Goal: Task Accomplishment & Management: Manage account settings

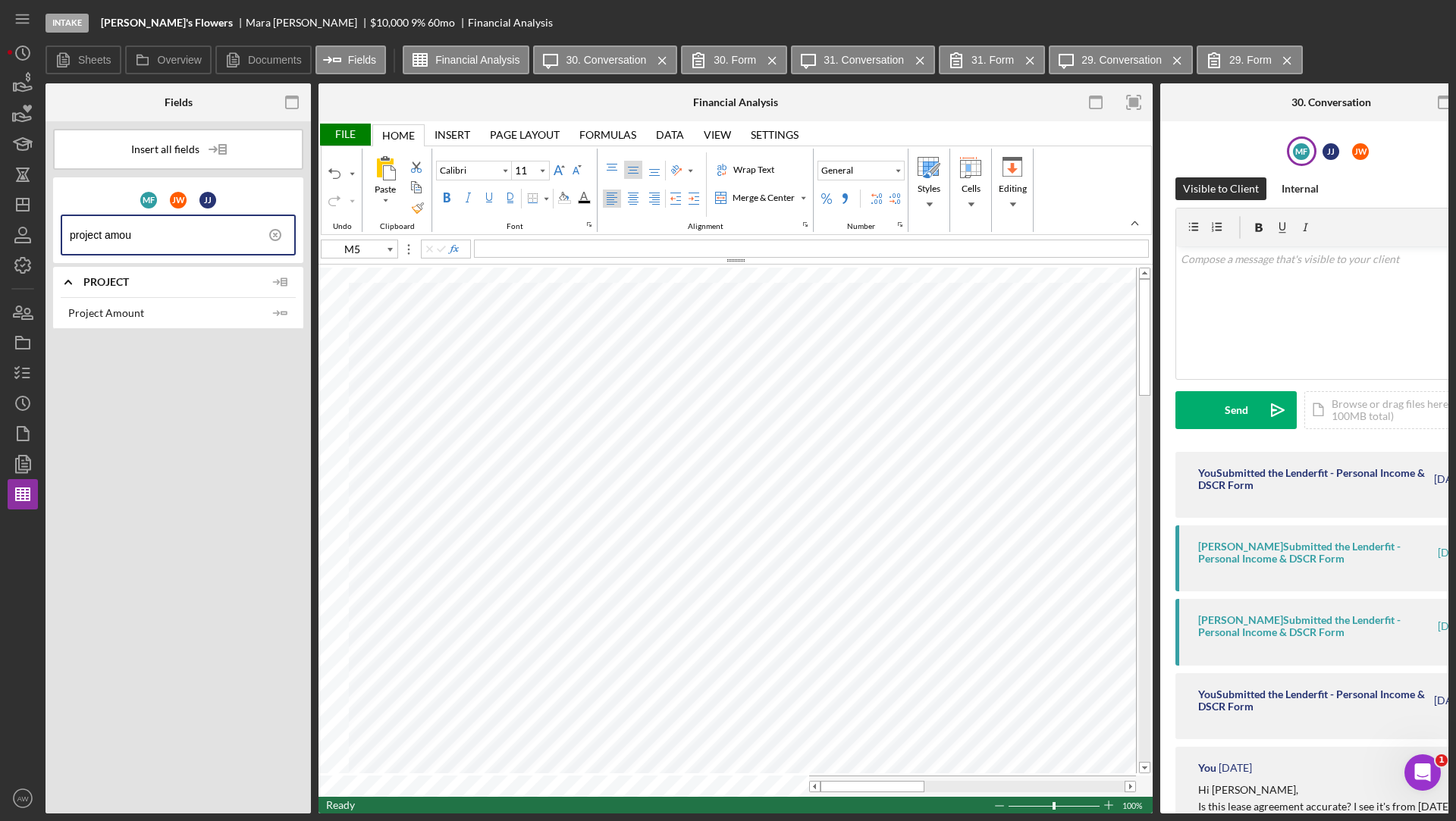
scroll to position [1161, 0]
click at [12, 86] on icon "button" at bounding box center [22, 82] width 38 height 38
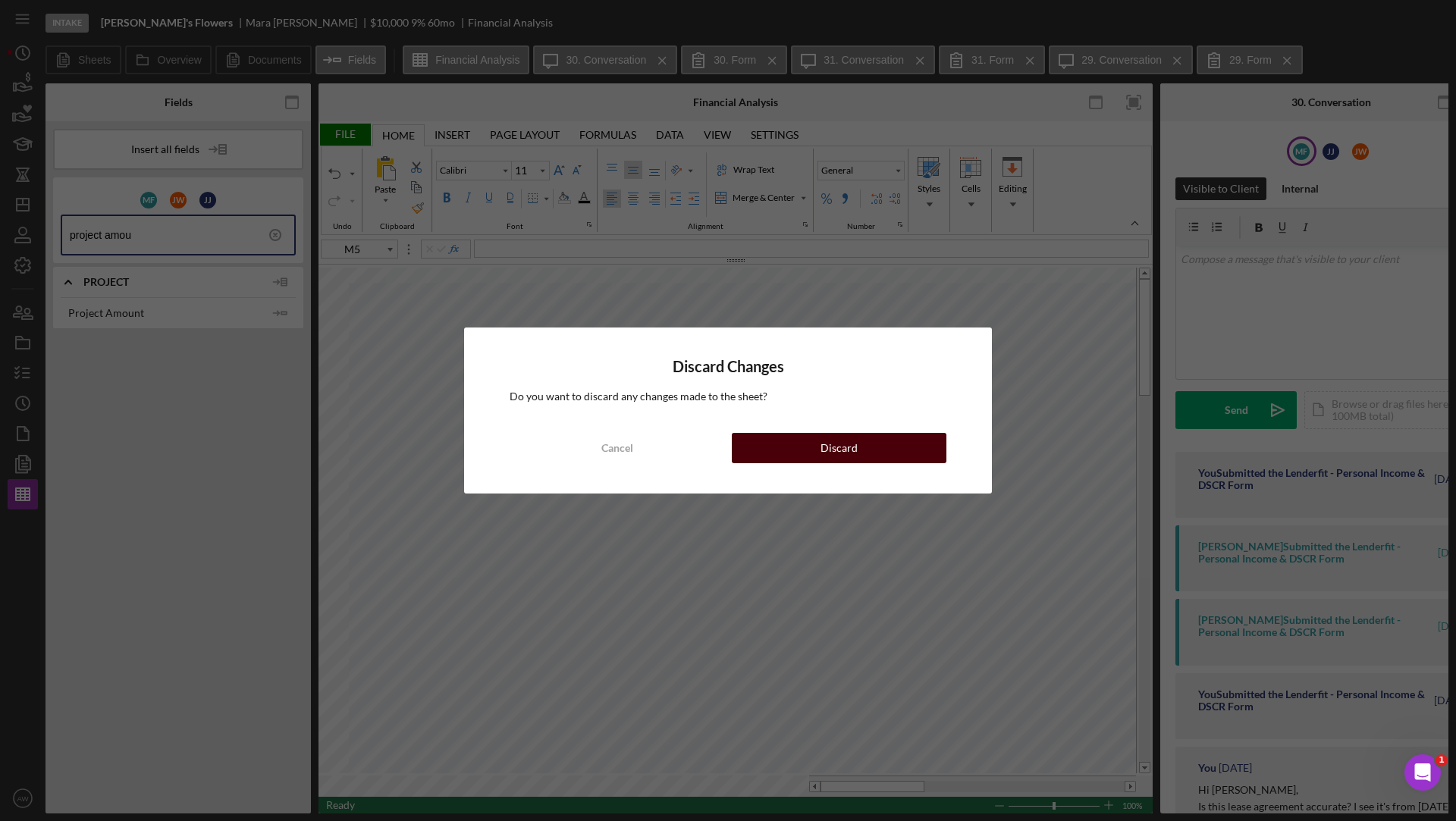
click at [803, 453] on button "Discard" at bounding box center [839, 448] width 215 height 31
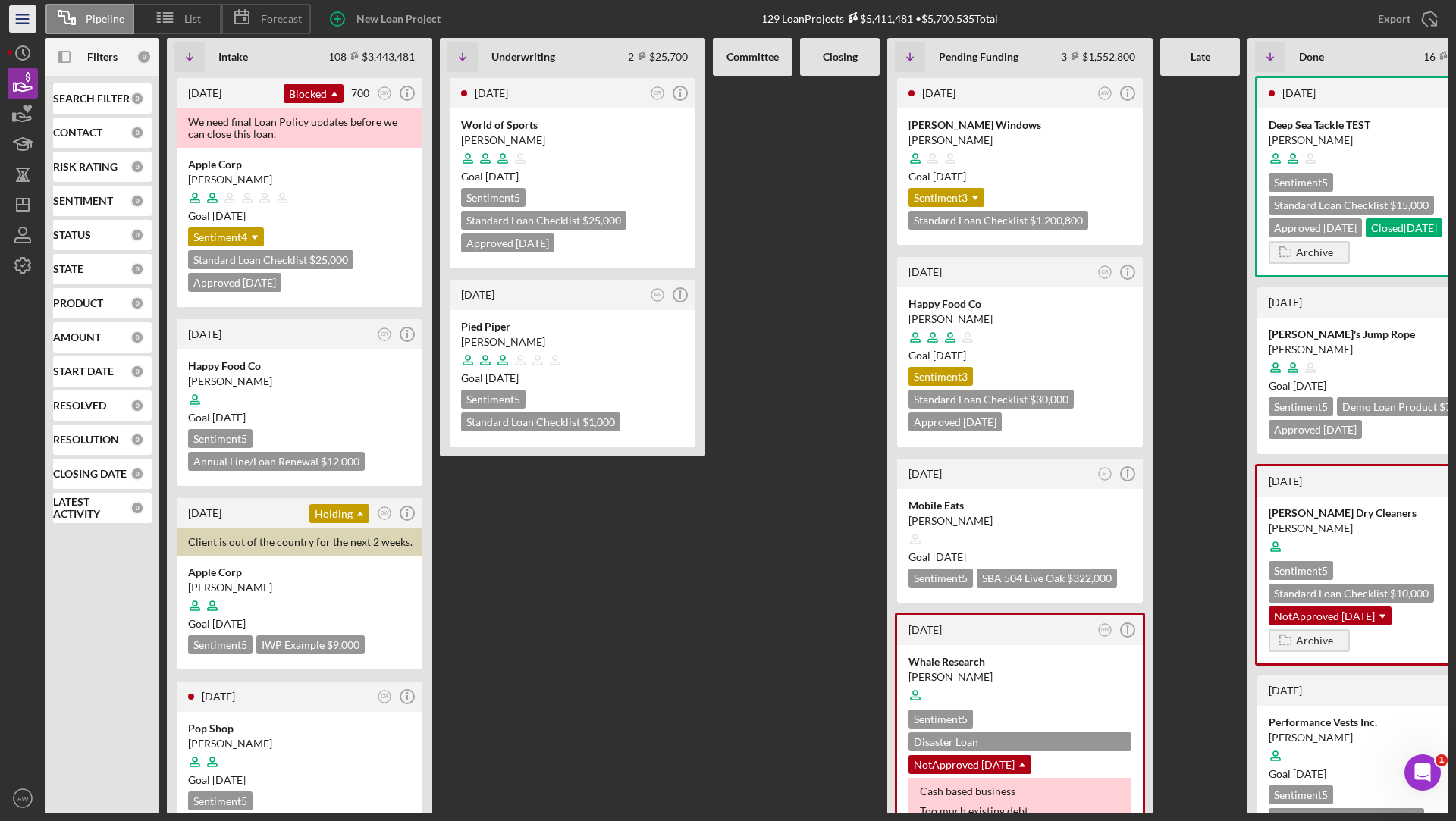
click at [19, 14] on icon "Icon/Menu" at bounding box center [23, 19] width 34 height 34
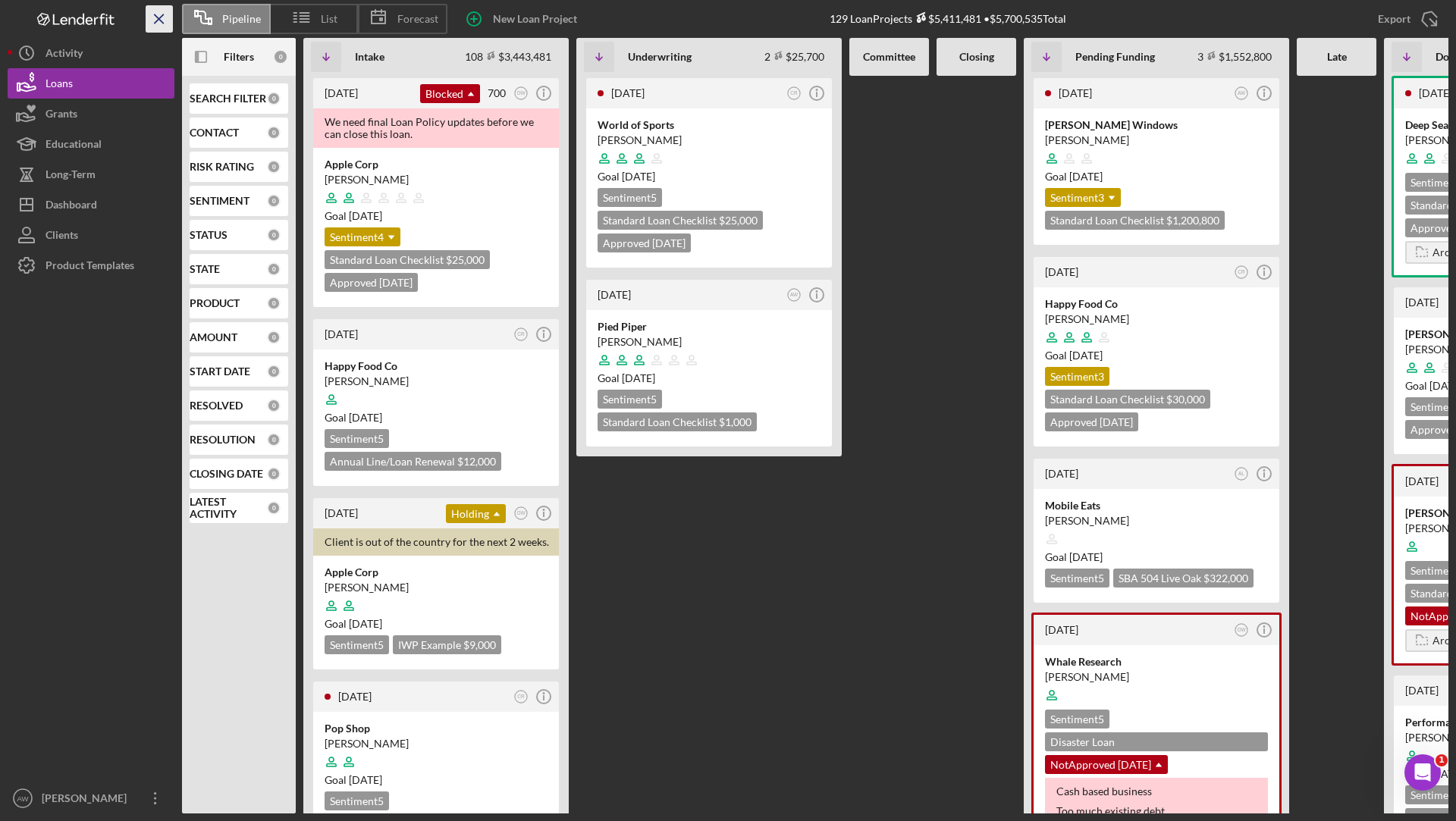
click at [158, 17] on line "button" at bounding box center [159, 18] width 9 height 9
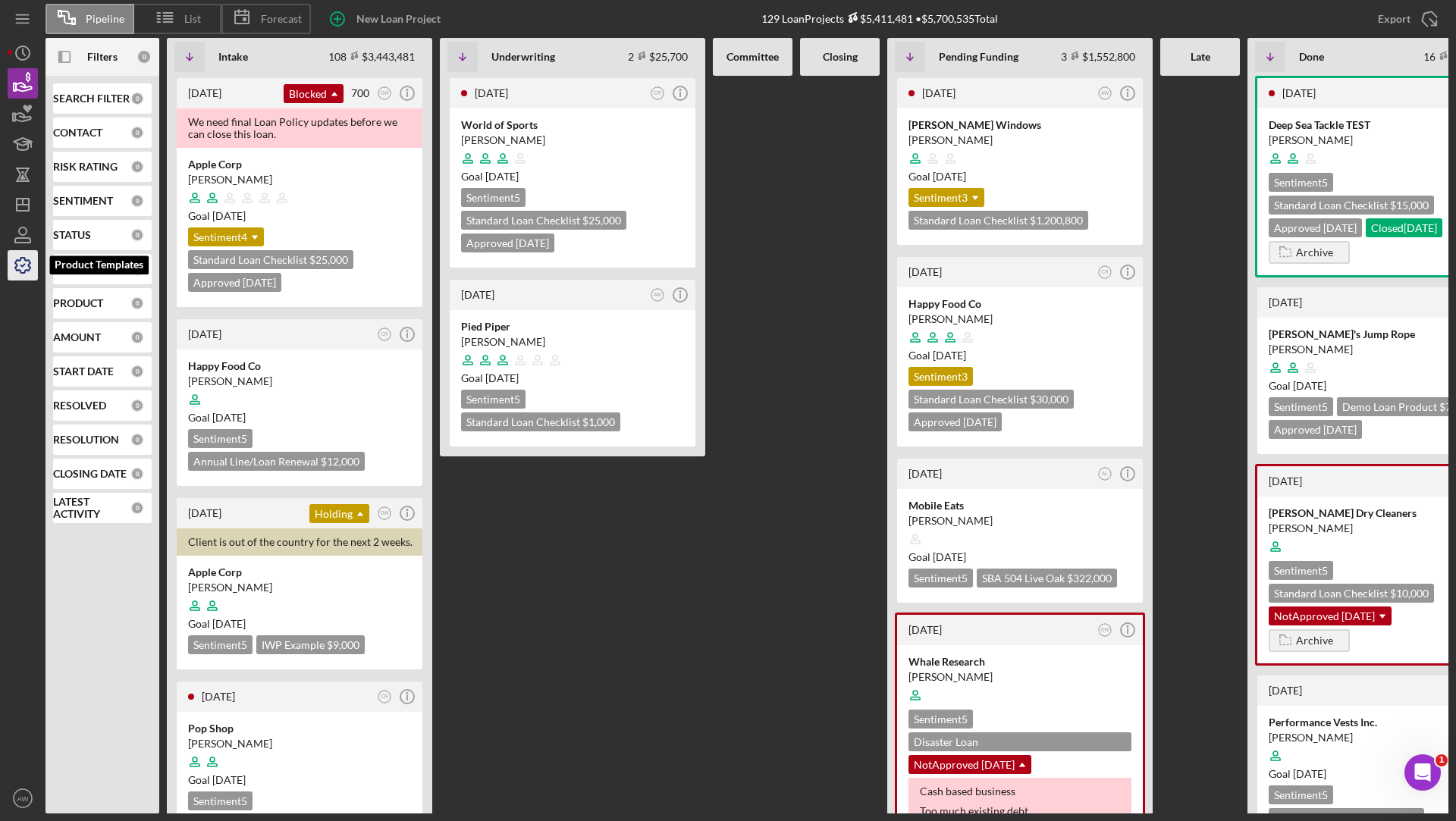
click at [26, 266] on icon "button" at bounding box center [22, 265] width 38 height 38
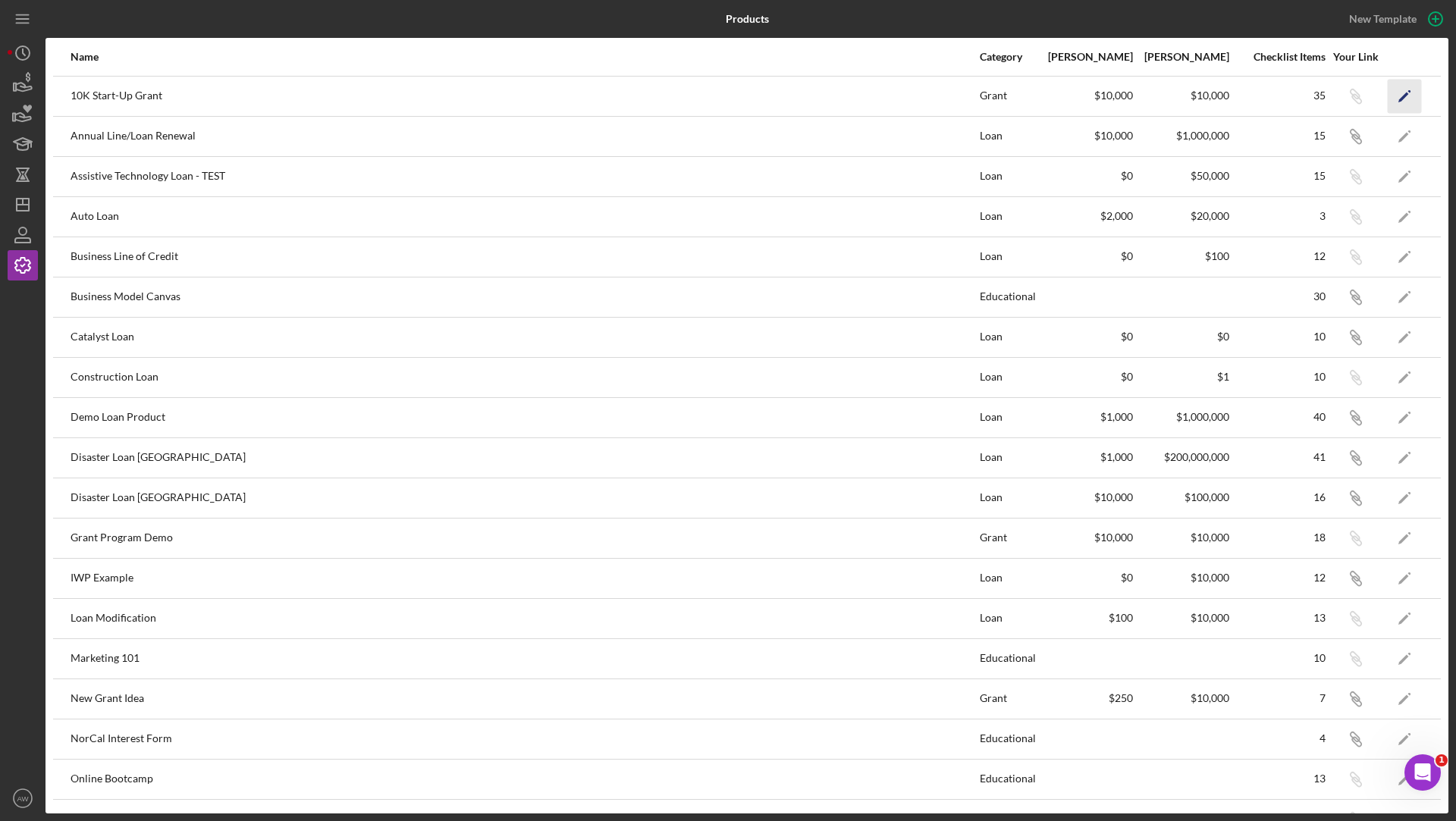
click at [1406, 86] on icon "Icon/Edit" at bounding box center [1404, 96] width 34 height 34
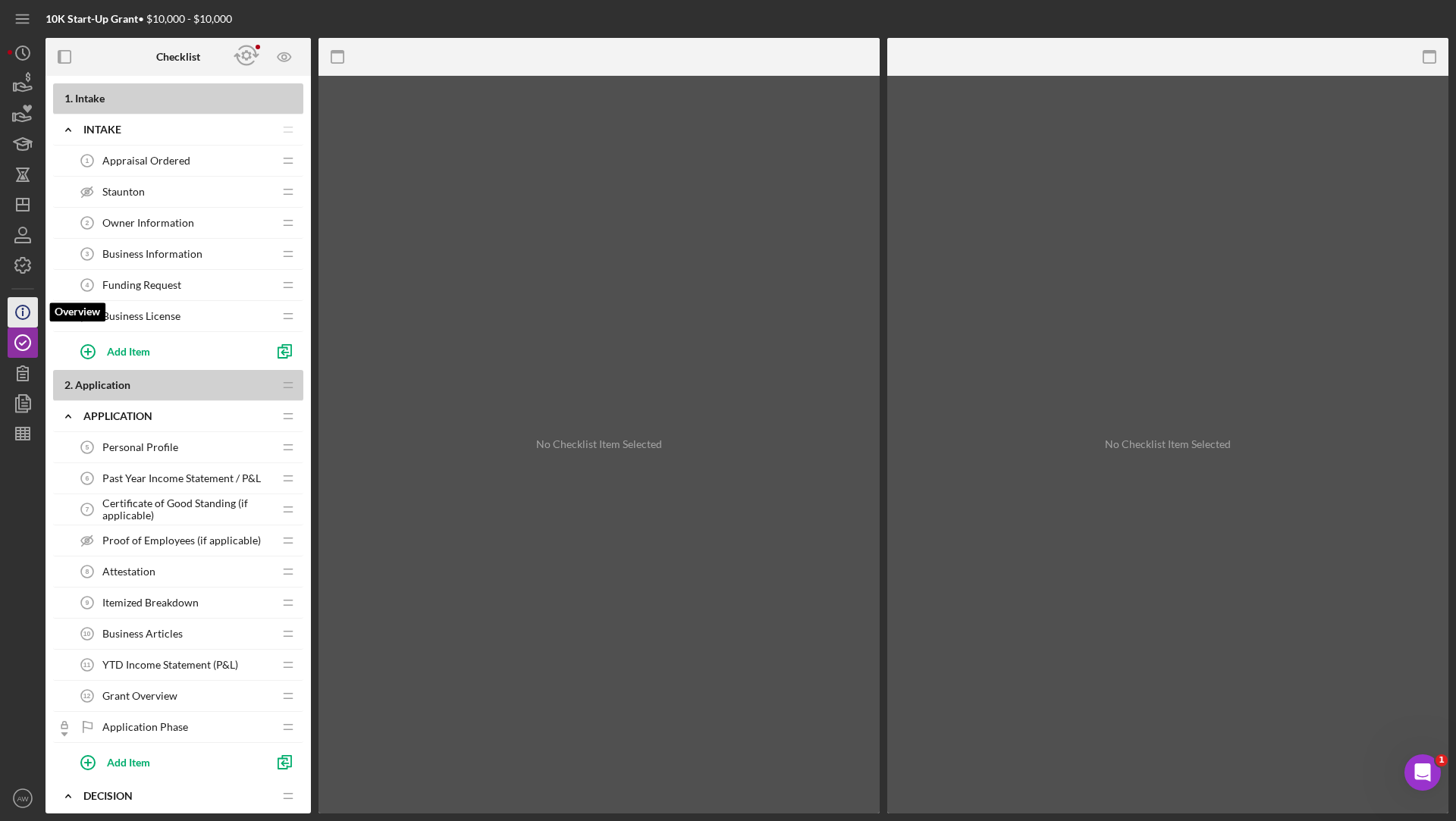
click at [19, 313] on icon "Icon/Info" at bounding box center [22, 312] width 38 height 38
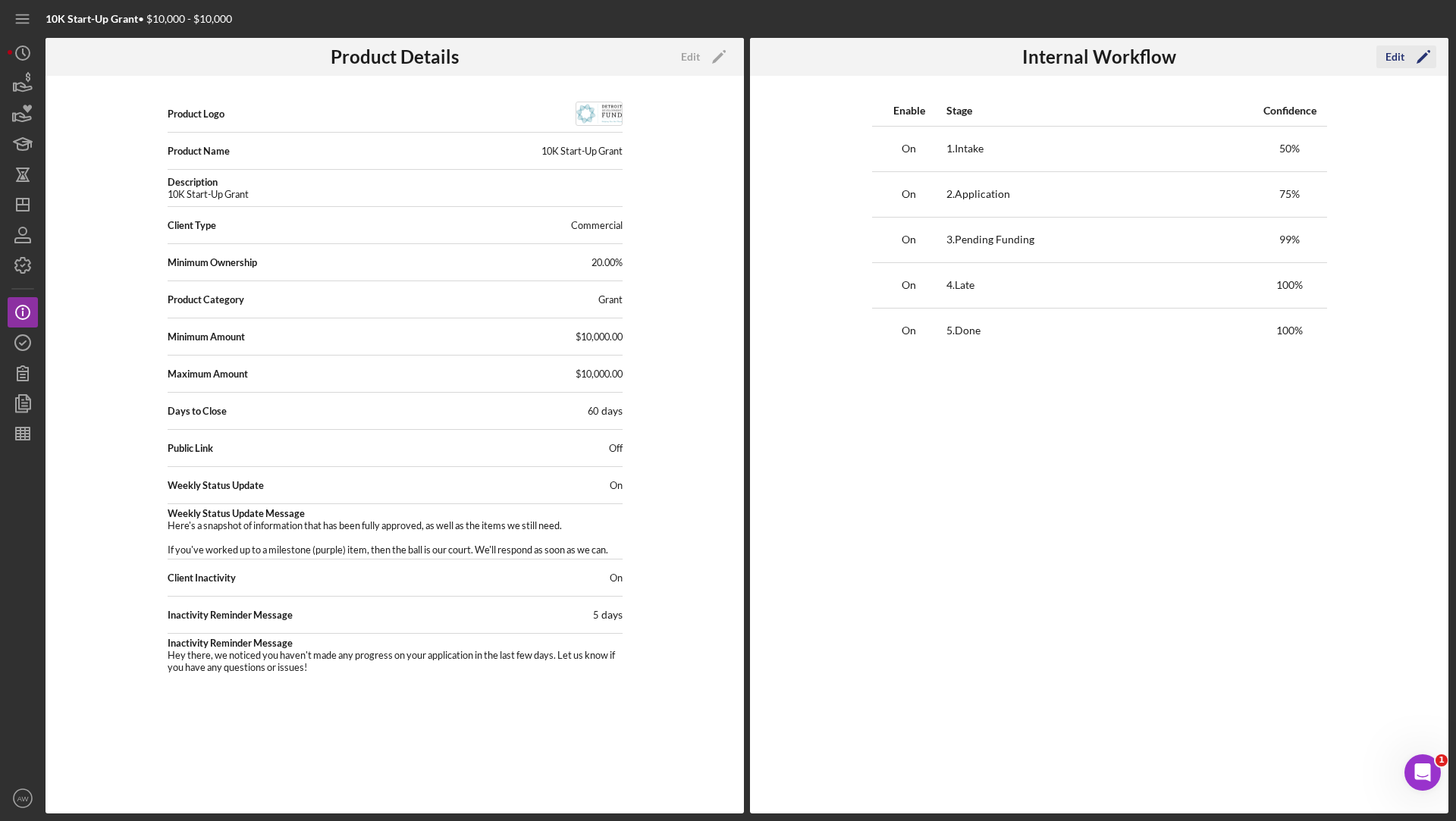
click at [1388, 62] on div "Edit" at bounding box center [1395, 57] width 19 height 23
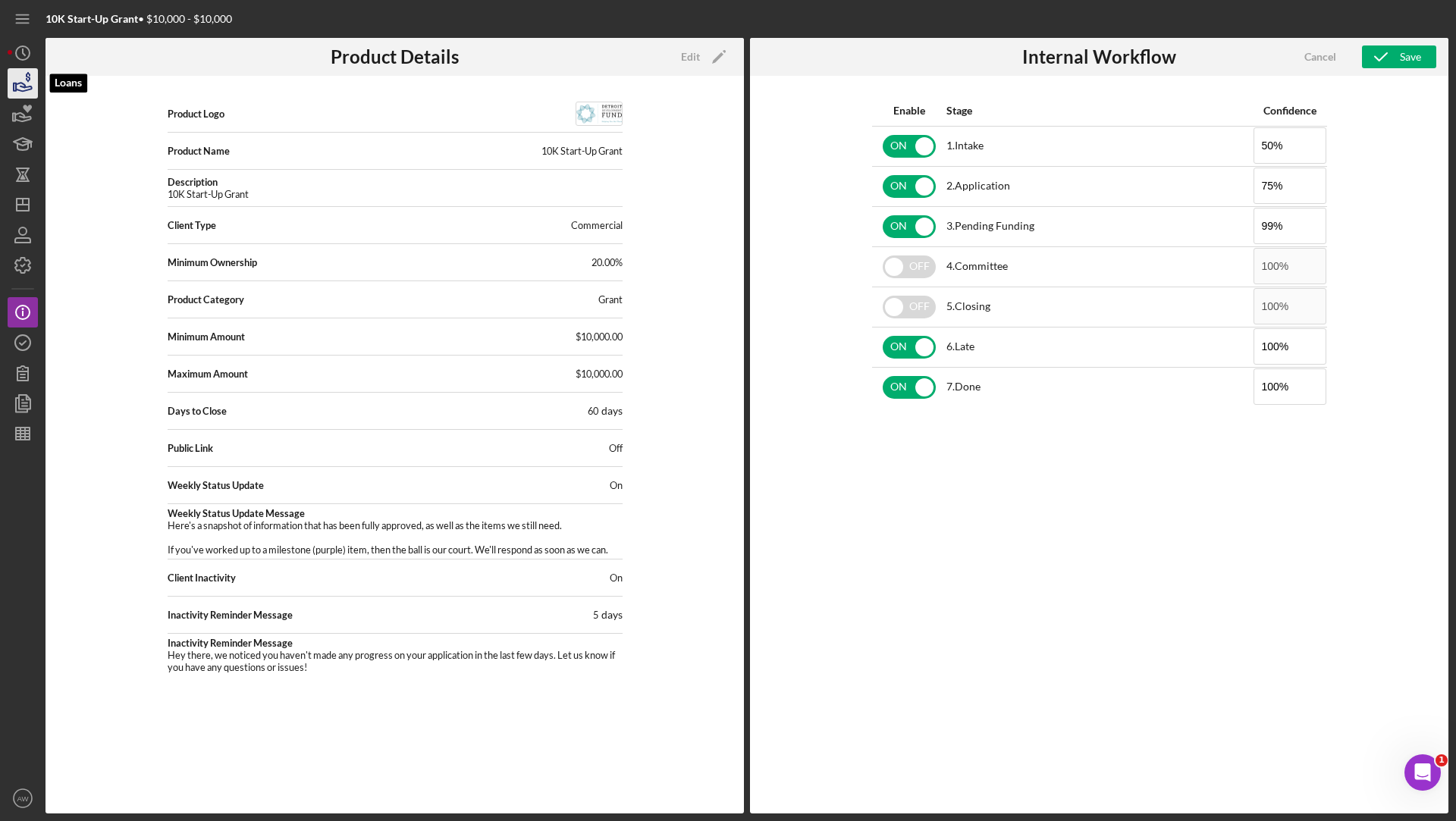
click at [15, 81] on icon "button" at bounding box center [22, 82] width 38 height 38
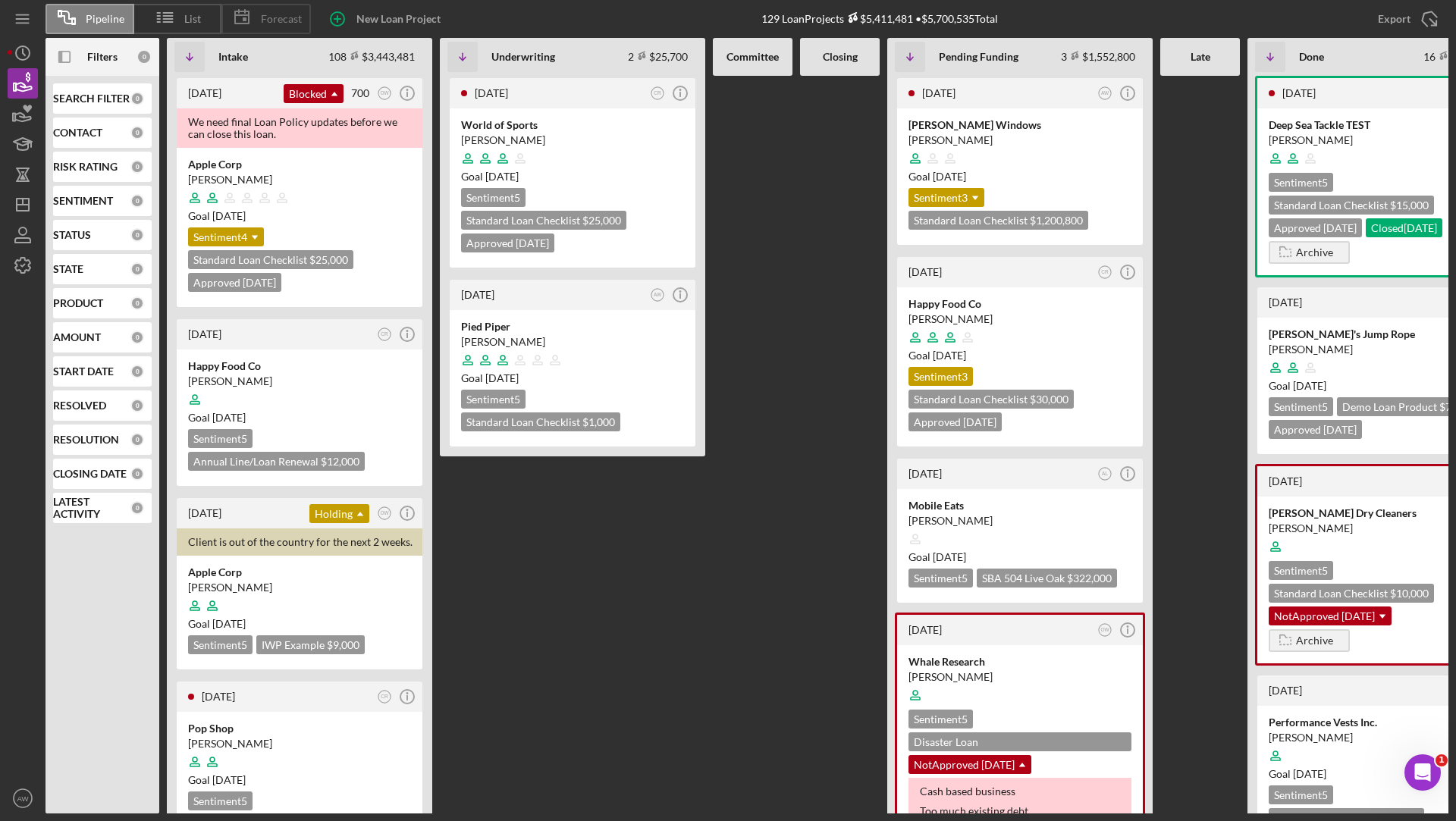
click at [273, 16] on span "Forecast" at bounding box center [281, 19] width 41 height 12
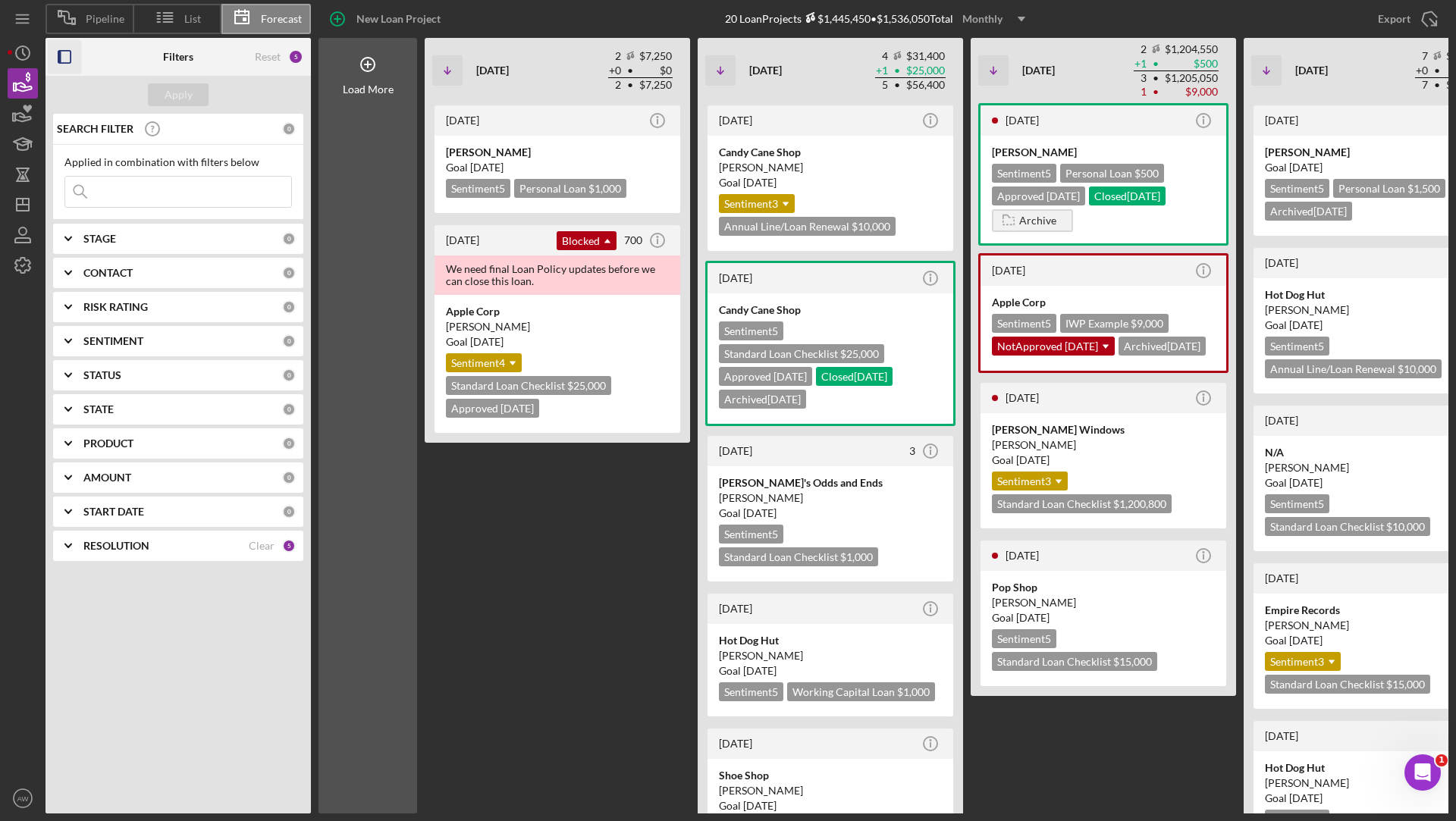
click at [60, 51] on rect "button" at bounding box center [65, 57] width 12 height 12
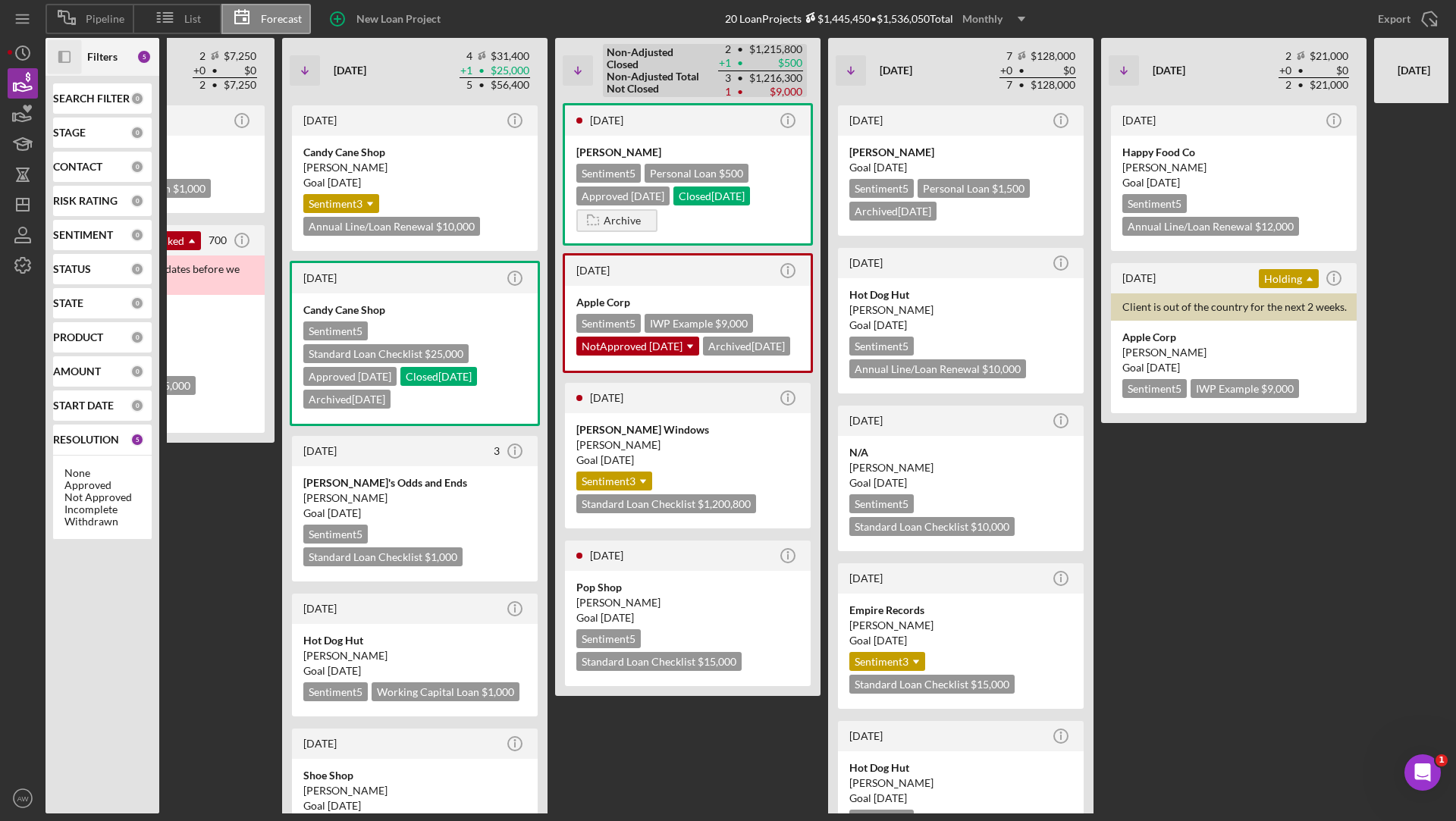
scroll to position [0, 266]
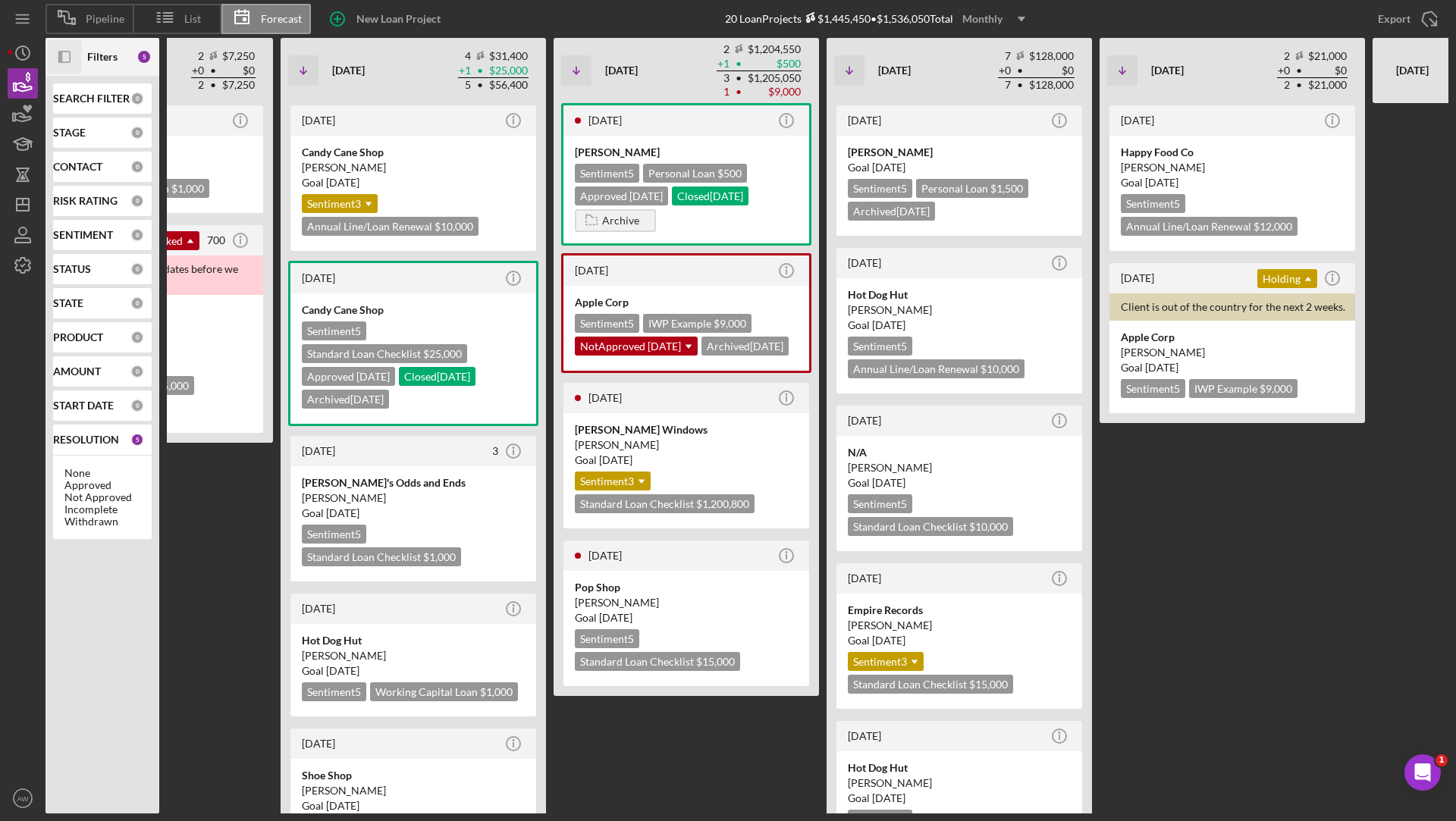
click at [989, 23] on div "Monthly" at bounding box center [982, 19] width 40 height 23
click at [996, 82] on div "Quarterly" at bounding box center [996, 85] width 61 height 31
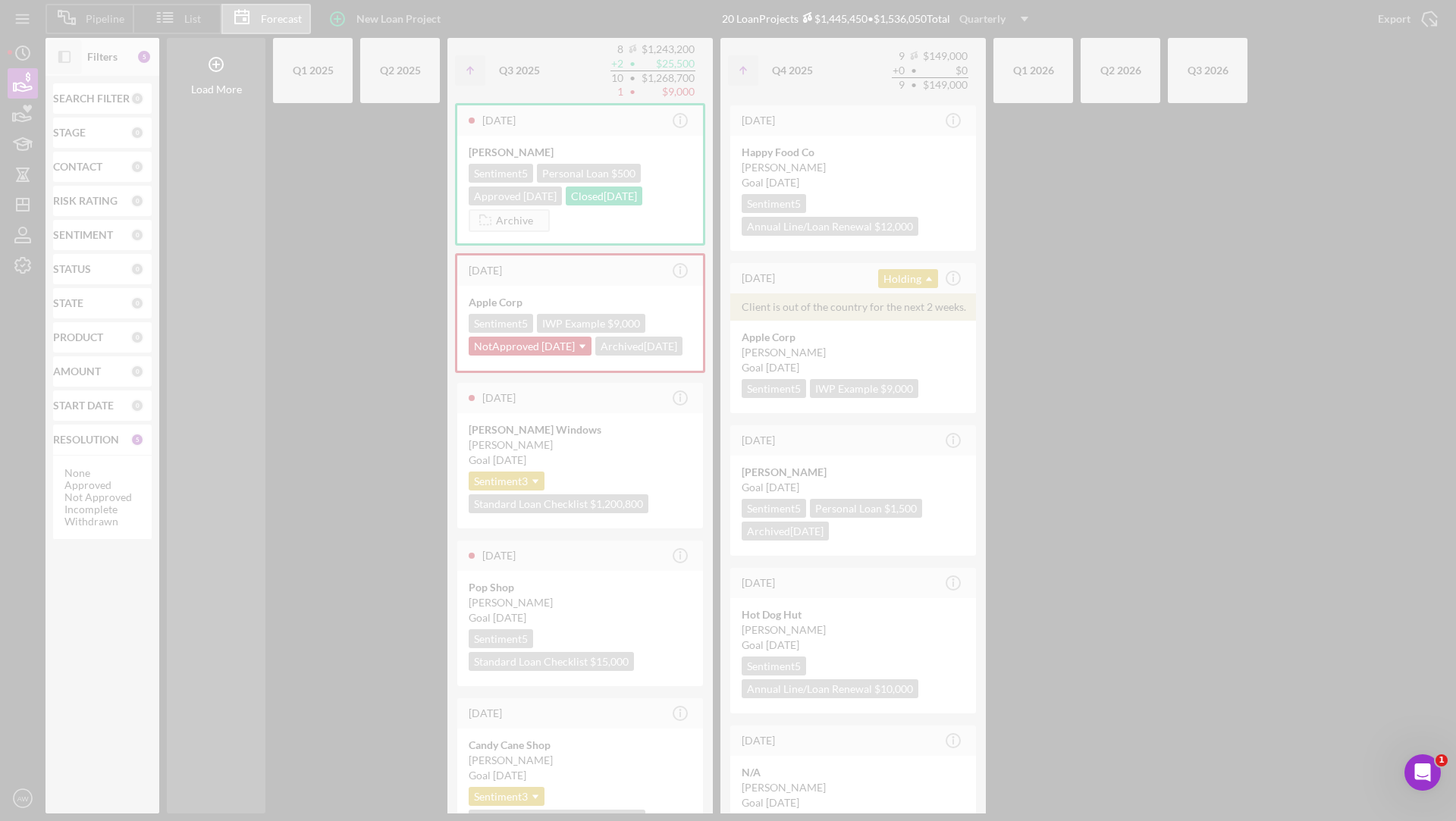
scroll to position [0, 0]
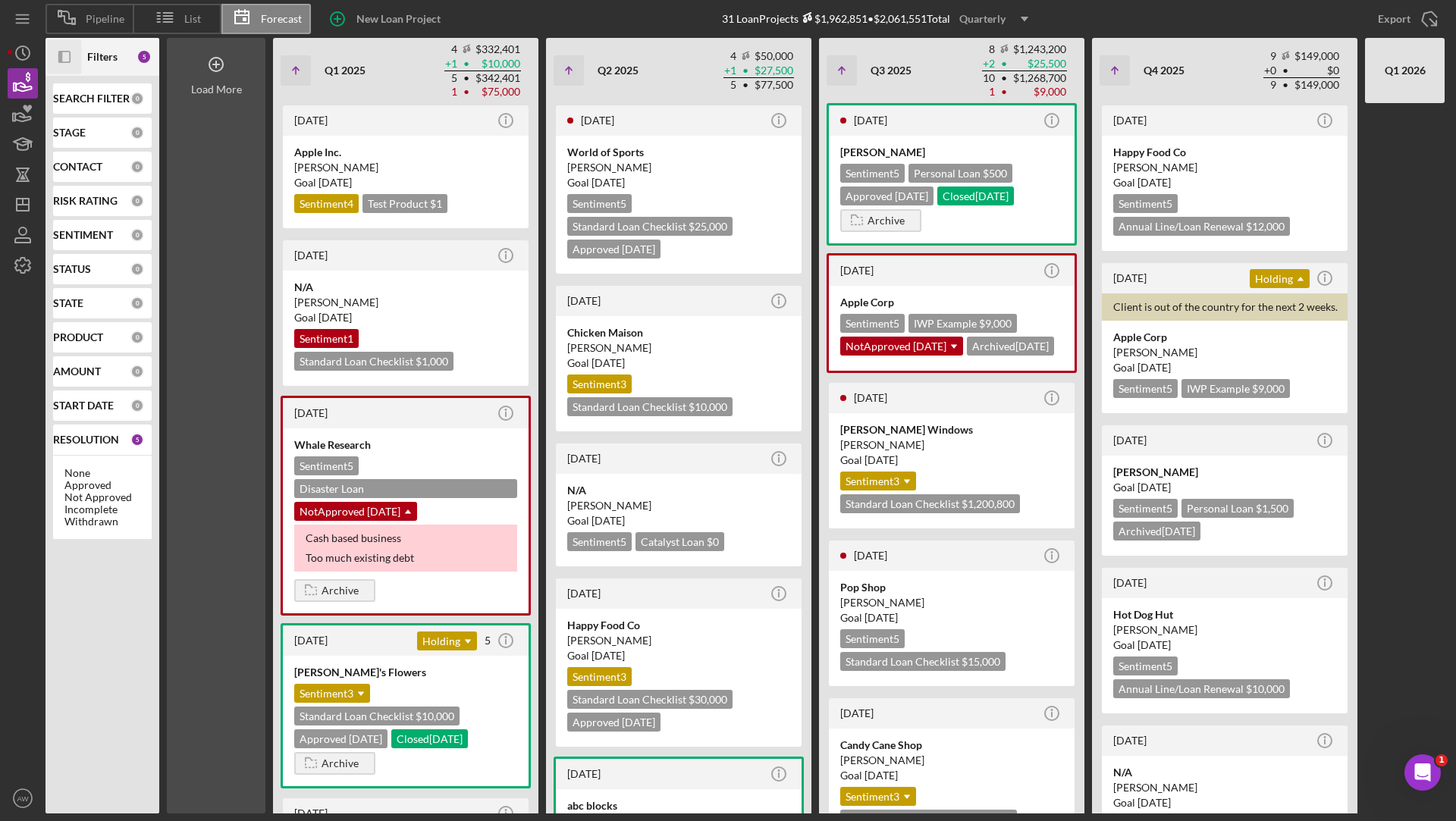
click at [218, 75] on icon at bounding box center [216, 64] width 38 height 38
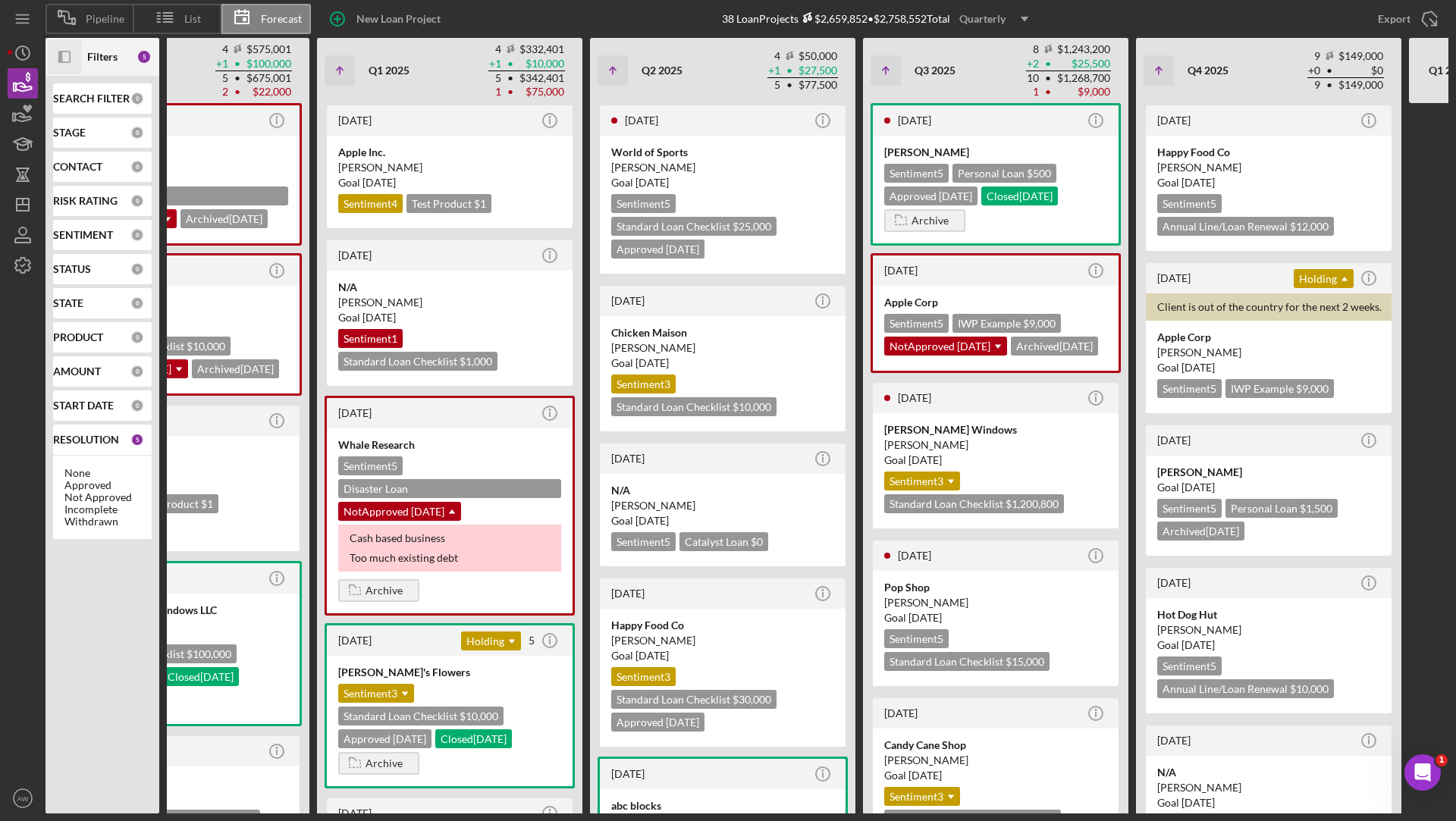
scroll to position [0, 217]
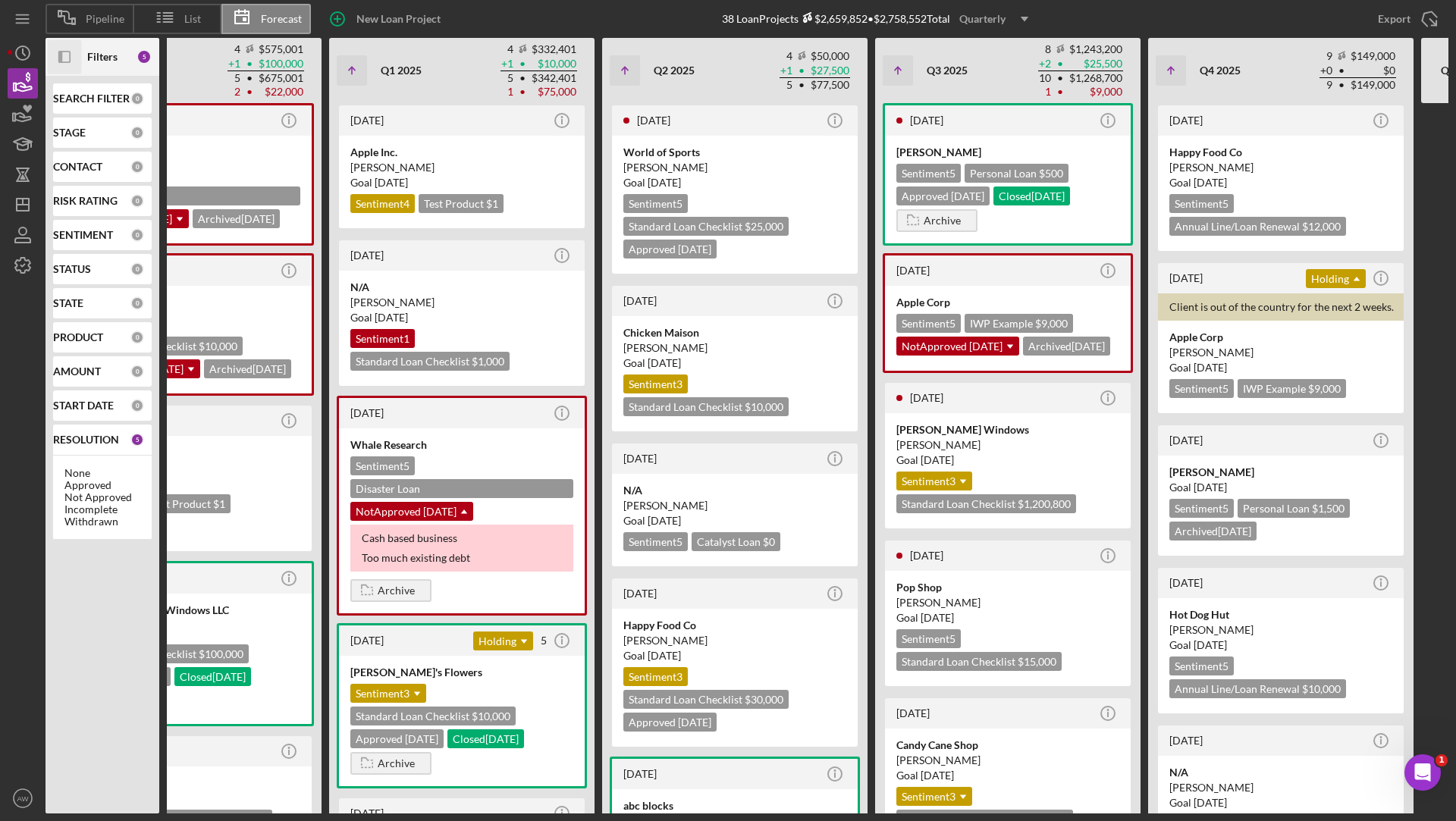
click at [975, 17] on div "Quarterly" at bounding box center [982, 19] width 46 height 23
click at [979, 109] on div "Yearly" at bounding box center [996, 117] width 61 height 31
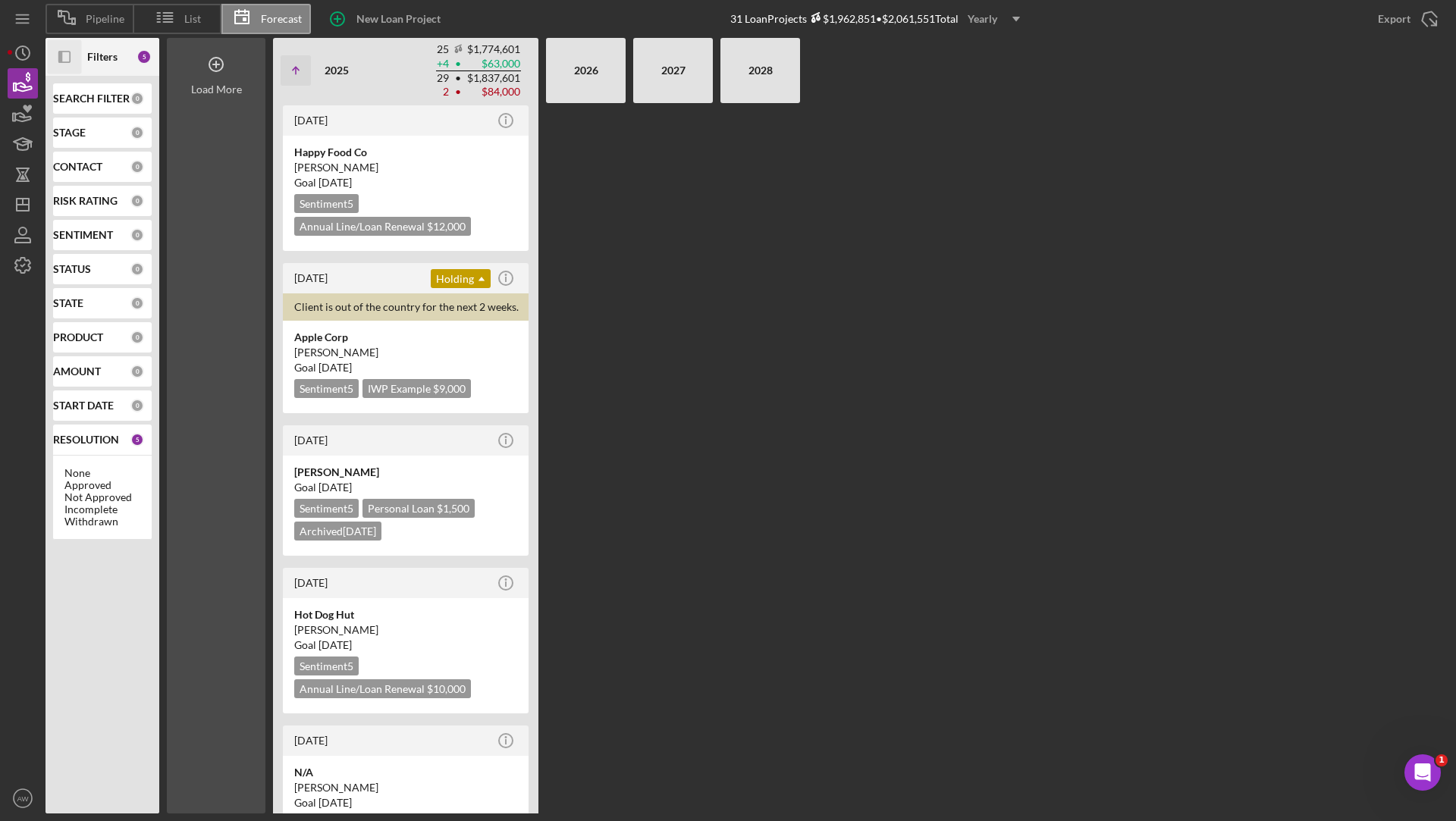
click at [244, 65] on div "Load More" at bounding box center [216, 67] width 98 height 58
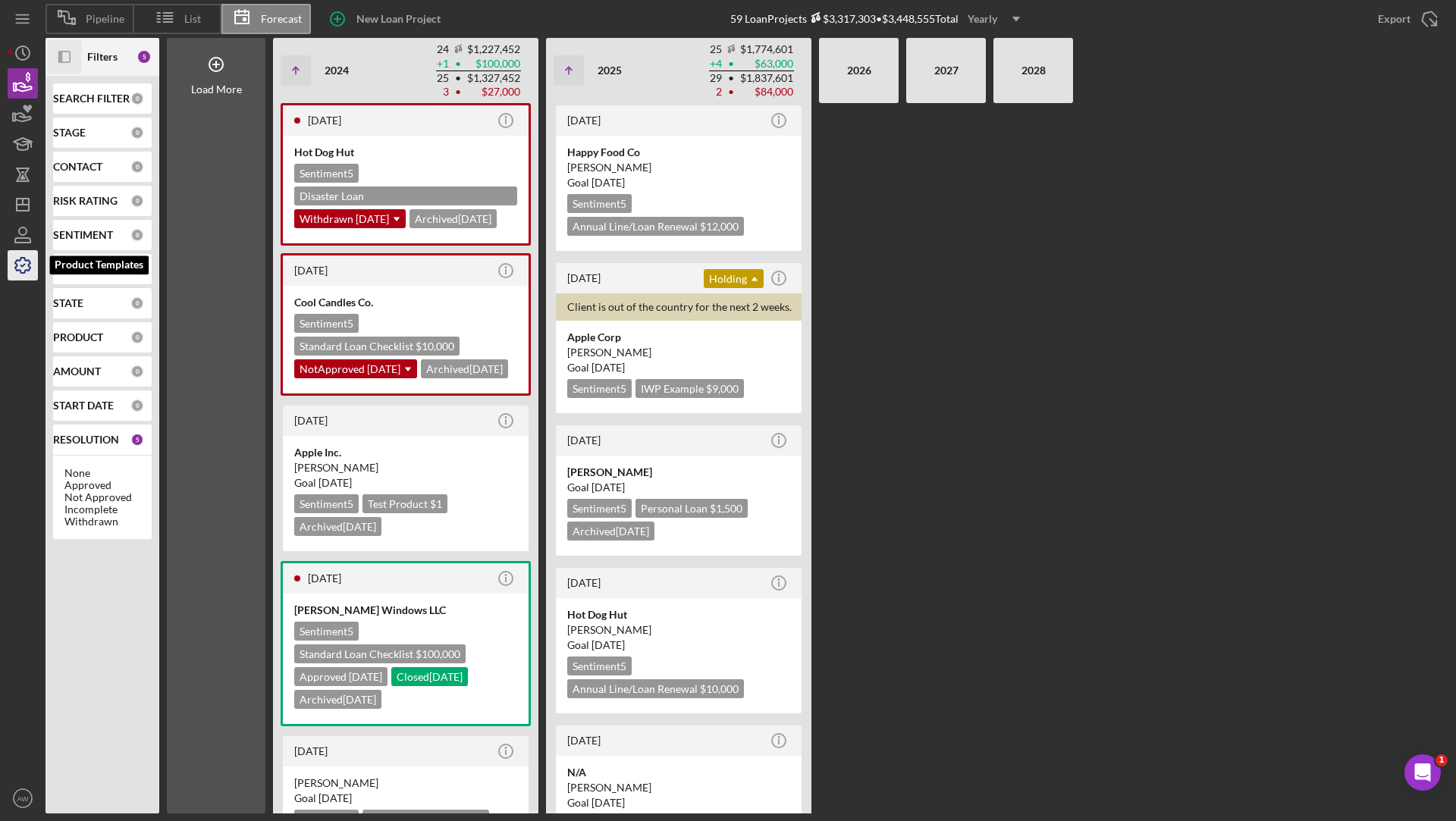
click at [14, 269] on icon "button" at bounding box center [22, 265] width 38 height 38
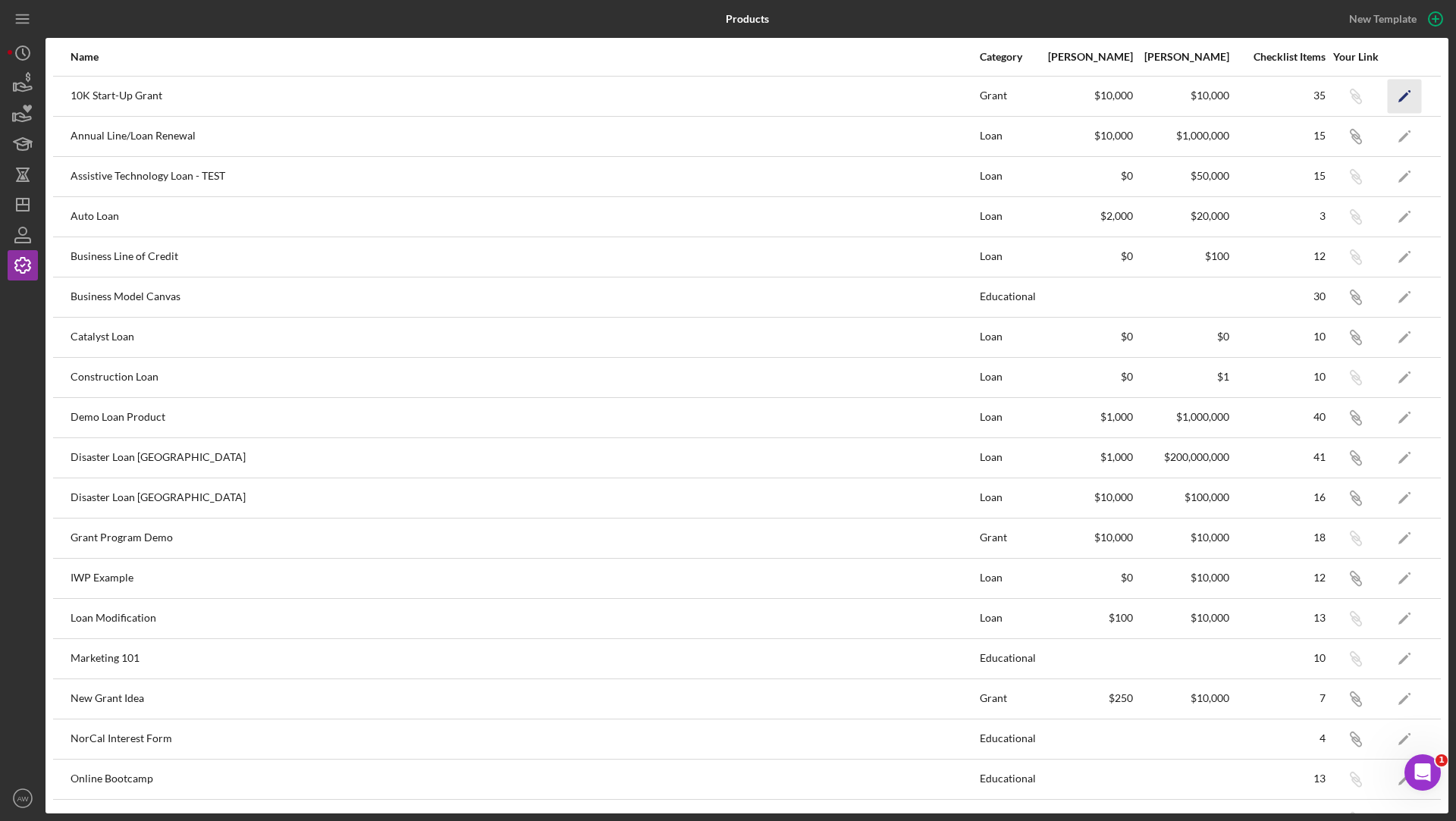
click at [1397, 98] on icon "Icon/Edit" at bounding box center [1404, 96] width 34 height 34
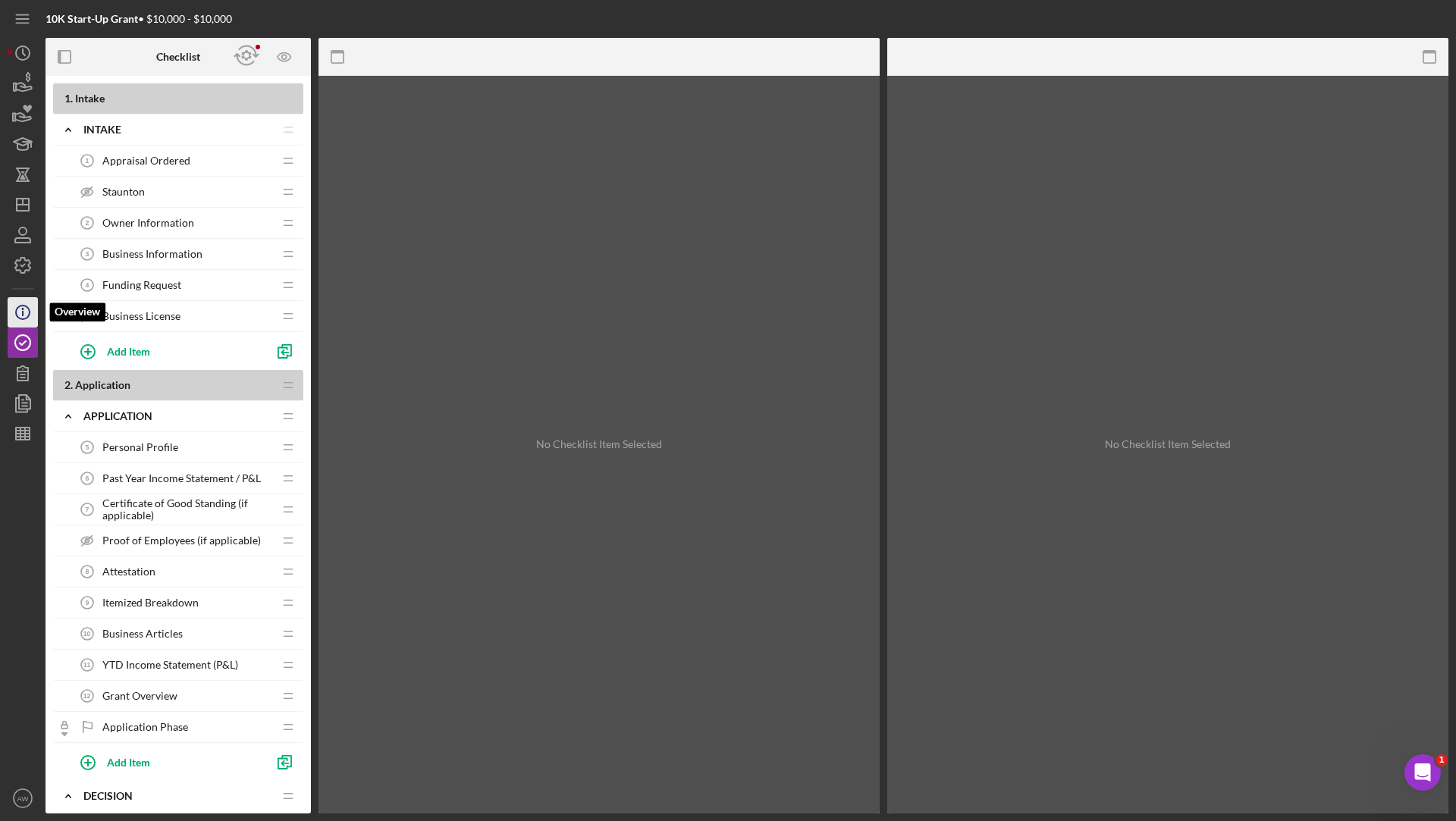
click at [25, 311] on icon "Icon/Info" at bounding box center [22, 312] width 38 height 38
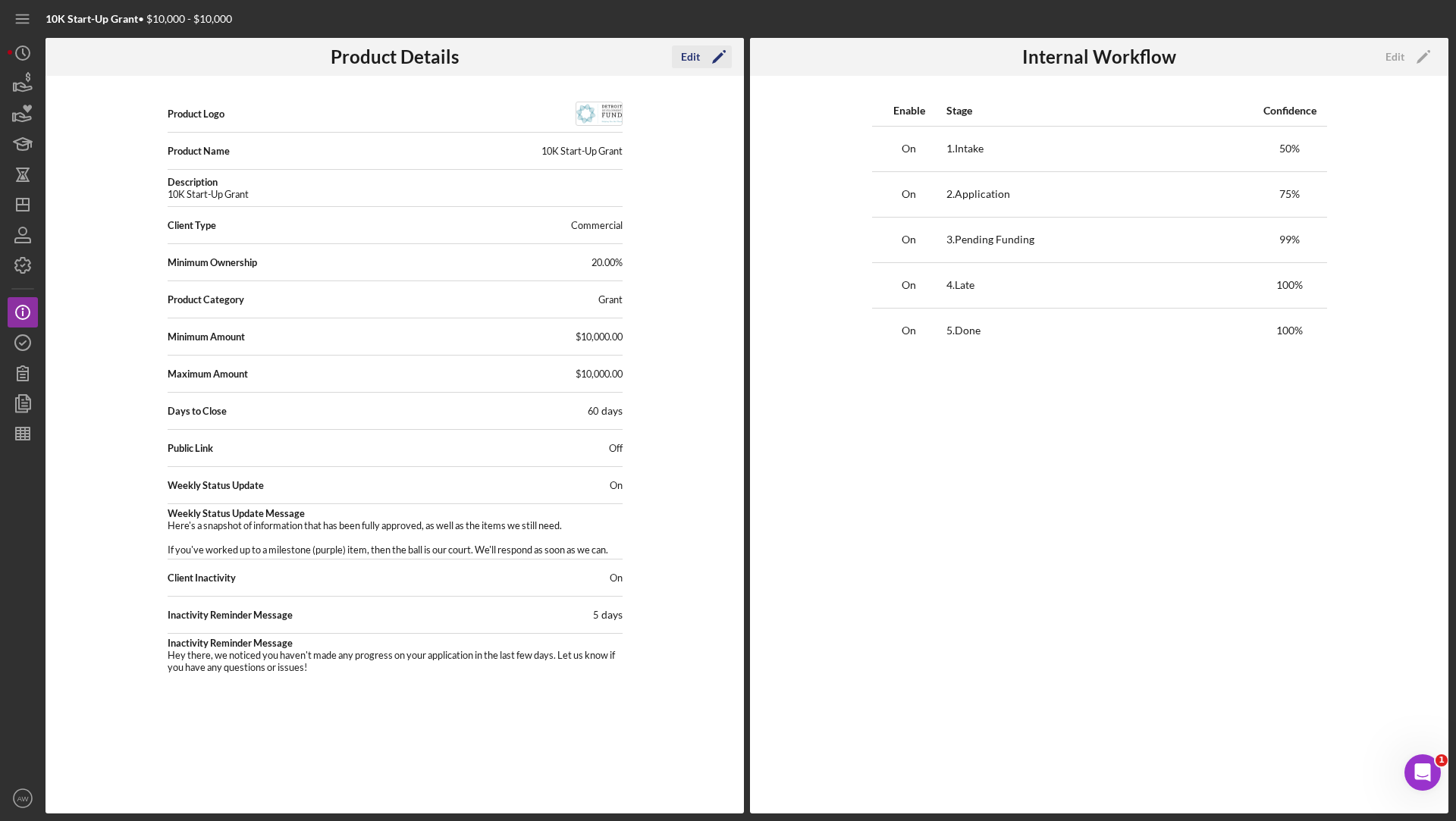
click at [701, 52] on icon "Icon/Edit" at bounding box center [718, 56] width 38 height 38
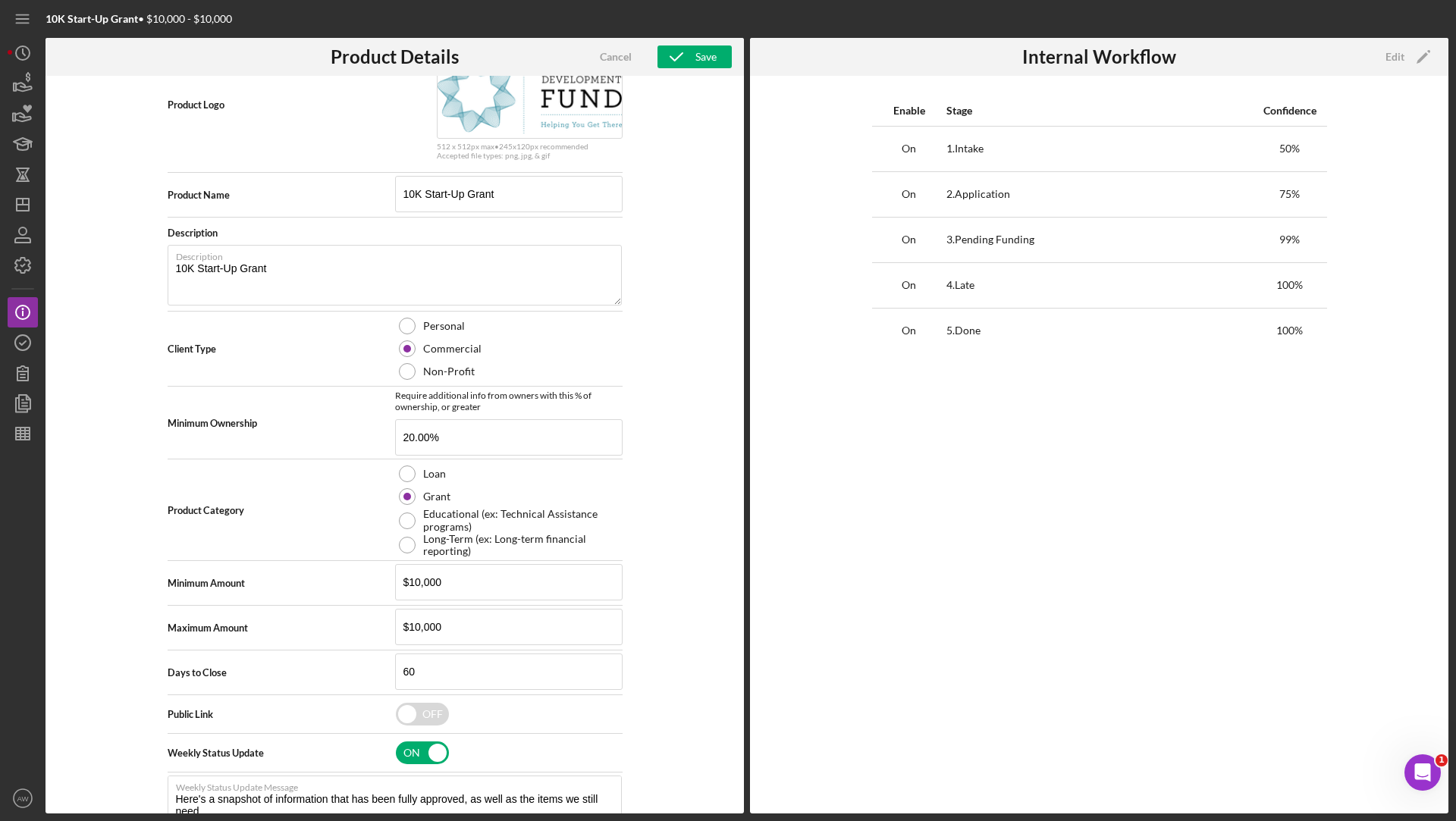
scroll to position [133, 0]
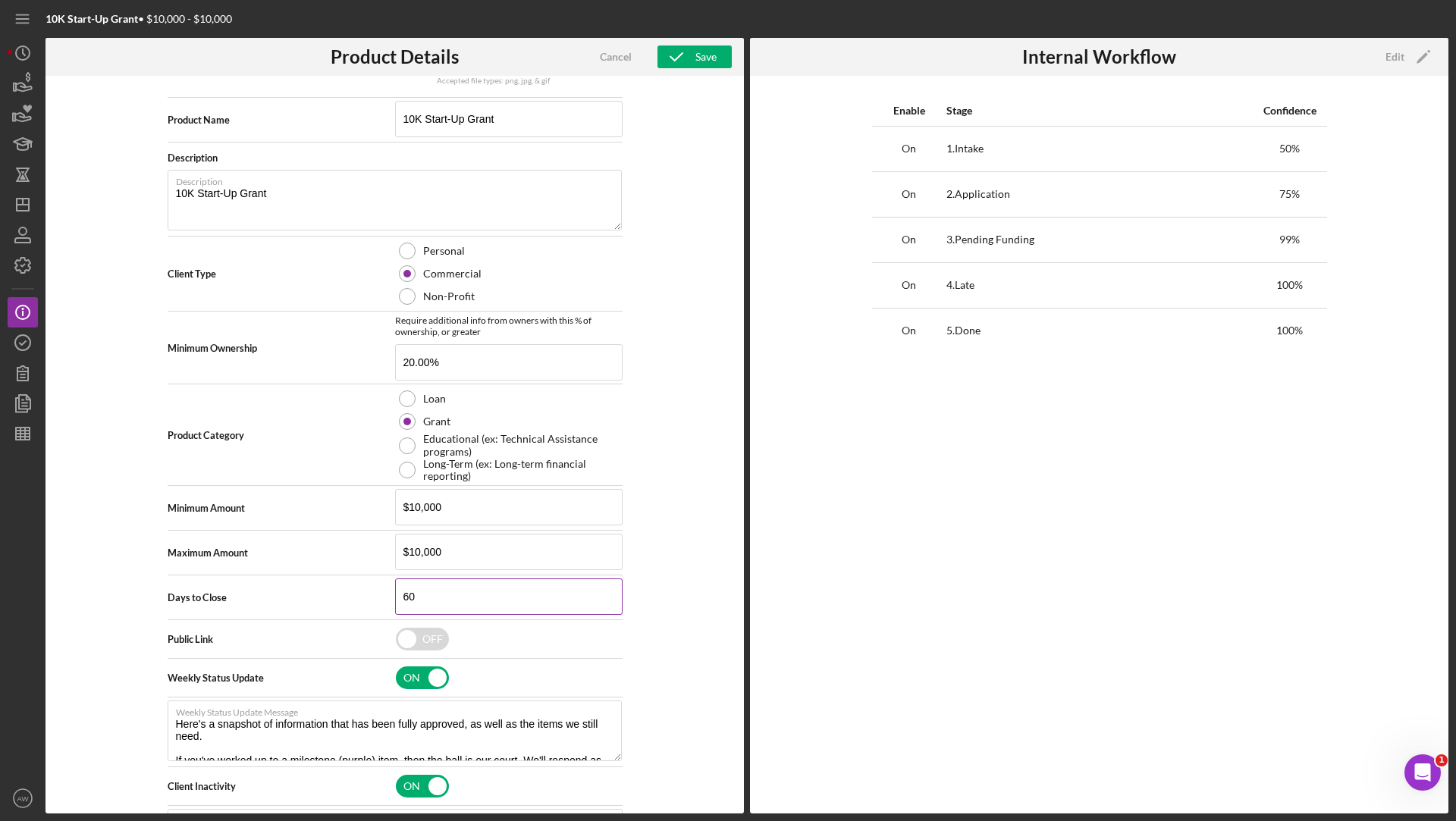
click at [422, 589] on input "60" at bounding box center [508, 596] width 227 height 36
type textarea "Here's a snapshot of information that has been fully approved, as well as the i…"
click at [23, 82] on icon "button" at bounding box center [22, 82] width 38 height 38
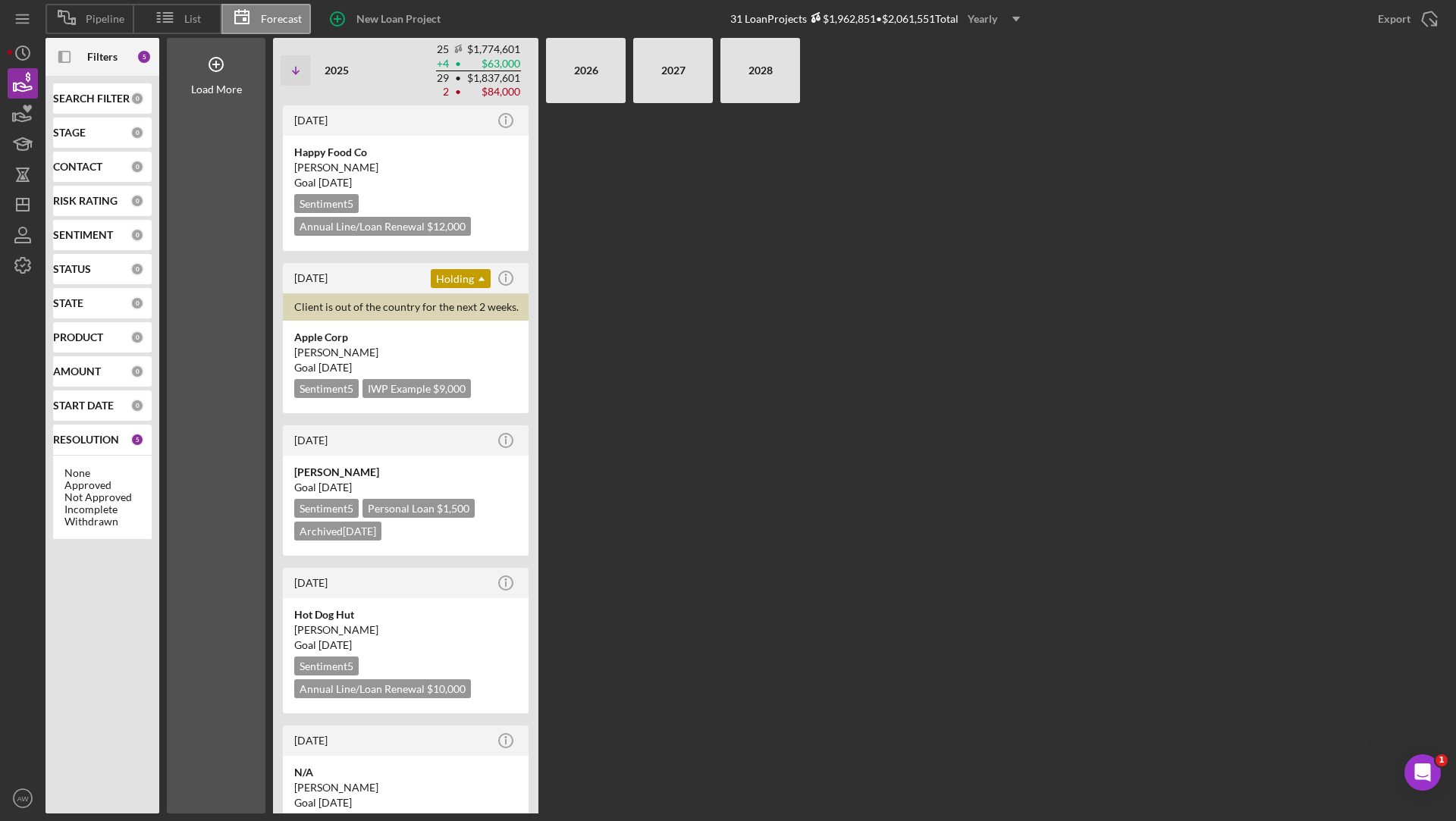
click at [997, 12] on div "Yearly" at bounding box center [982, 19] width 30 height 23
click at [1001, 59] on div "Monthly" at bounding box center [996, 54] width 61 height 31
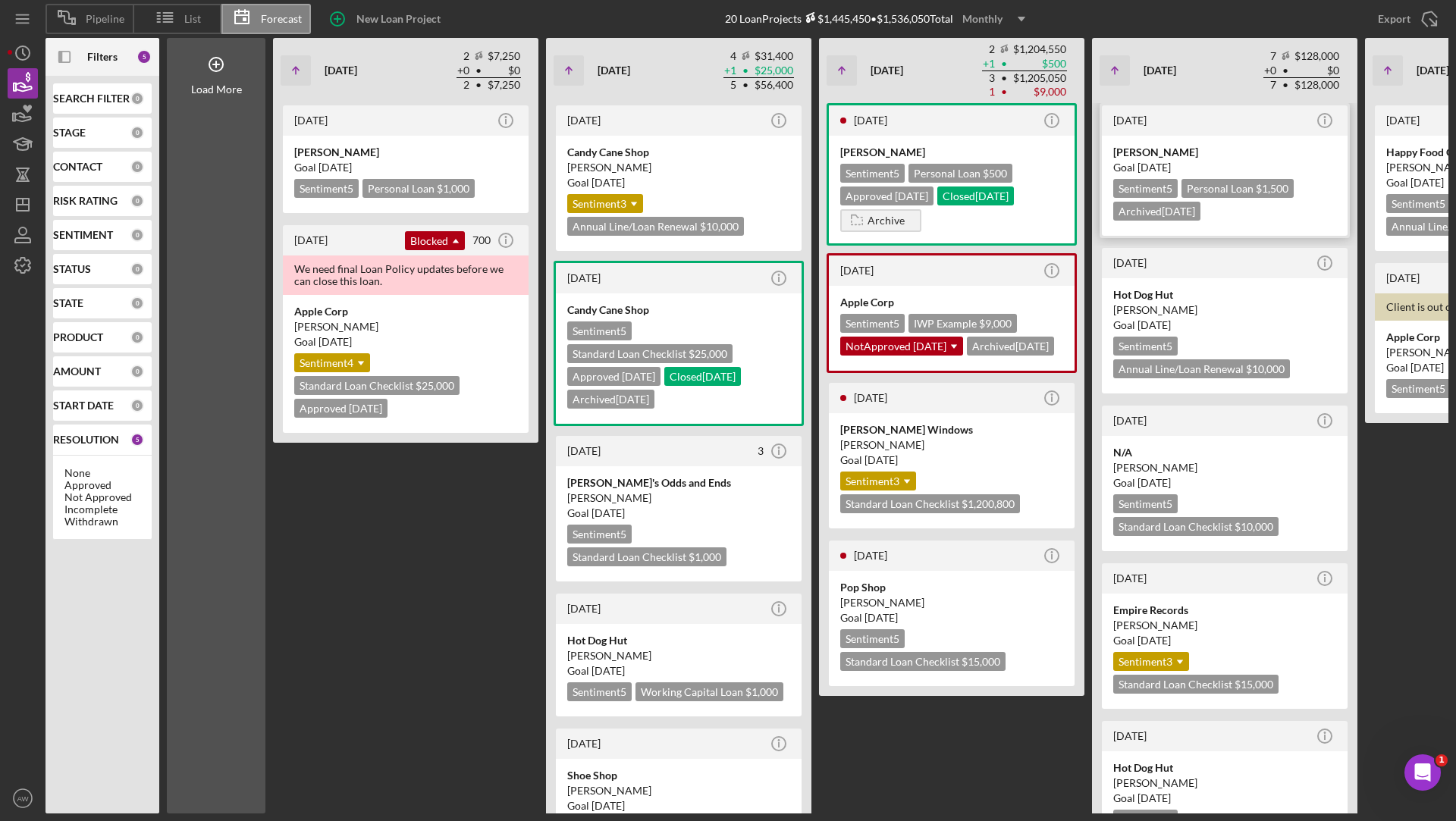
scroll to position [0, 364]
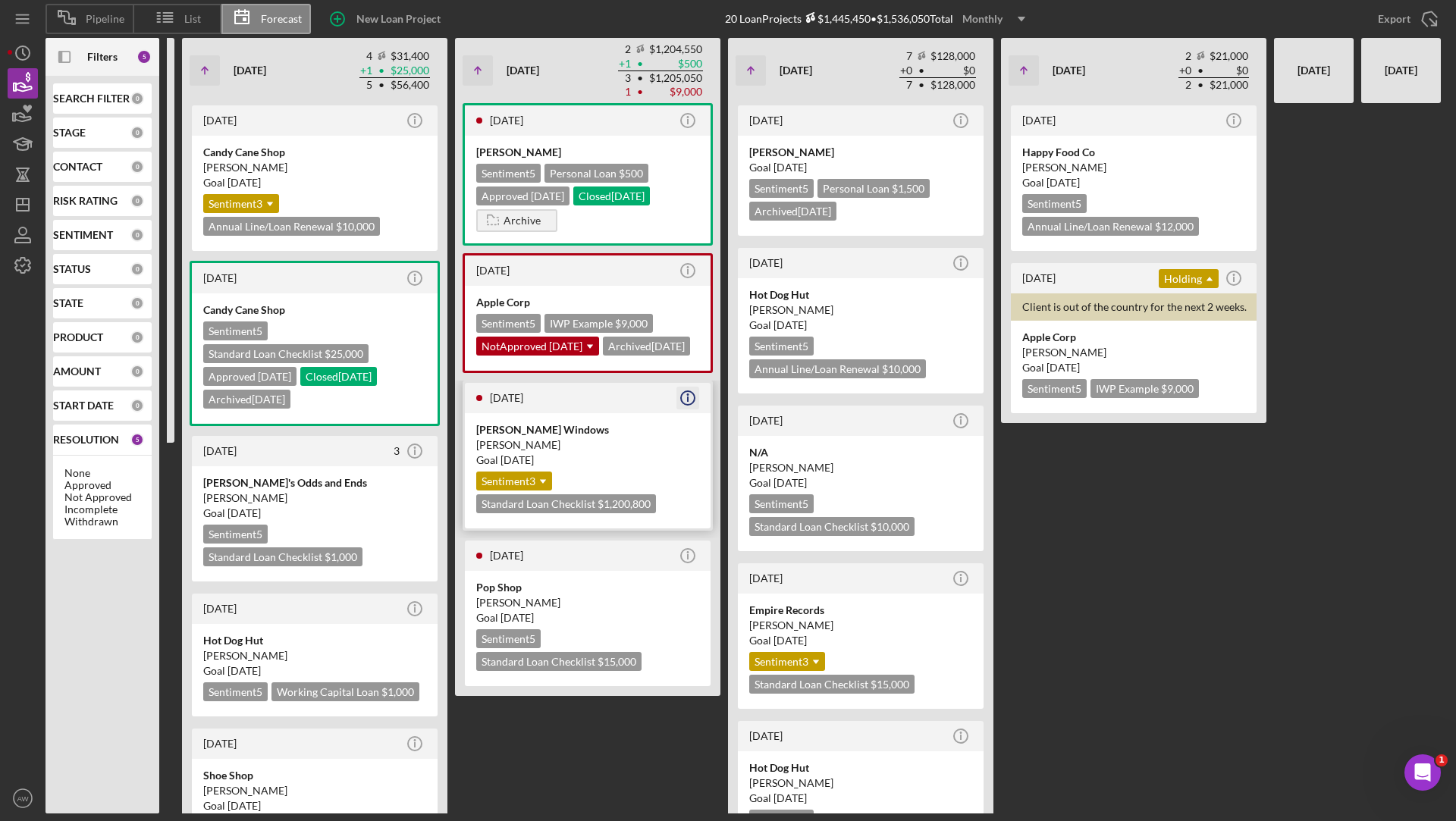
click at [686, 417] on icon "Icon/Info" at bounding box center [688, 397] width 38 height 38
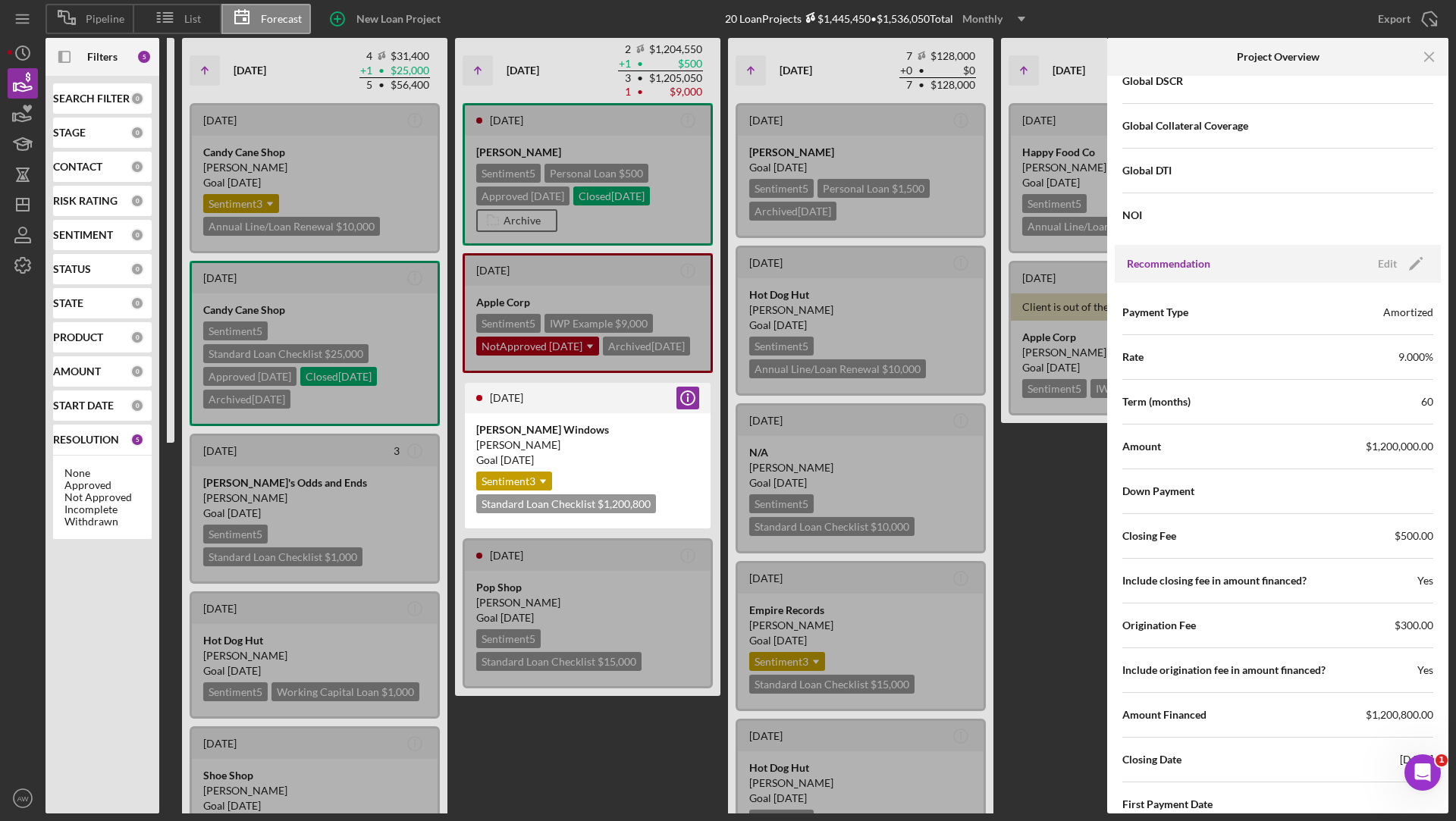
scroll to position [1511, 0]
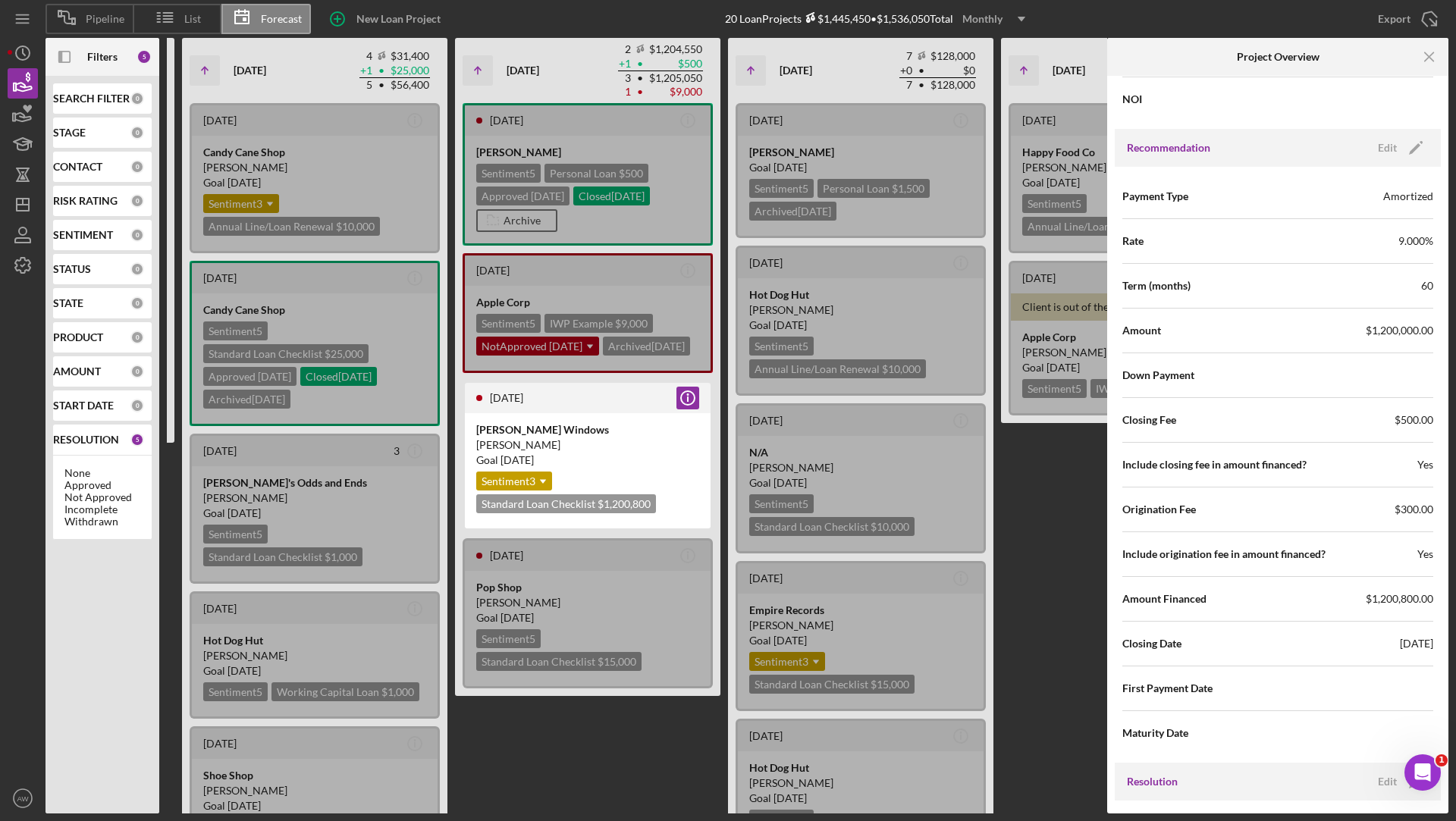
drag, startPoint x: 1367, startPoint y: 632, endPoint x: 1452, endPoint y: 634, distance: 85.0
click at [1452, 634] on div "Pipeline List Forecast New Loan Project 20 Loan Projects $1,445,450 • $1,536,05…" at bounding box center [728, 410] width 1456 height 821
click at [1396, 152] on icon "Icon/Edit" at bounding box center [1415, 147] width 38 height 38
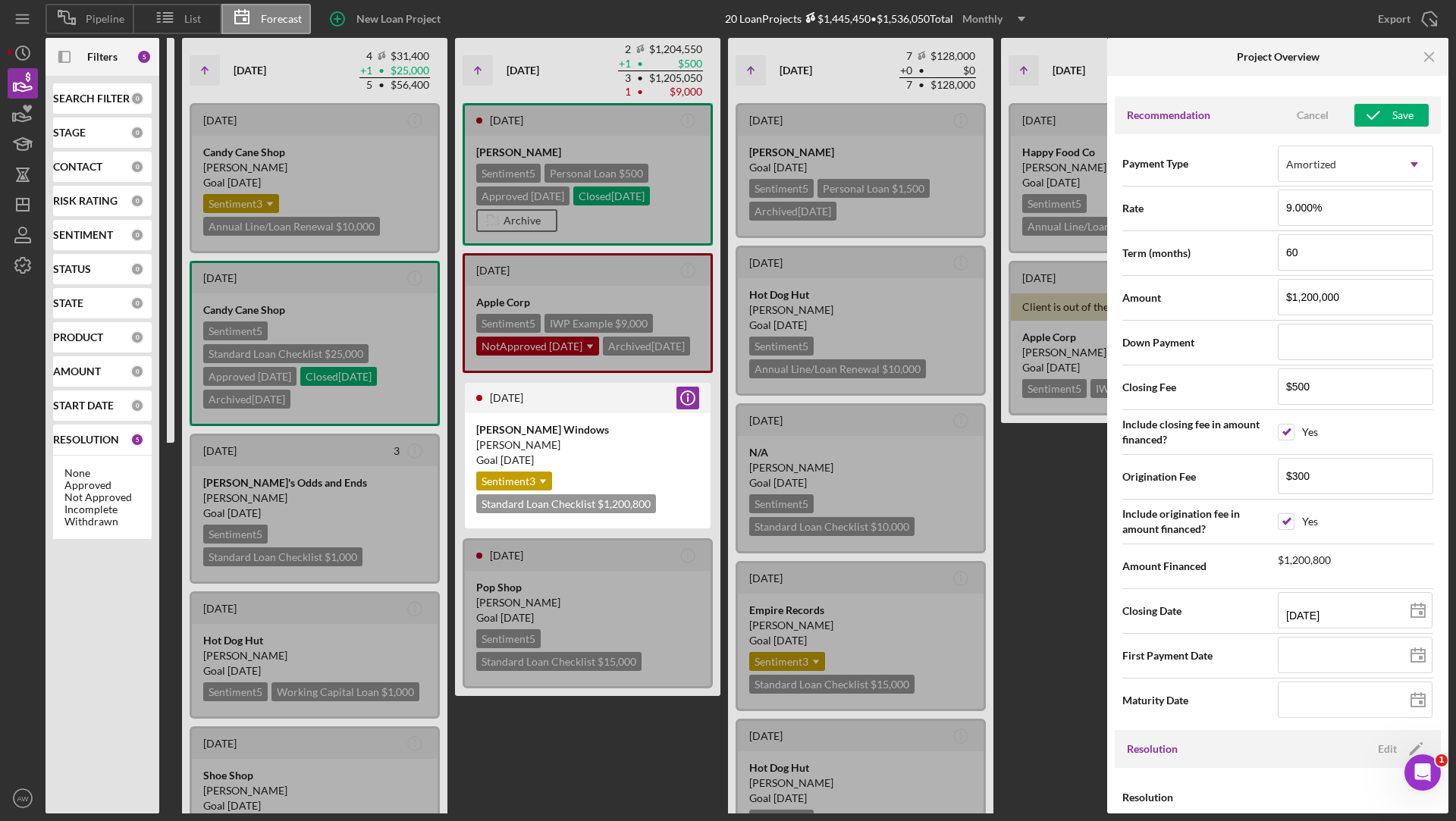
scroll to position [1574, 0]
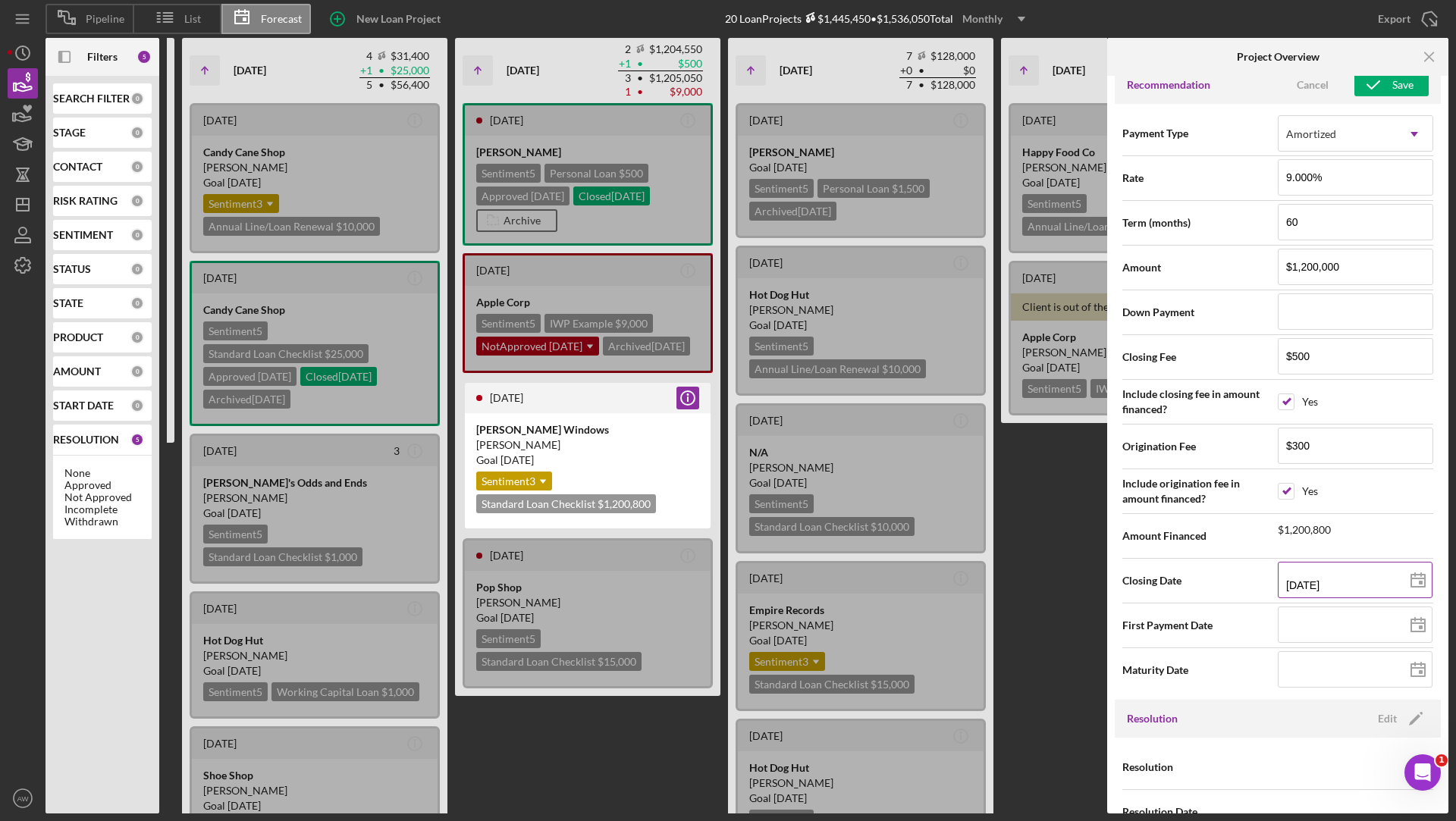
click at [1424, 577] on icon at bounding box center [1417, 581] width 38 height 38
type input "[DATE]"
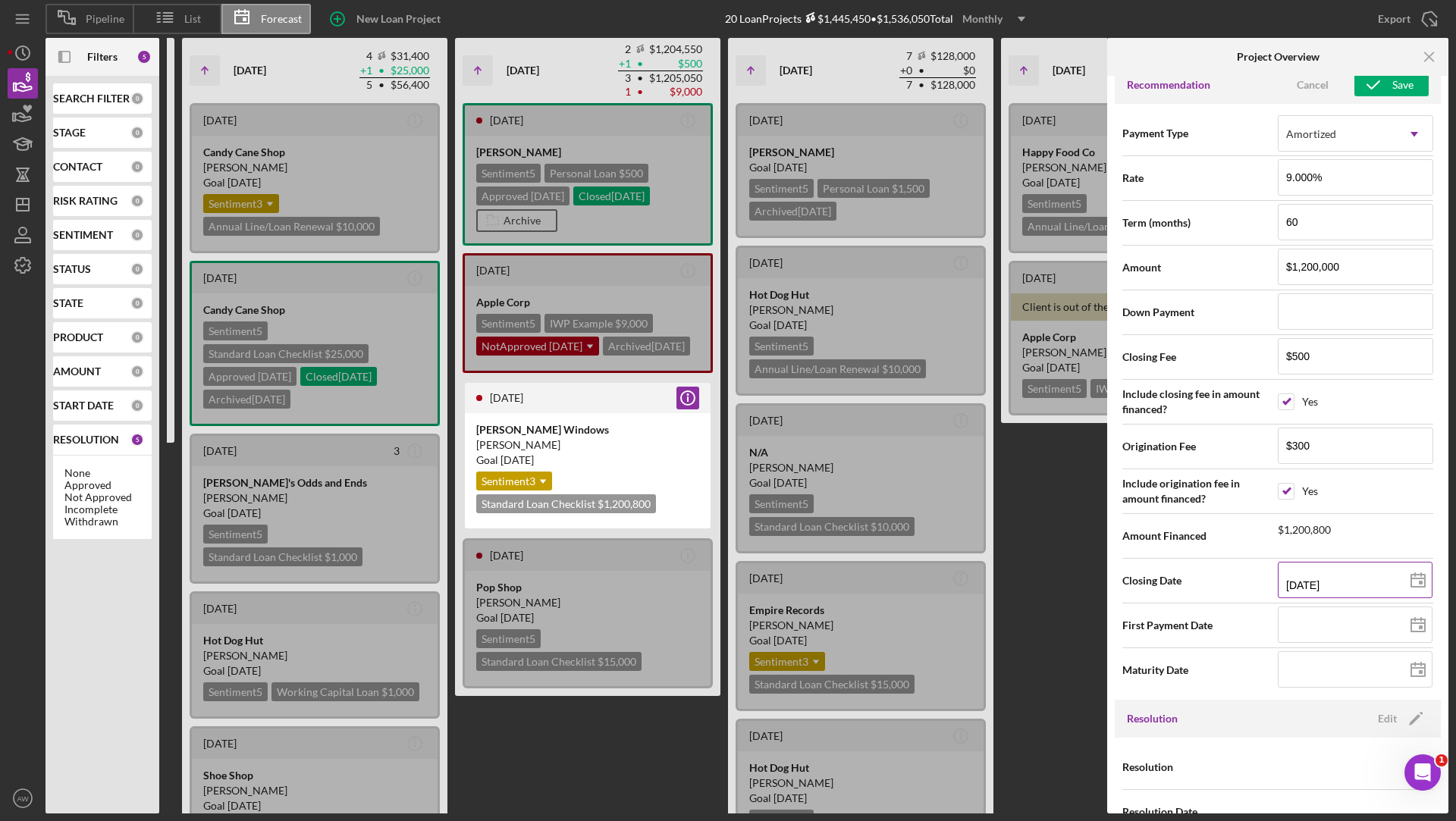
type input "[DATE]"
click at [1378, 78] on icon "button" at bounding box center [1373, 84] width 38 height 38
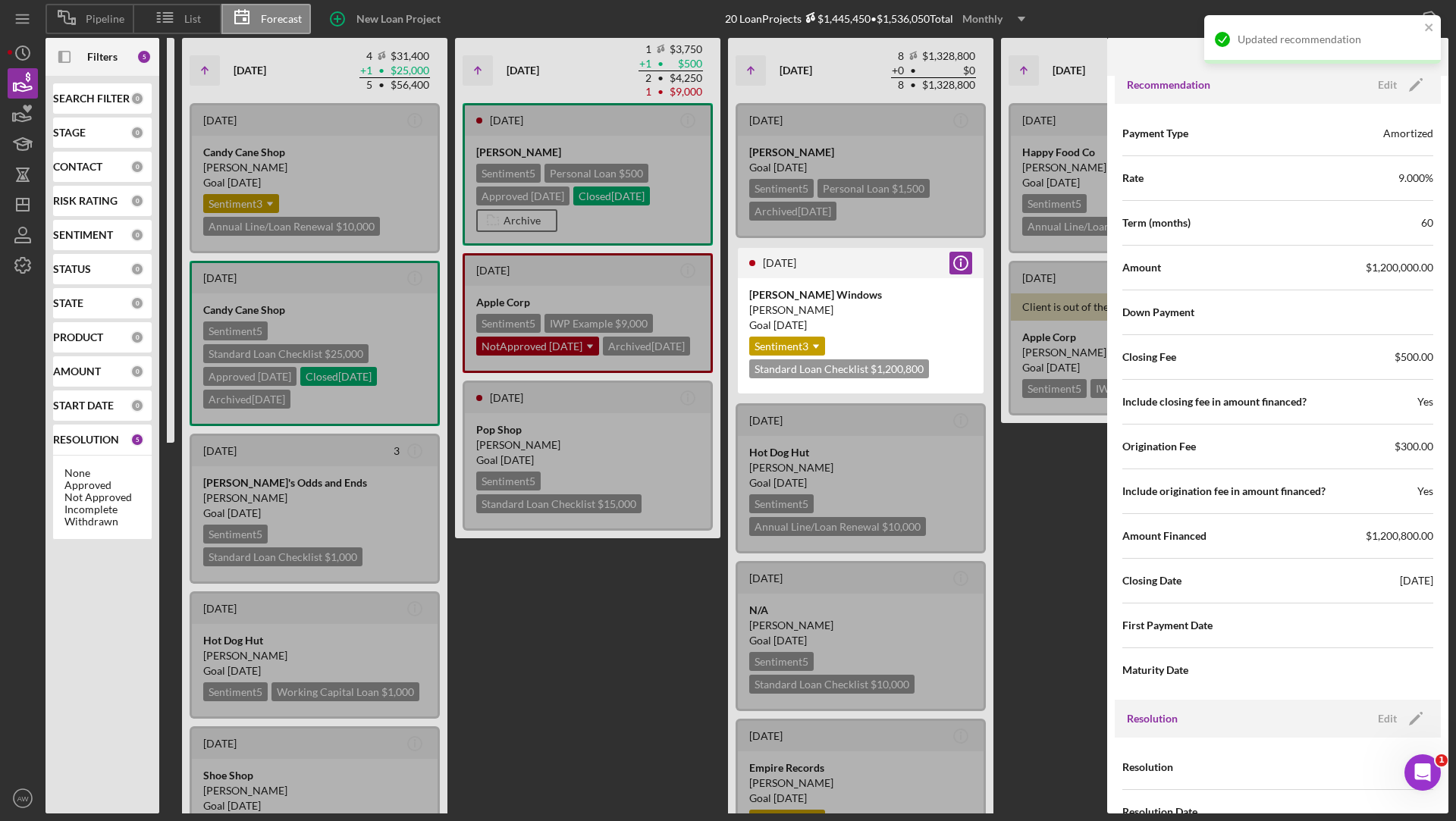
click at [1429, 19] on div "Updated recommendation" at bounding box center [1323, 39] width 237 height 48
click at [1427, 54] on icon "Icon/Menu Close" at bounding box center [1430, 57] width 34 height 34
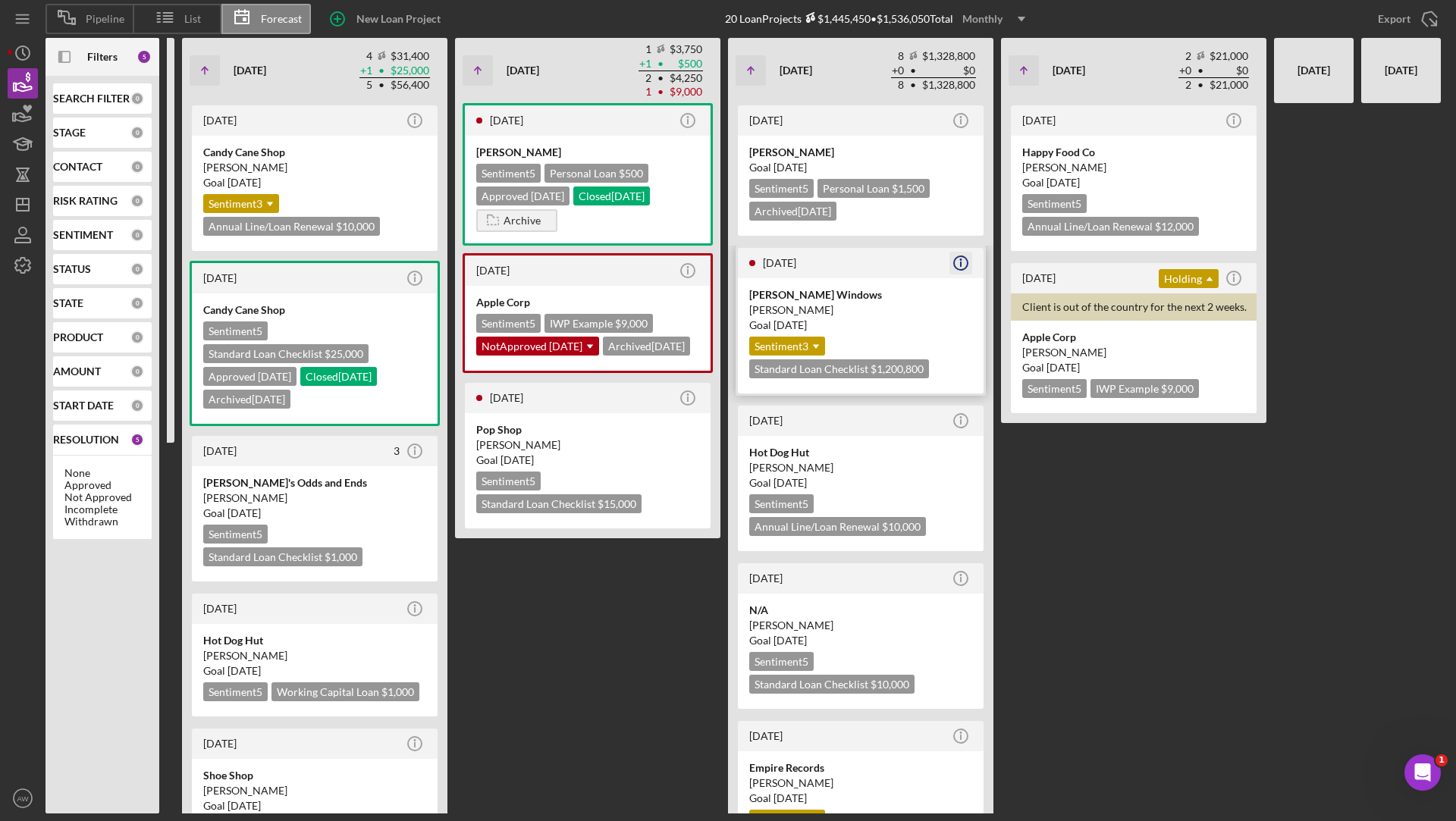
click at [964, 260] on icon "Icon/Info" at bounding box center [960, 262] width 38 height 38
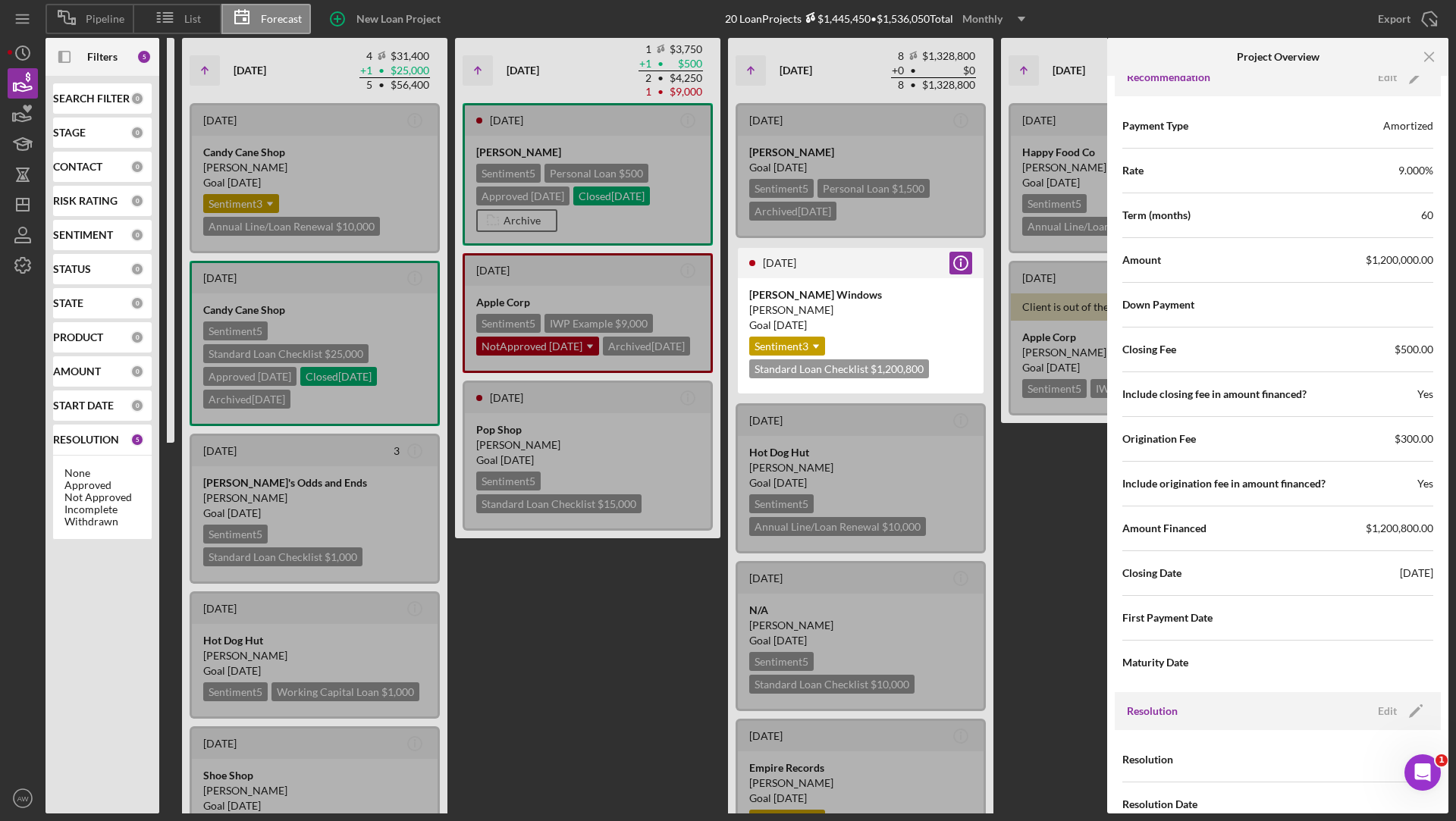
scroll to position [1601, 0]
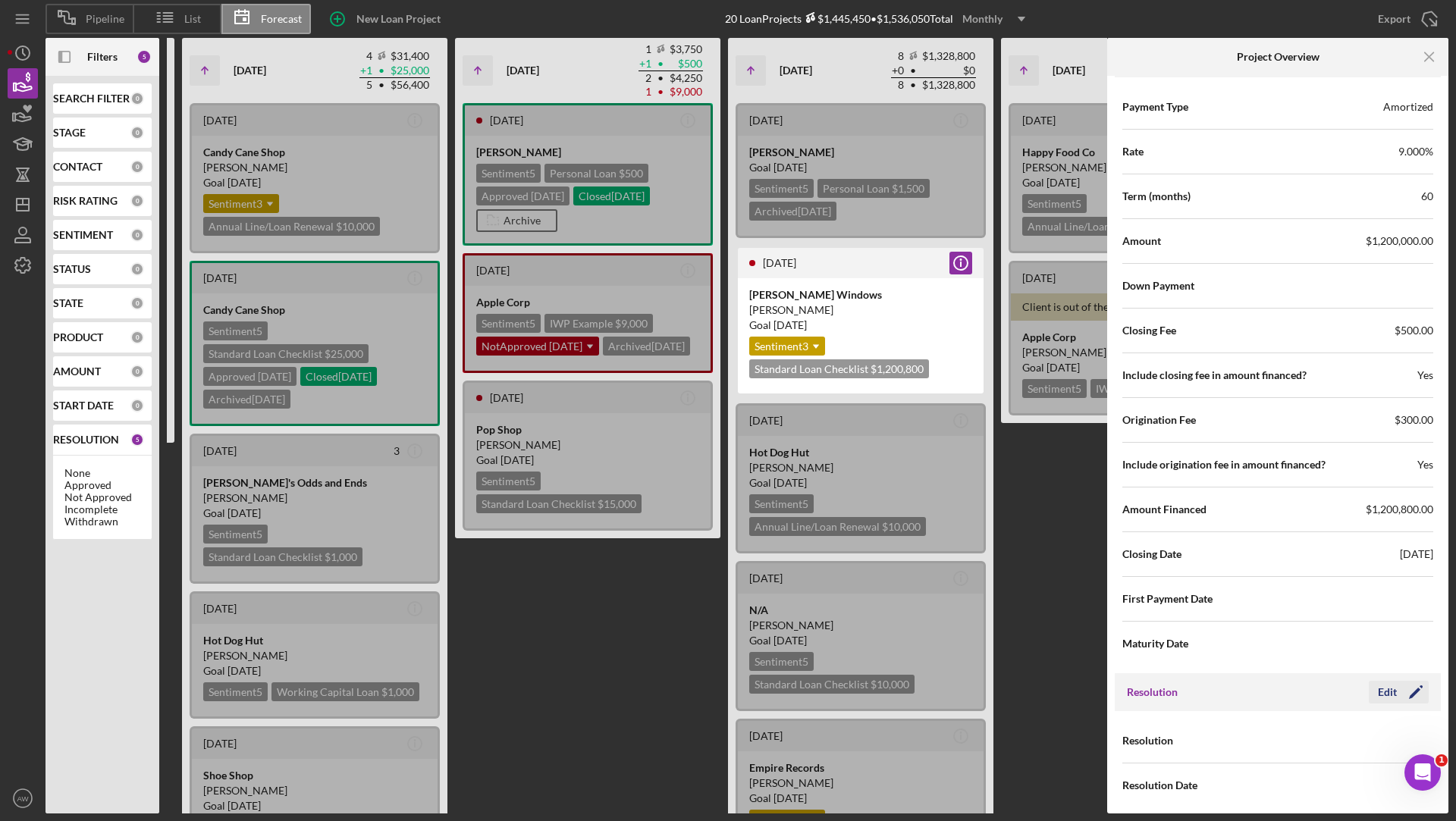
click at [1380, 687] on div "Edit" at bounding box center [1388, 692] width 19 height 23
click at [1304, 736] on div "Select..." at bounding box center [1303, 742] width 35 height 12
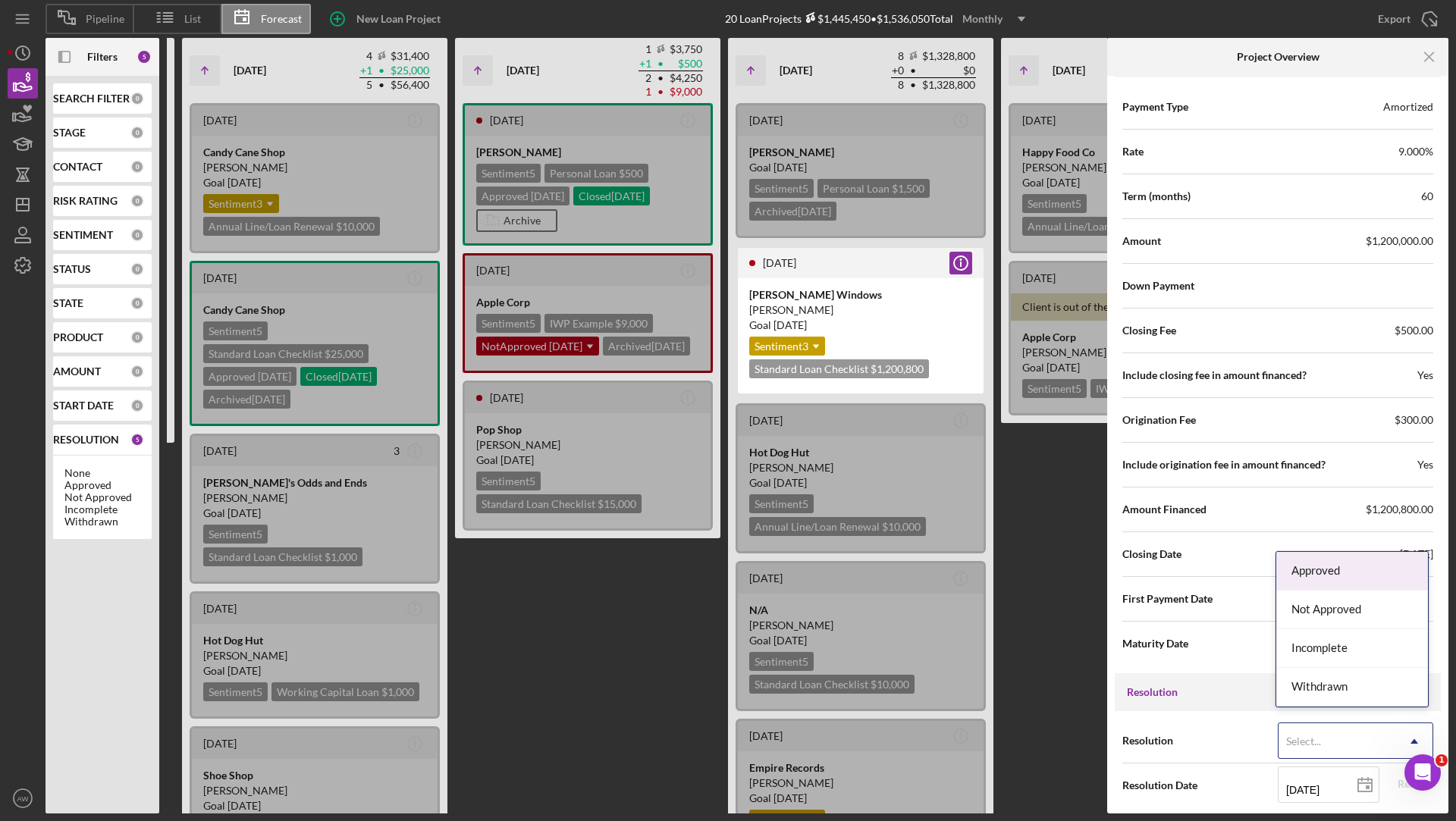
click at [1310, 585] on div "Approved" at bounding box center [1352, 571] width 152 height 39
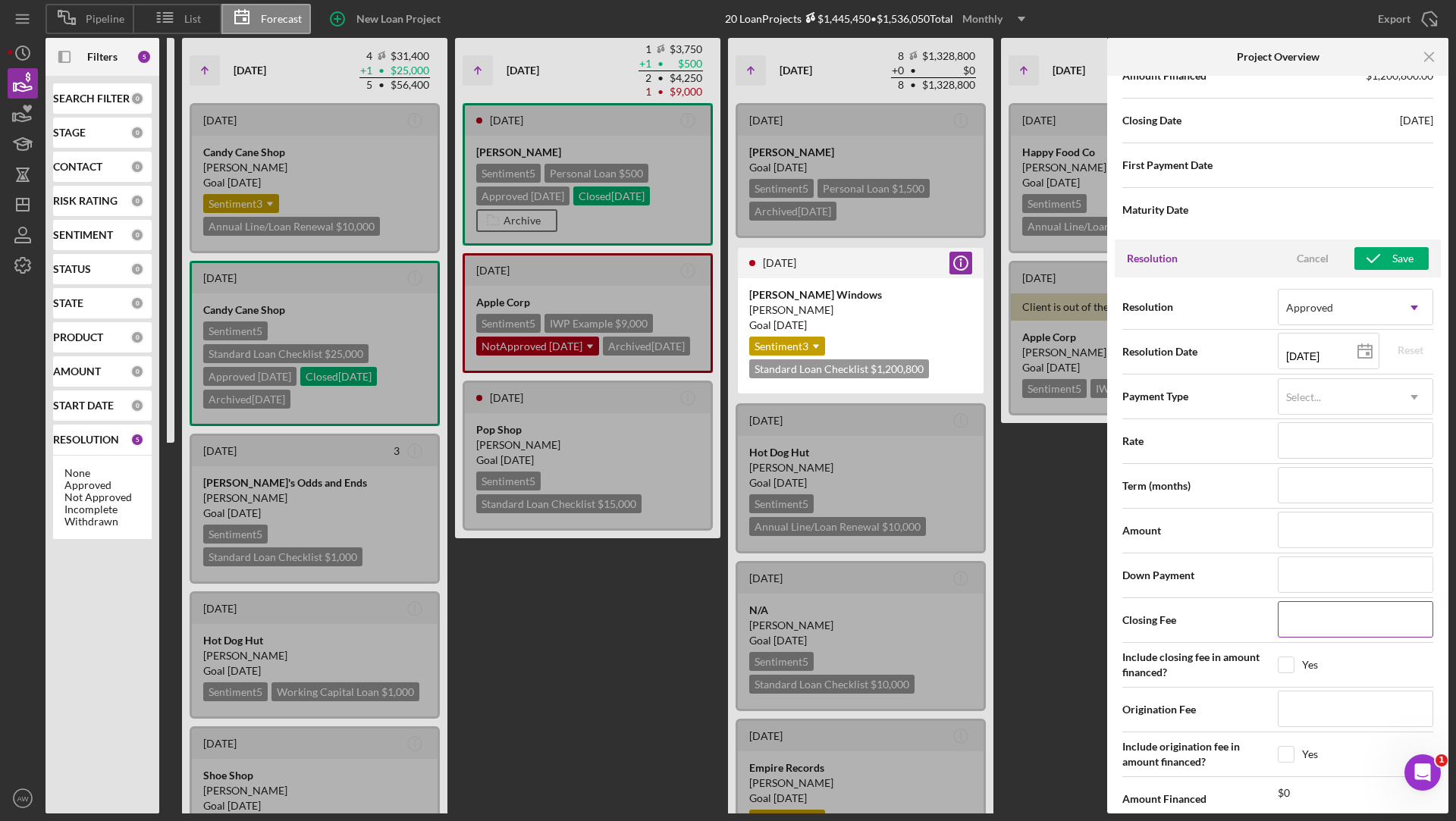
scroll to position [2180, 0]
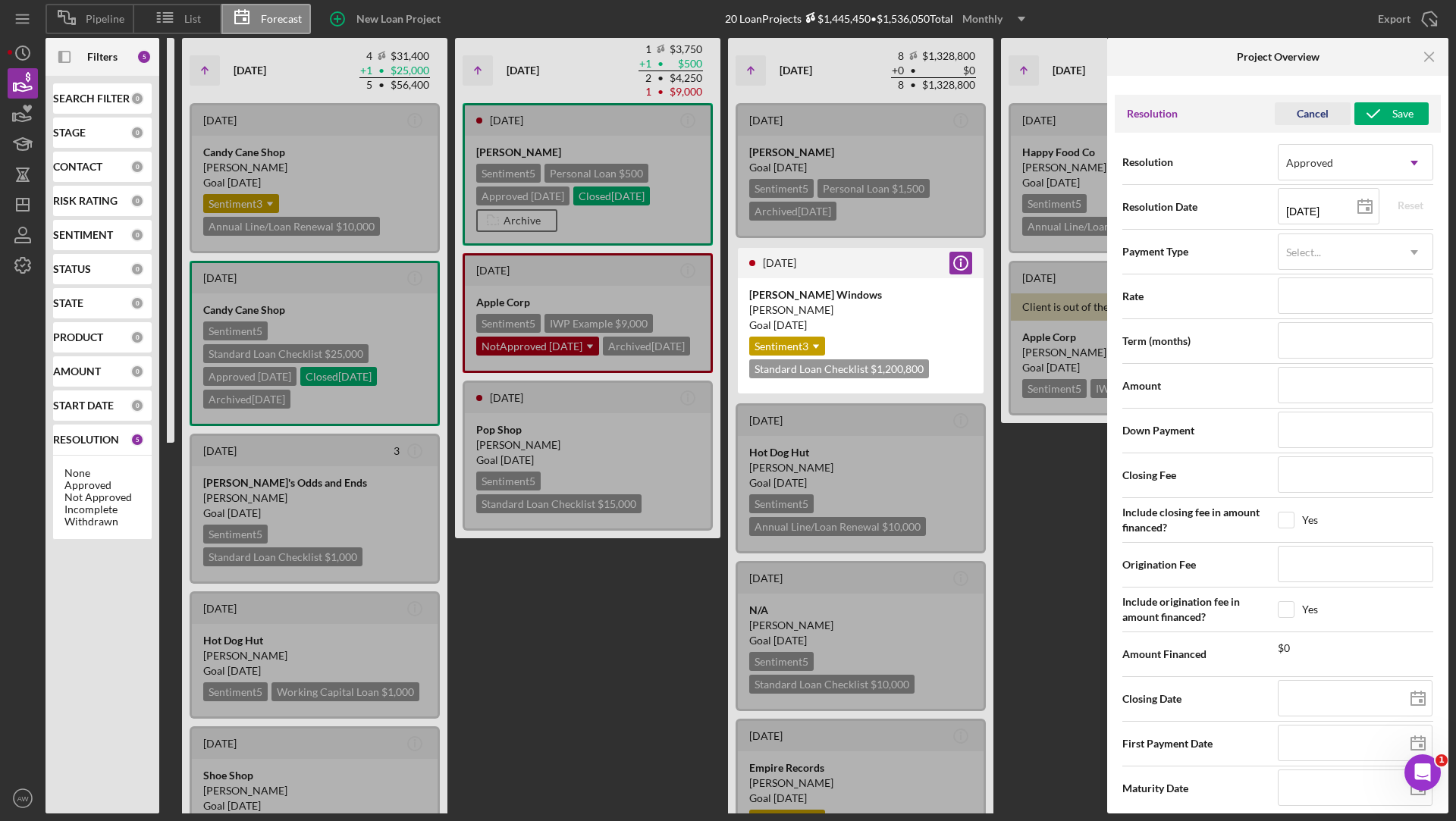
click at [1314, 113] on div "Cancel" at bounding box center [1312, 114] width 32 height 23
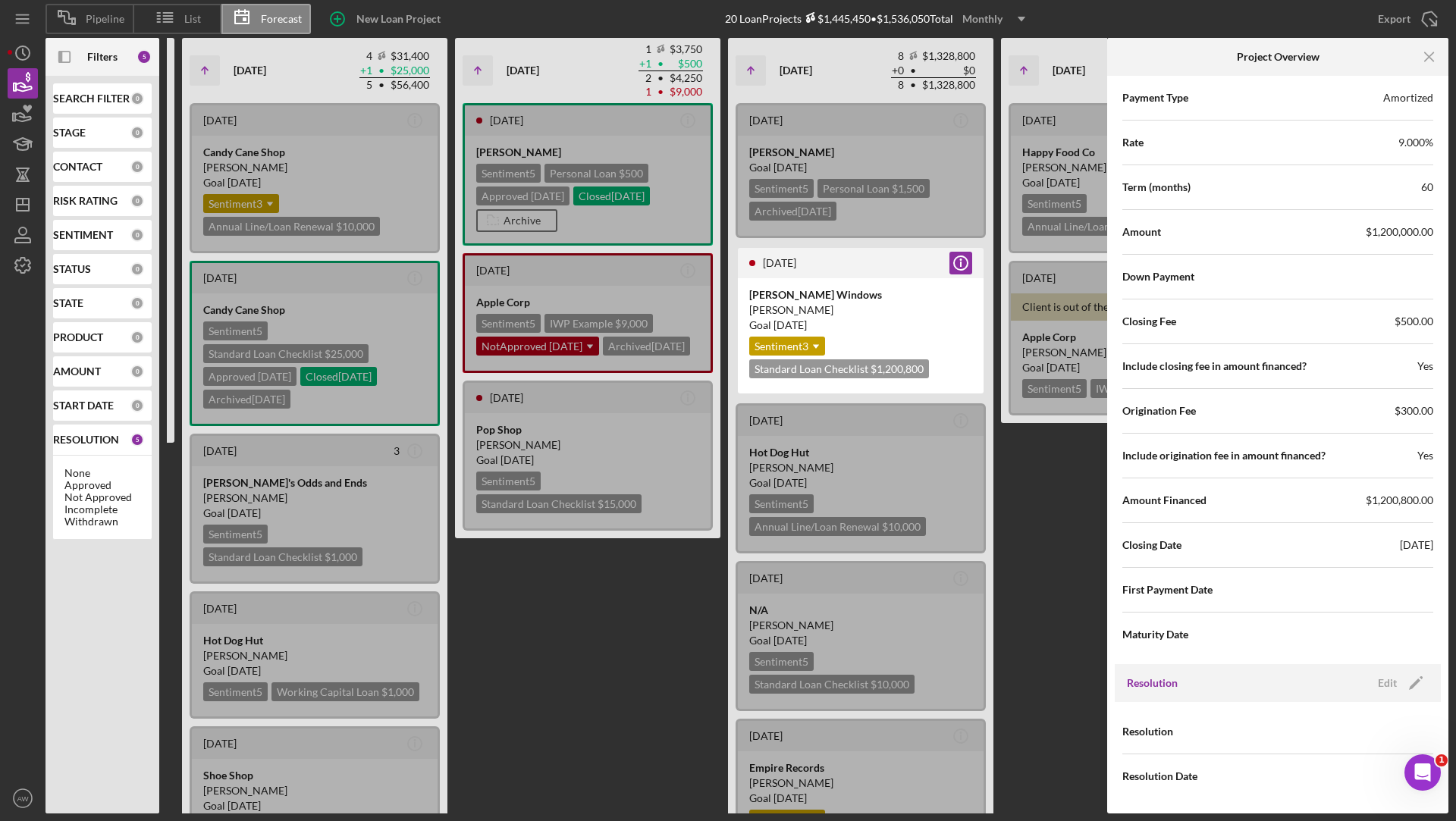
scroll to position [1601, 0]
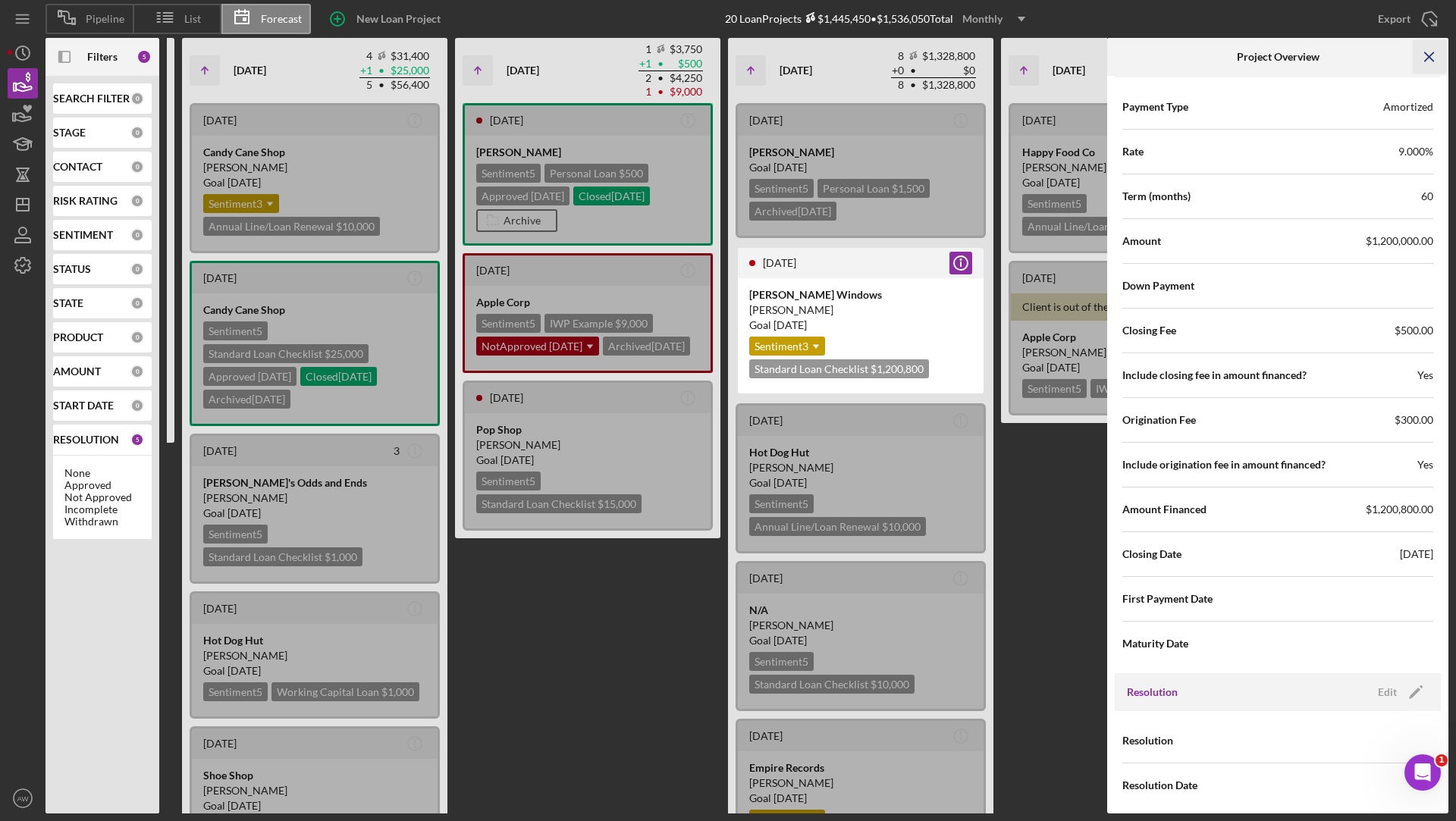
click at [1431, 54] on line "button" at bounding box center [1429, 57] width 9 height 9
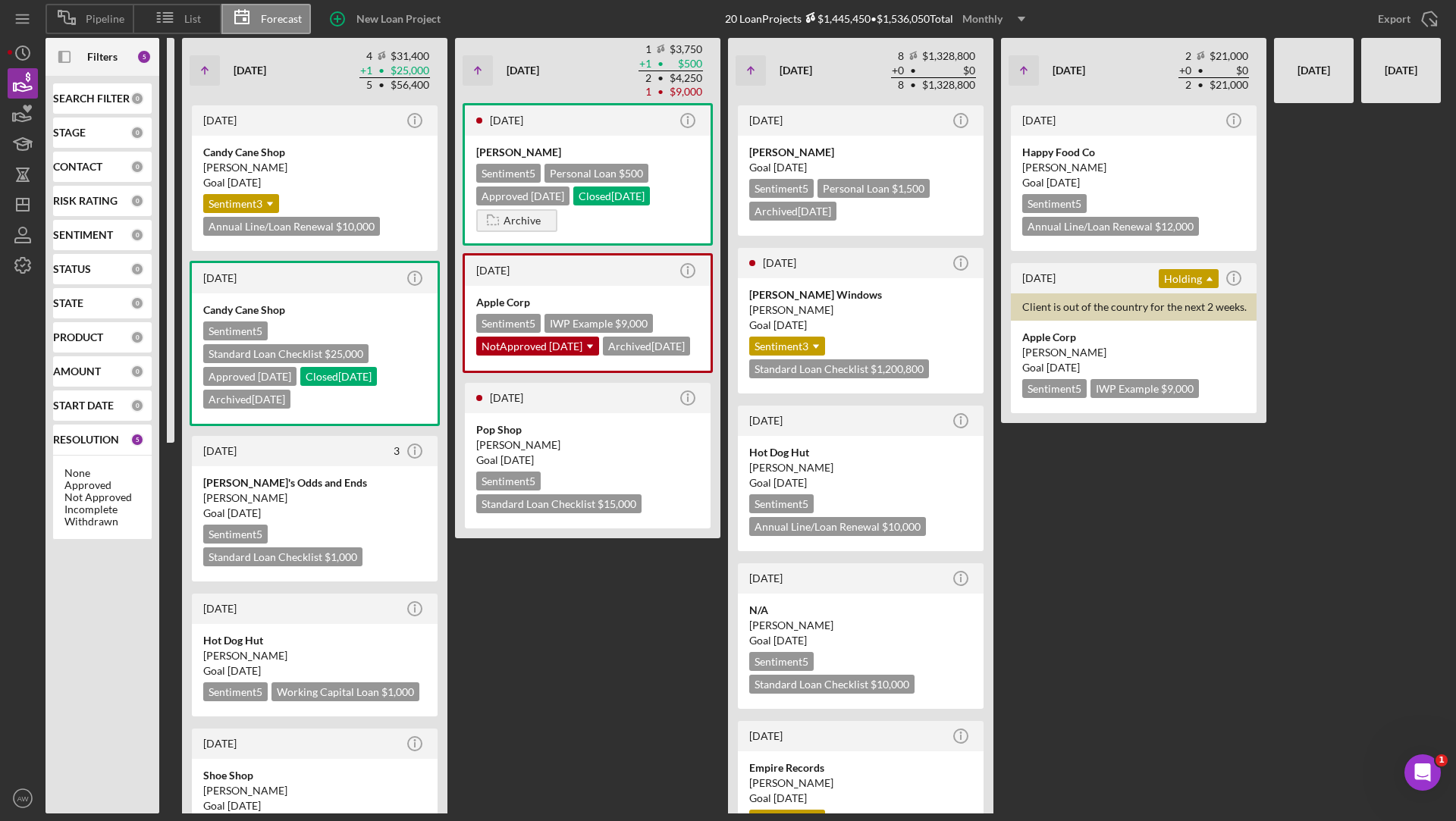
scroll to position [0, 0]
click at [82, 18] on icon at bounding box center [66, 17] width 38 height 38
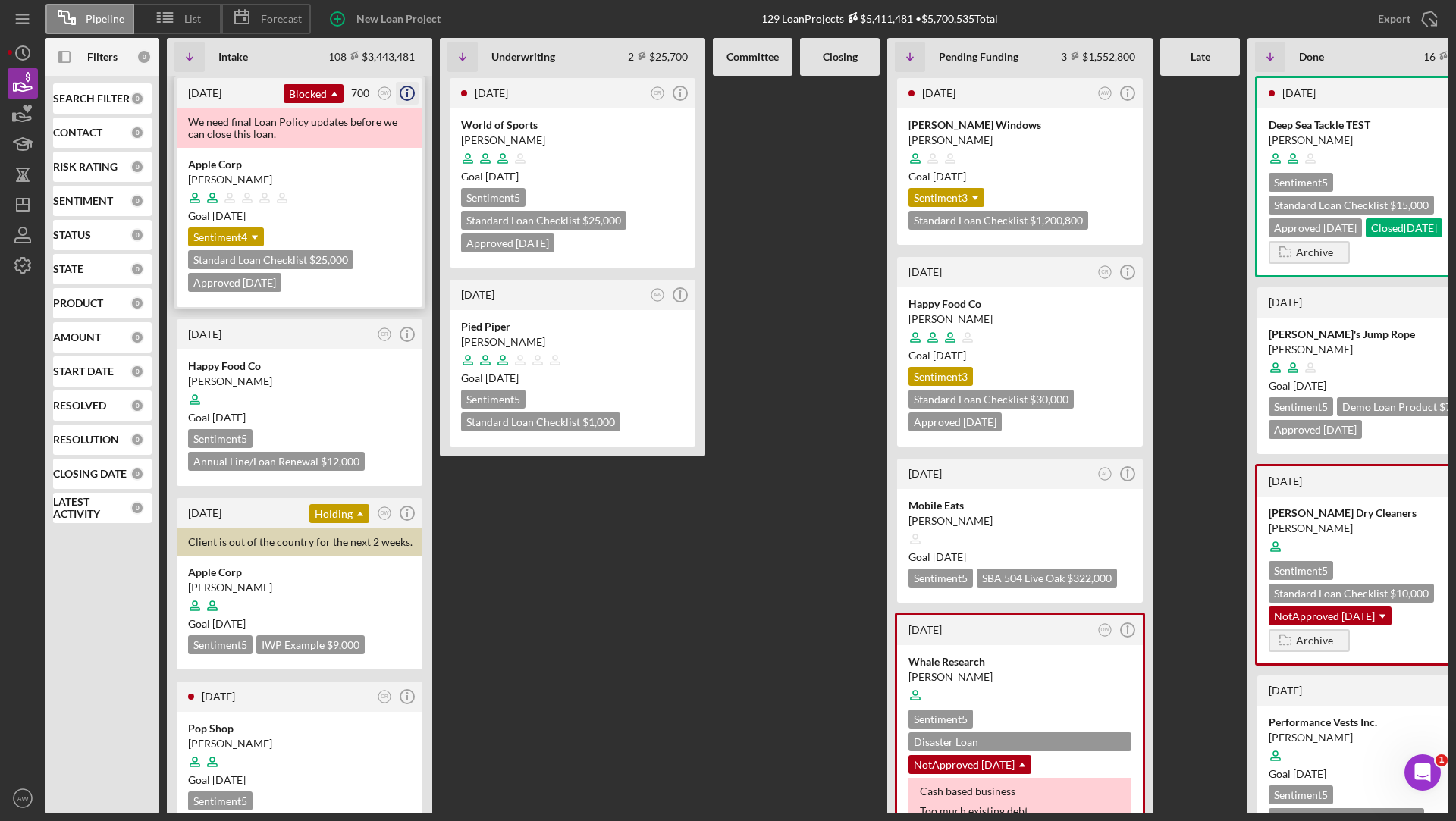
click at [409, 89] on icon "Icon/Info" at bounding box center [407, 93] width 38 height 38
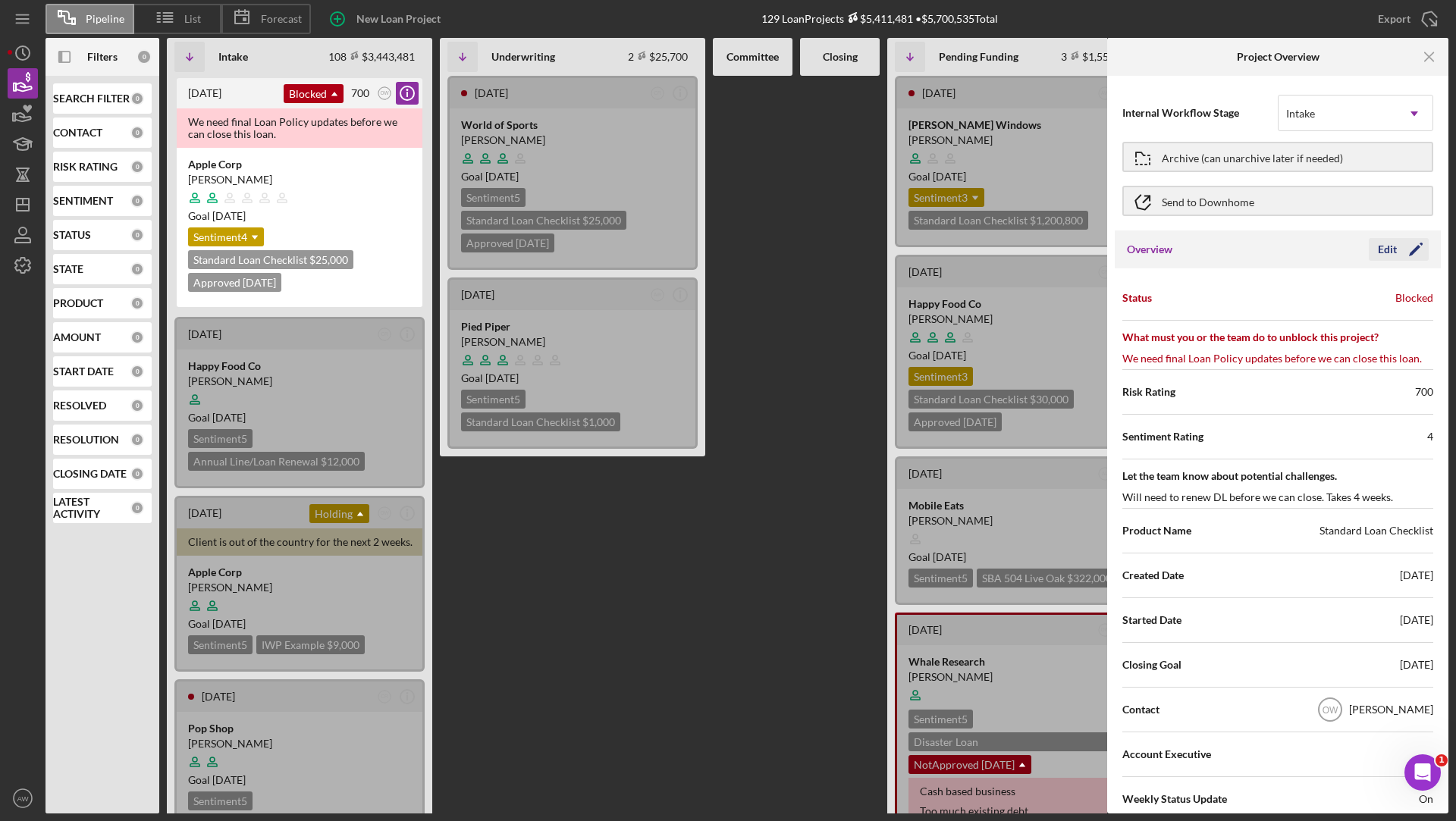
click at [1371, 254] on button "Edit Icon/Edit" at bounding box center [1398, 249] width 60 height 23
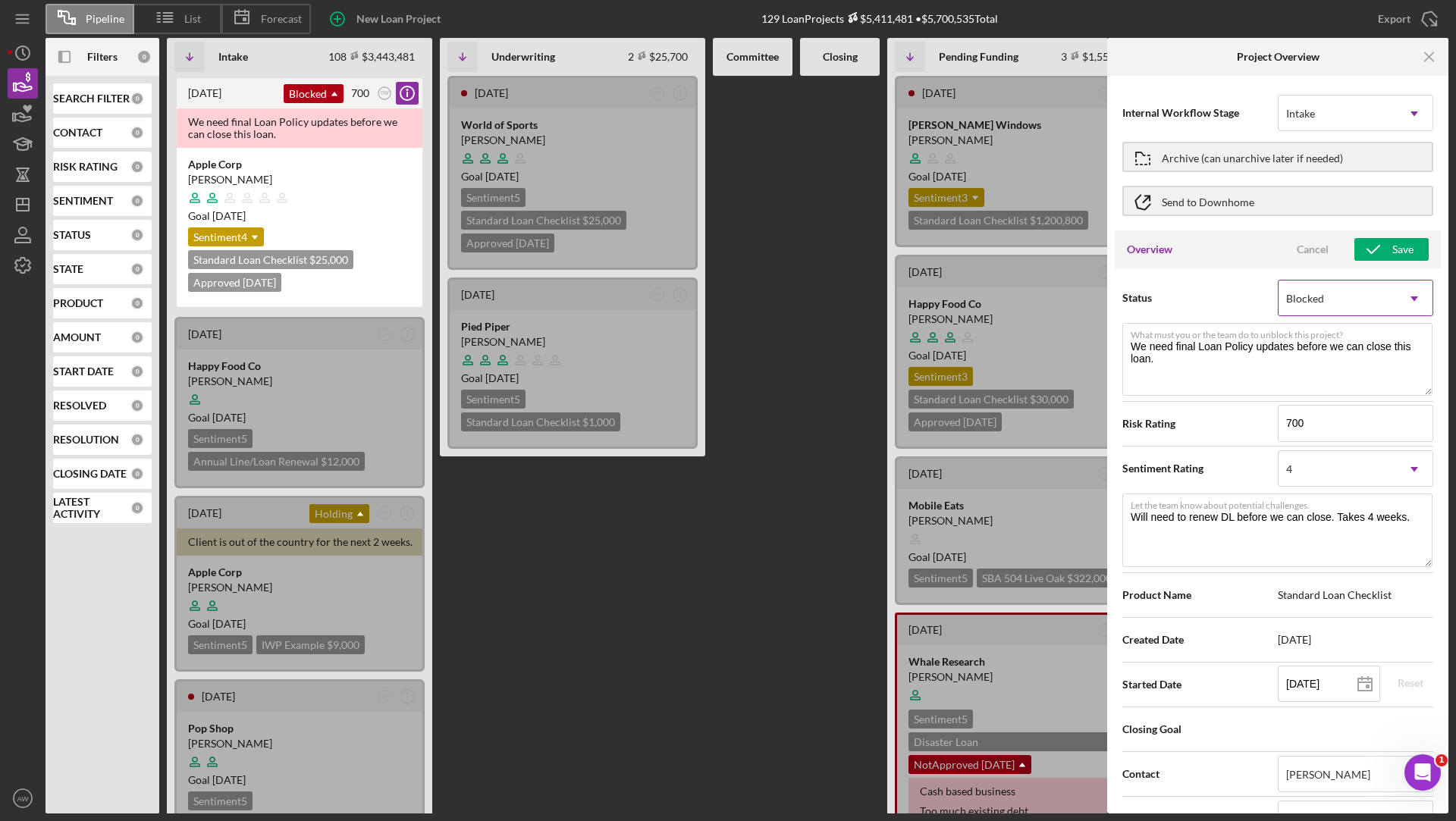
click at [1320, 296] on div "Blocked" at bounding box center [1304, 299] width 38 height 12
click at [1306, 417] on div "Blocked" at bounding box center [1352, 419] width 152 height 39
click at [1189, 367] on textarea "We need final Loan Policy updates before we can close this loan." at bounding box center [1278, 359] width 310 height 73
drag, startPoint x: 1174, startPoint y: 358, endPoint x: 1123, endPoint y: 349, distance: 51.8
click at [1123, 349] on textarea "We need final Loan Policy updates before we can close this loan." at bounding box center [1278, 359] width 310 height 73
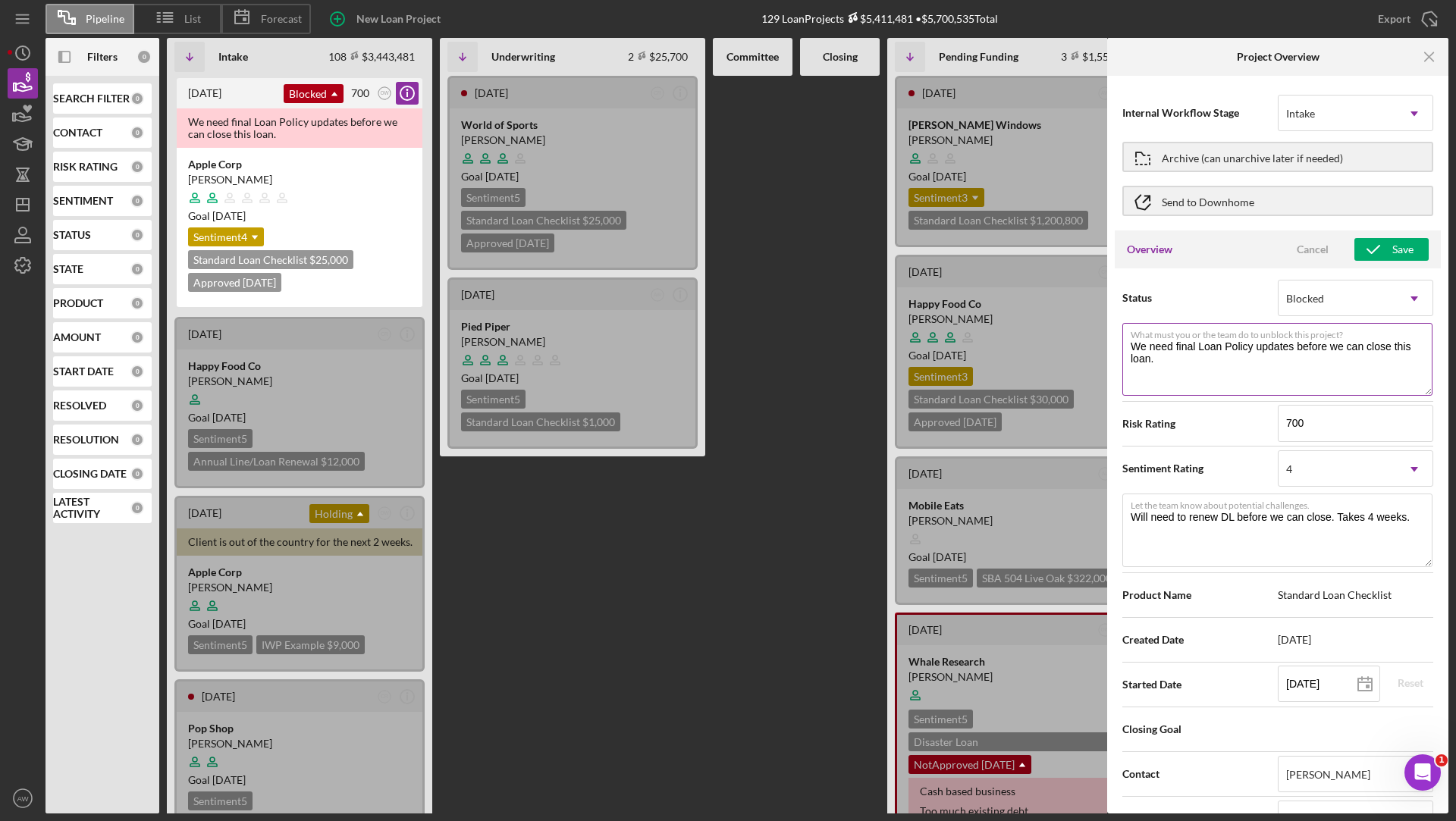
type textarea "Here's a snapshot of information that has been fully approved, as well as the i…"
click at [1187, 359] on textarea "We need final Loan Policy updates before we can close this loan." at bounding box center [1278, 359] width 310 height 73
click at [1426, 54] on line "button" at bounding box center [1429, 57] width 9 height 9
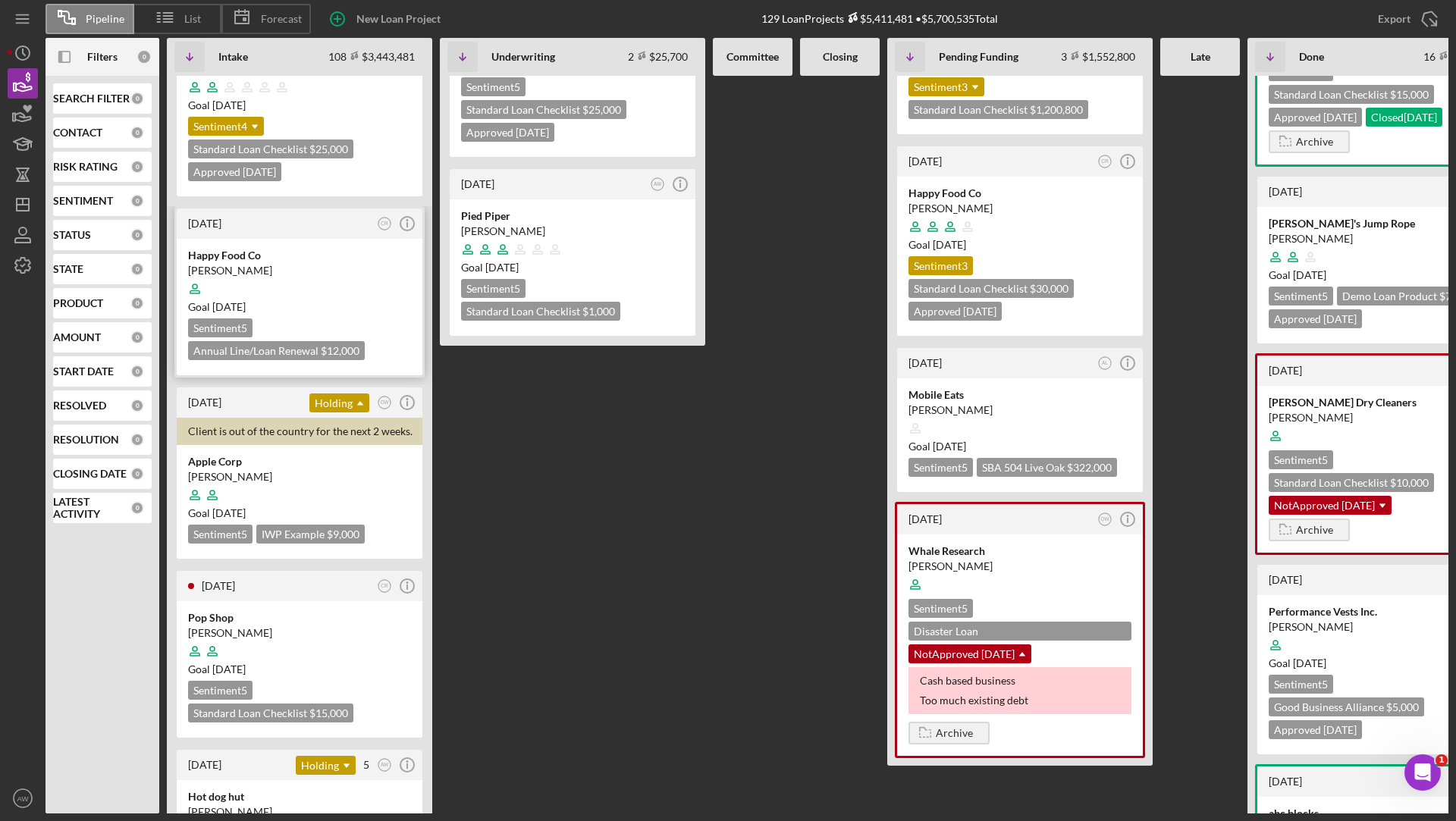
scroll to position [112, 0]
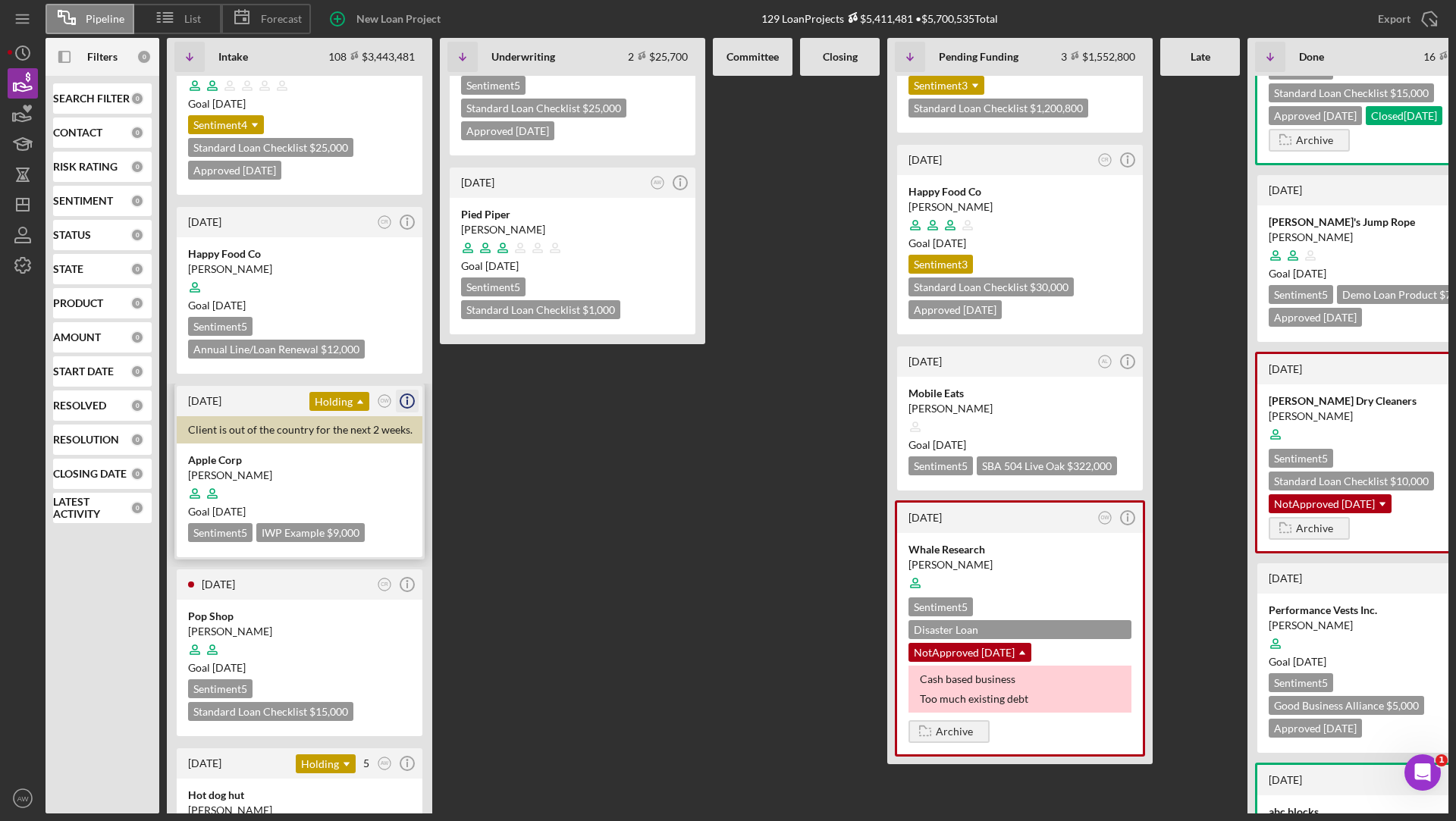
click at [401, 398] on icon "Icon/Info" at bounding box center [407, 401] width 38 height 38
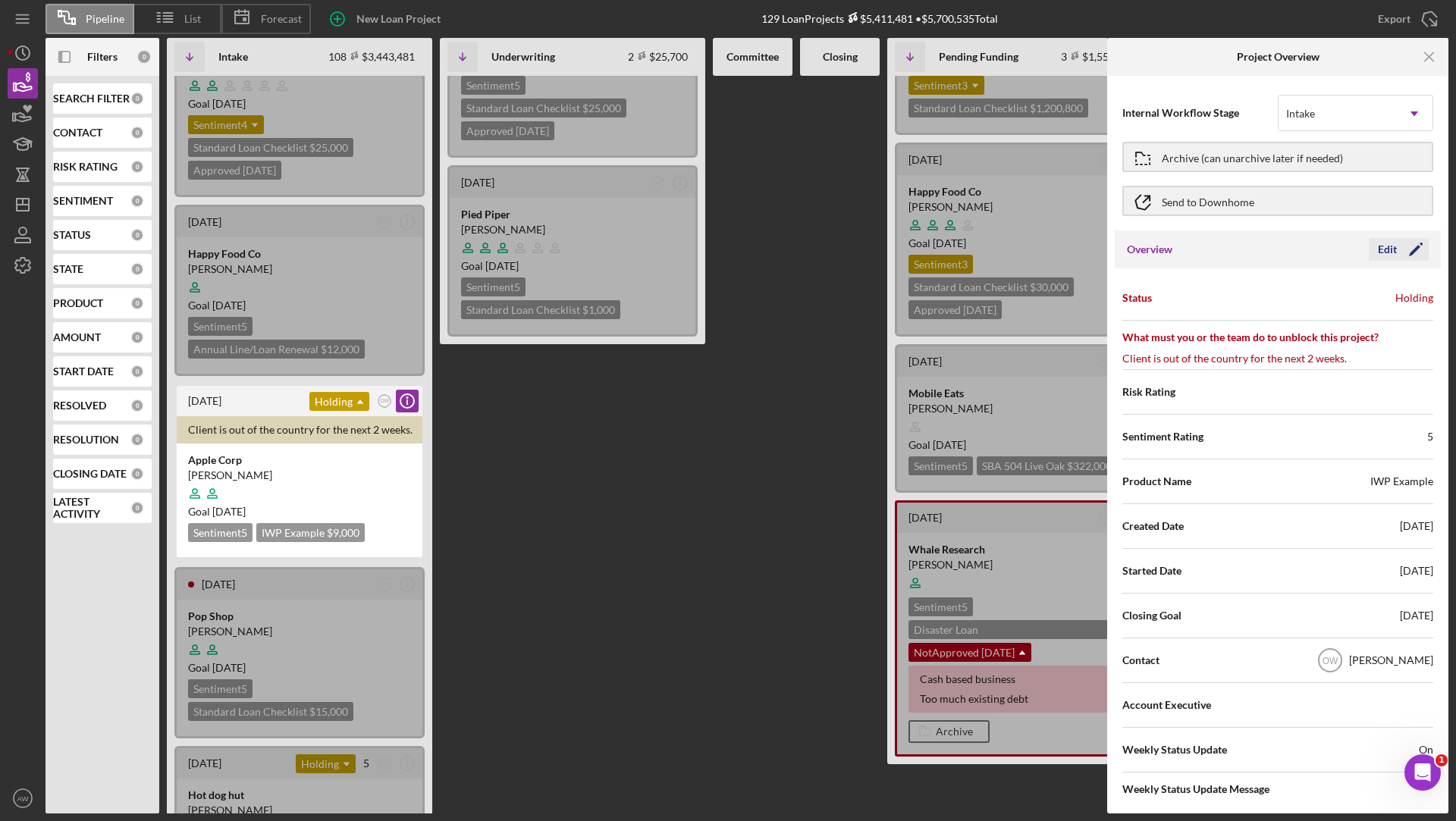
click at [1388, 249] on div "Edit" at bounding box center [1388, 249] width 19 height 23
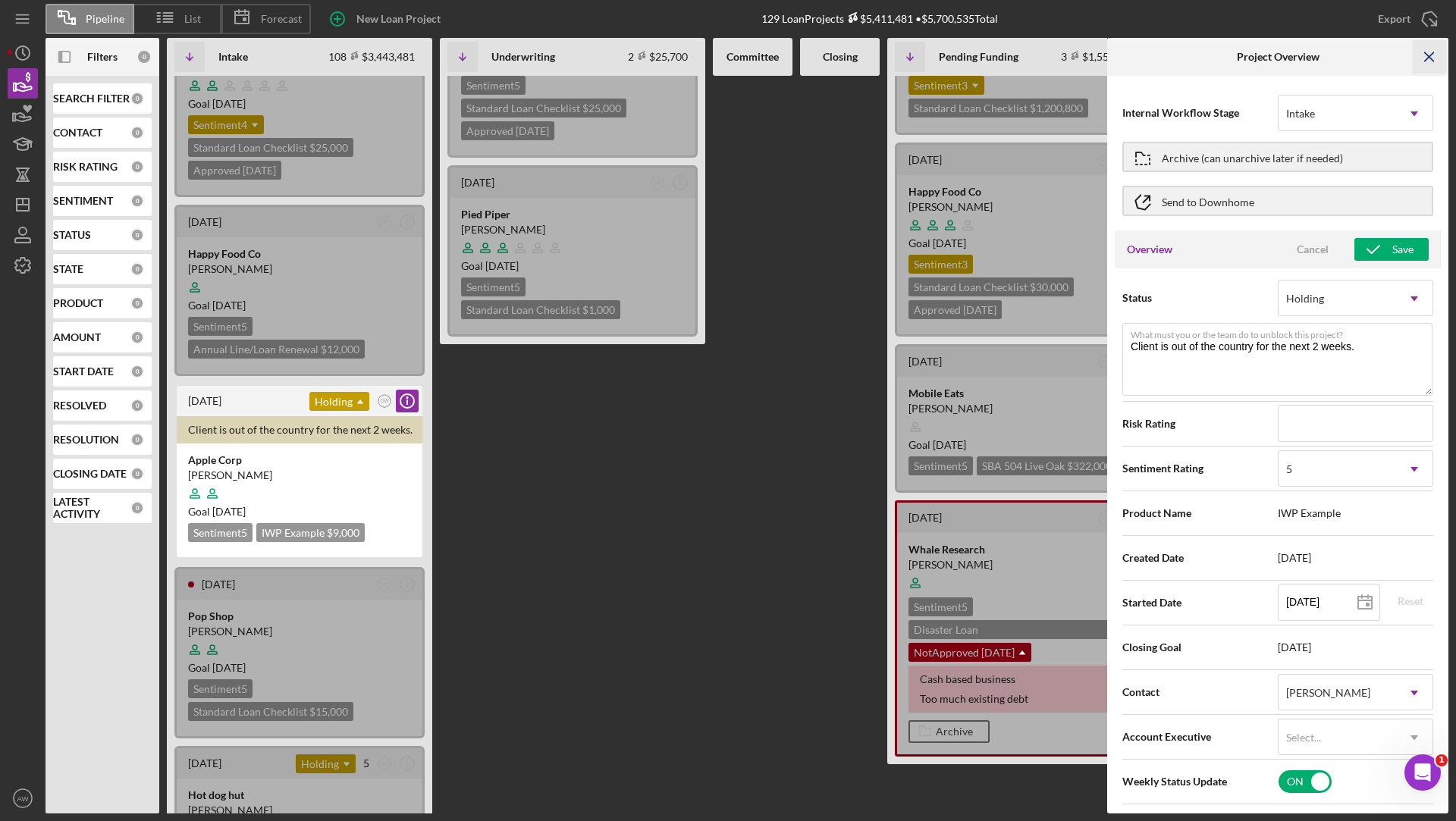
click at [1436, 58] on icon "Icon/Menu Close" at bounding box center [1430, 57] width 34 height 34
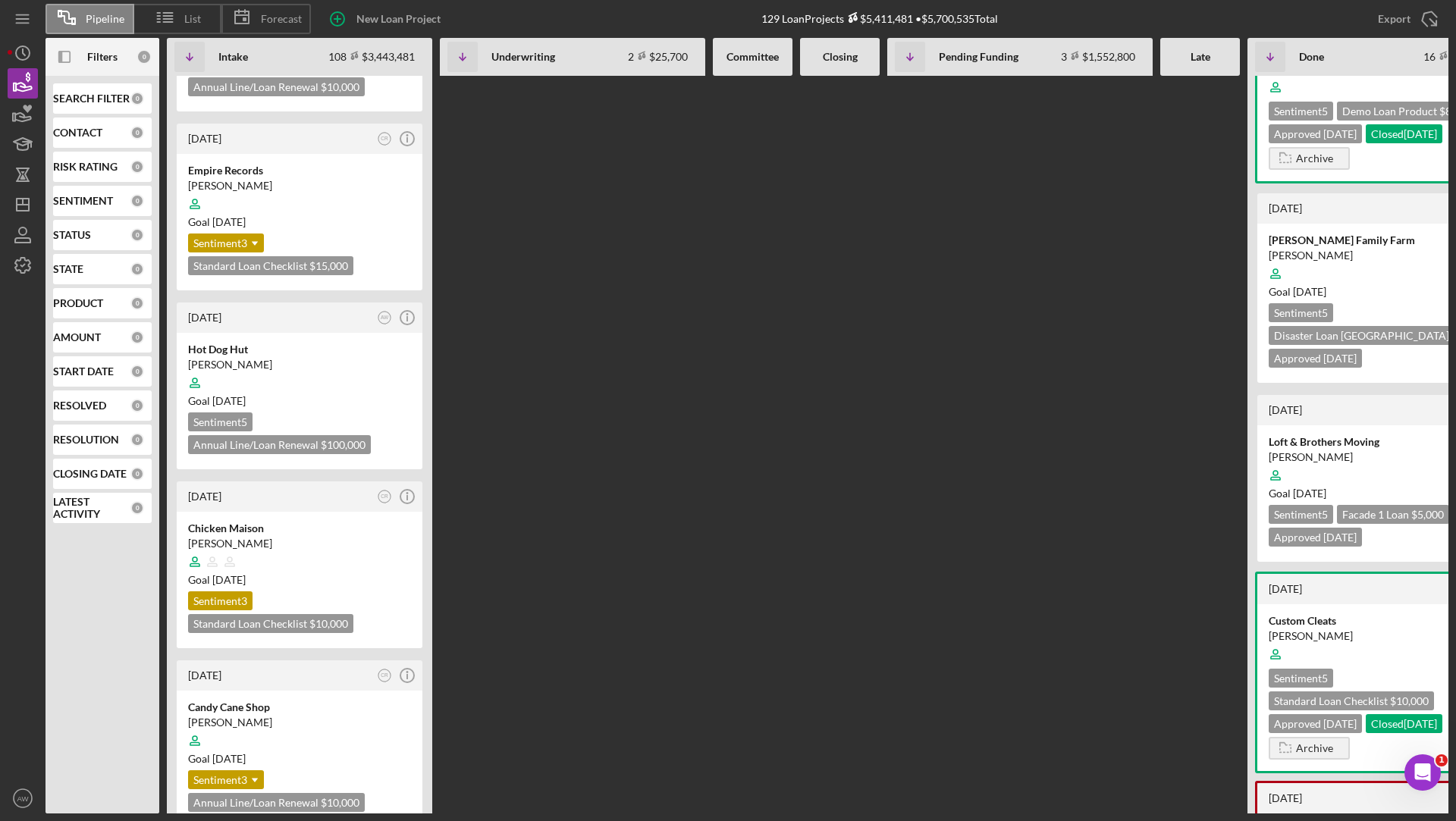
scroll to position [1233, 0]
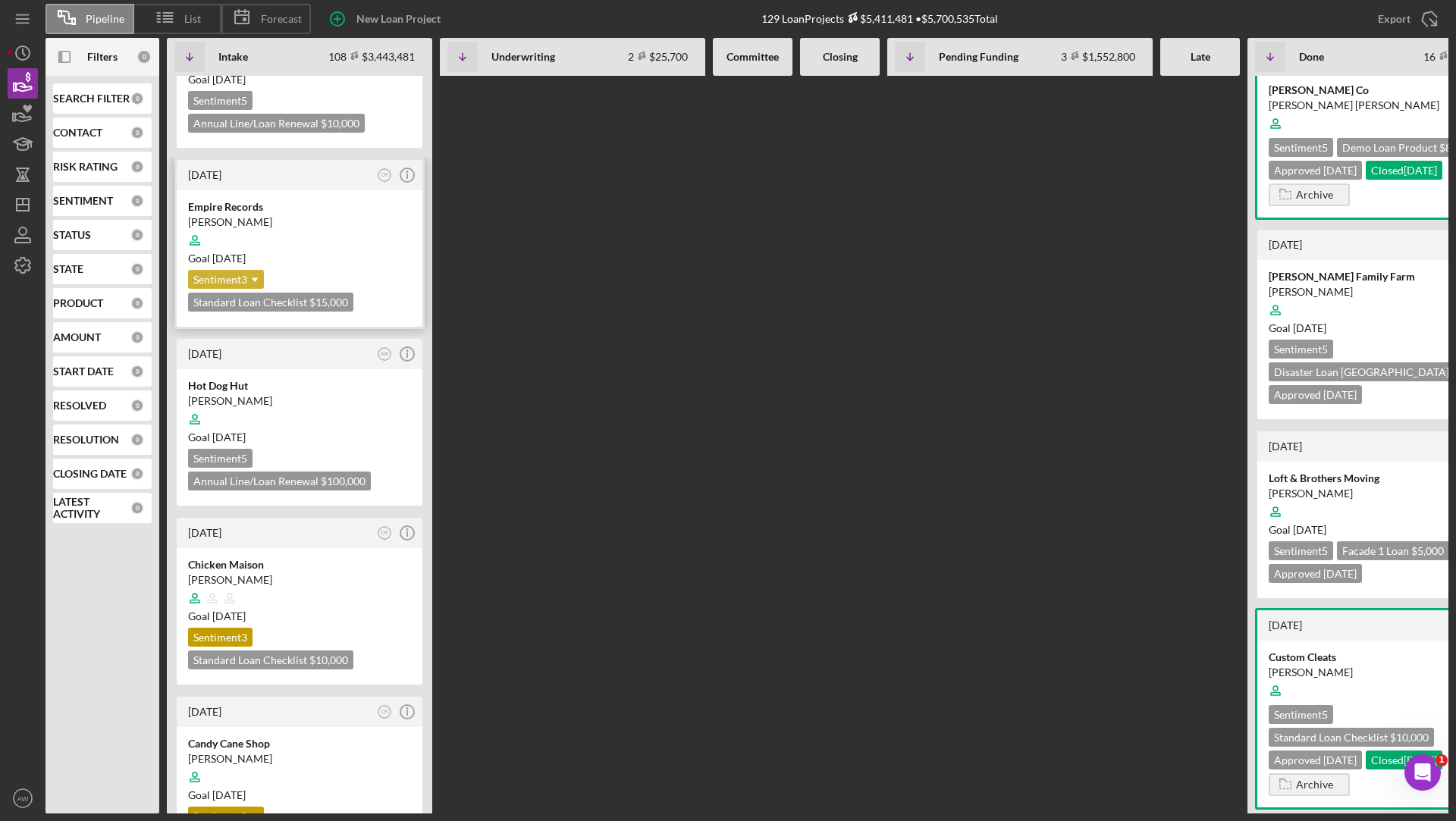
click at [258, 265] on icon "Icon/Dropdown Arrow" at bounding box center [254, 280] width 31 height 31
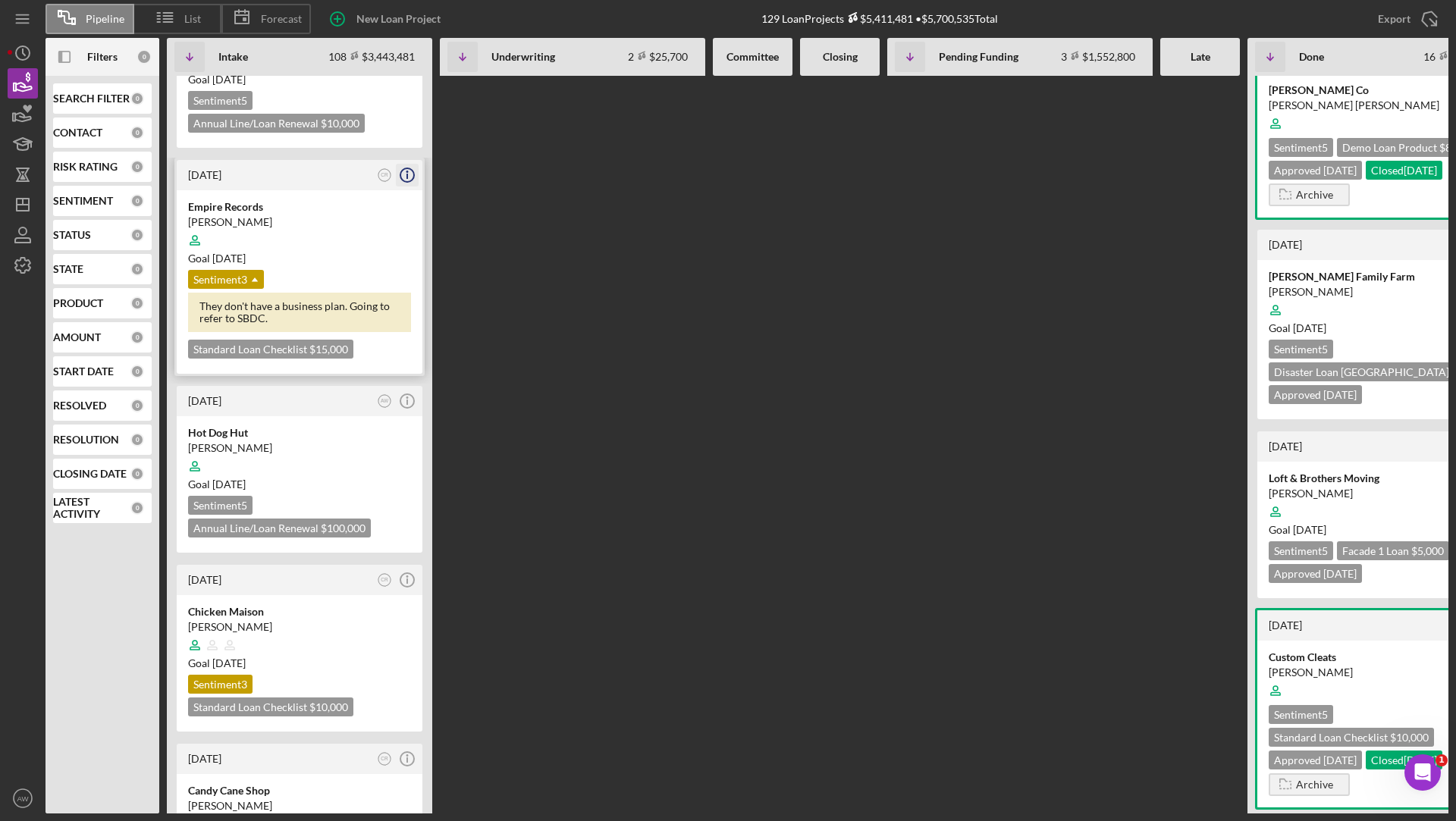
click at [410, 160] on icon "Icon/Info" at bounding box center [407, 175] width 38 height 38
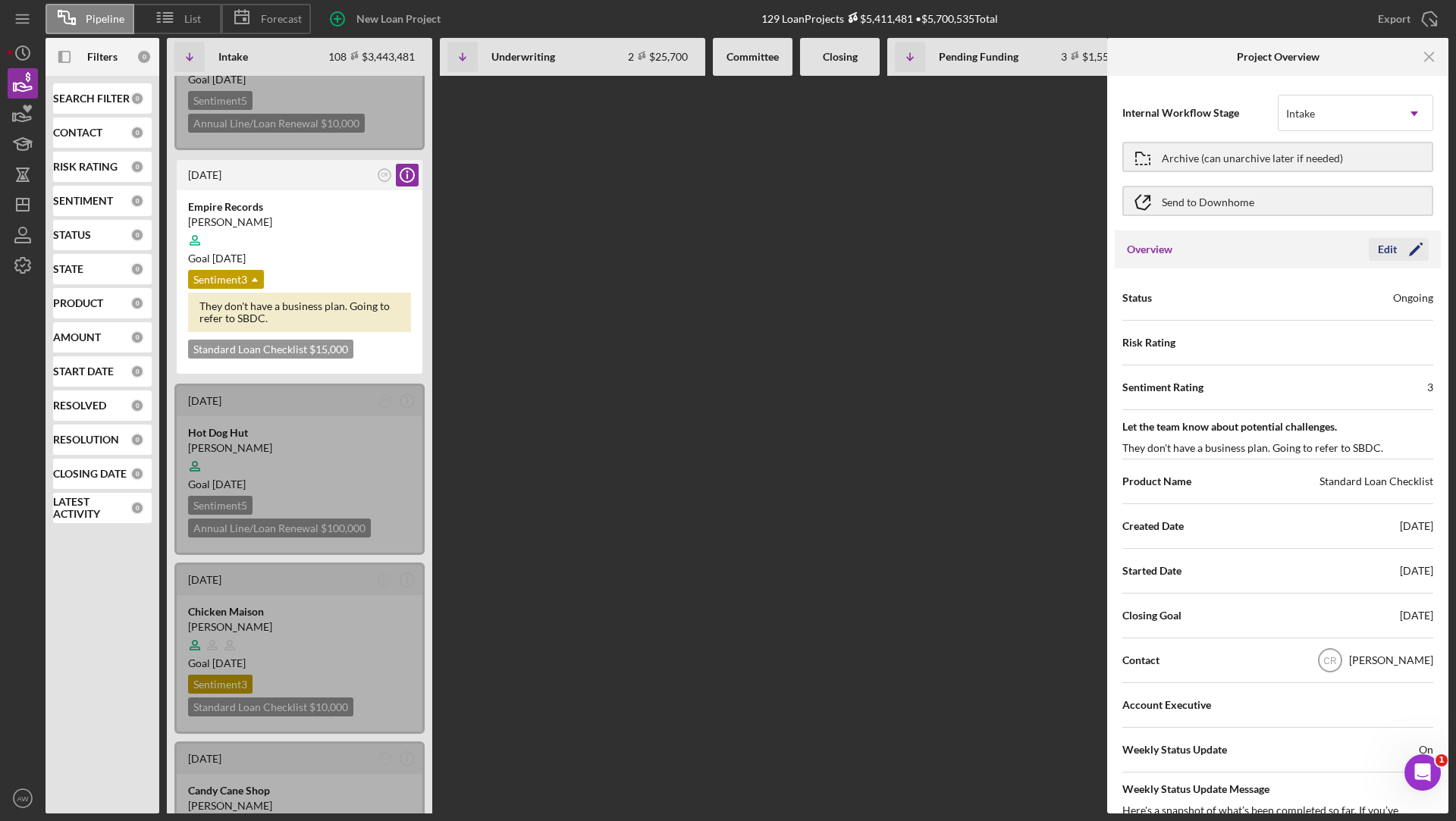
click at [1383, 249] on div "Edit" at bounding box center [1388, 249] width 19 height 23
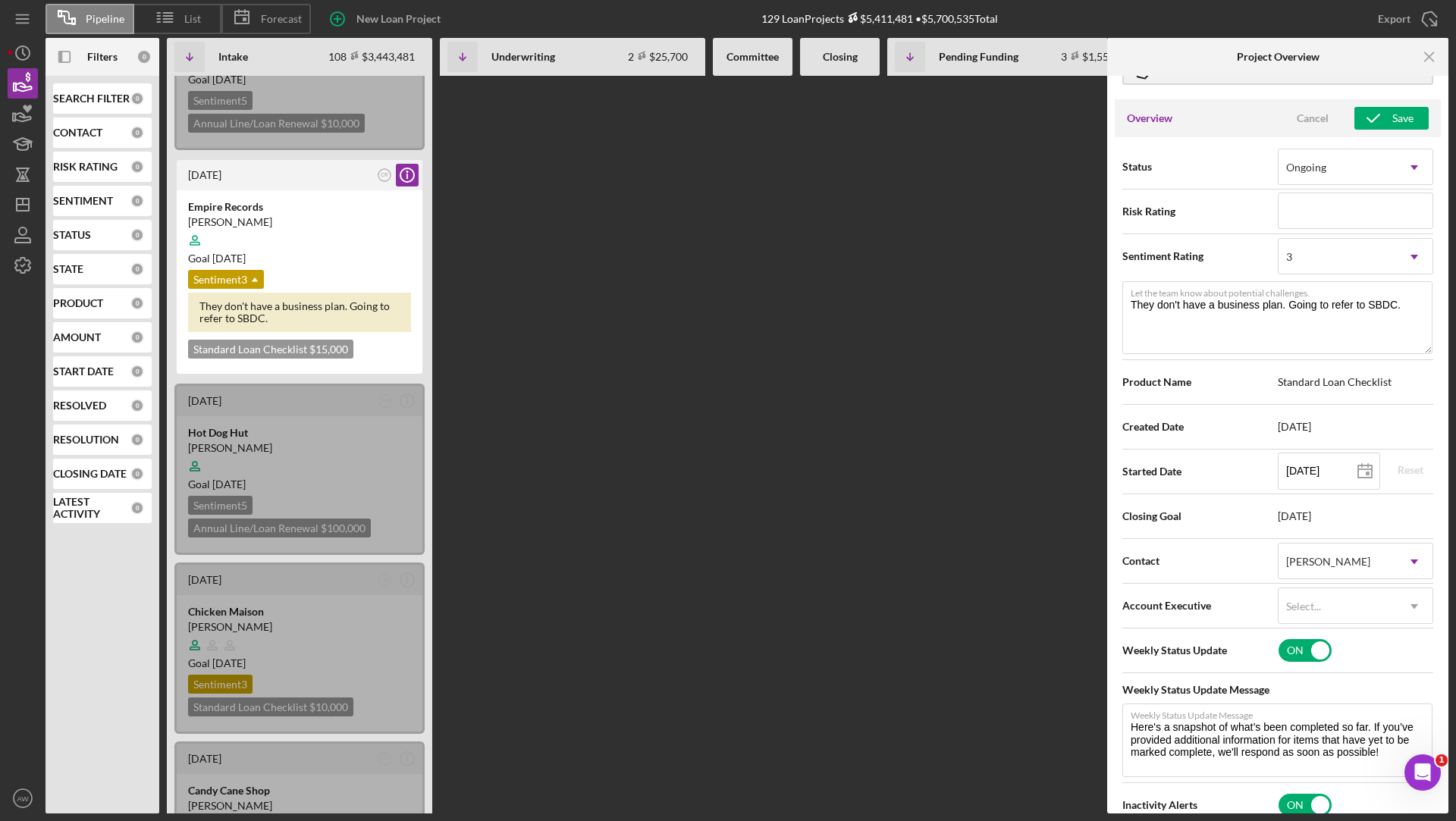
scroll to position [176, 0]
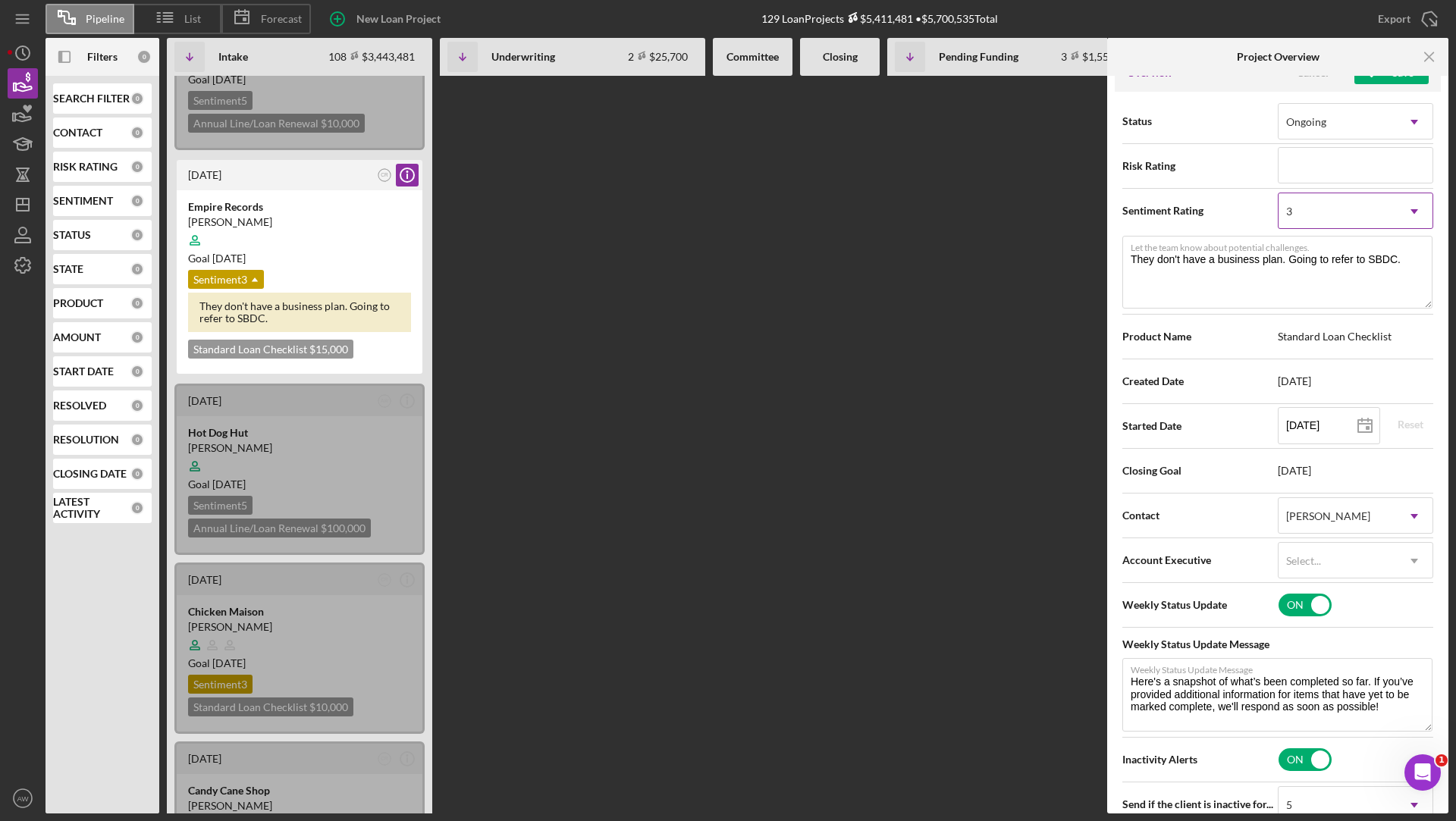
click at [1314, 216] on div "3" at bounding box center [1338, 211] width 118 height 35
click at [1195, 268] on textarea "They don't have a business plan. Going to refer to SBDC." at bounding box center [1278, 272] width 310 height 73
drag, startPoint x: 1410, startPoint y: 257, endPoint x: 1117, endPoint y: 249, distance: 293.1
click at [1117, 249] on div "Status Ongoing Icon/Dropdown Arrow Risk Rating Sentiment Rating 3 Icon/Dropdown…" at bounding box center [1278, 518] width 326 height 852
click at [1203, 283] on textarea "They don't have a business plan. Going to refer to SBDC." at bounding box center [1278, 272] width 310 height 73
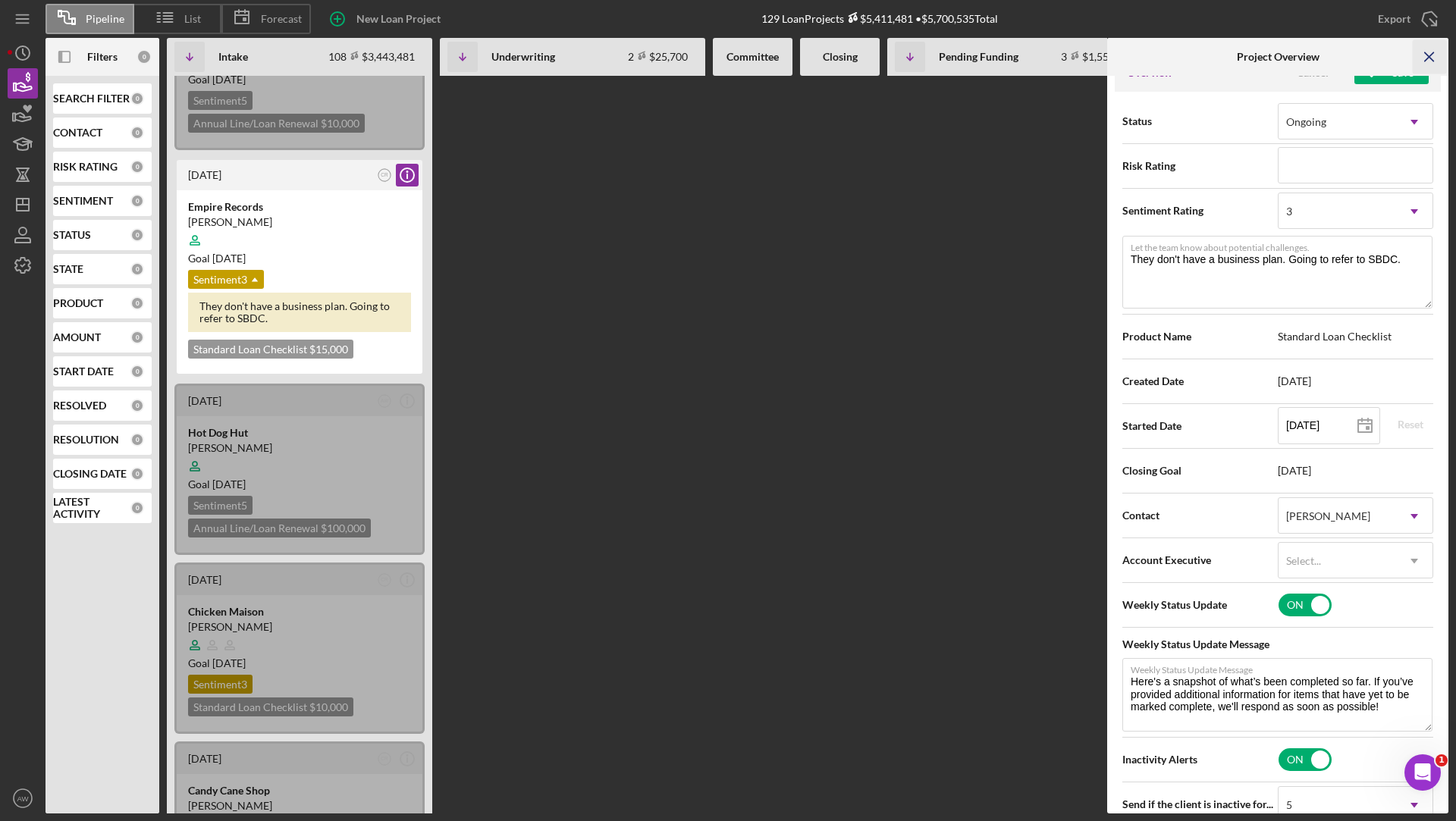
click at [1434, 51] on icon "Icon/Menu Close" at bounding box center [1430, 57] width 34 height 34
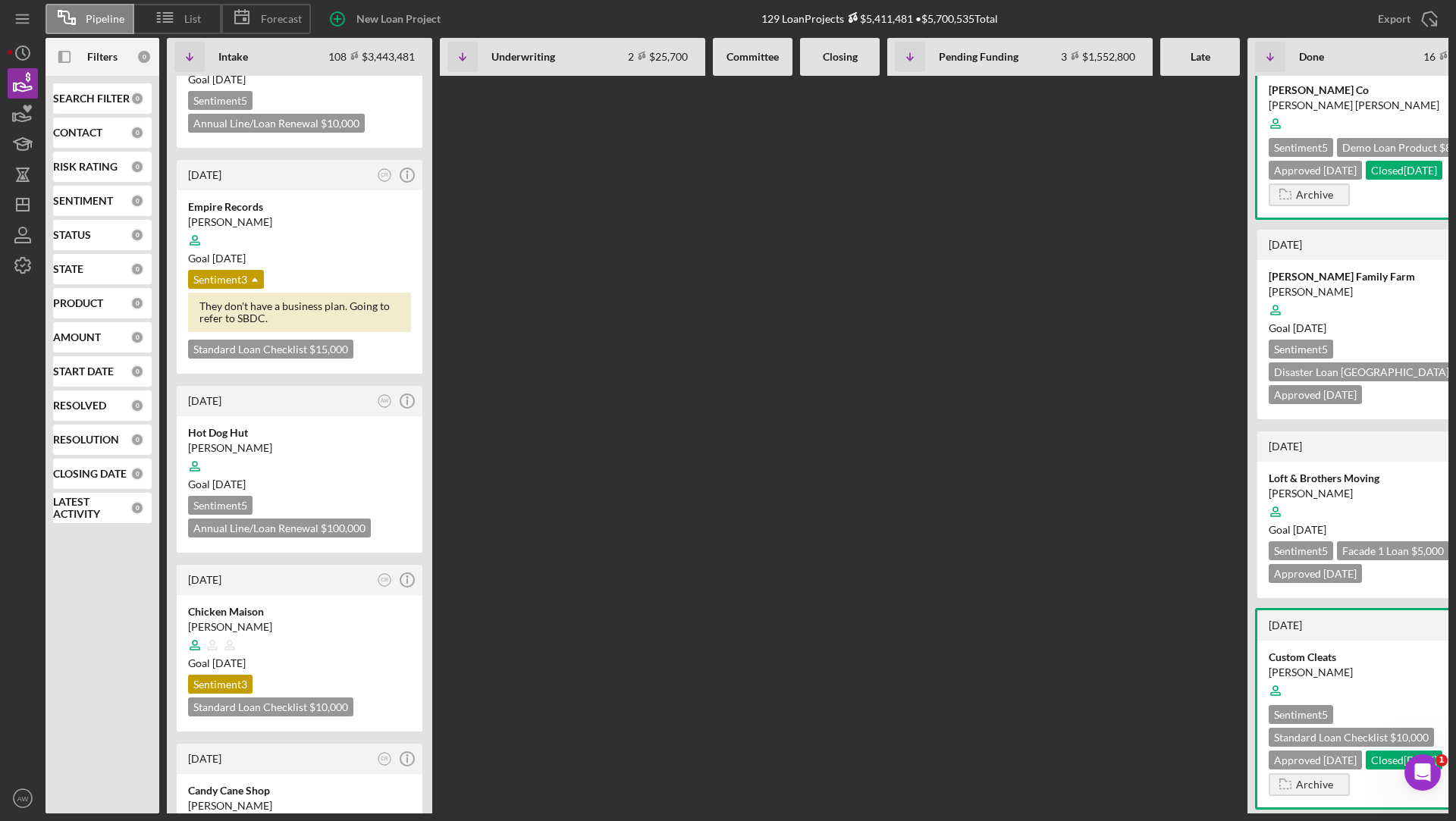
scroll to position [0, 0]
click at [64, 55] on icon "Icon/Panel Side Expand" at bounding box center [64, 57] width 34 height 34
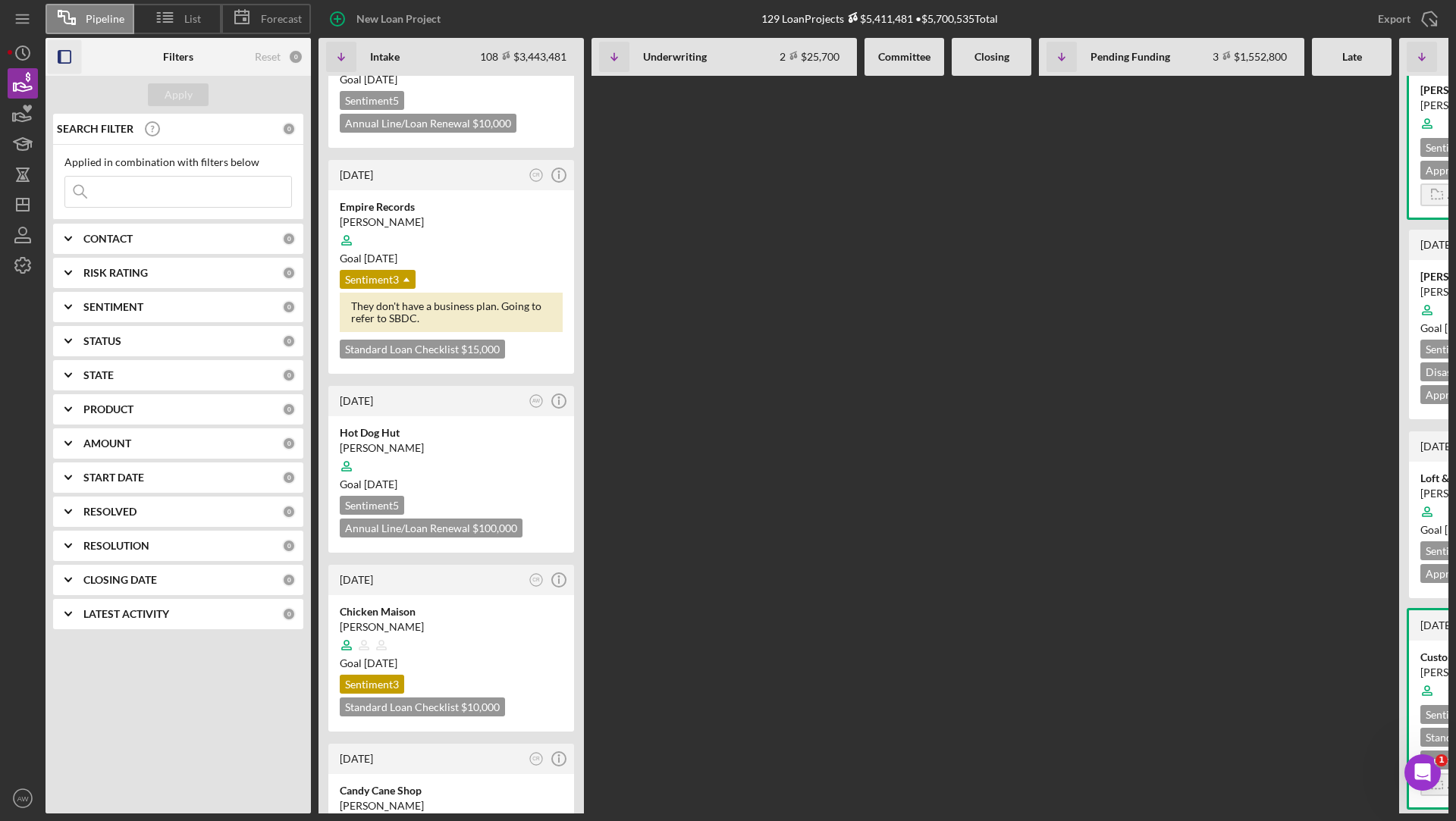
click at [72, 304] on icon "Icon/Expander" at bounding box center [68, 307] width 38 height 38
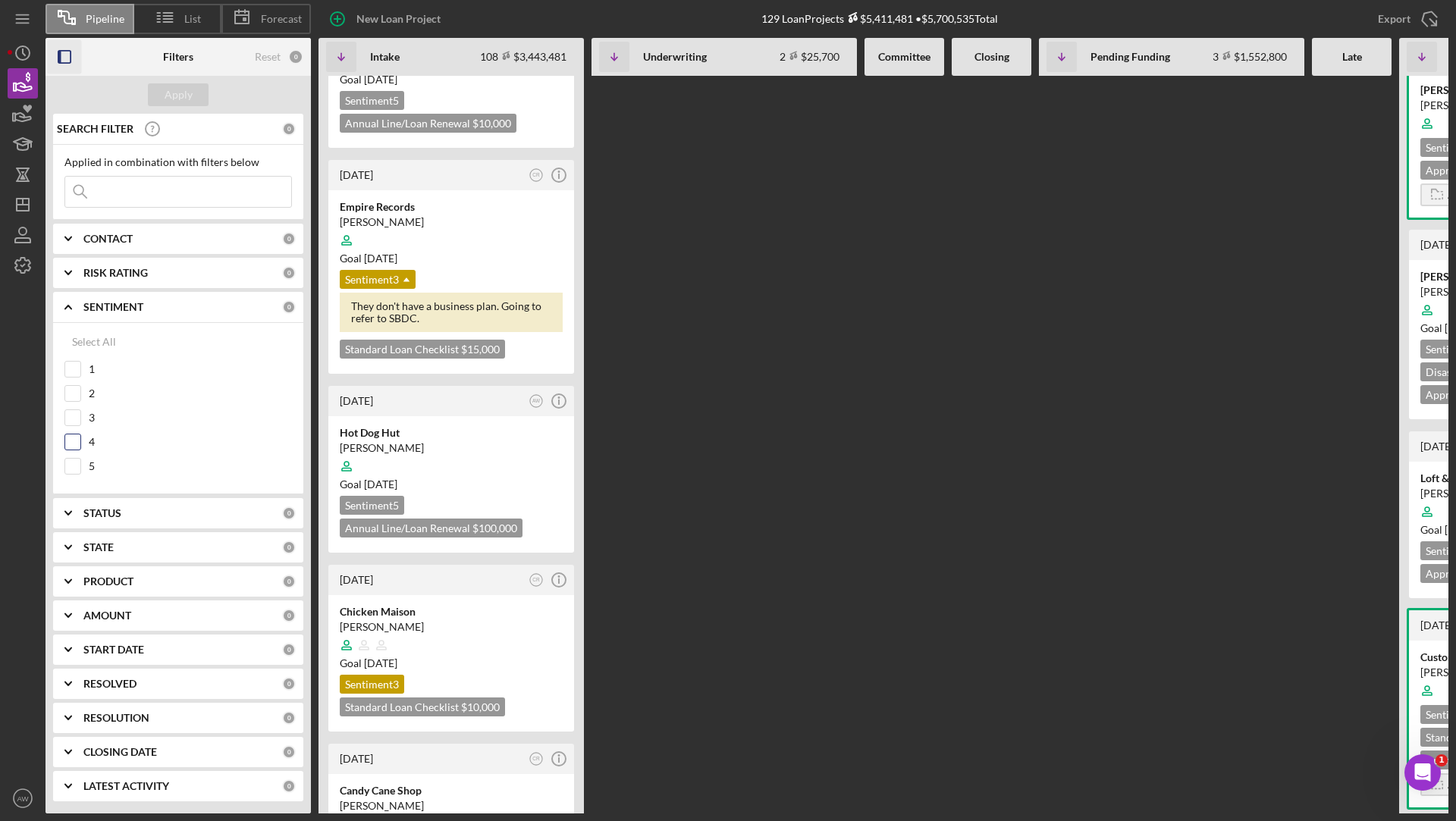
click at [67, 439] on input "4" at bounding box center [72, 441] width 15 height 15
checkbox input "true"
click at [73, 414] on input "3" at bounding box center [72, 418] width 15 height 15
checkbox input "true"
click at [75, 389] on input "2" at bounding box center [72, 393] width 15 height 15
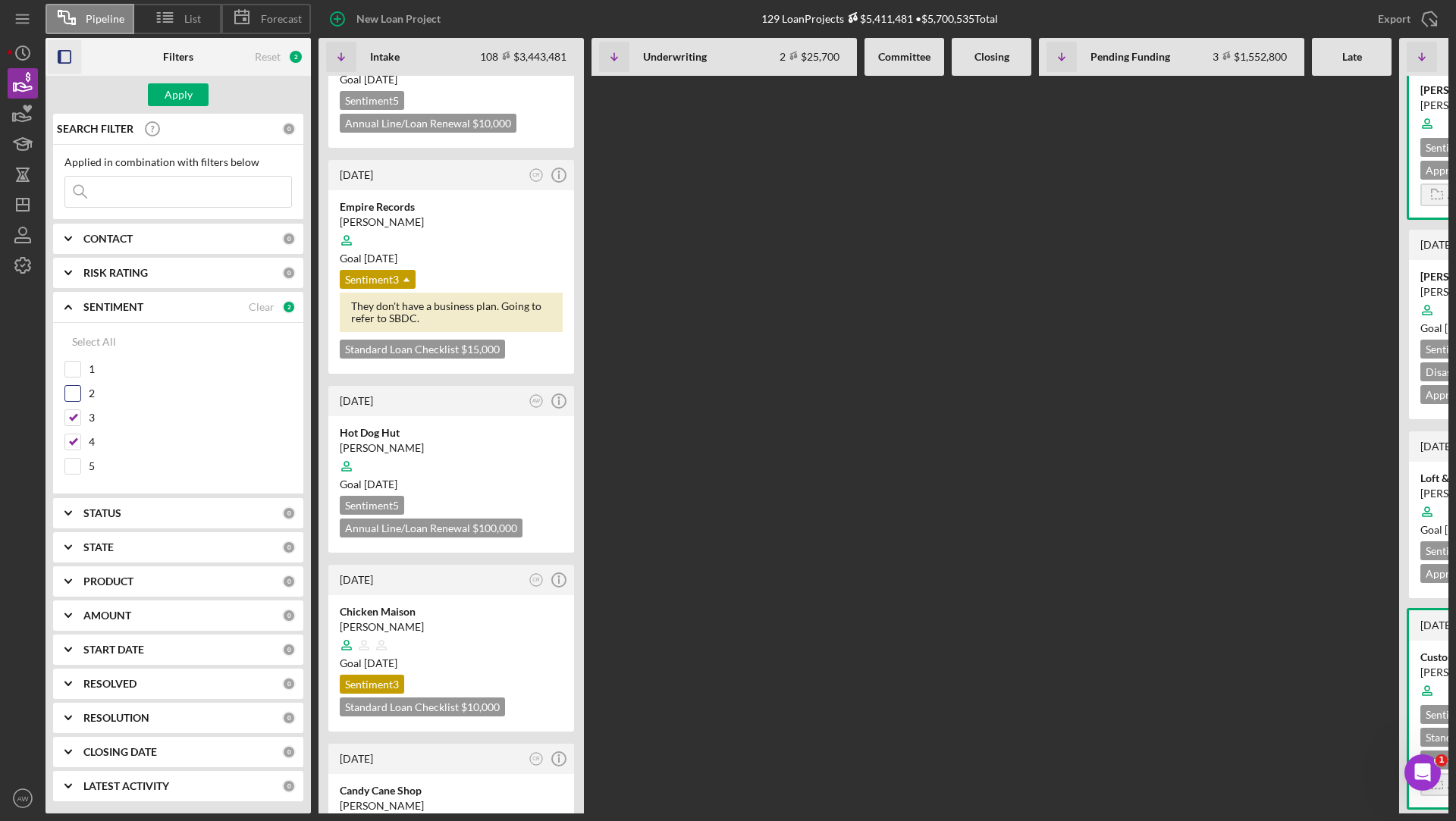
checkbox input "true"
click at [74, 367] on input "1" at bounding box center [72, 368] width 15 height 15
checkbox input "true"
click at [181, 91] on div "Apply" at bounding box center [179, 95] width 28 height 23
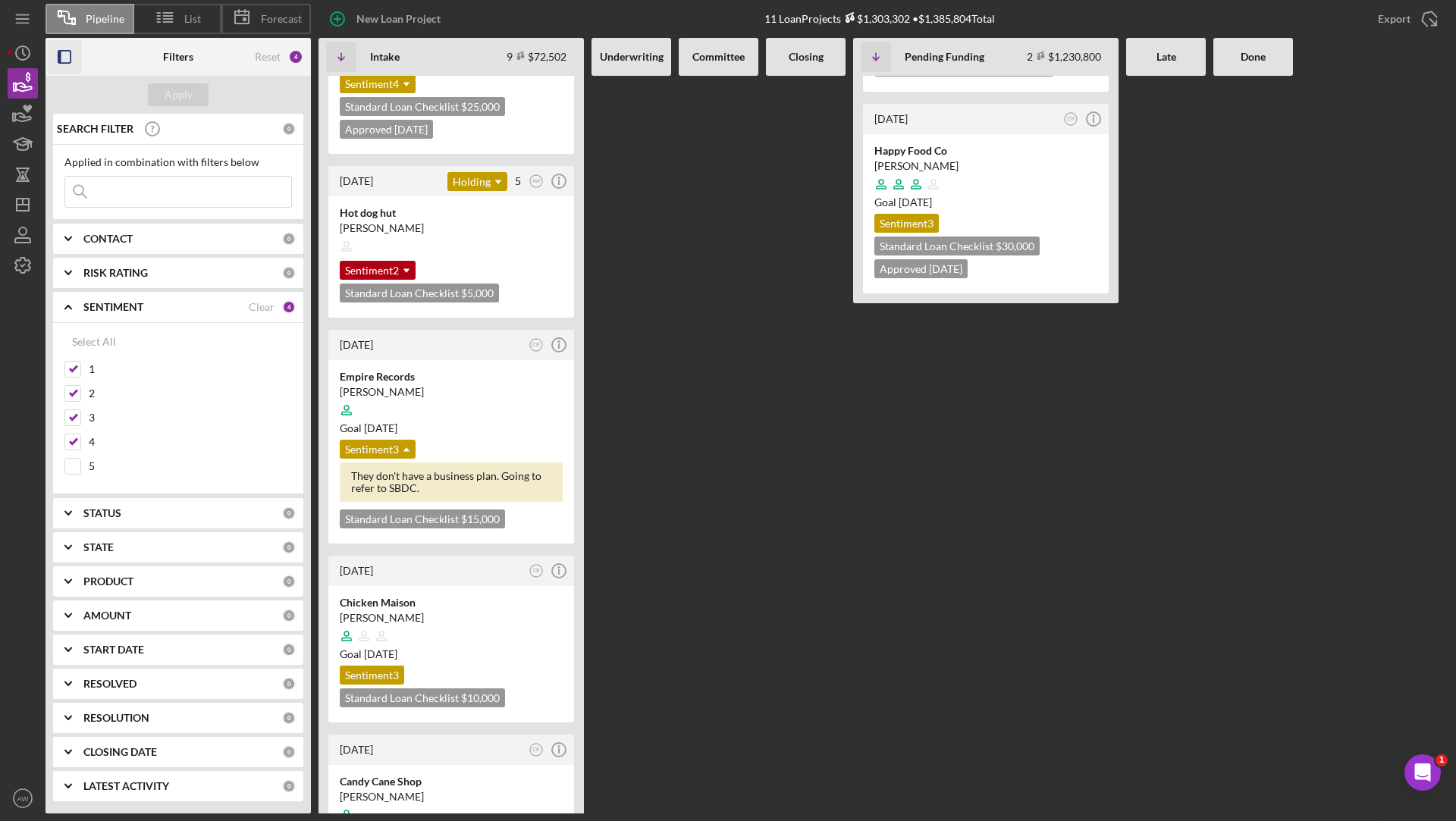
scroll to position [118, 0]
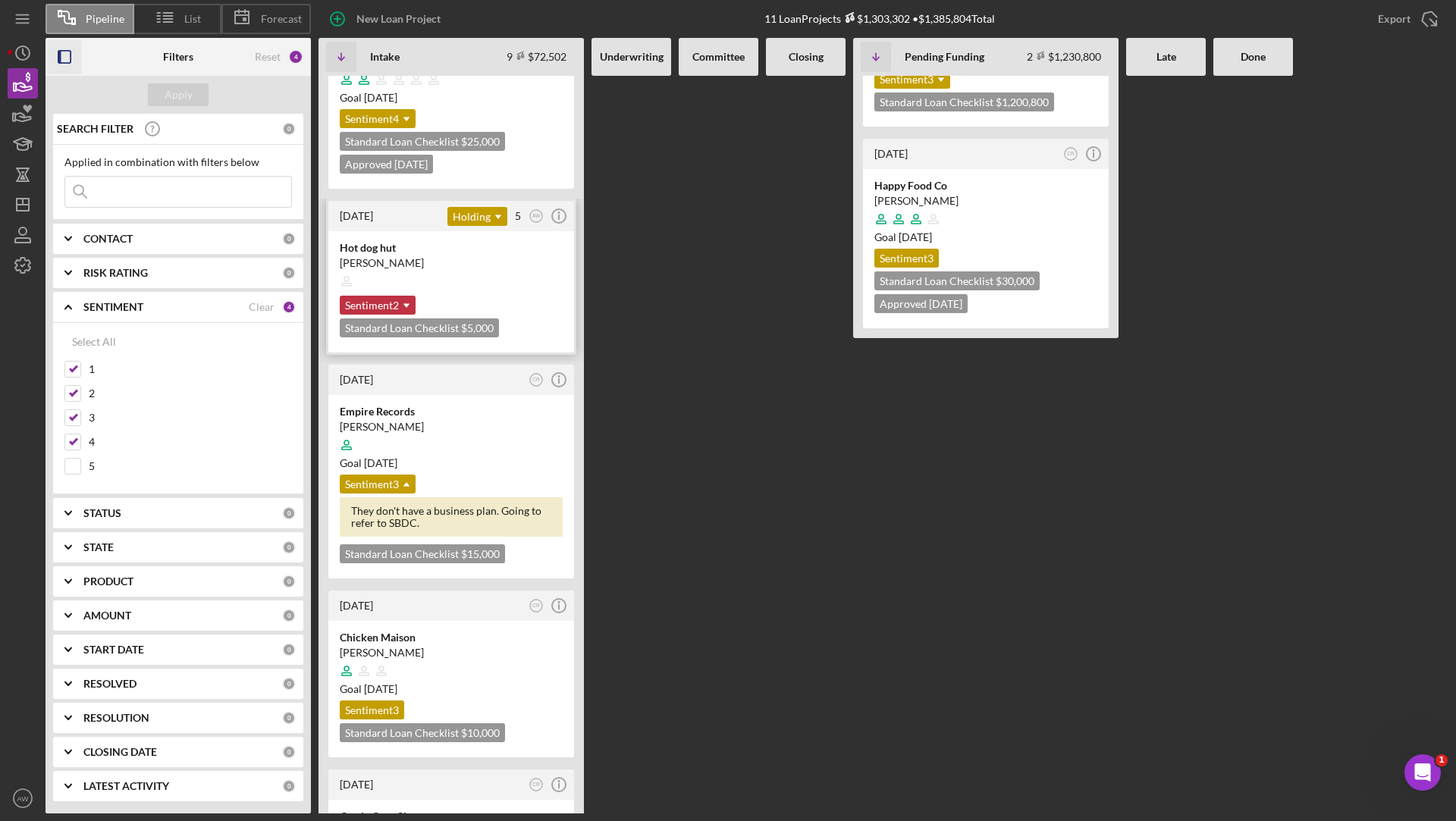
click at [410, 300] on icon "Icon/Dropdown Arrow" at bounding box center [406, 305] width 31 height 31
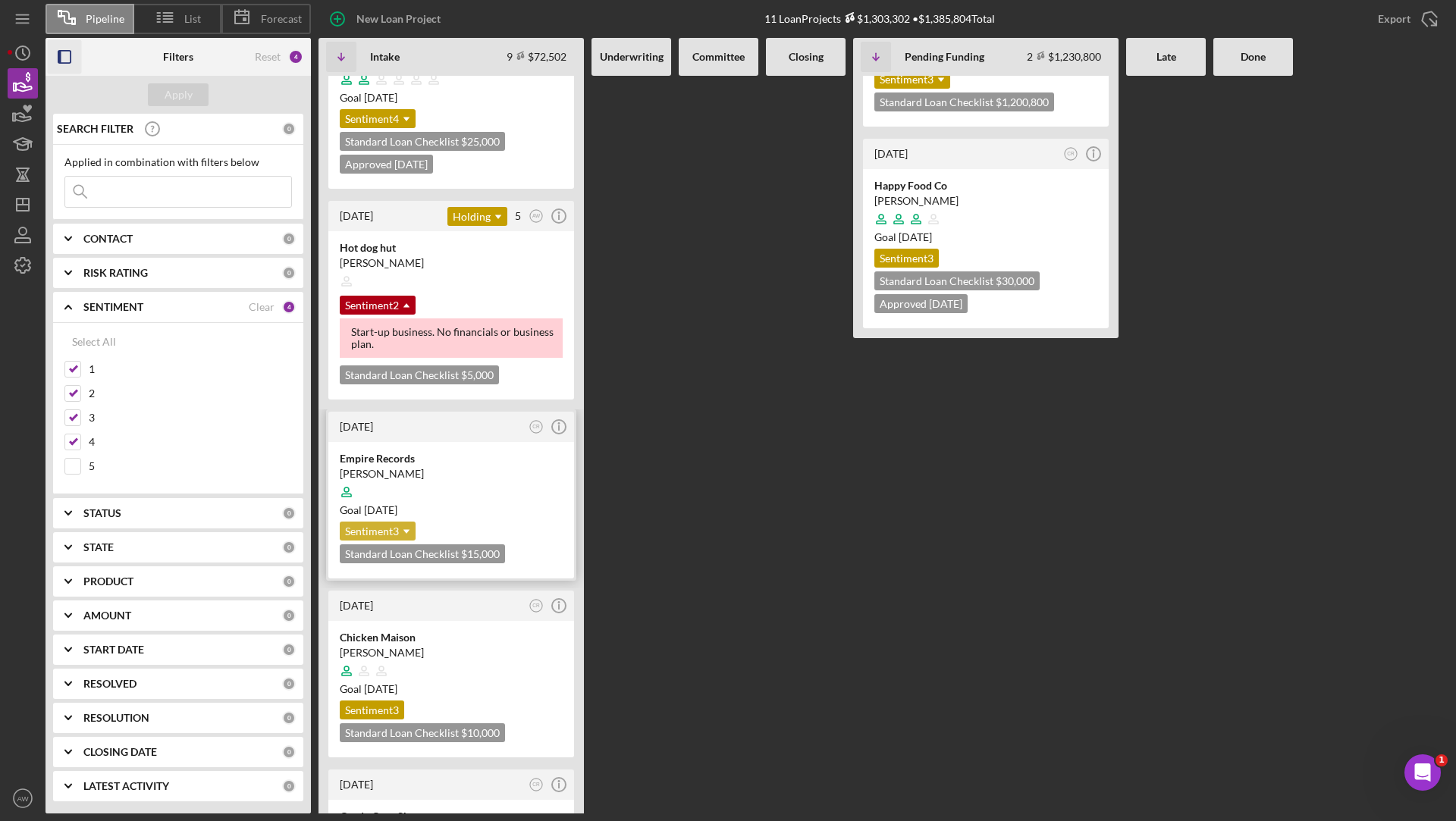
click at [386, 523] on div "Sentiment 3 Icon/Dropdown Arrow" at bounding box center [377, 532] width 75 height 19
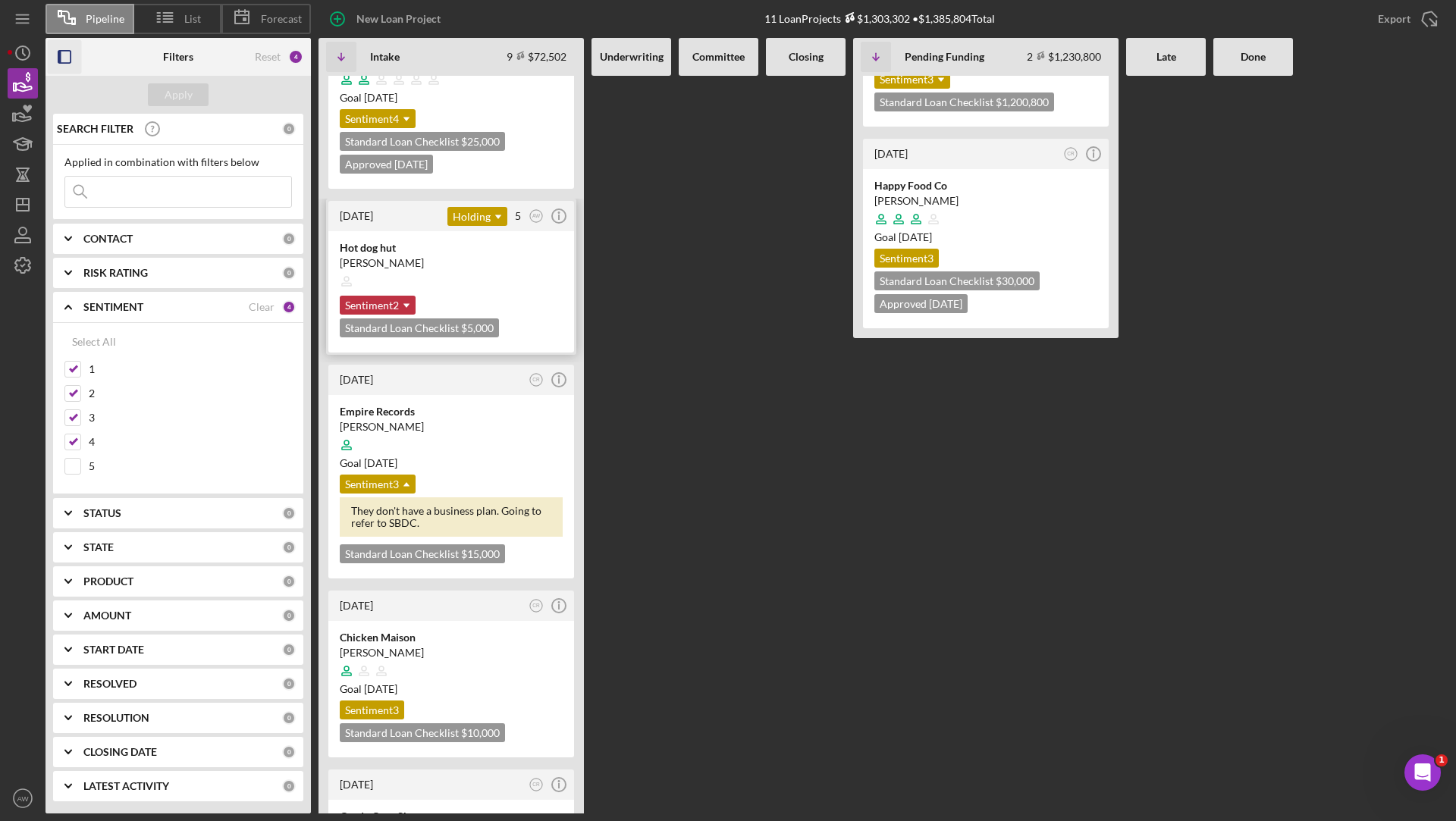
click at [394, 302] on icon "Icon/Dropdown Arrow" at bounding box center [406, 305] width 31 height 31
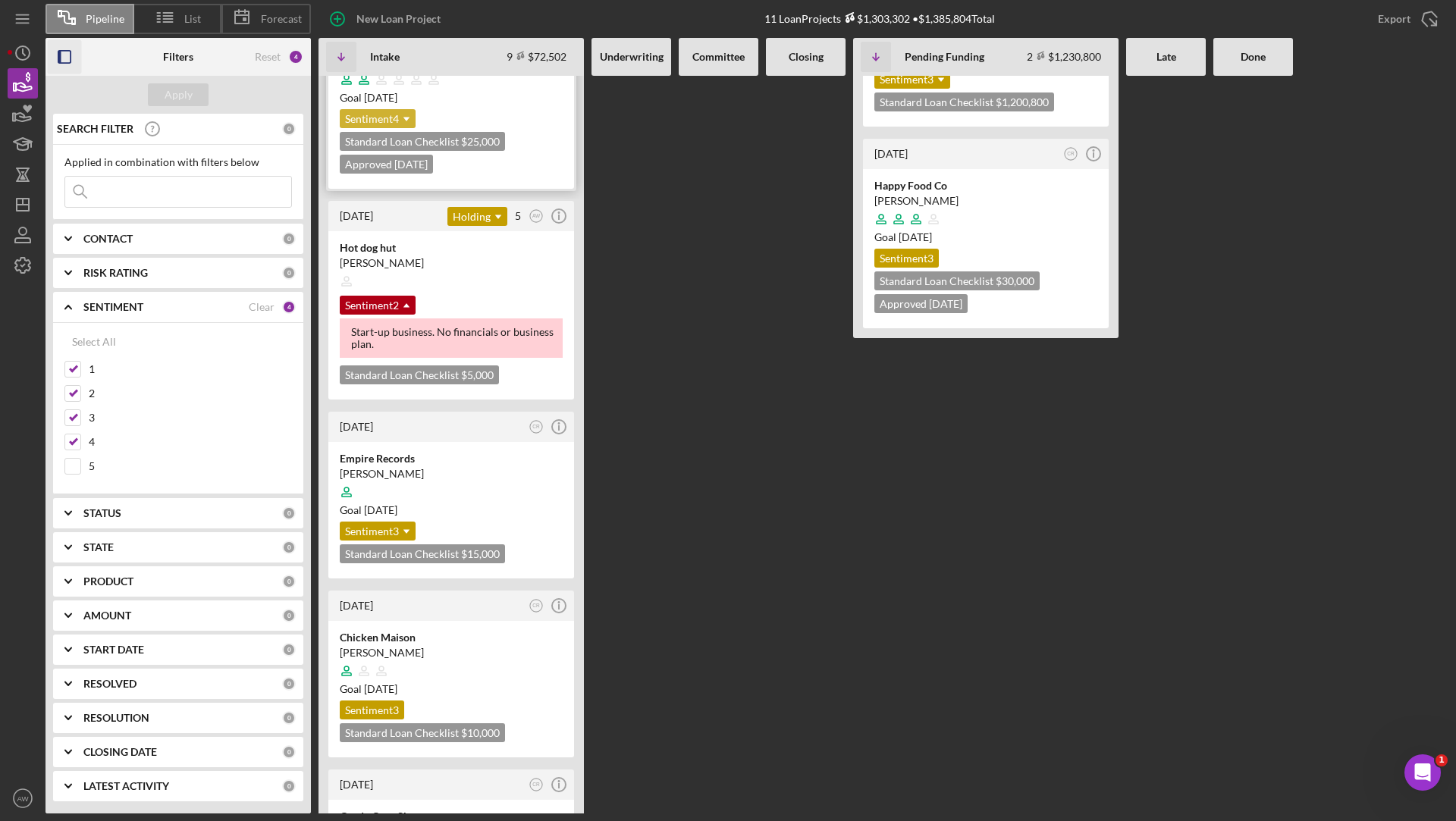
click at [389, 115] on div "Sentiment 4 Icon/Dropdown Arrow" at bounding box center [377, 118] width 75 height 19
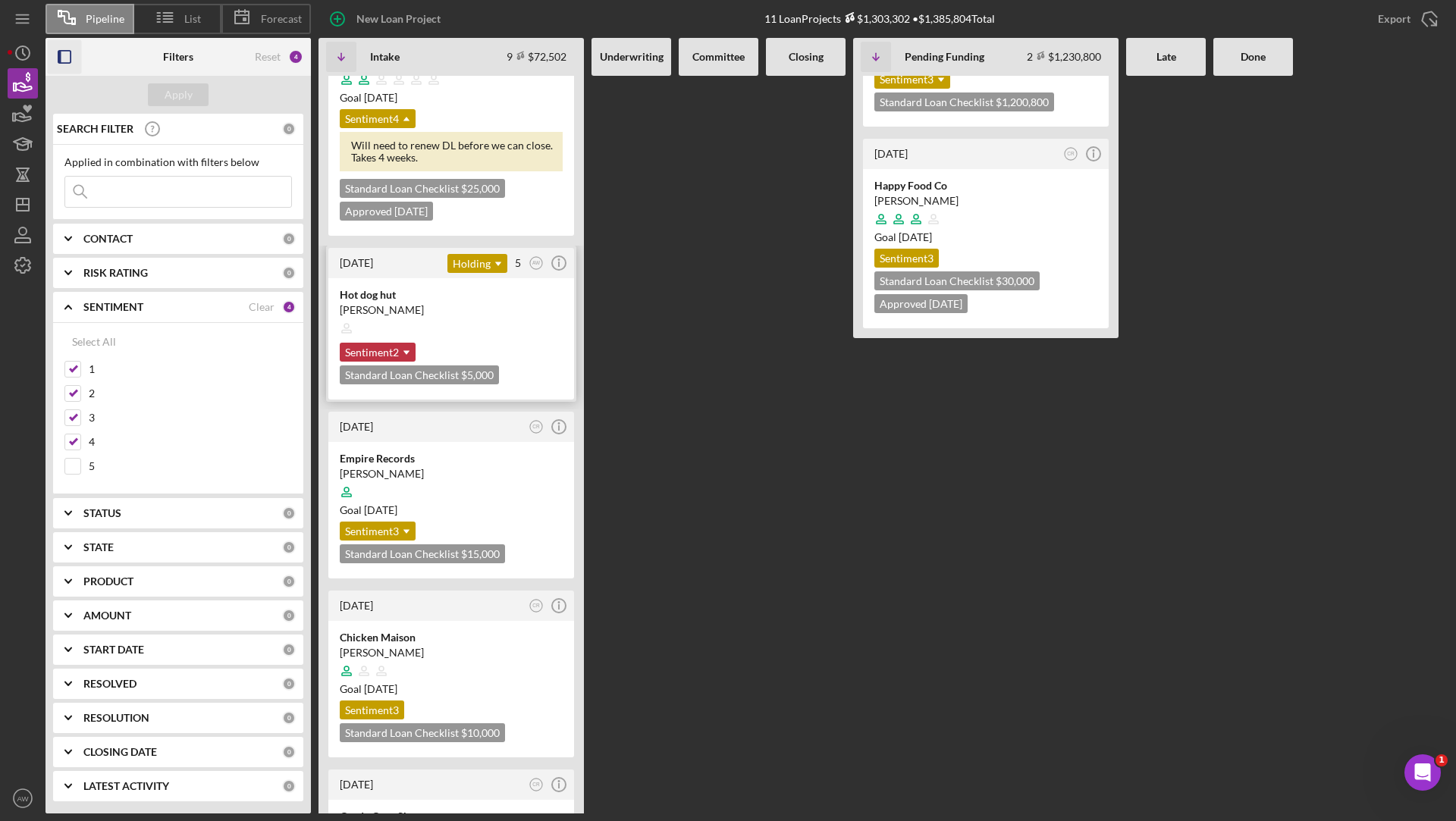
click at [406, 345] on icon "Icon/Dropdown Arrow" at bounding box center [406, 353] width 31 height 31
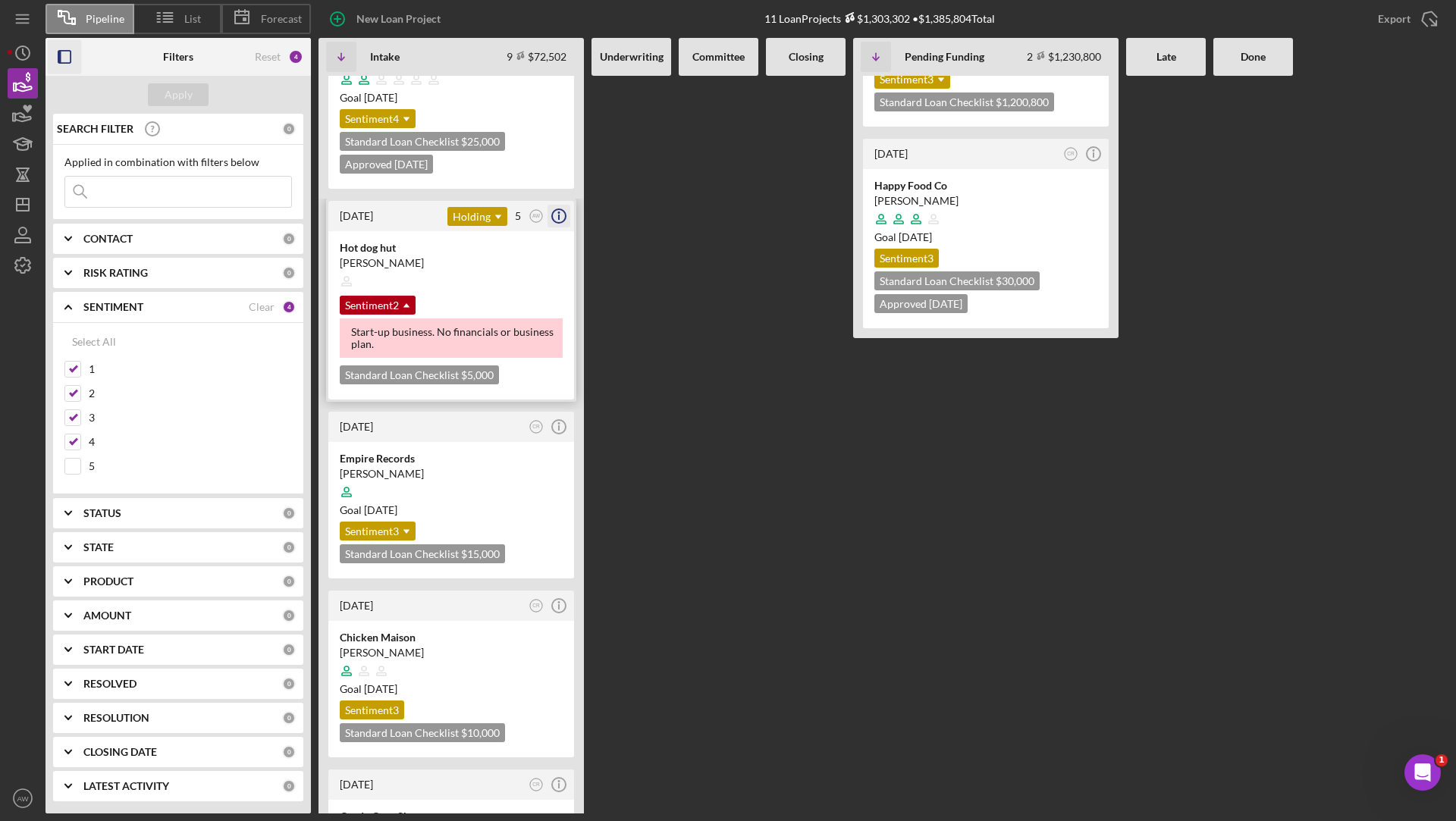
click at [560, 219] on icon "Icon/Info" at bounding box center [559, 216] width 38 height 38
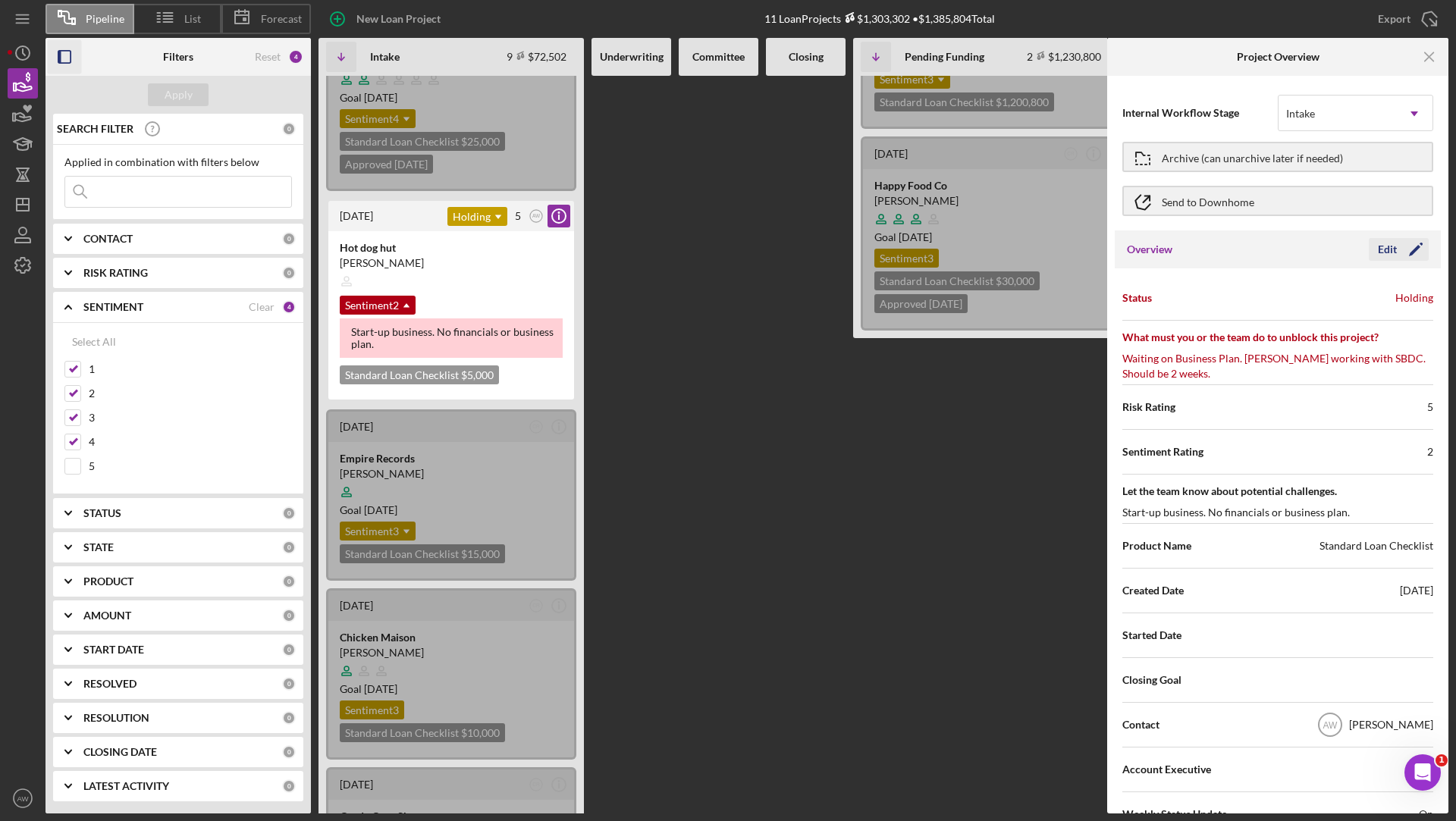
click at [1380, 244] on div "Edit" at bounding box center [1388, 249] width 19 height 23
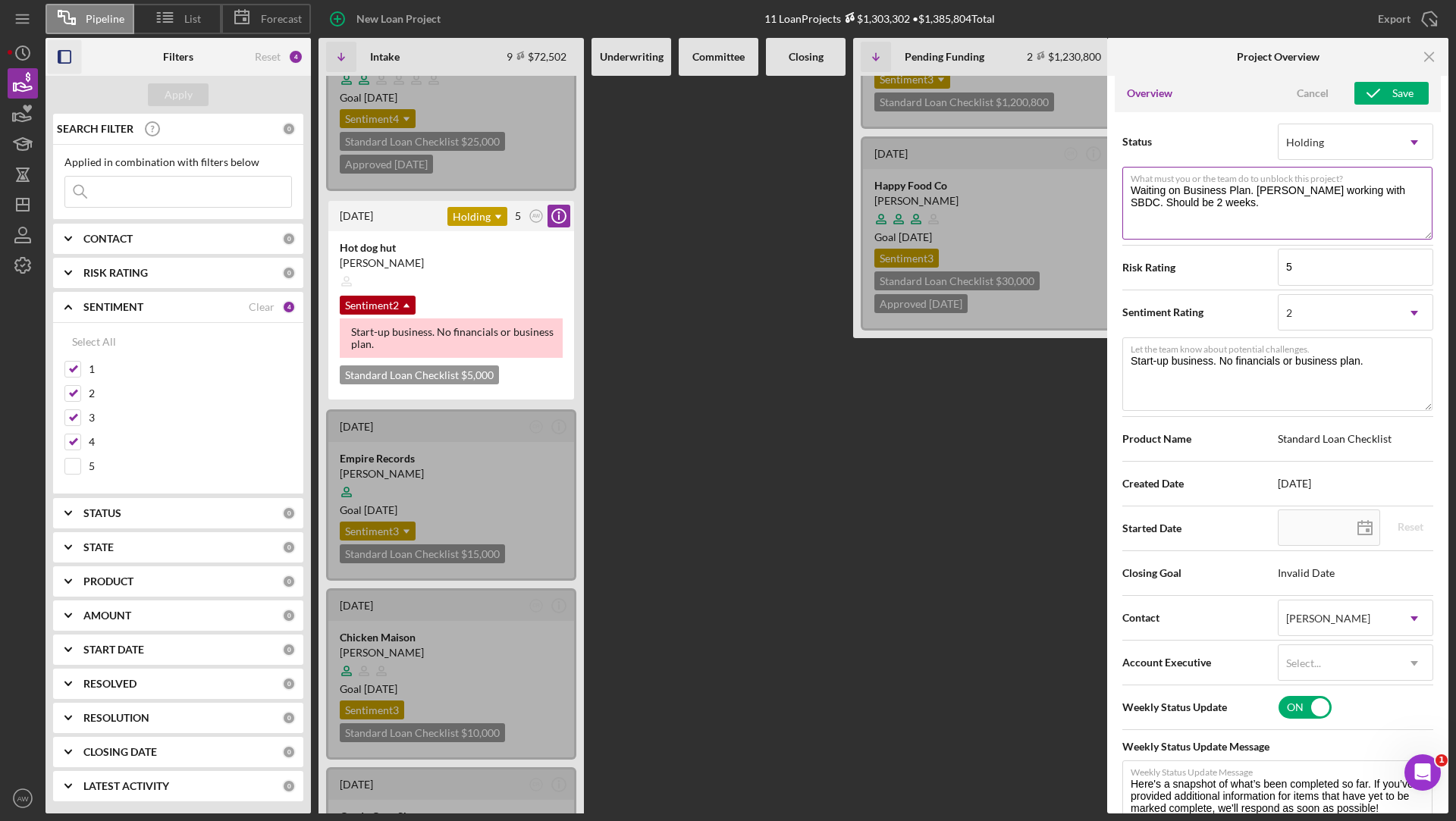
scroll to position [268, 0]
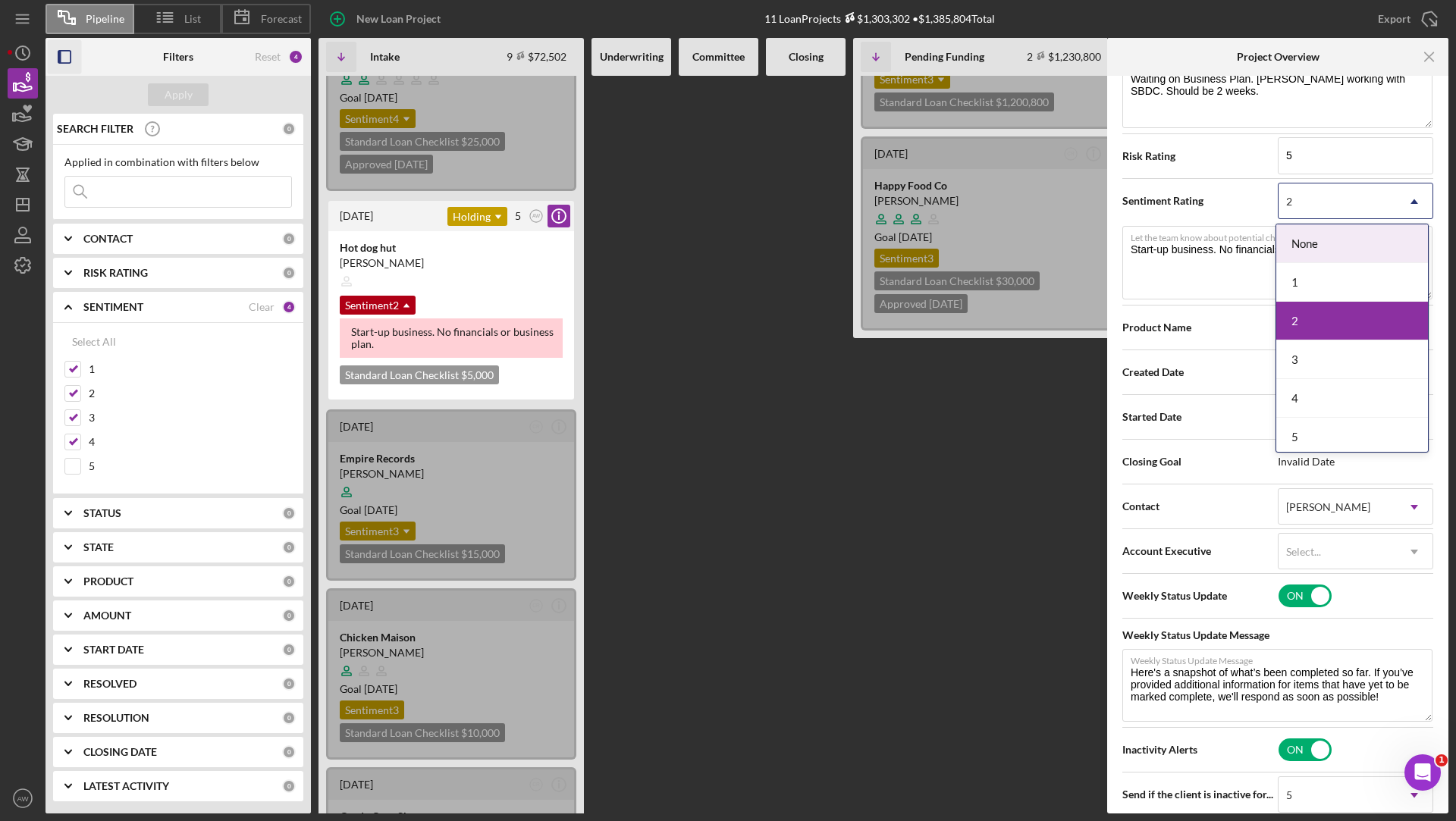
click at [1331, 191] on div "2" at bounding box center [1338, 202] width 118 height 35
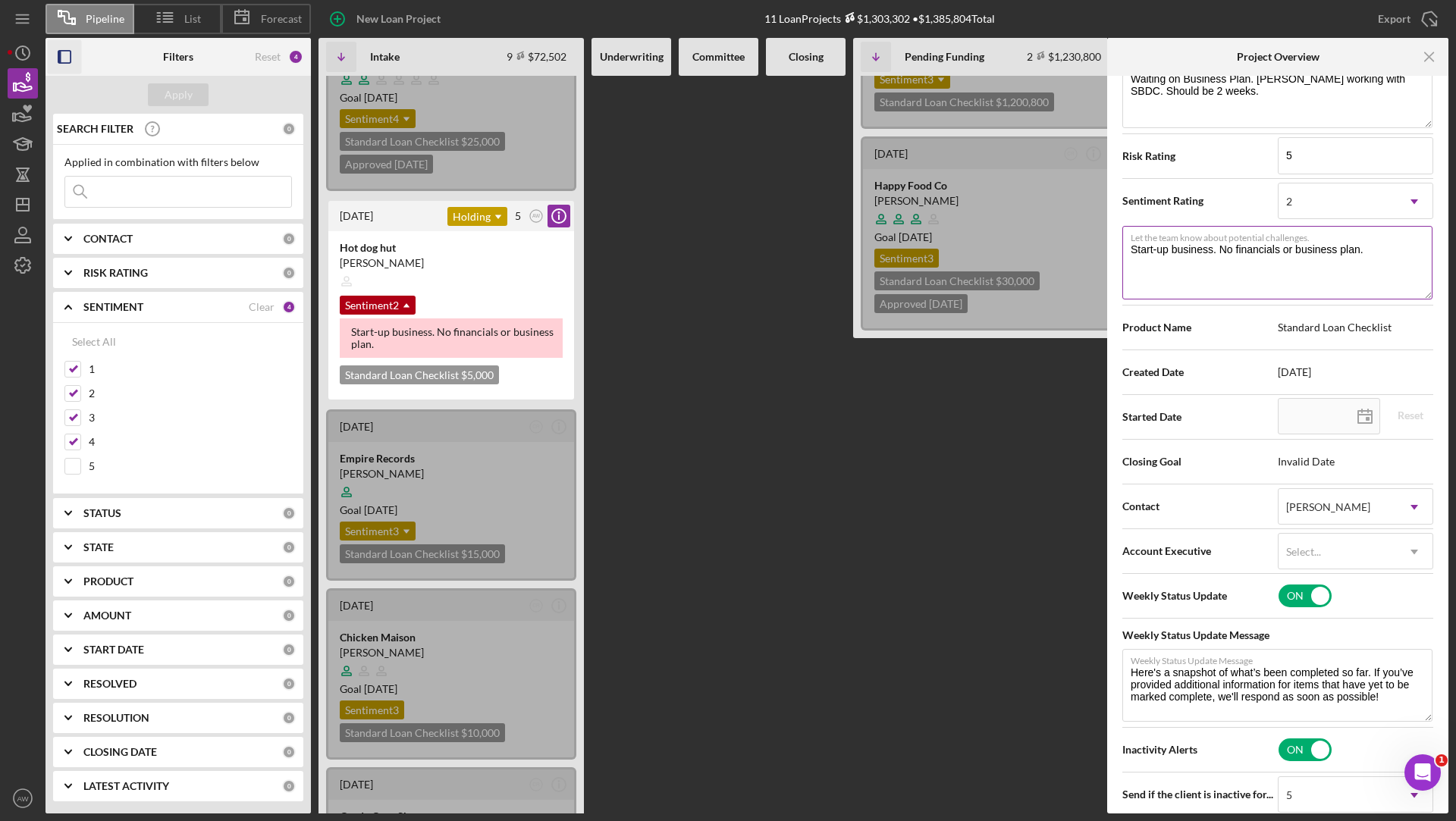
click at [1188, 269] on textarea "Start-up business. No financials or business plan." at bounding box center [1278, 262] width 310 height 73
drag, startPoint x: 1397, startPoint y: 248, endPoint x: 1170, endPoint y: 235, distance: 227.4
click at [1170, 235] on div "Let the team know about potential challenges. Start-up business. No financials …" at bounding box center [1278, 264] width 310 height 75
click at [1202, 268] on textarea "Start-up business. No financials or business plan." at bounding box center [1278, 262] width 310 height 73
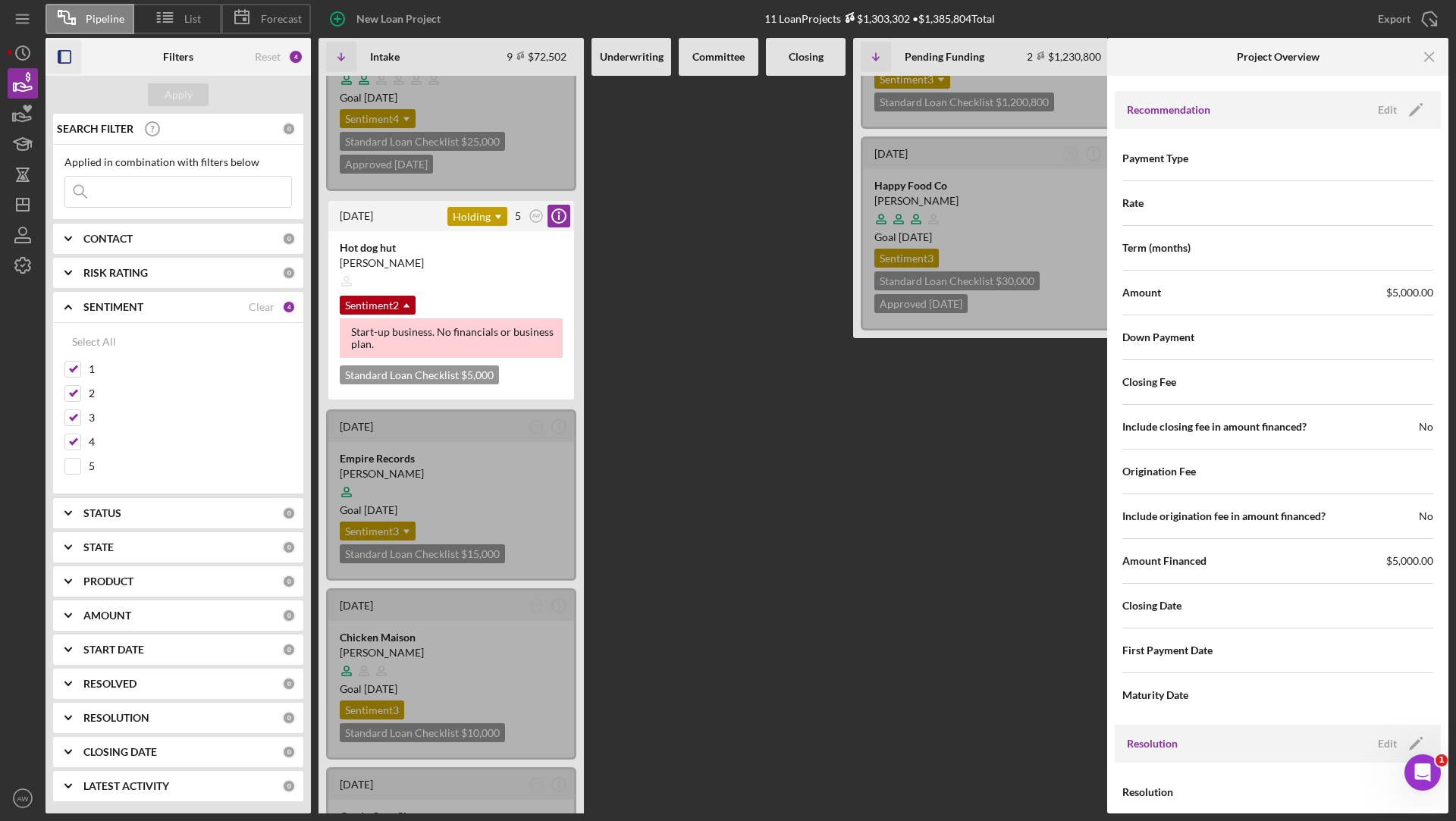
scroll to position [1756, 0]
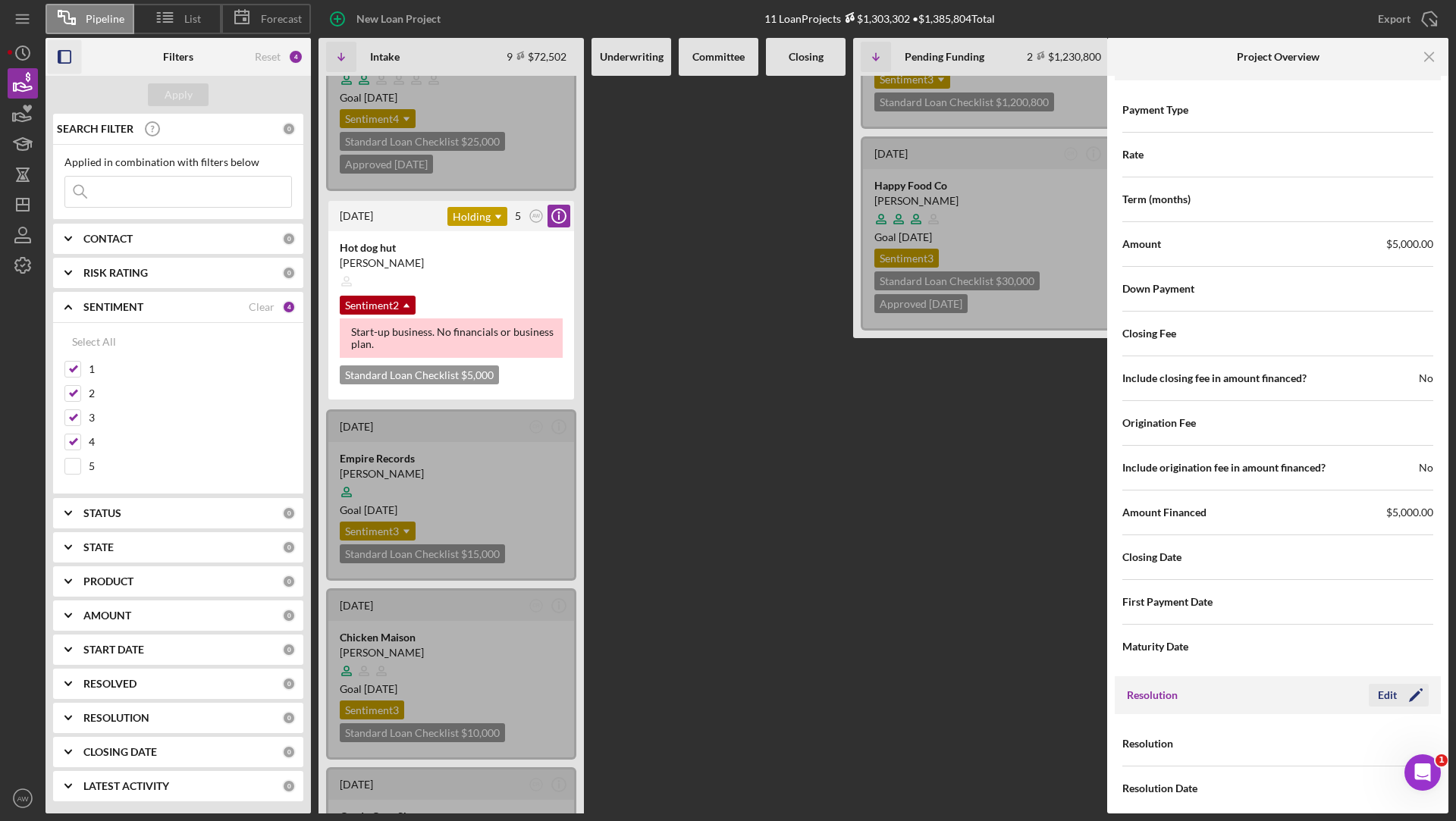
click at [1381, 690] on div "Edit" at bounding box center [1388, 696] width 19 height 23
click at [1302, 727] on div "Select..." at bounding box center [1338, 745] width 118 height 35
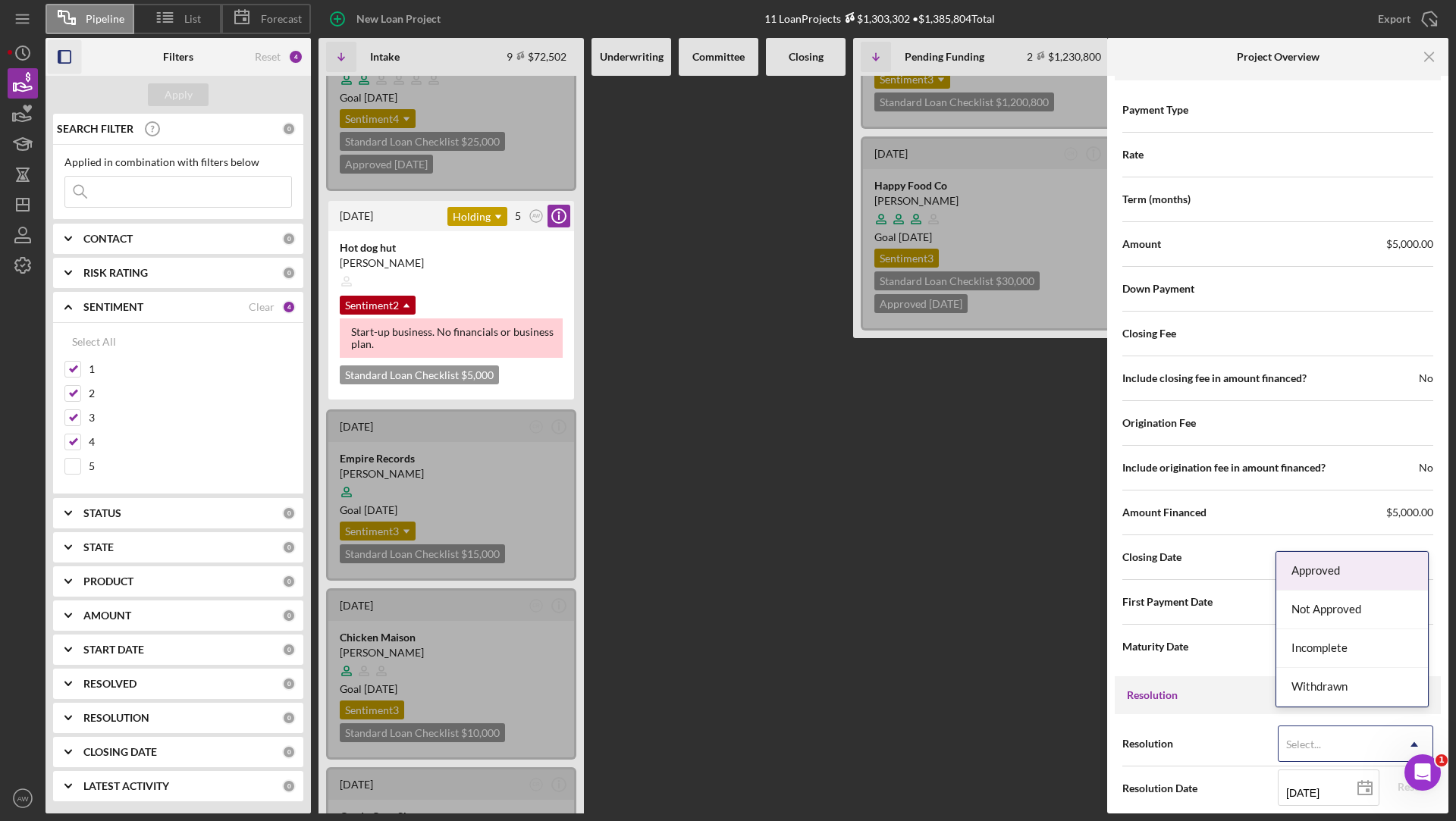
click at [1300, 574] on div "Approved" at bounding box center [1352, 571] width 152 height 39
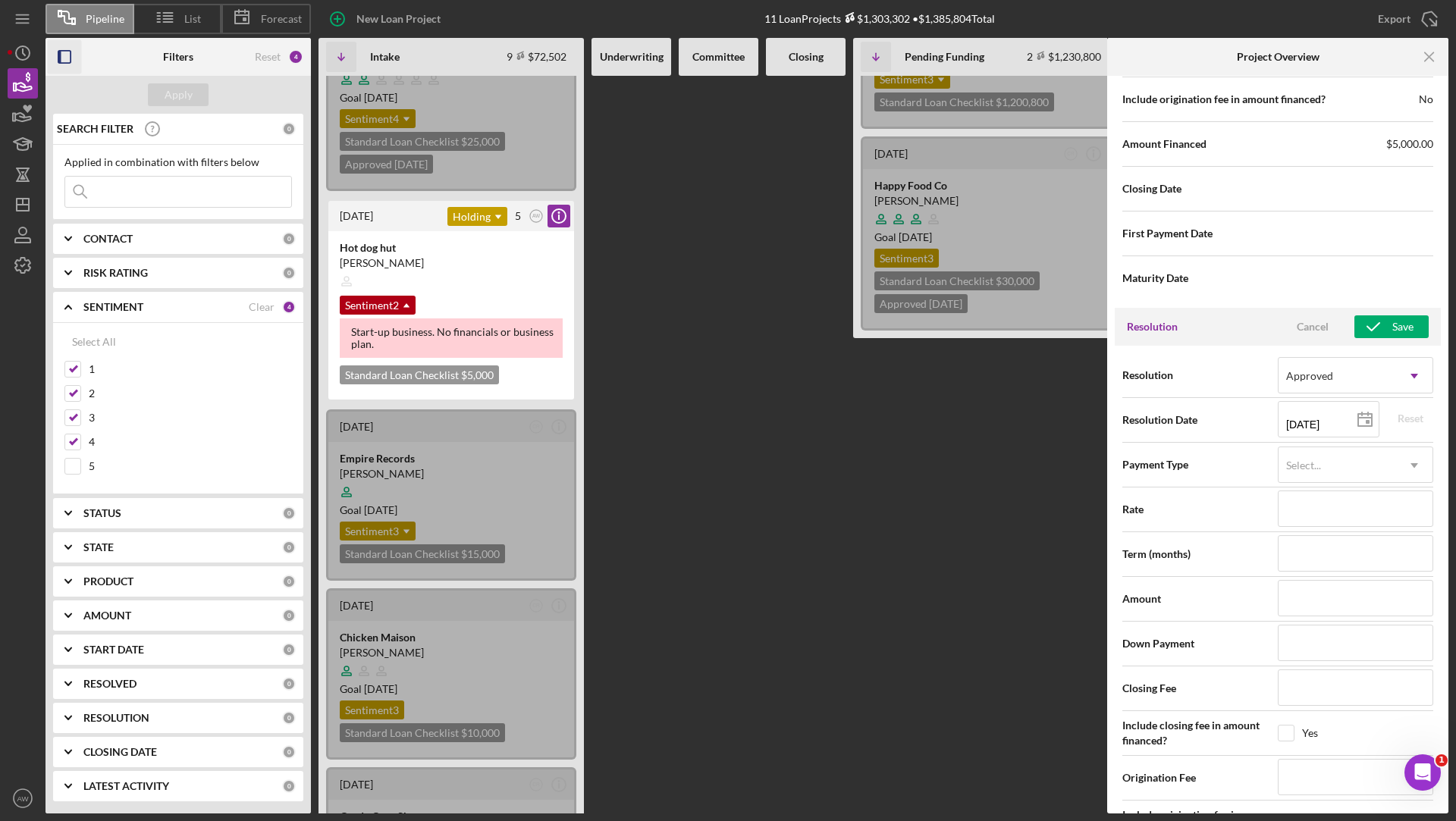
scroll to position [2124, 0]
click at [1296, 317] on div "Cancel" at bounding box center [1312, 328] width 32 height 23
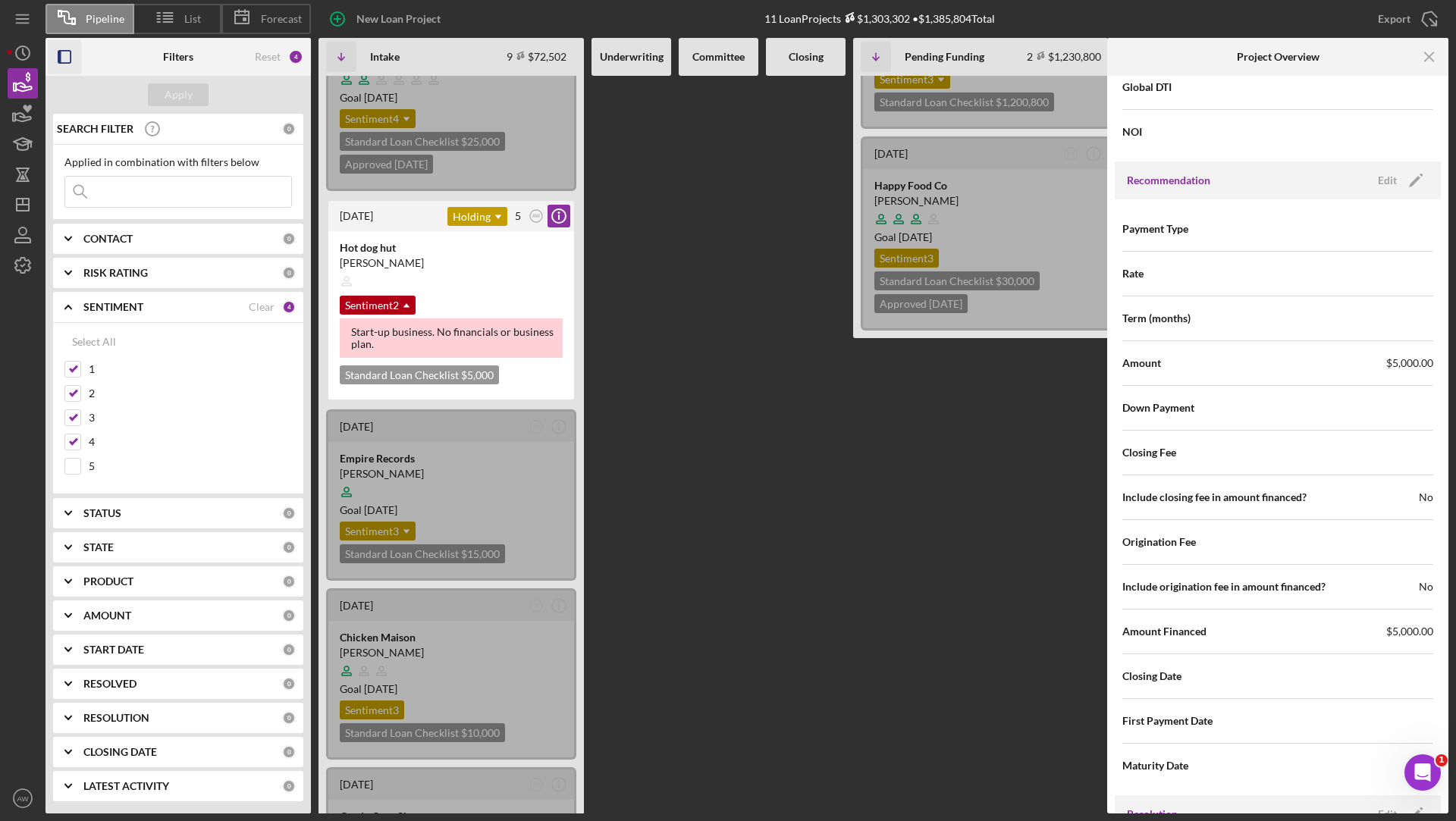
scroll to position [1756, 0]
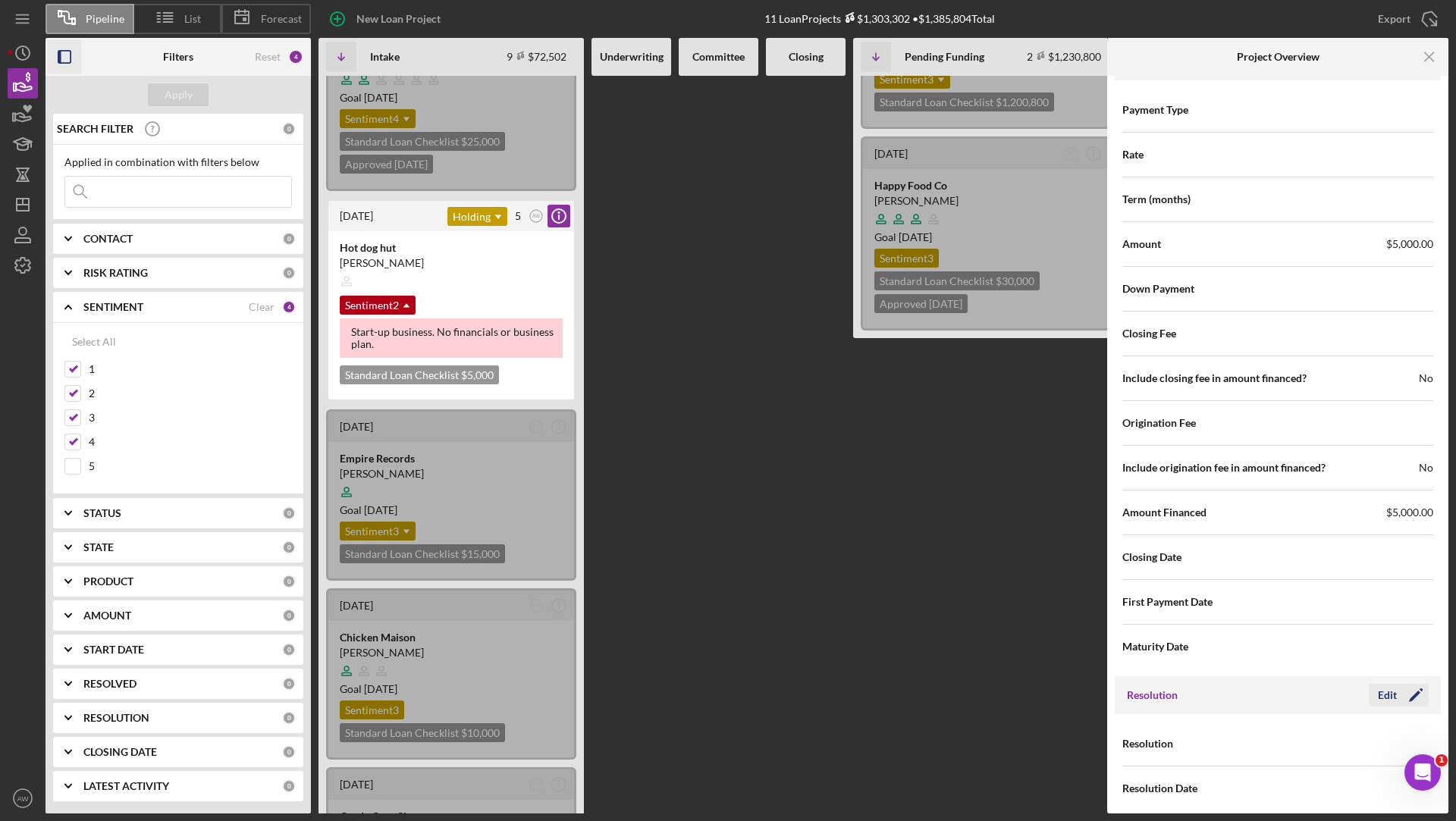
click at [1388, 691] on div "Edit" at bounding box center [1388, 696] width 19 height 23
click at [1311, 739] on div "Select..." at bounding box center [1303, 745] width 35 height 12
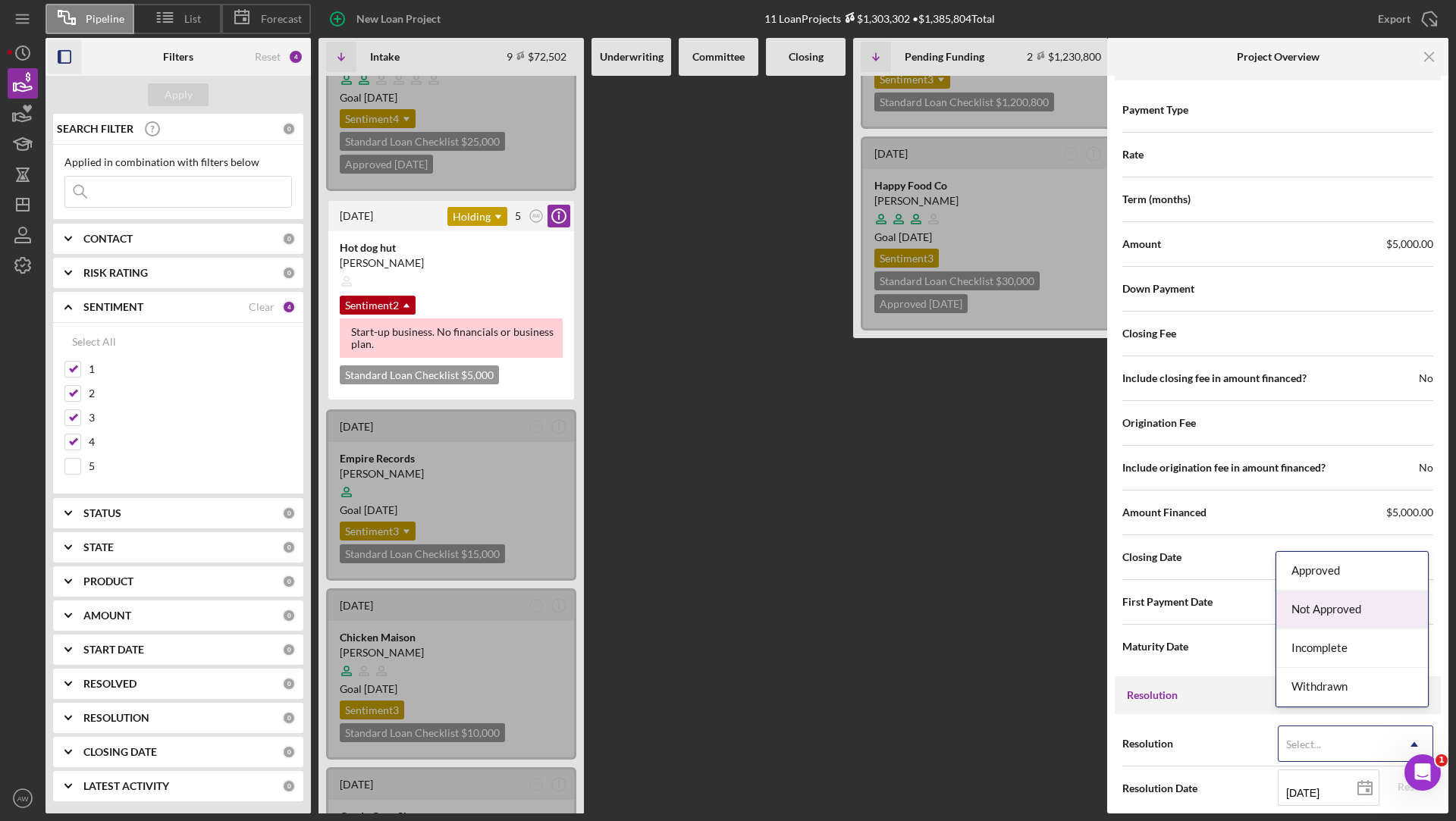
click at [1314, 613] on div "Not Approved" at bounding box center [1352, 610] width 152 height 39
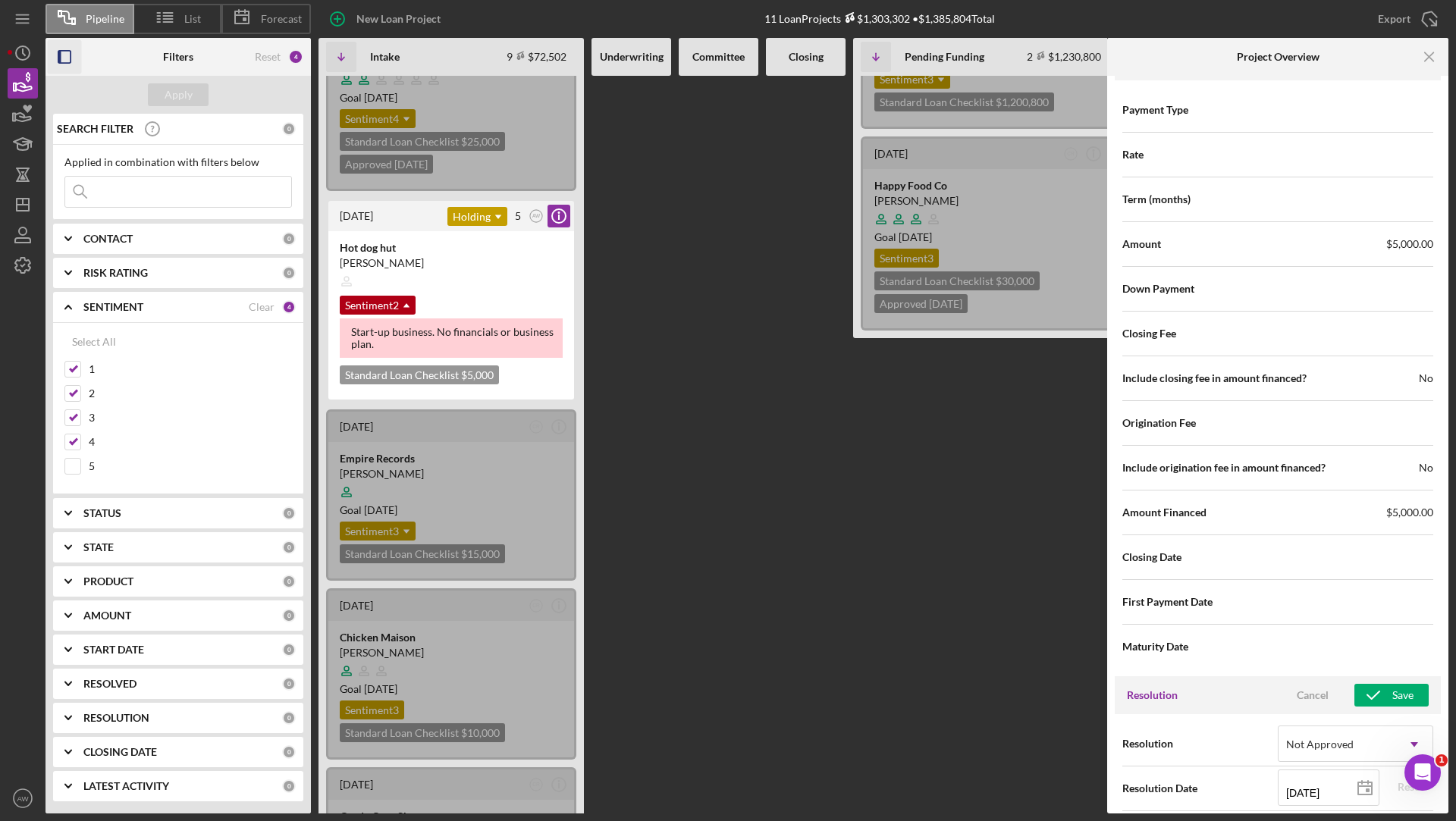
scroll to position [1853, 0]
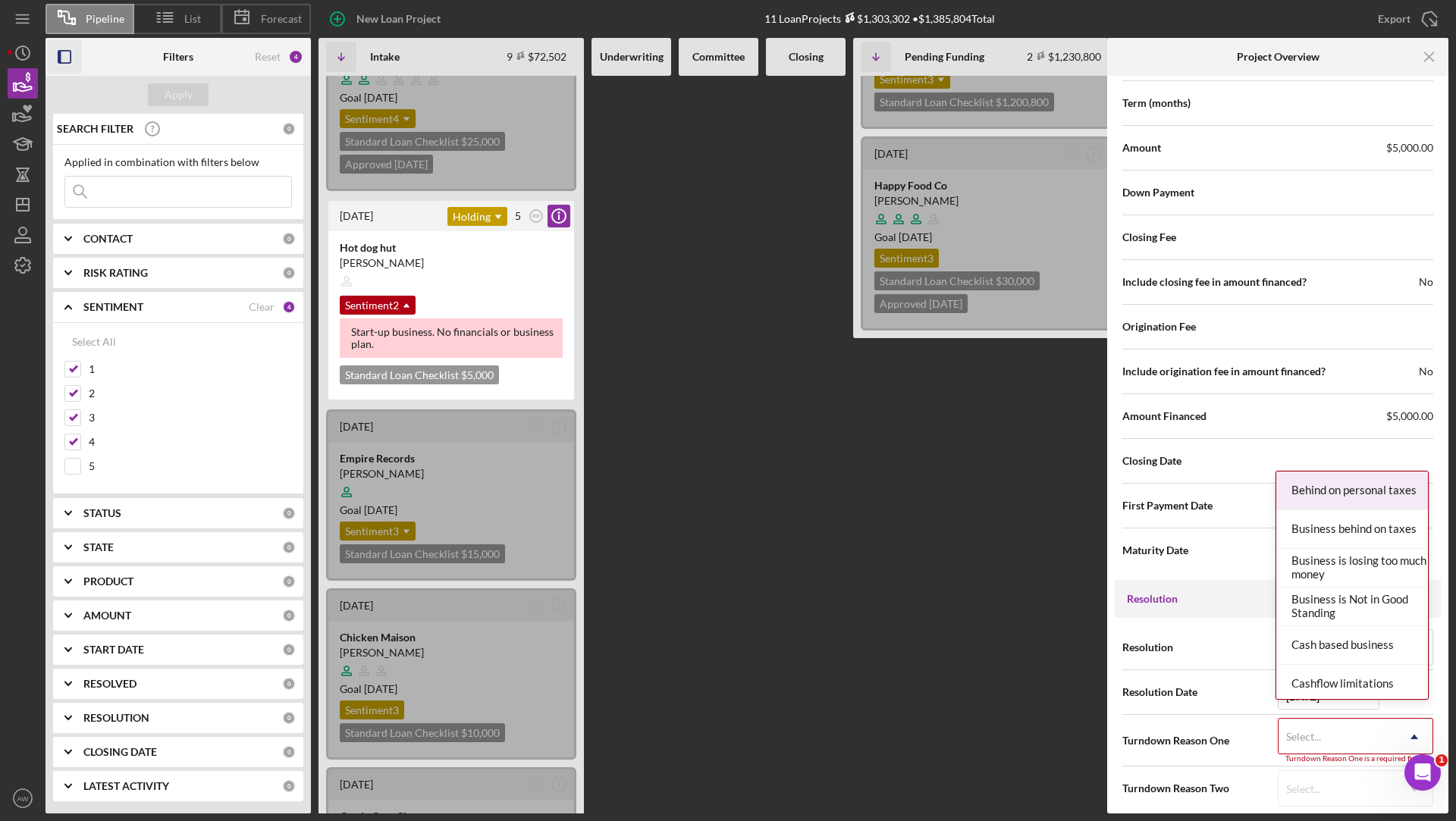
click at [1306, 731] on div "Select..." at bounding box center [1303, 737] width 35 height 12
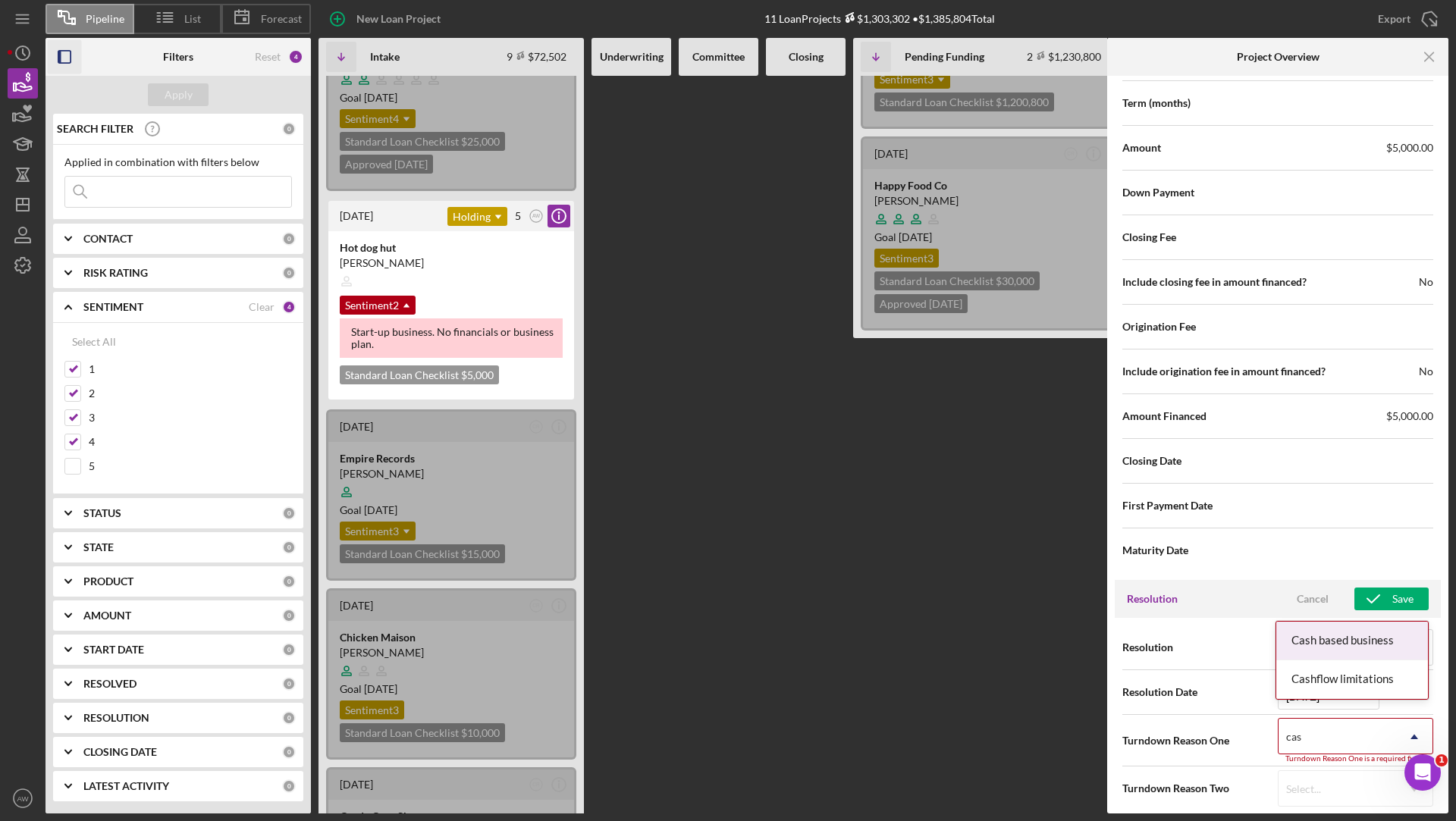
type input "cash"
click at [1321, 639] on div "Cash based business" at bounding box center [1352, 641] width 152 height 39
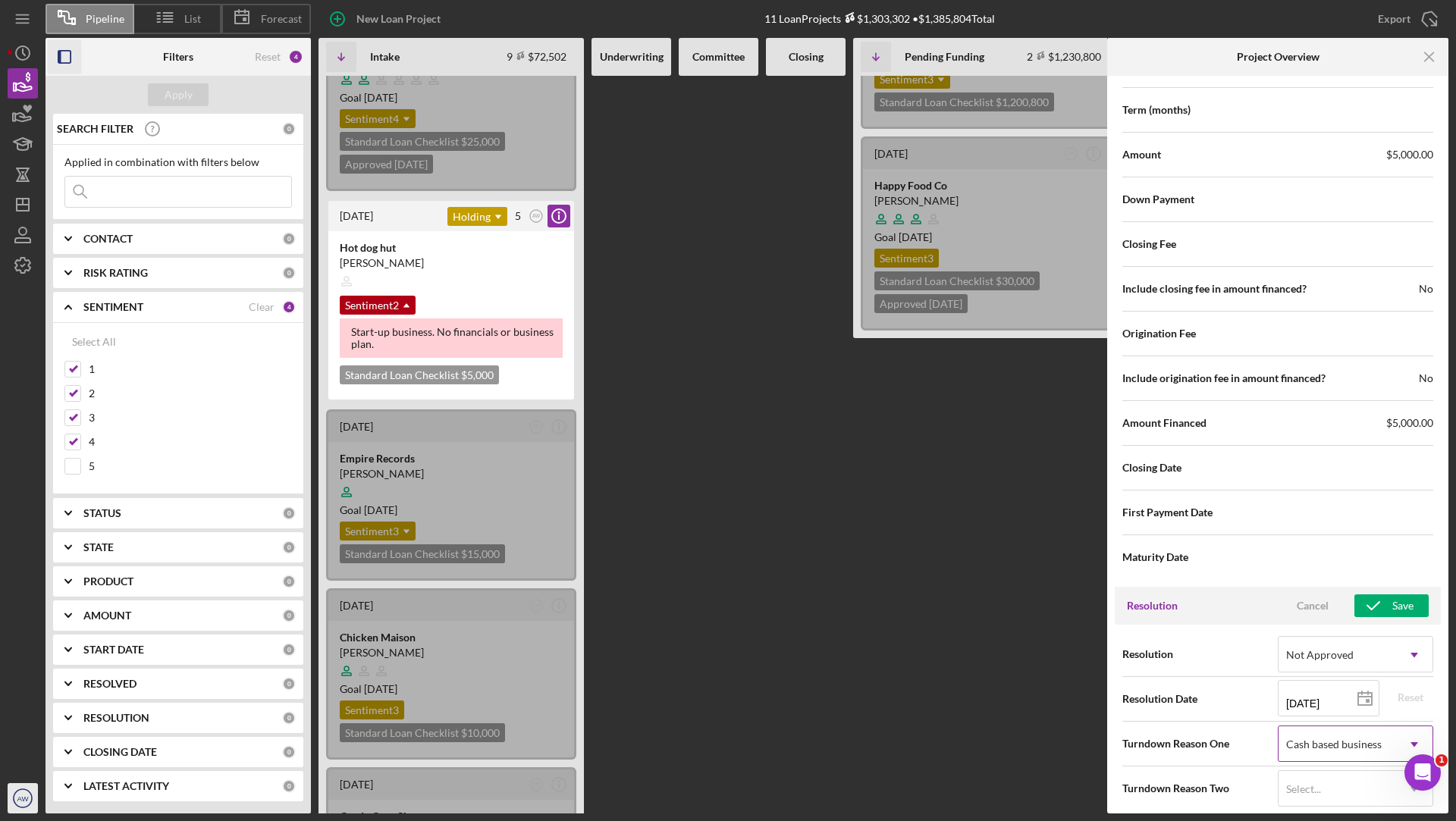
click at [14, 797] on icon "AW" at bounding box center [23, 798] width 31 height 38
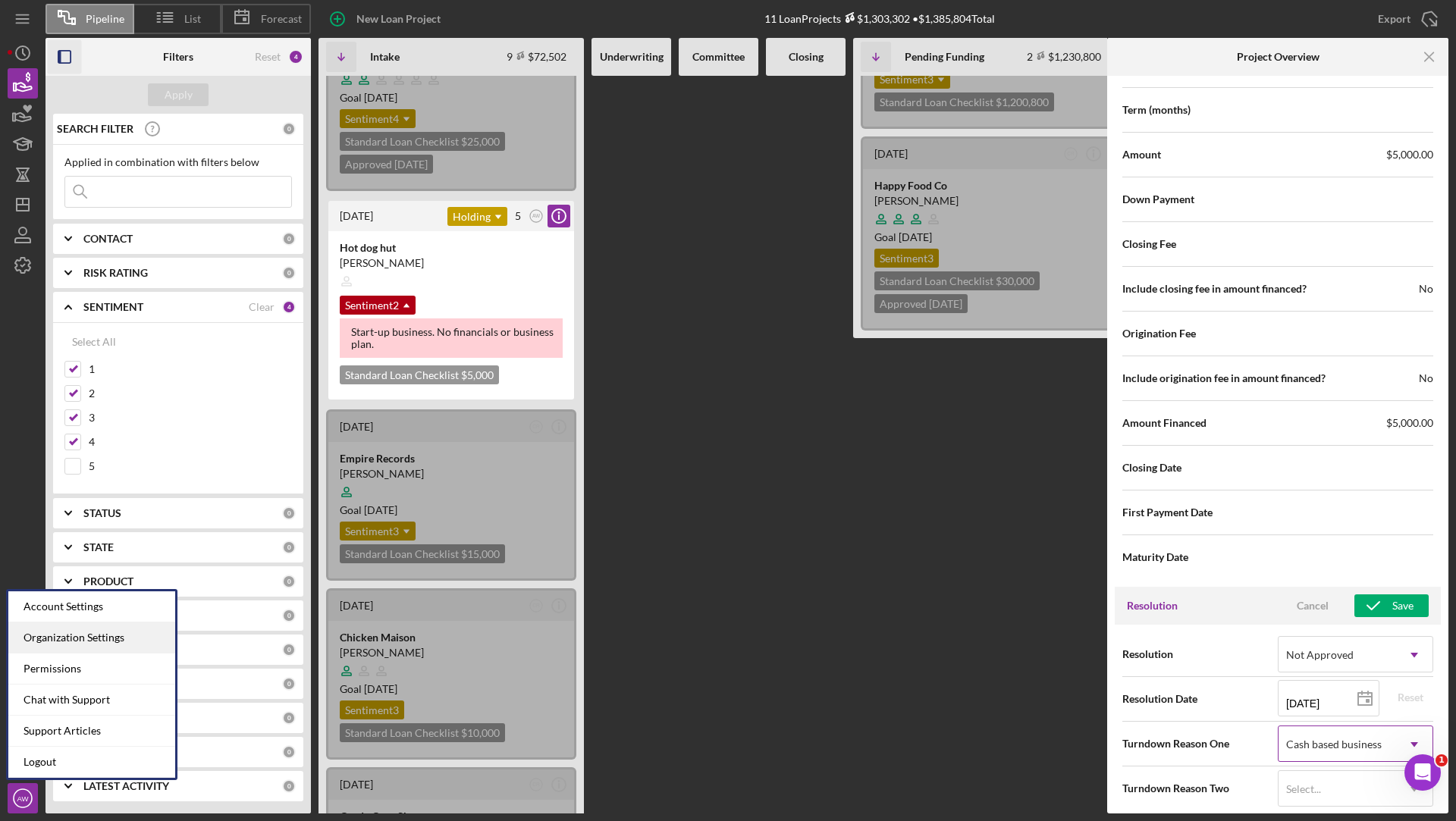
click at [86, 638] on div "Organization Settings" at bounding box center [92, 638] width 167 height 31
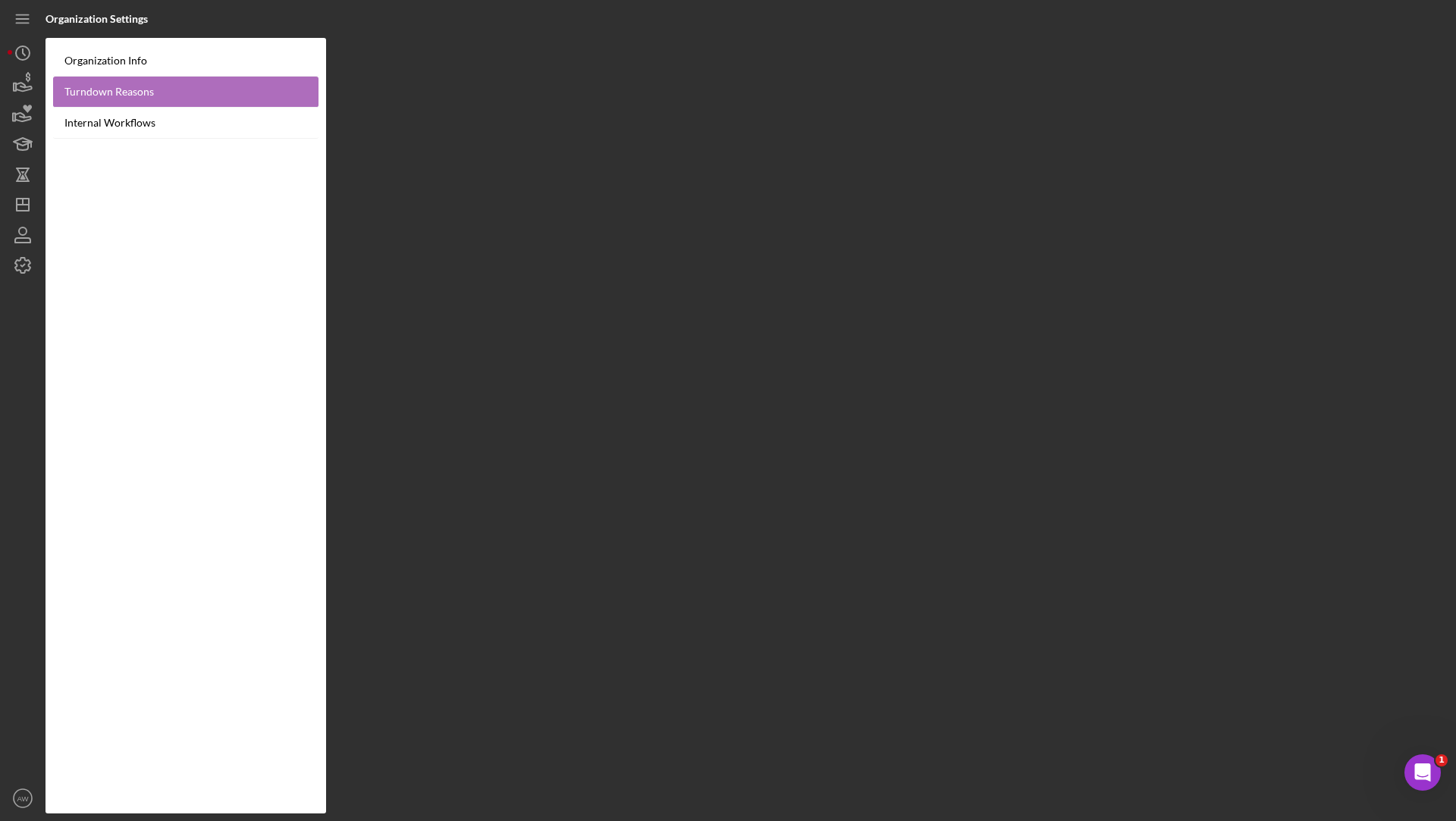
click at [127, 88] on link "Turndown Reasons" at bounding box center [186, 91] width 266 height 31
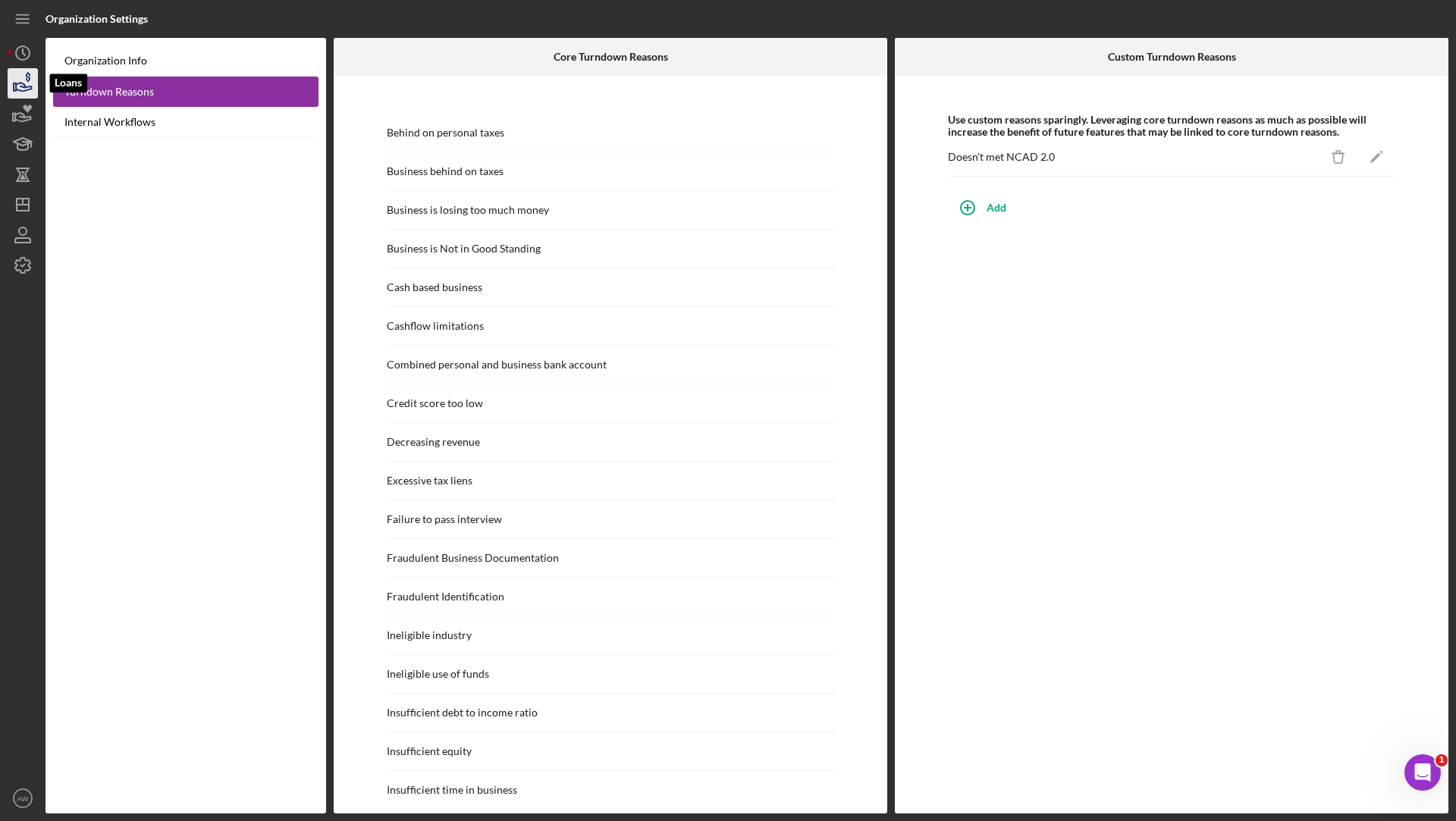
click at [15, 77] on icon "button" at bounding box center [22, 82] width 38 height 38
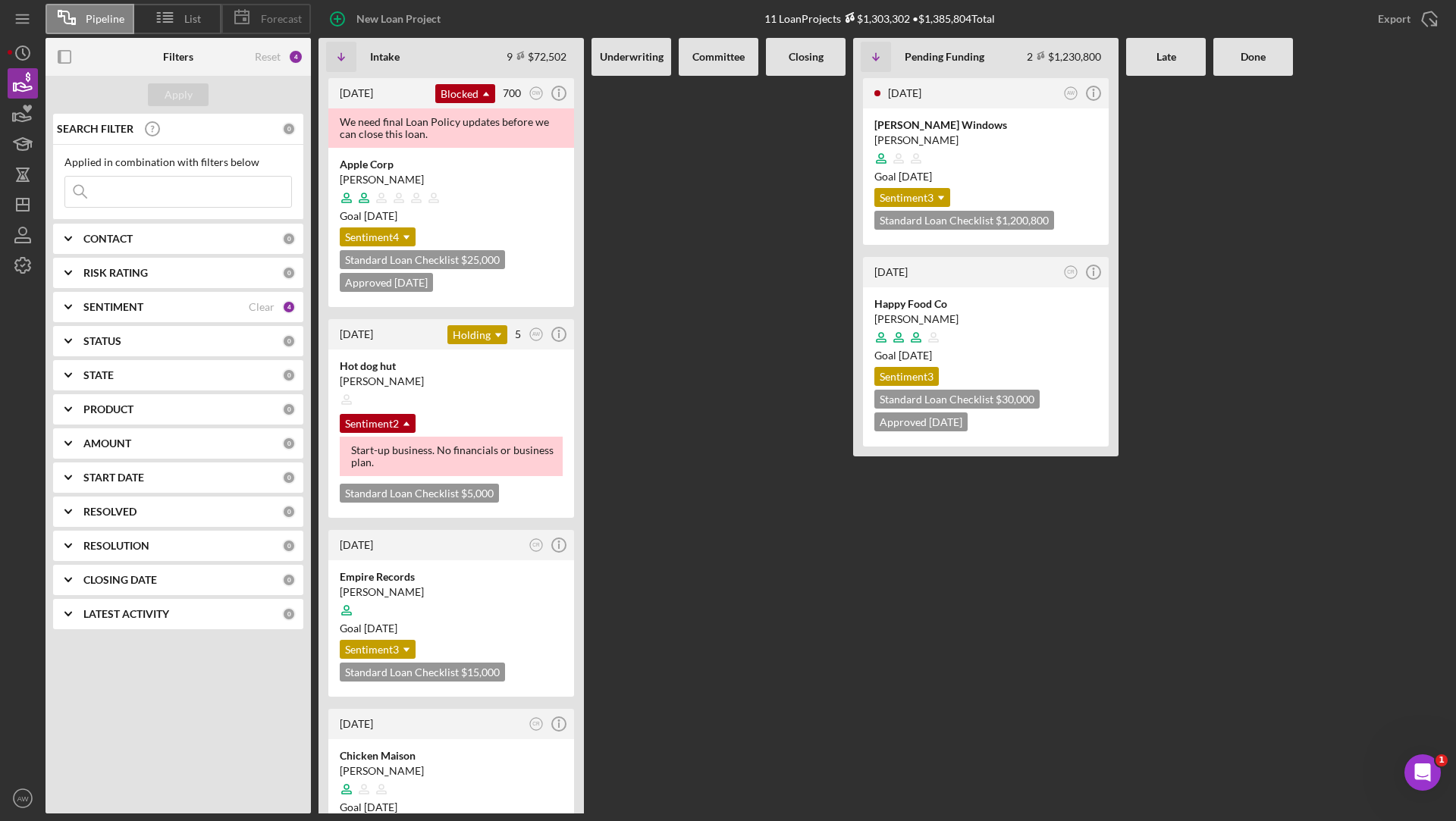
click at [279, 25] on div "Forecast" at bounding box center [266, 18] width 89 height 31
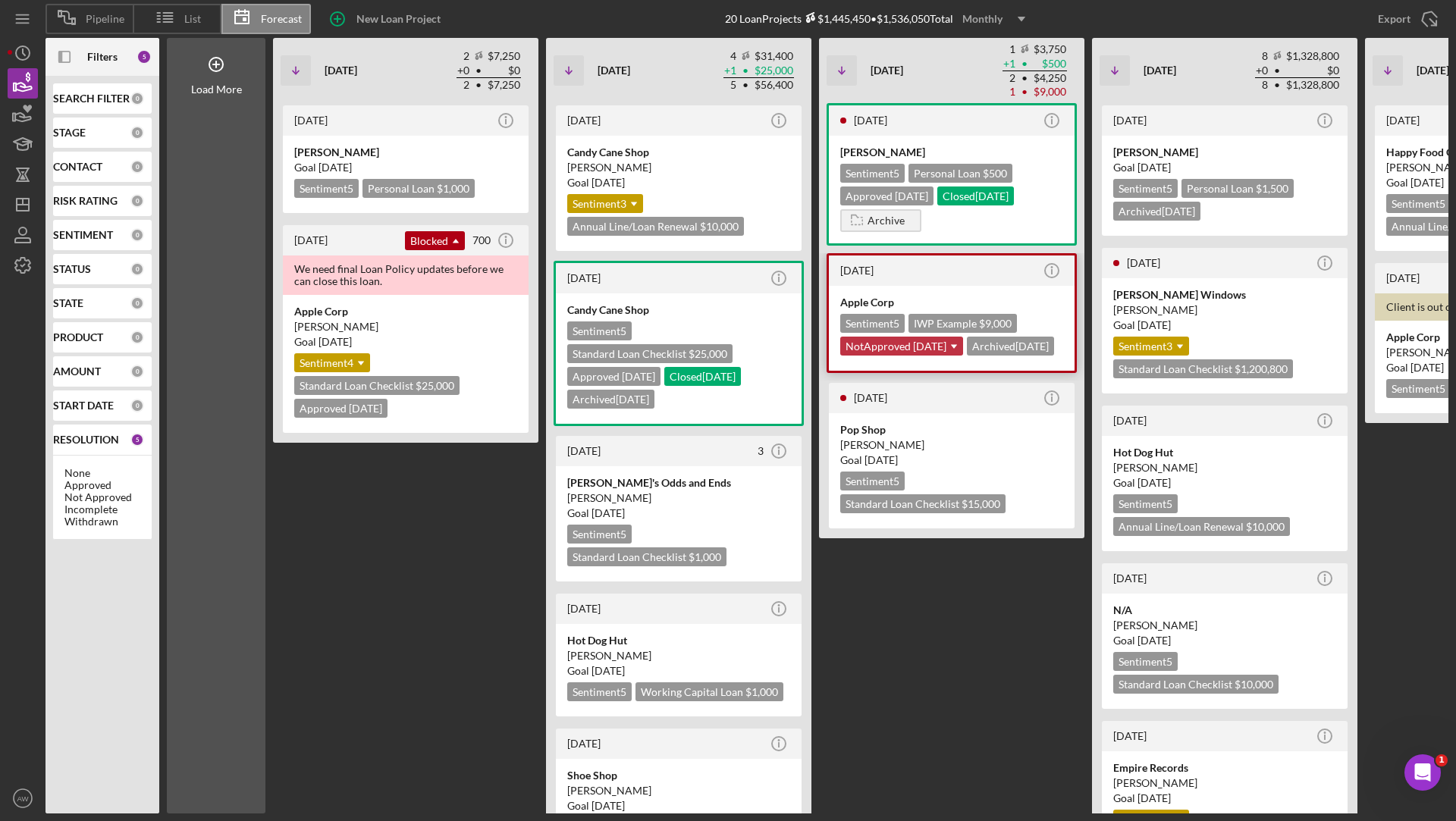
click at [931, 344] on div "NotApproved [DATE] Icon/Dropdown Arrow" at bounding box center [902, 346] width 123 height 19
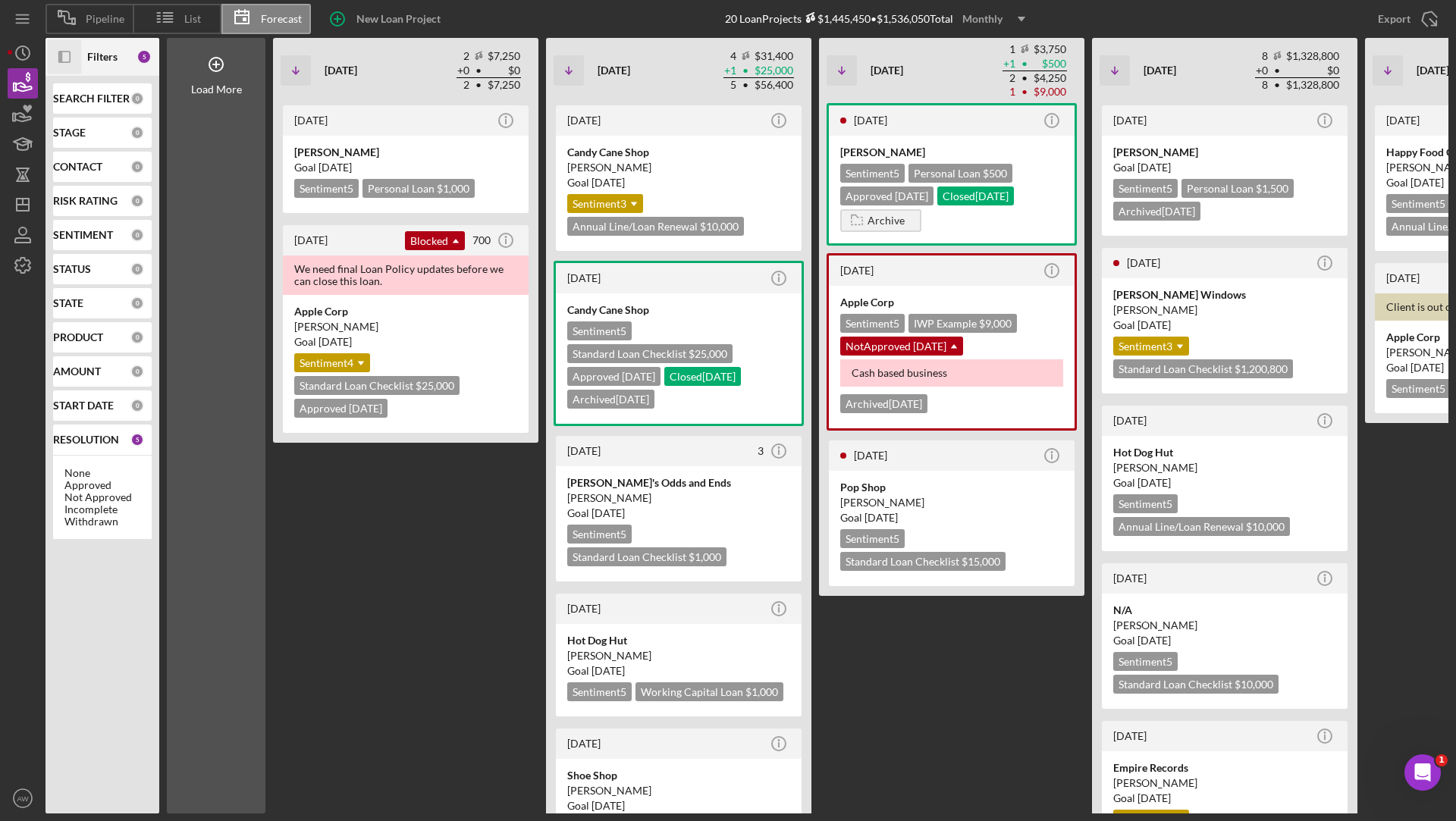
click at [59, 55] on icon "button" at bounding box center [61, 57] width 4 height 12
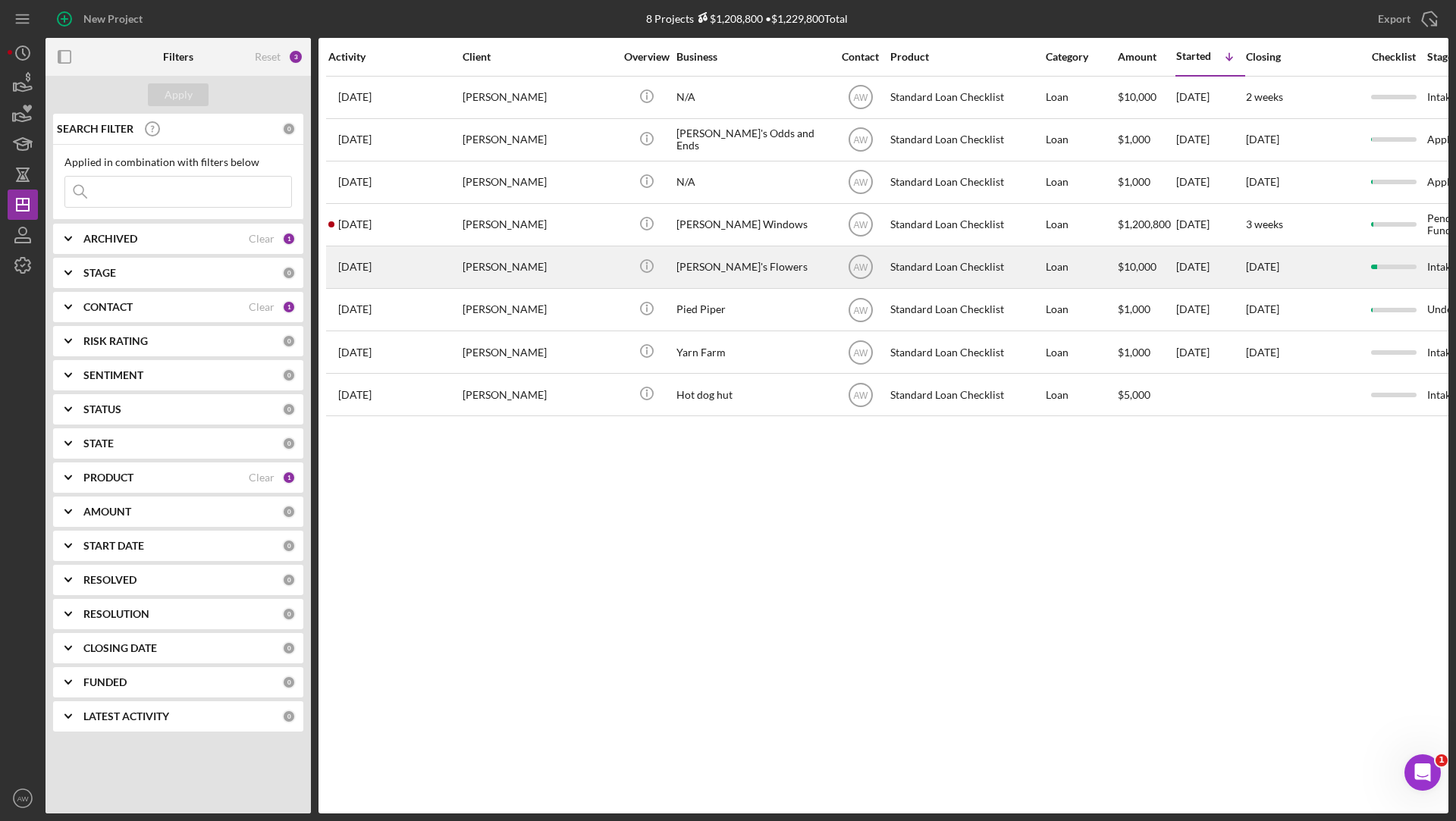
click at [539, 261] on div "[PERSON_NAME]" at bounding box center [538, 268] width 152 height 40
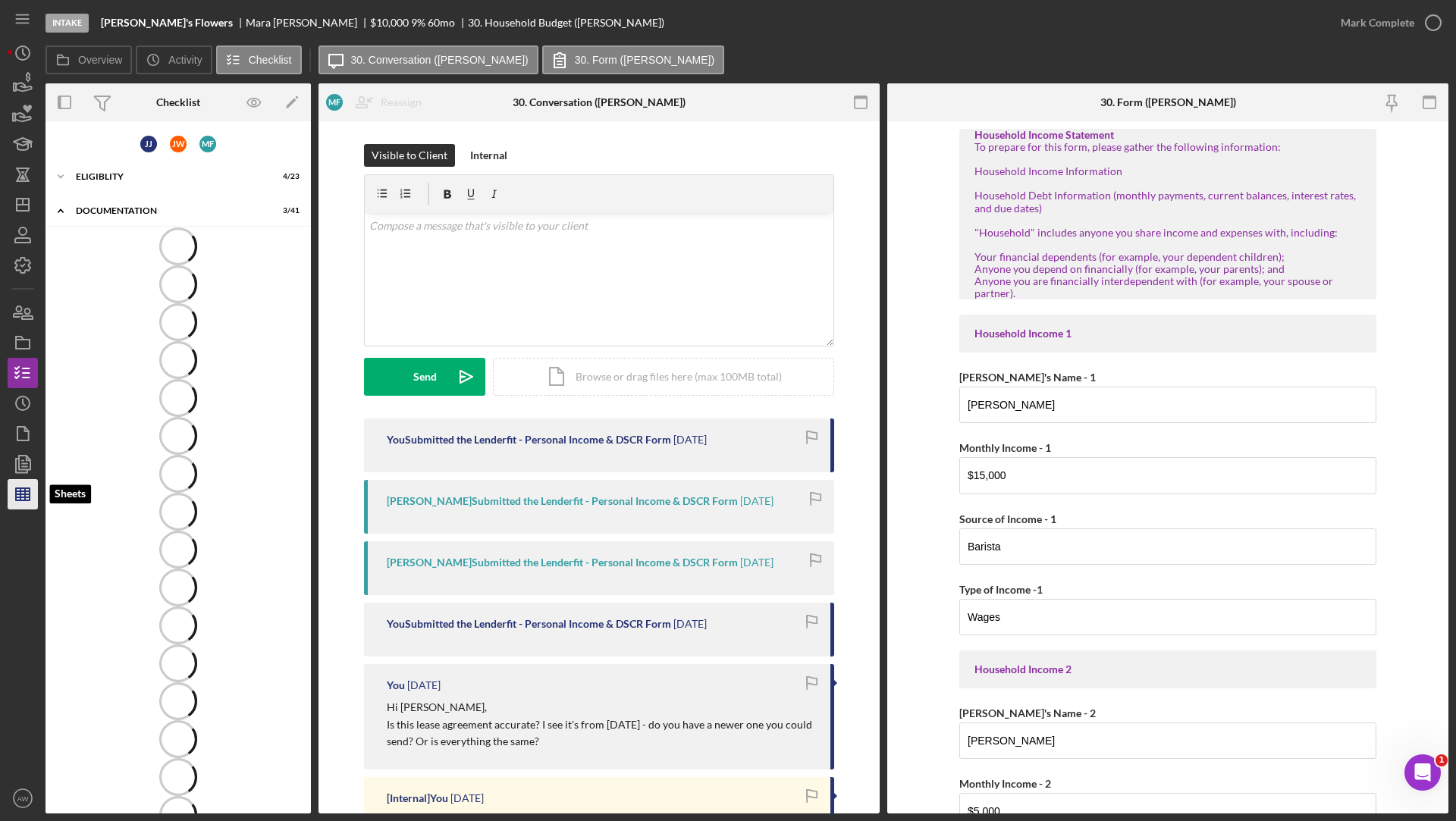
click at [23, 497] on line "button" at bounding box center [23, 497] width 14 height 0
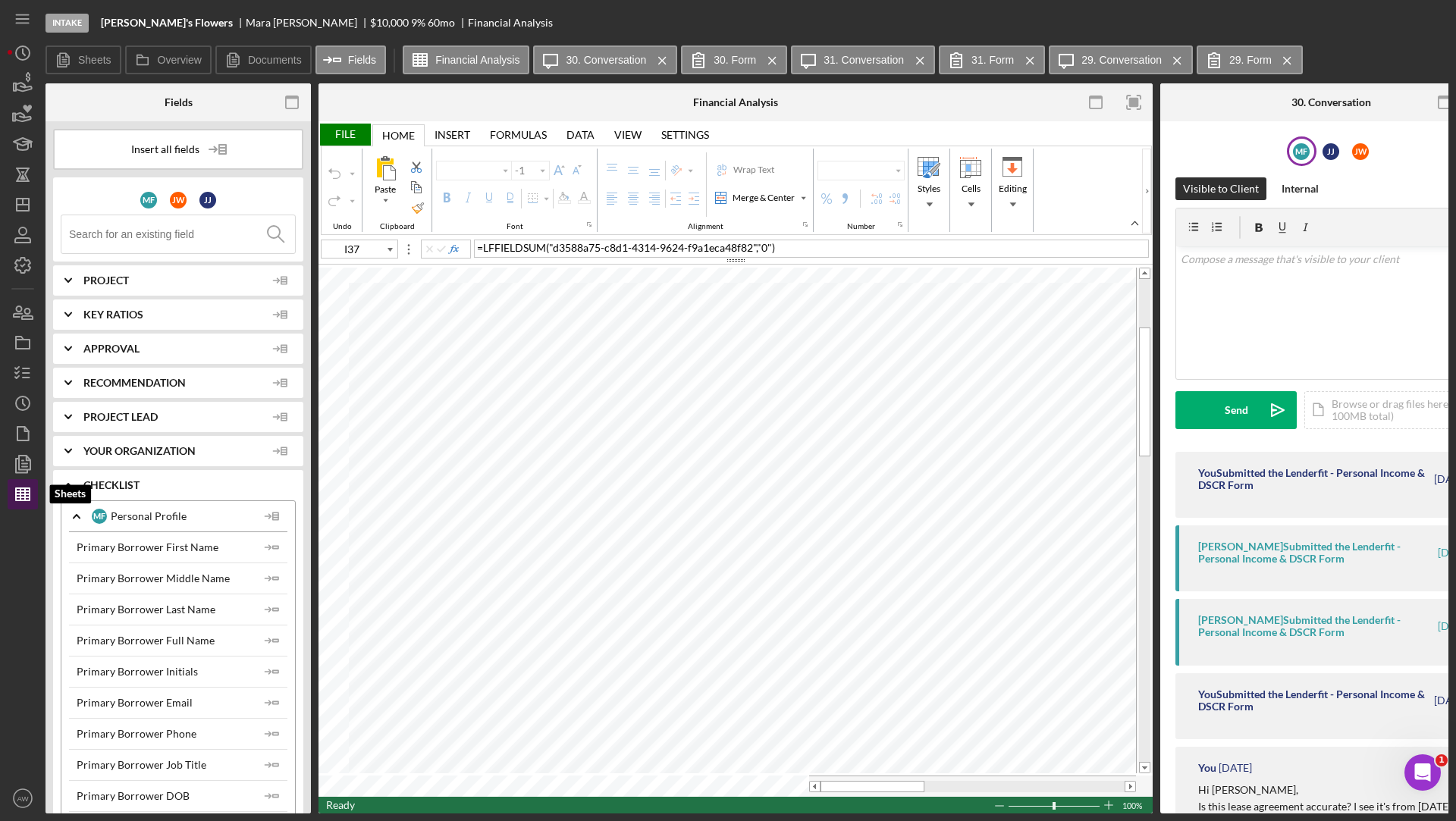
type input "Calibri"
type input "11"
click at [666, 57] on icon "Icon/Menu Close" at bounding box center [662, 61] width 26 height 38
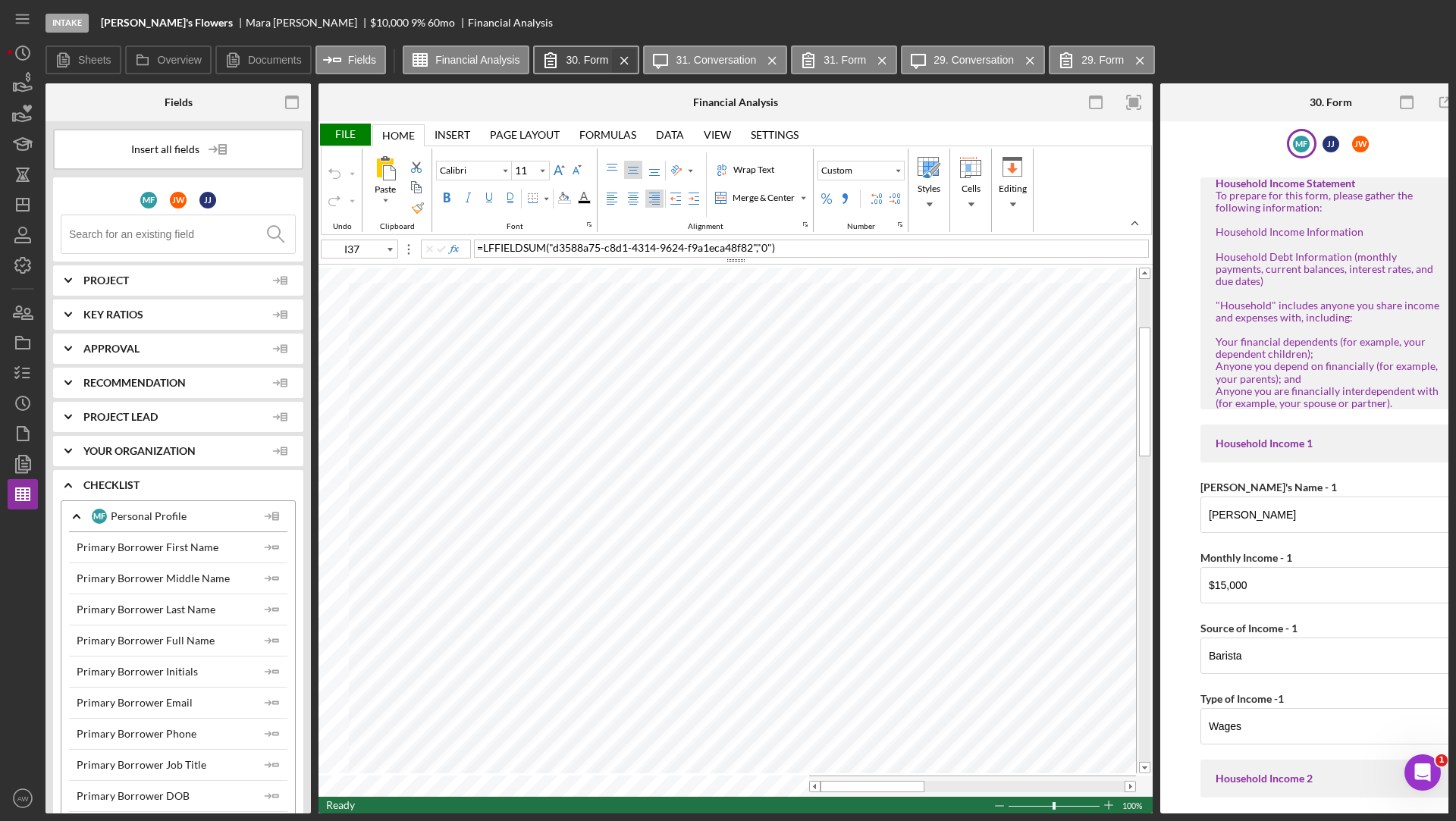
click at [625, 63] on icon "Icon/Menu Close" at bounding box center [625, 61] width 26 height 38
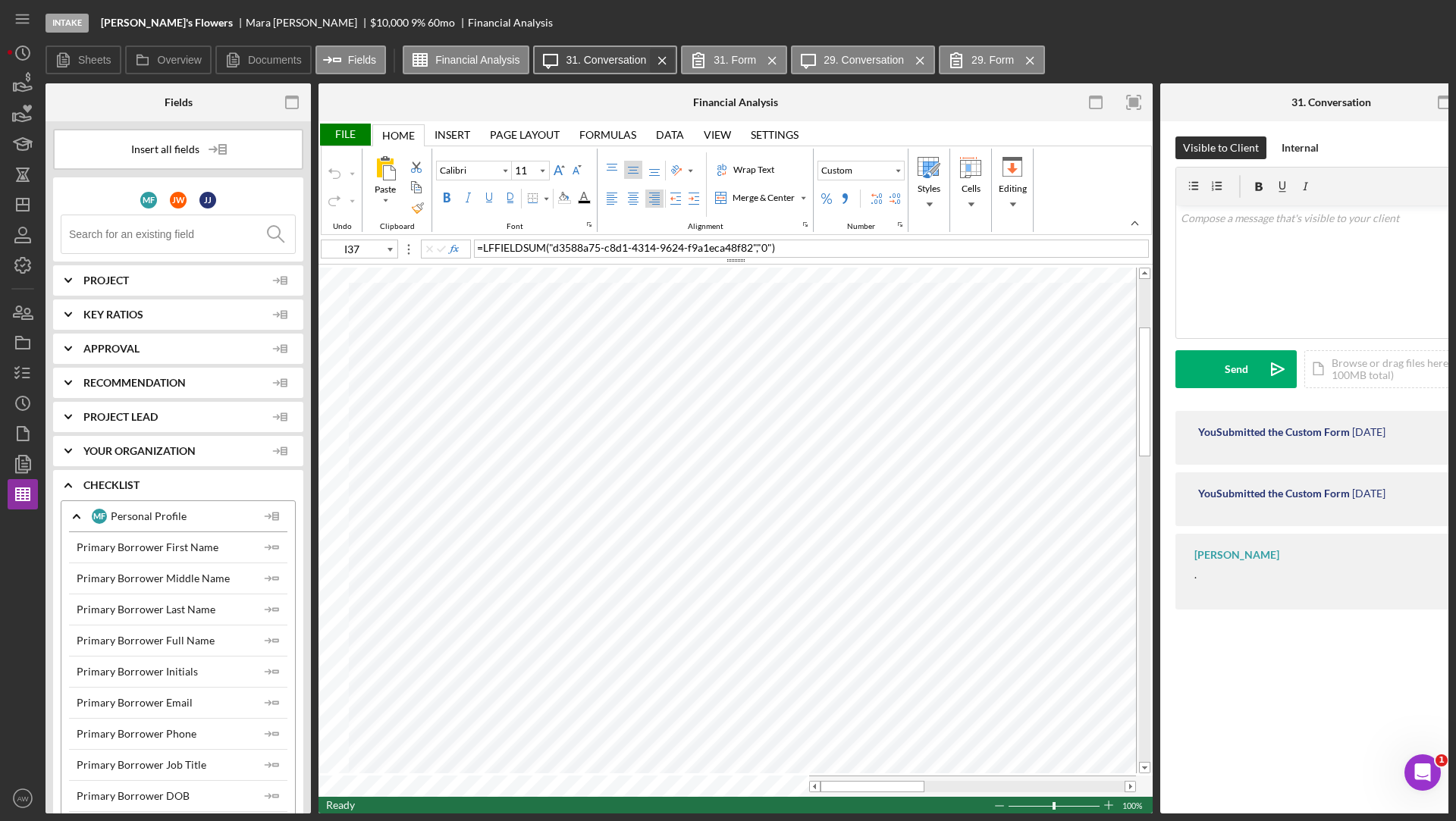
click at [659, 60] on icon "Icon/Menu Close" at bounding box center [662, 61] width 26 height 38
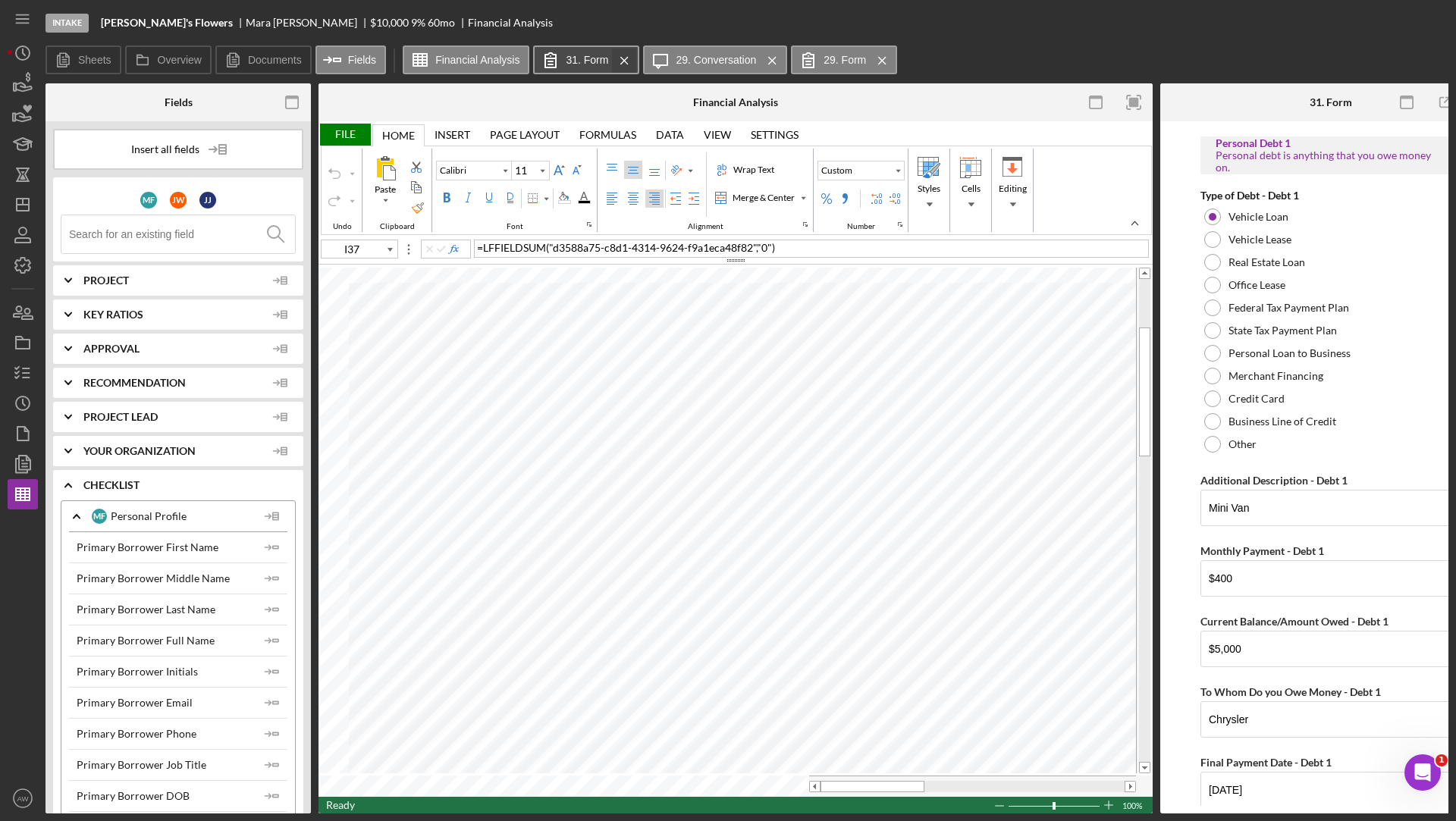
click at [627, 59] on icon "Icon/Menu Close" at bounding box center [625, 61] width 26 height 38
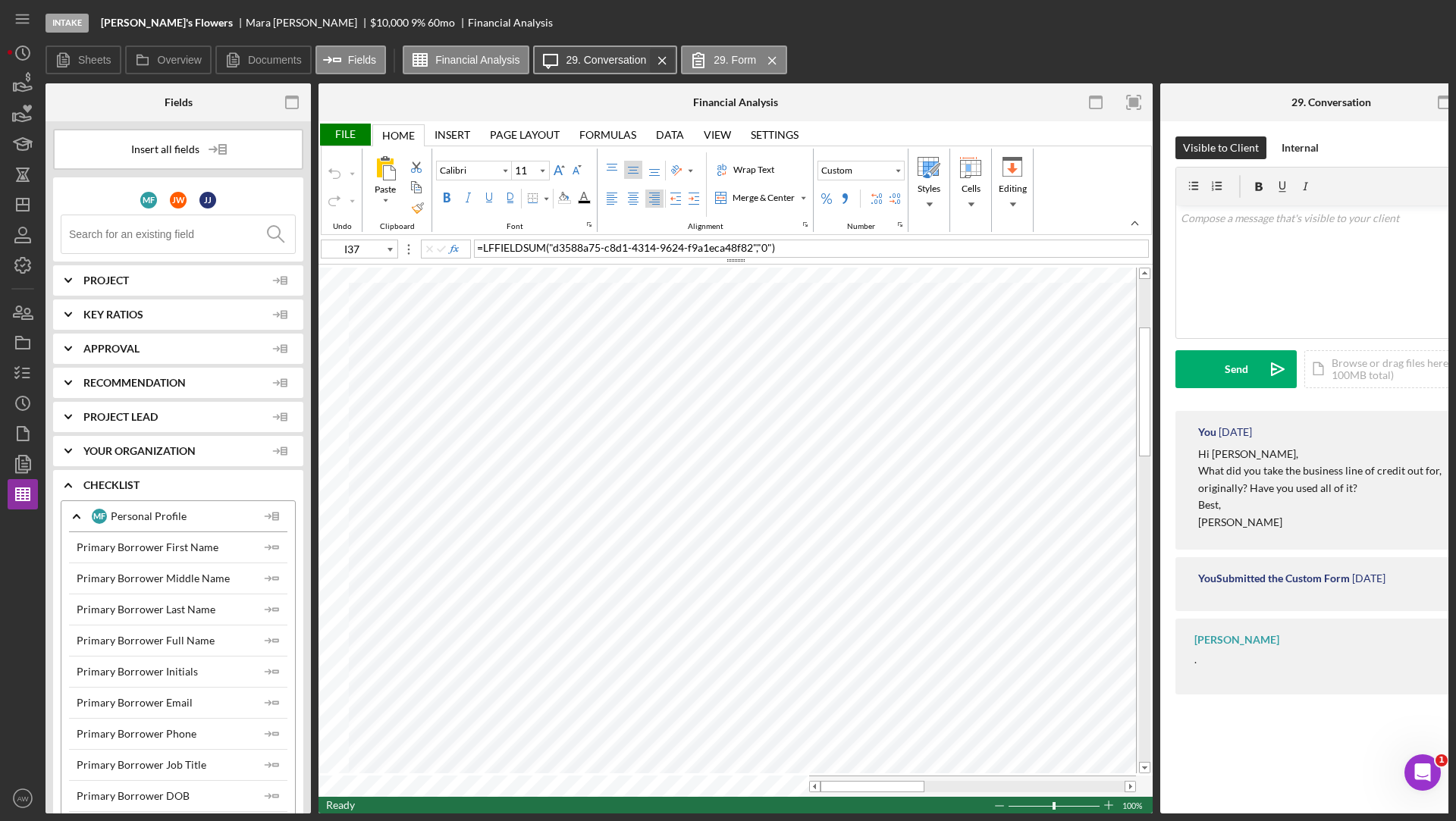
click at [663, 62] on line at bounding box center [661, 61] width 7 height 7
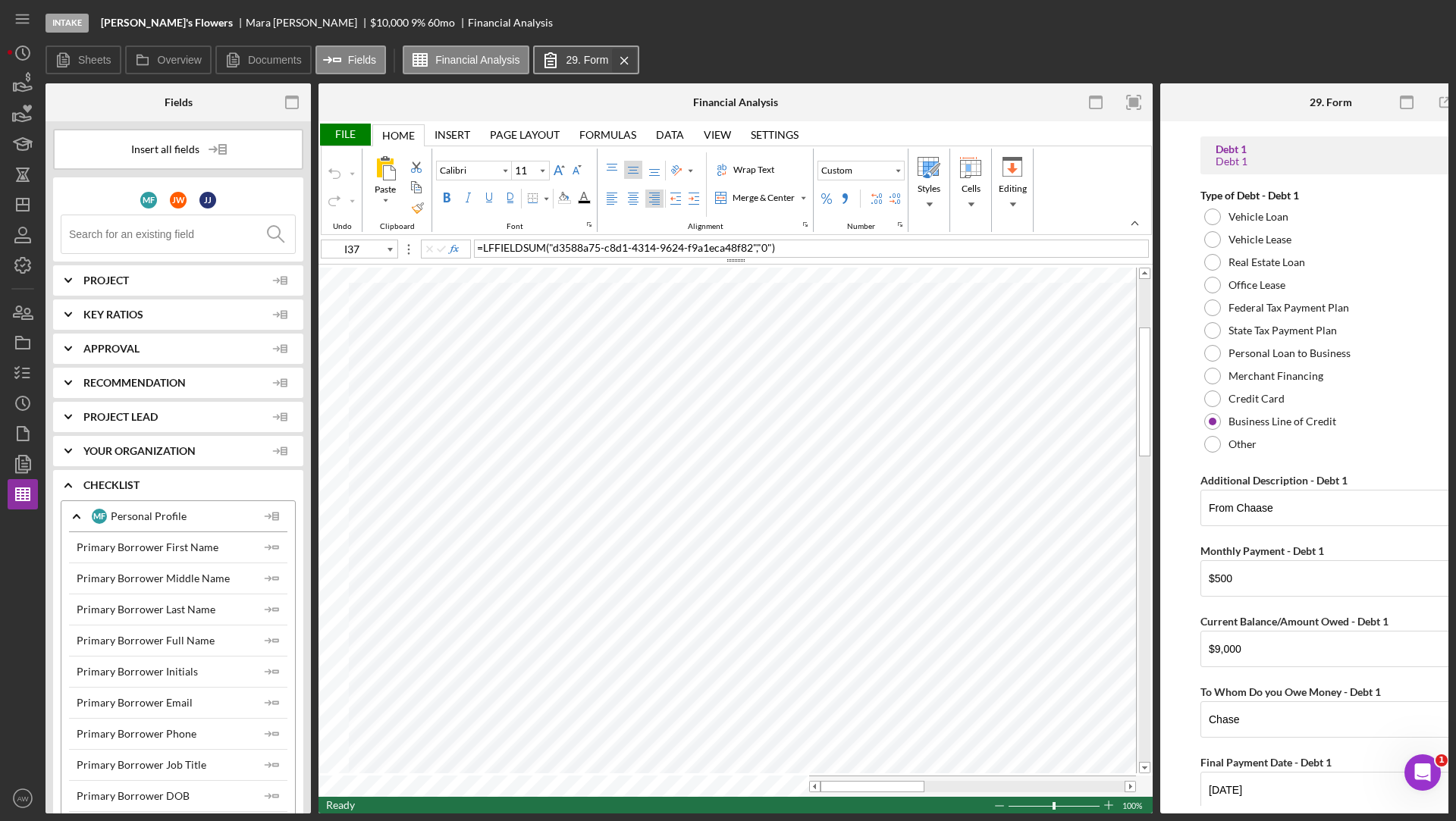
click at [626, 62] on icon "Icon/Menu Close" at bounding box center [625, 61] width 26 height 38
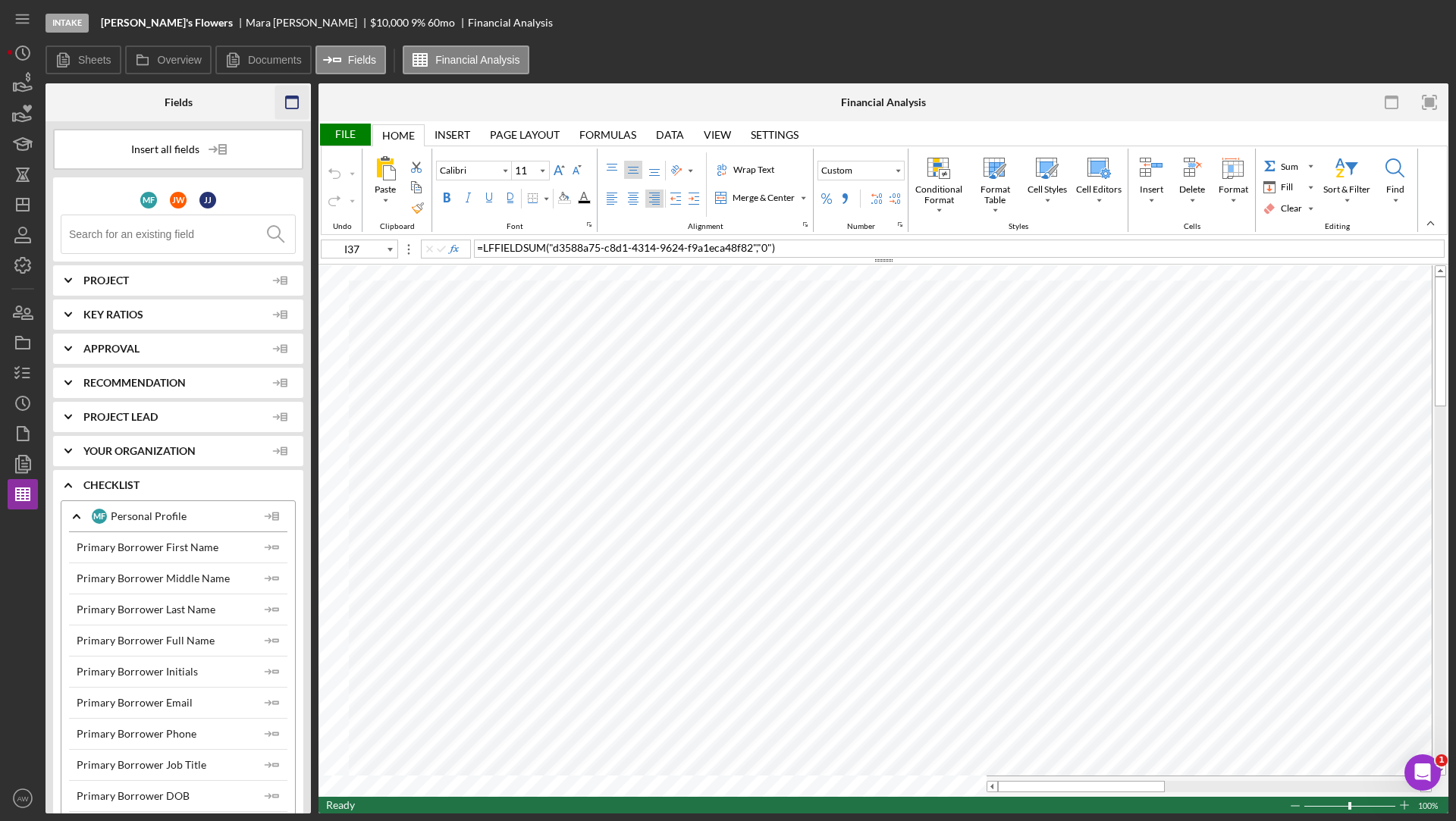
click at [291, 101] on icon "button" at bounding box center [292, 103] width 34 height 34
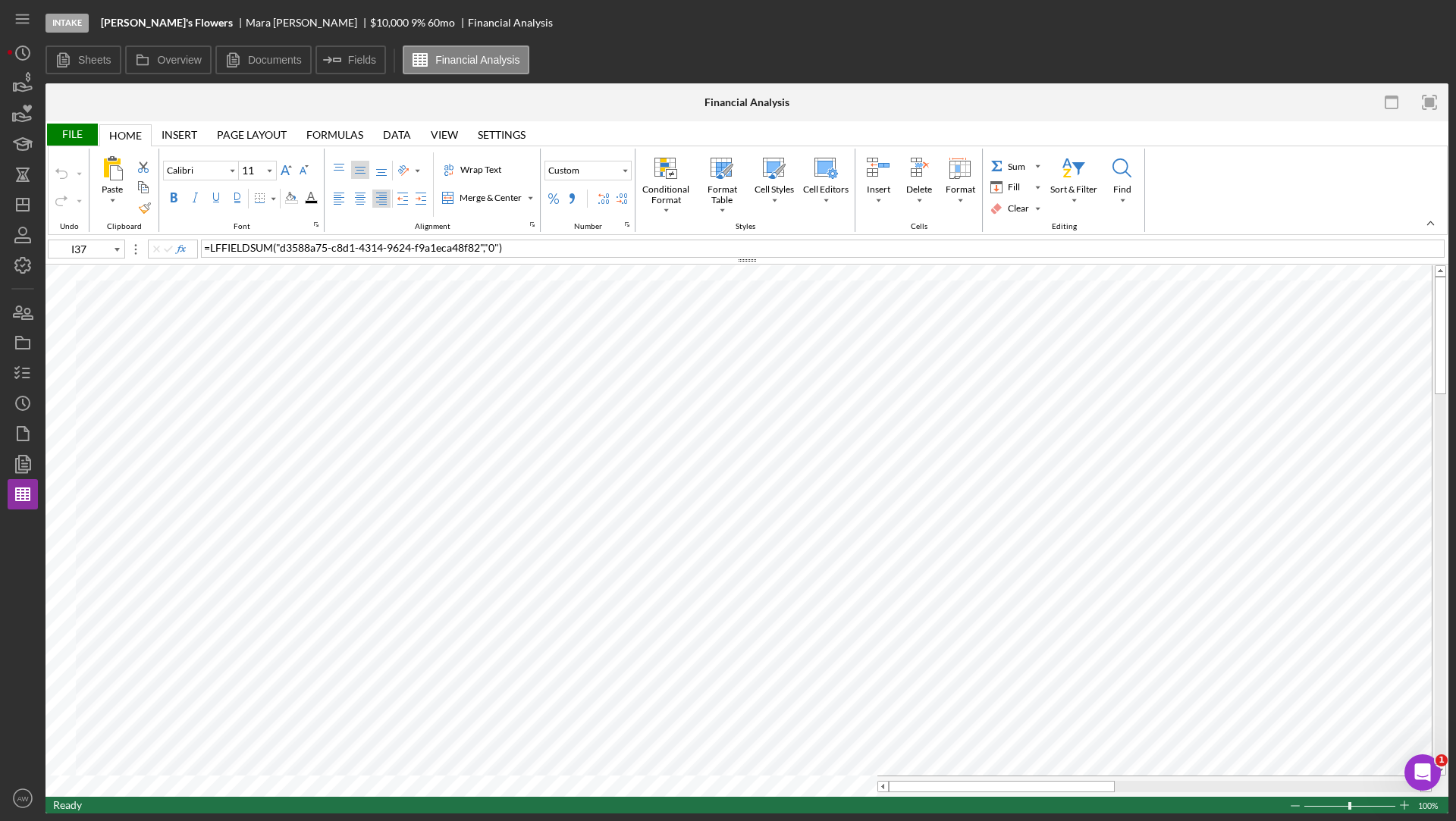
click at [262, 132] on div "Page Layout" at bounding box center [252, 135] width 70 height 12
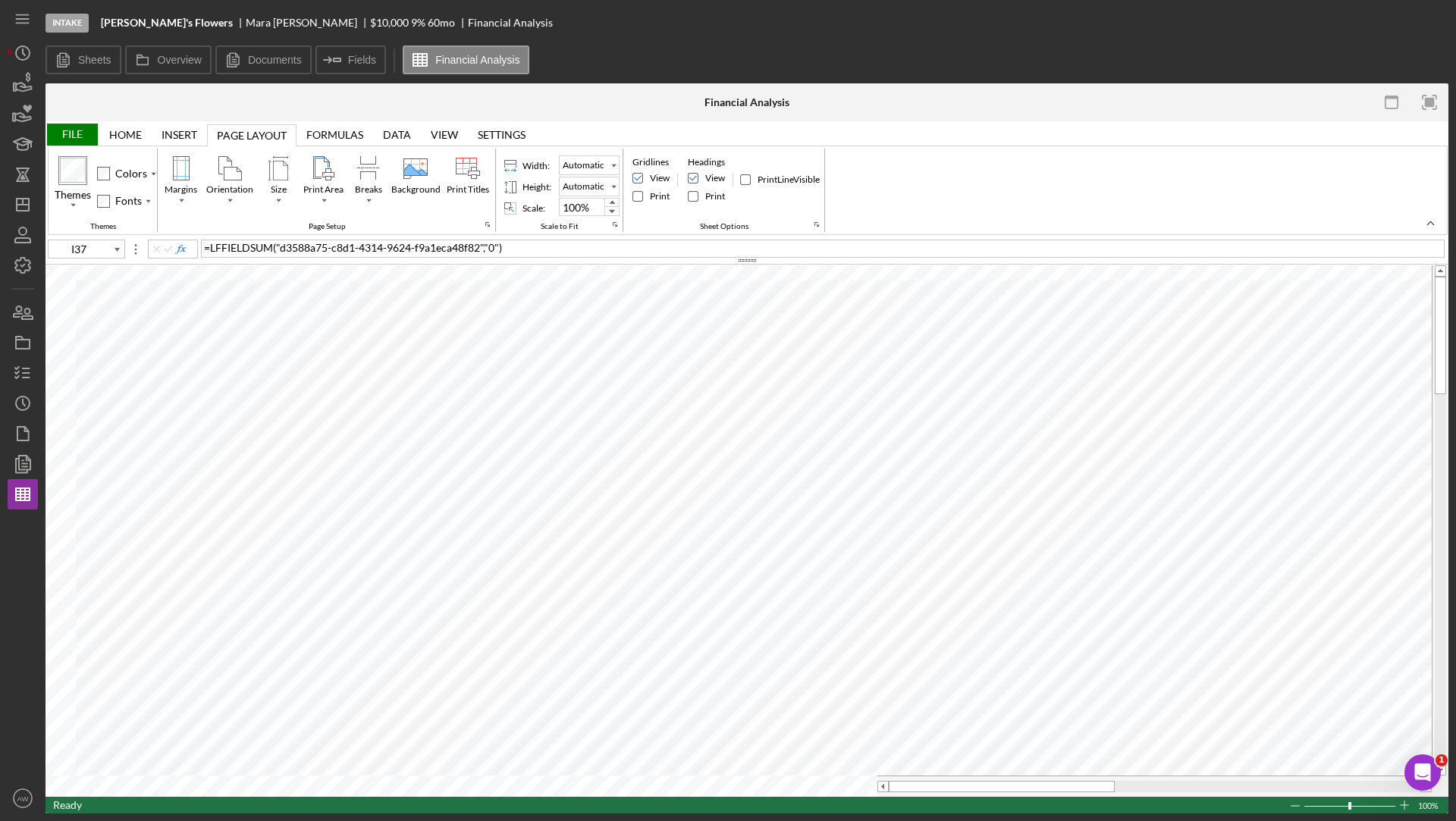
click at [140, 132] on div "Home" at bounding box center [125, 135] width 32 height 12
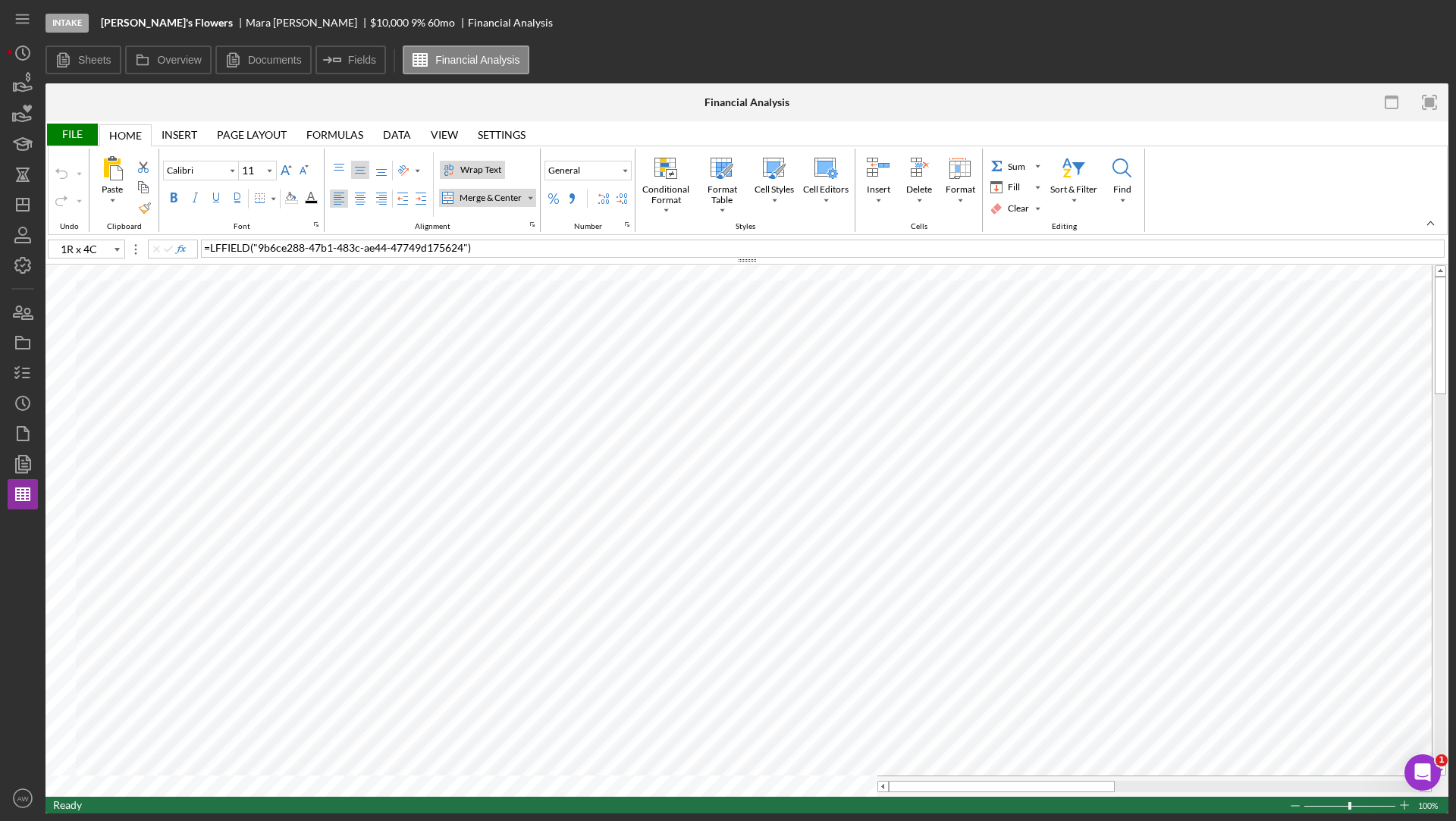
type input "B10"
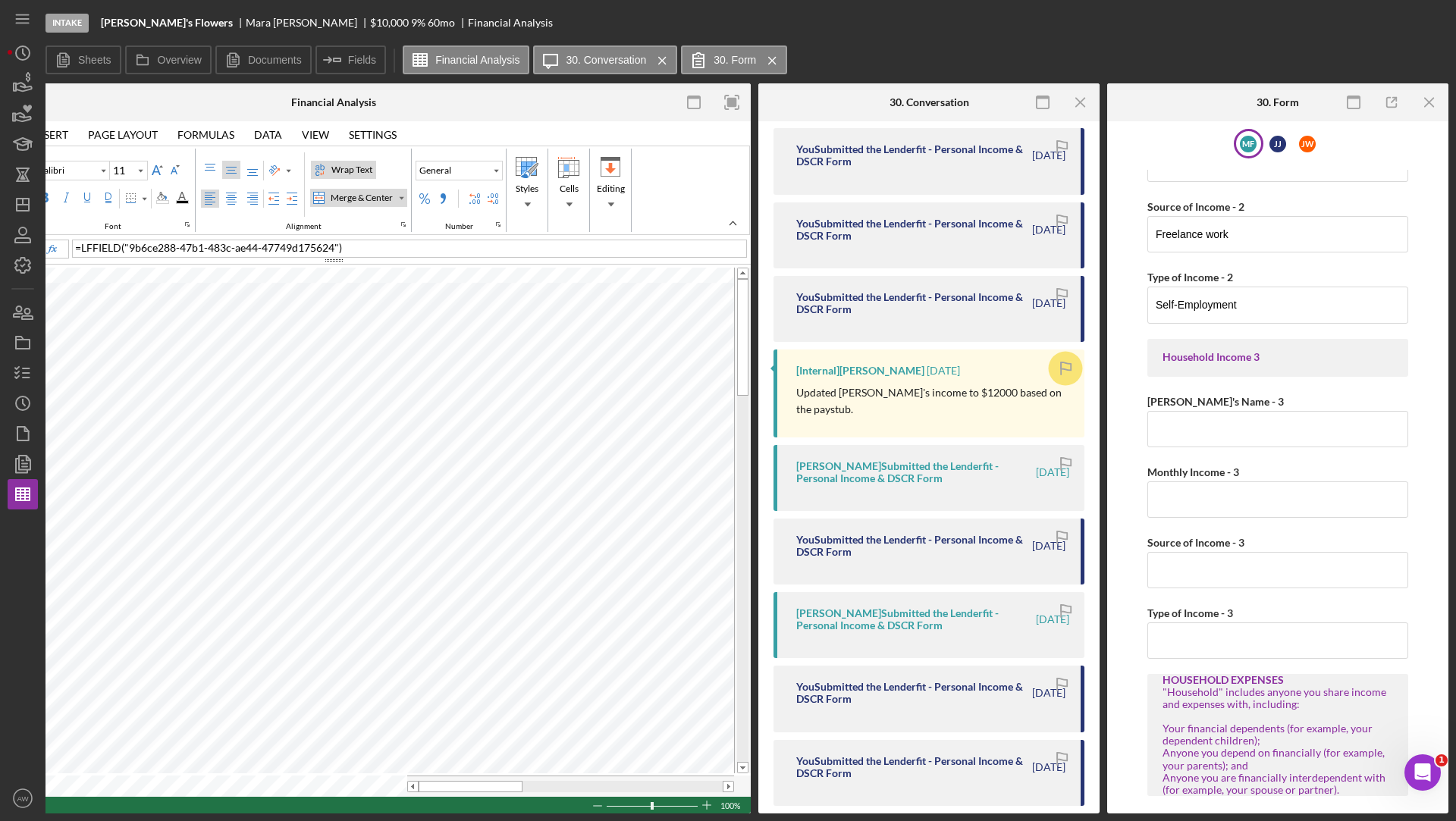
scroll to position [651, 0]
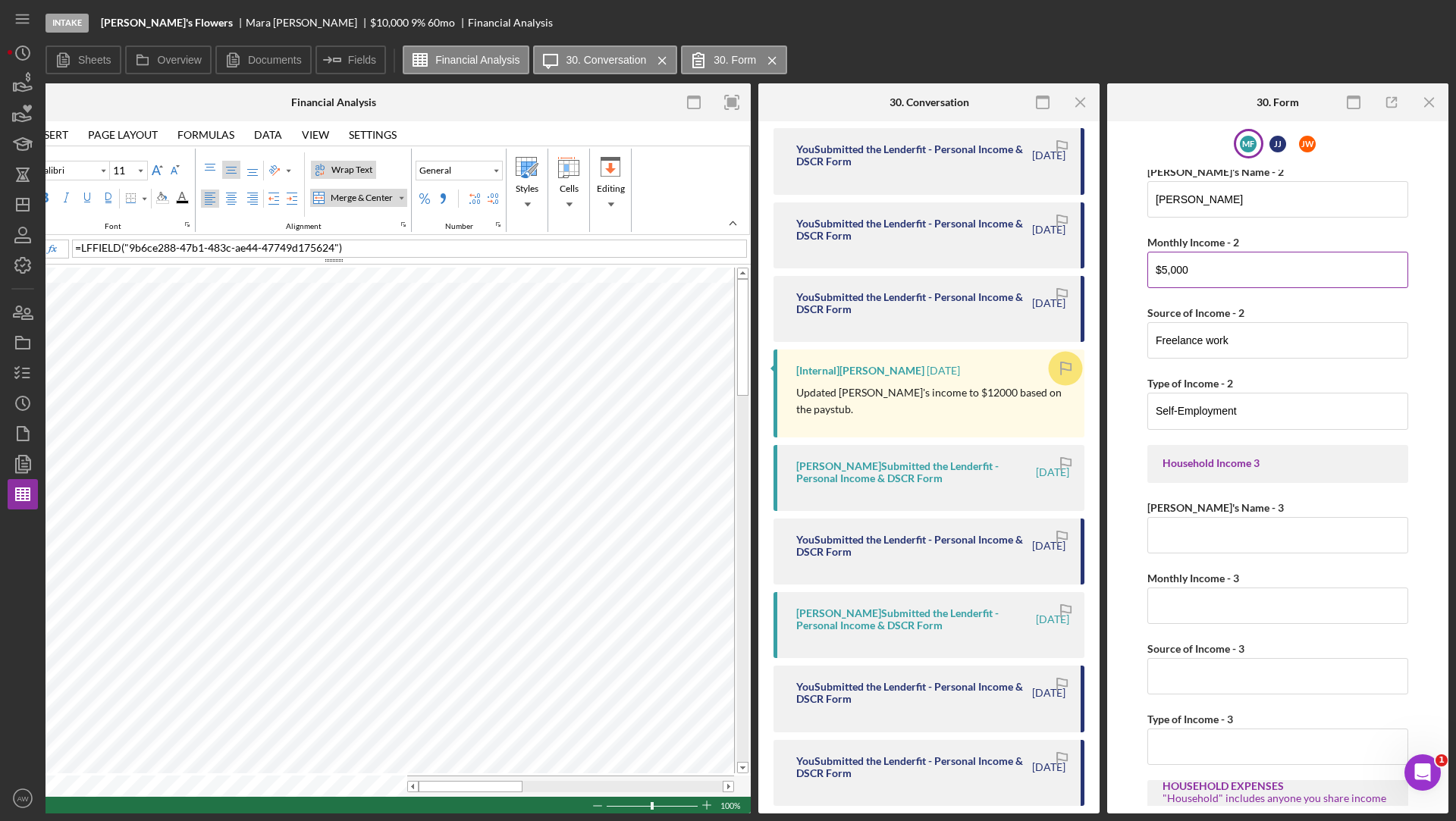
click at [1165, 255] on input "$5,000" at bounding box center [1277, 269] width 261 height 36
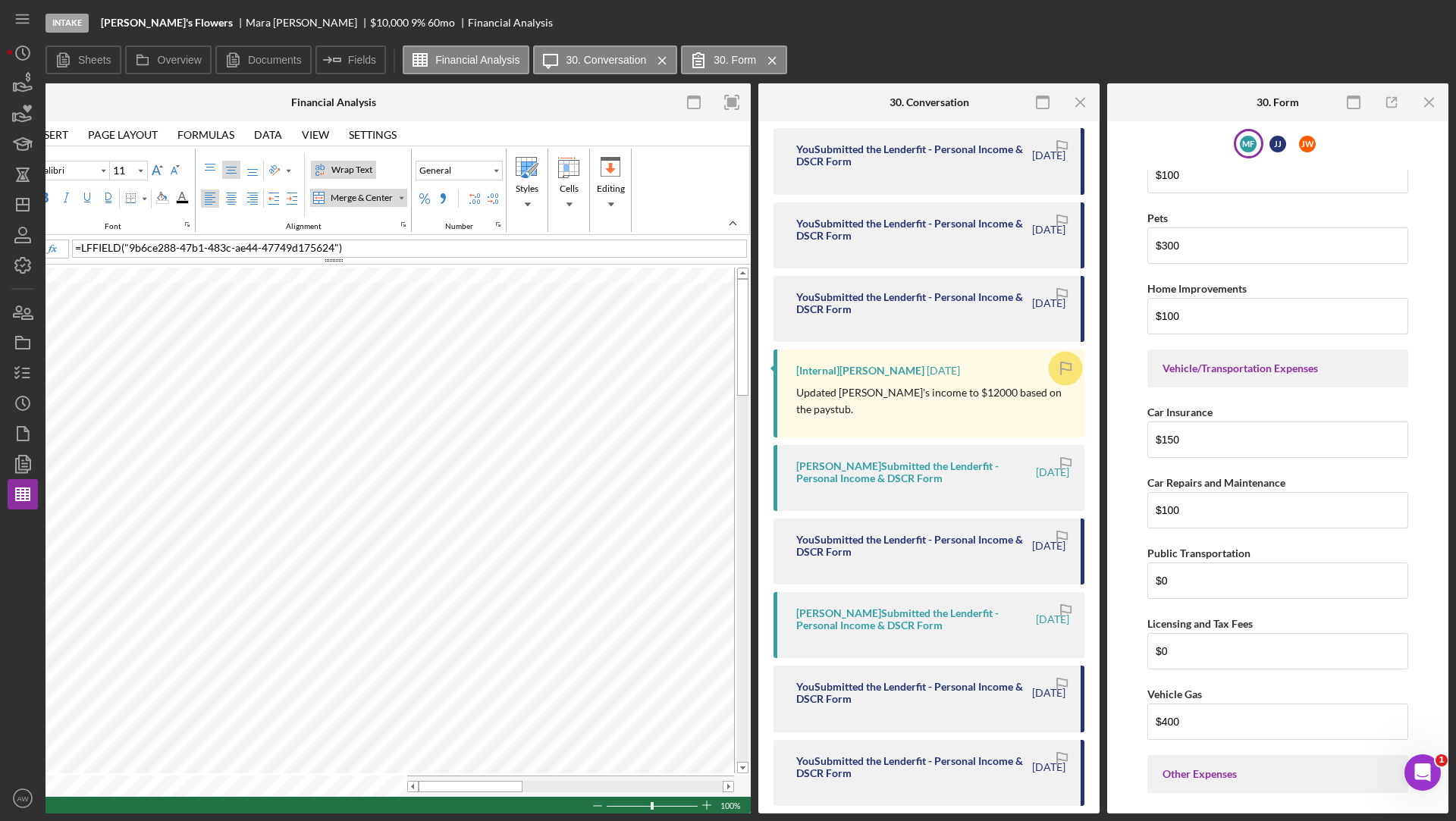
scroll to position [3453, 0]
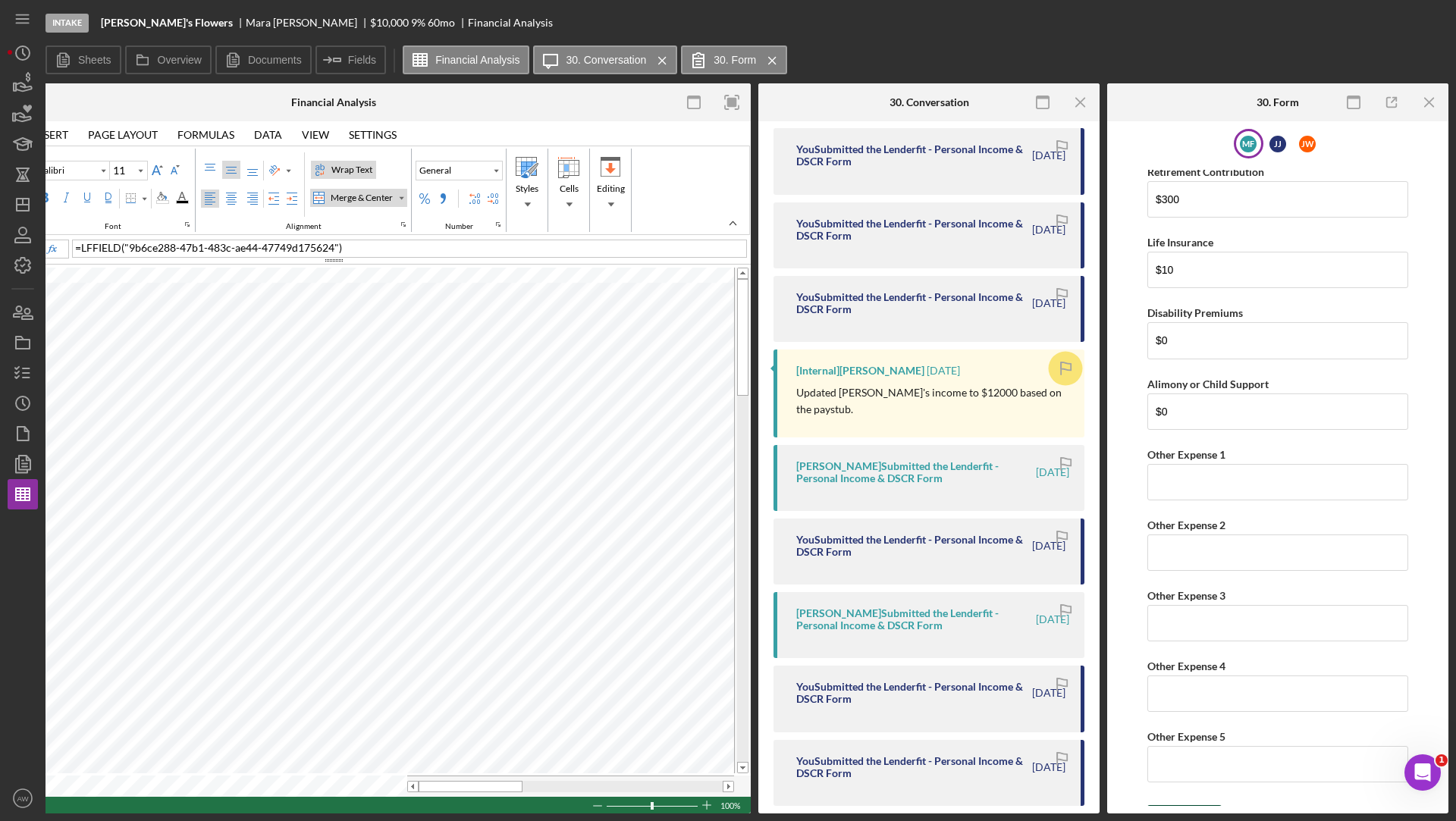
type input "$6,000"
click at [1186, 805] on div "Save" at bounding box center [1195, 820] width 21 height 31
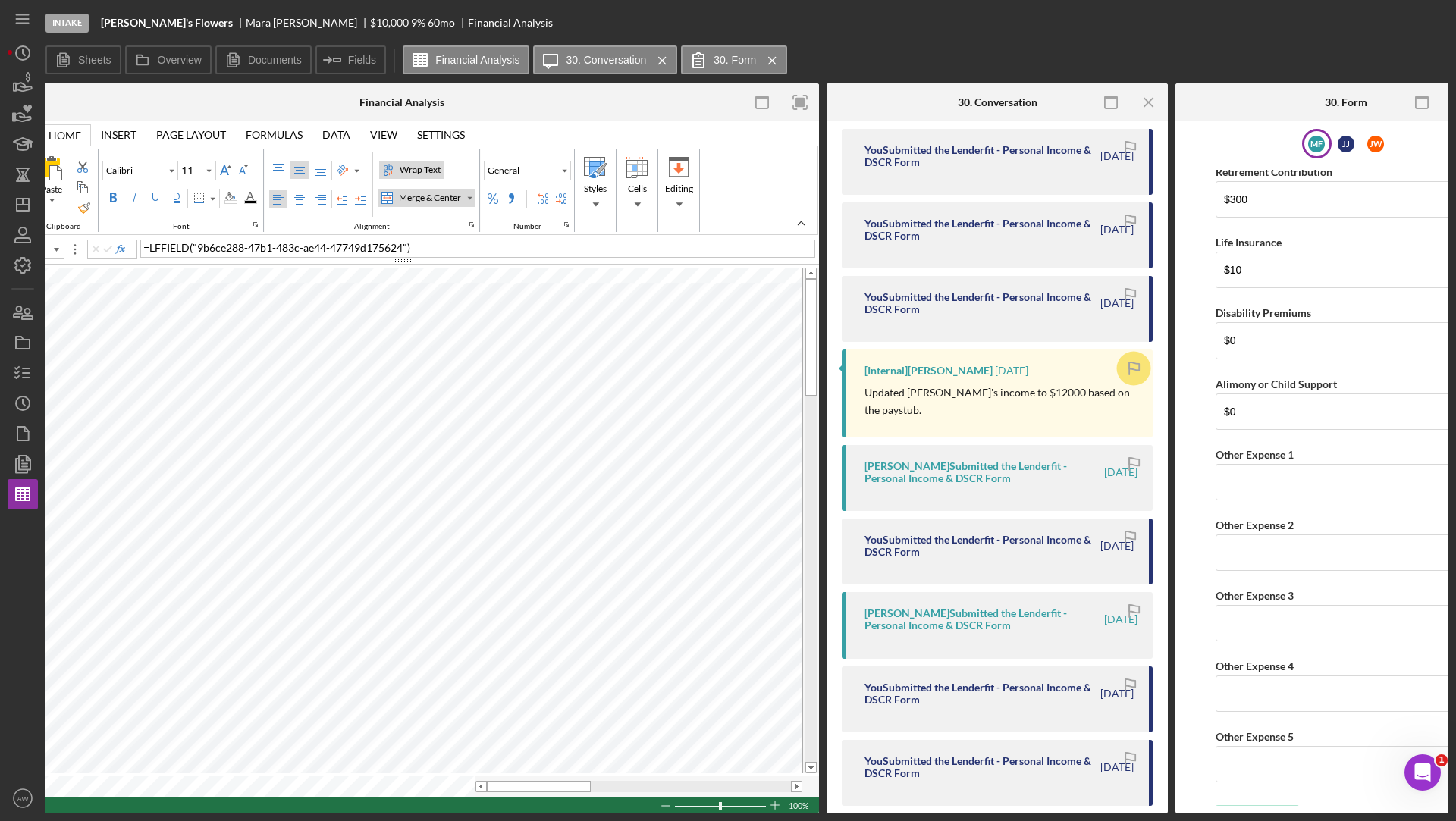
scroll to position [0, 0]
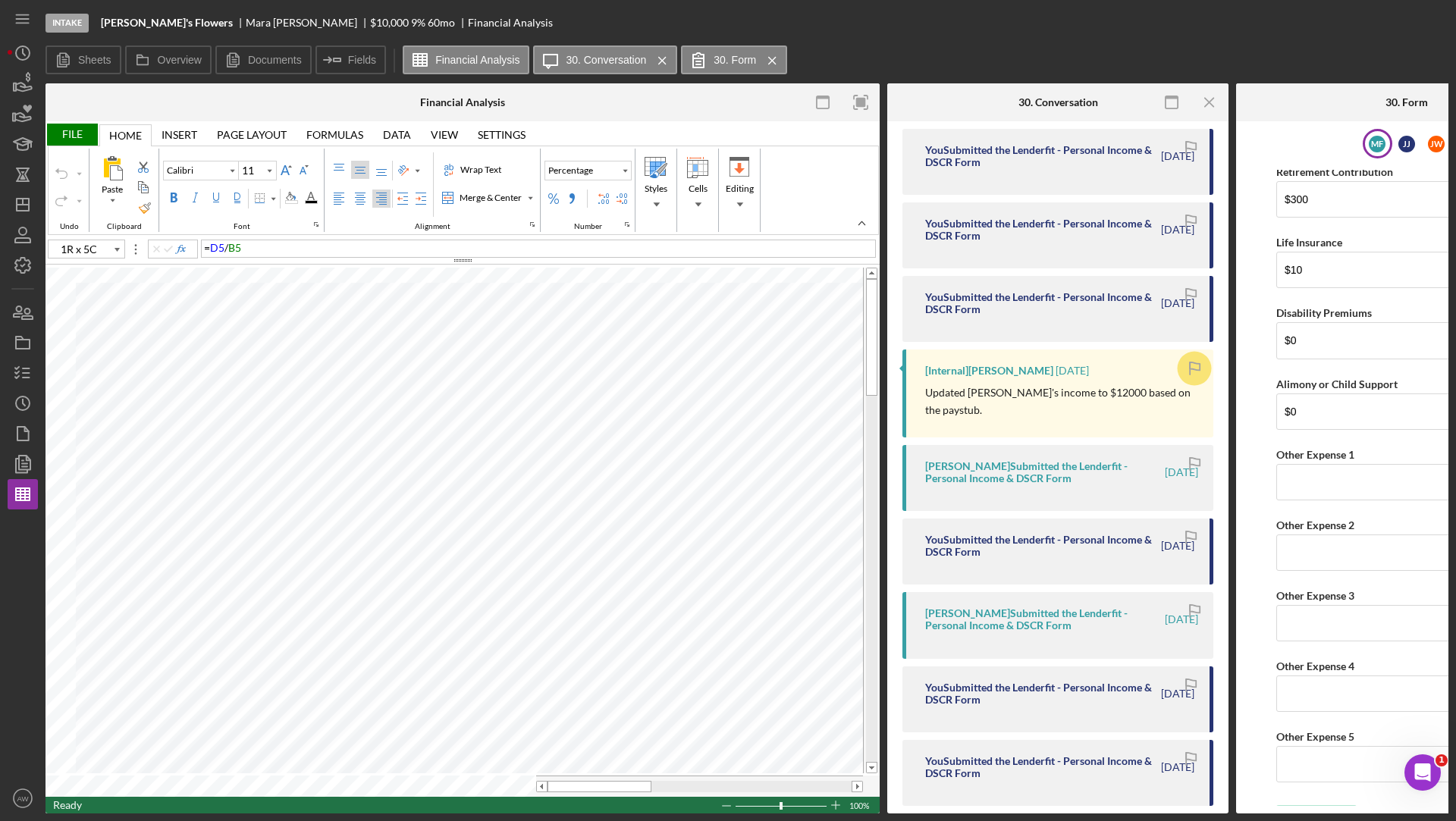
type input "G10"
type input "G11"
click at [239, 54] on icon at bounding box center [232, 60] width 31 height 31
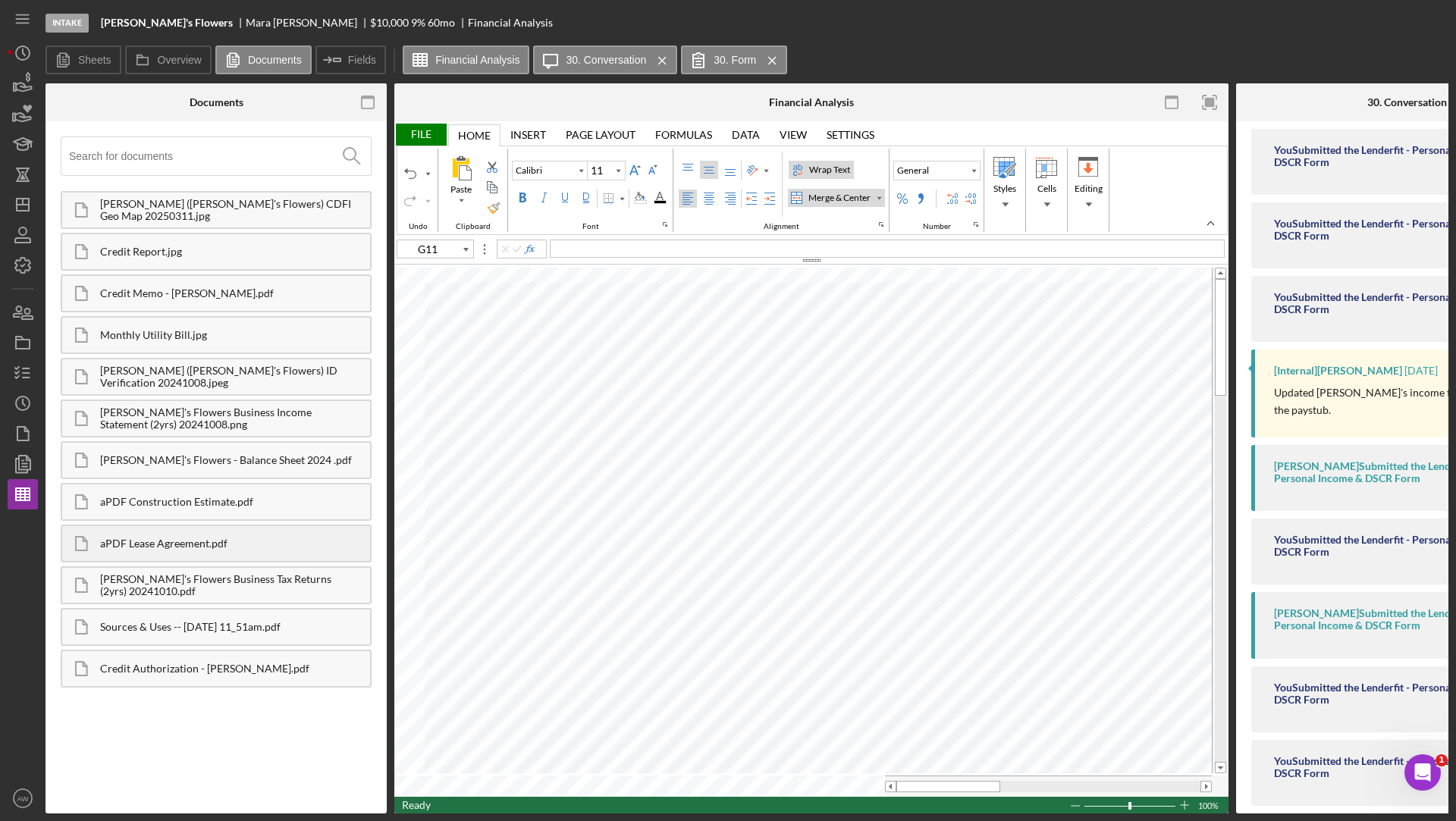
click at [142, 549] on div "aPDF Lease Agreement.pdf" at bounding box center [235, 544] width 270 height 12
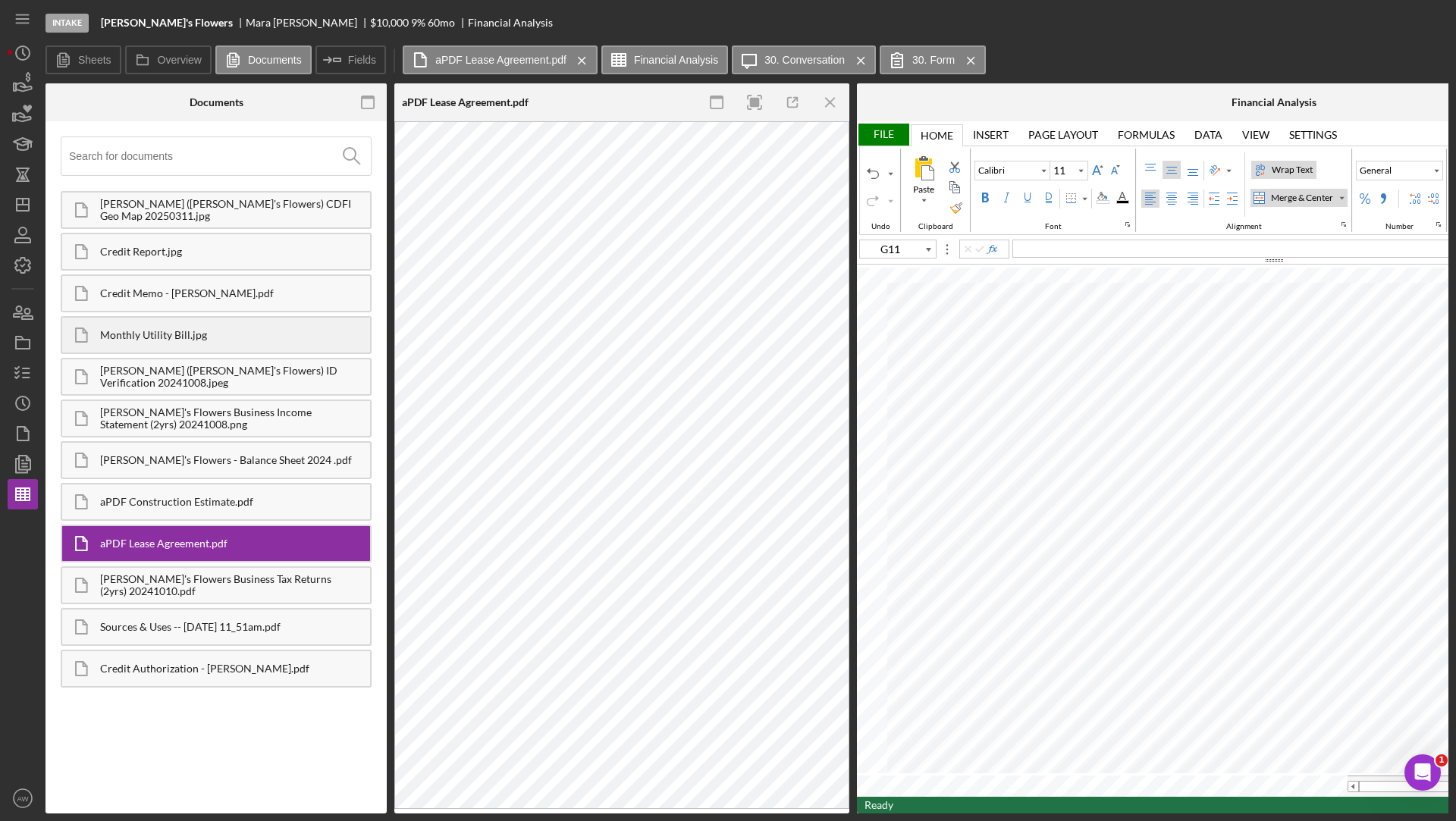
click at [187, 332] on div "Monthly Utility Bill.jpg" at bounding box center [235, 335] width 270 height 12
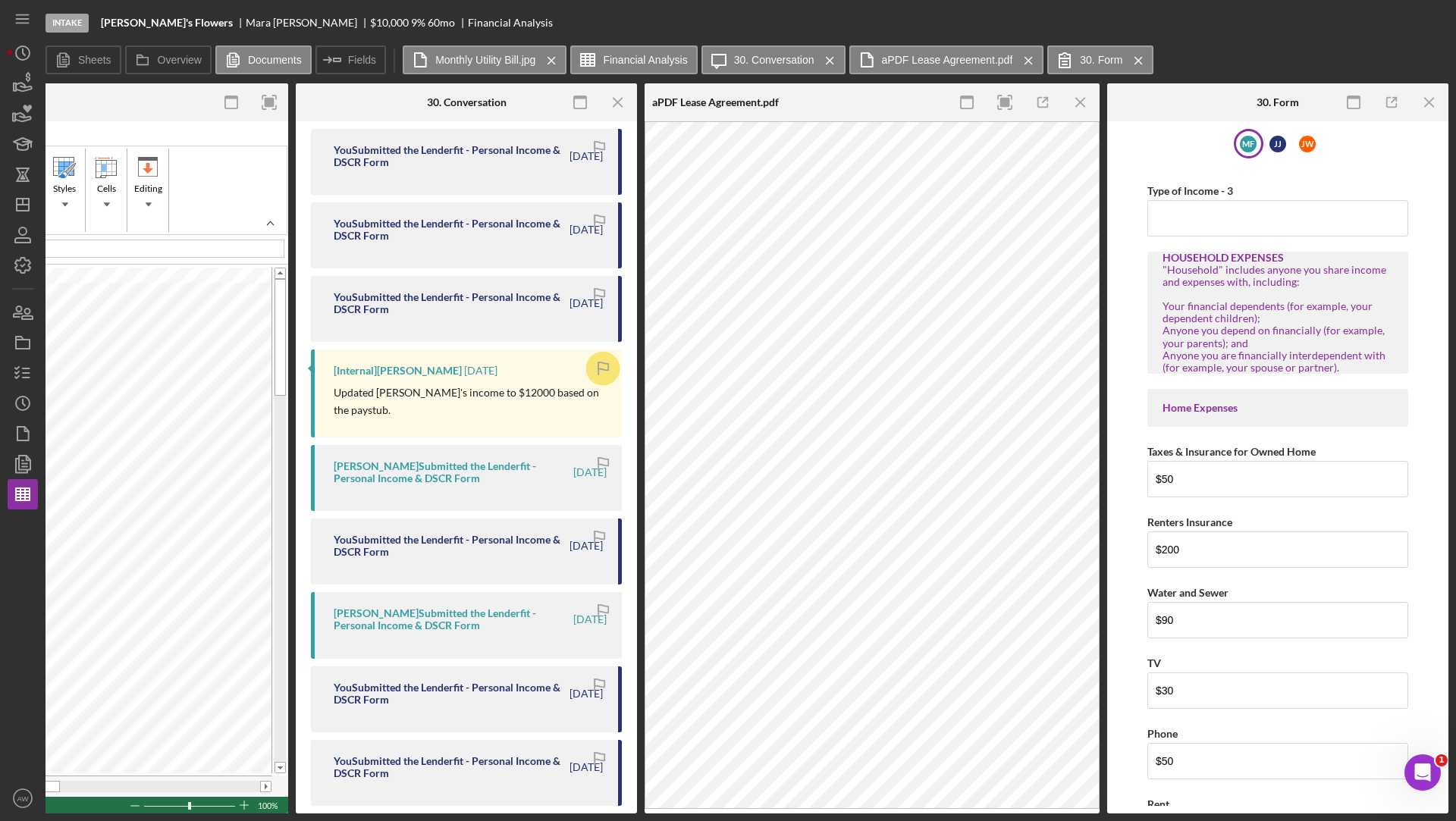
scroll to position [1352, 0]
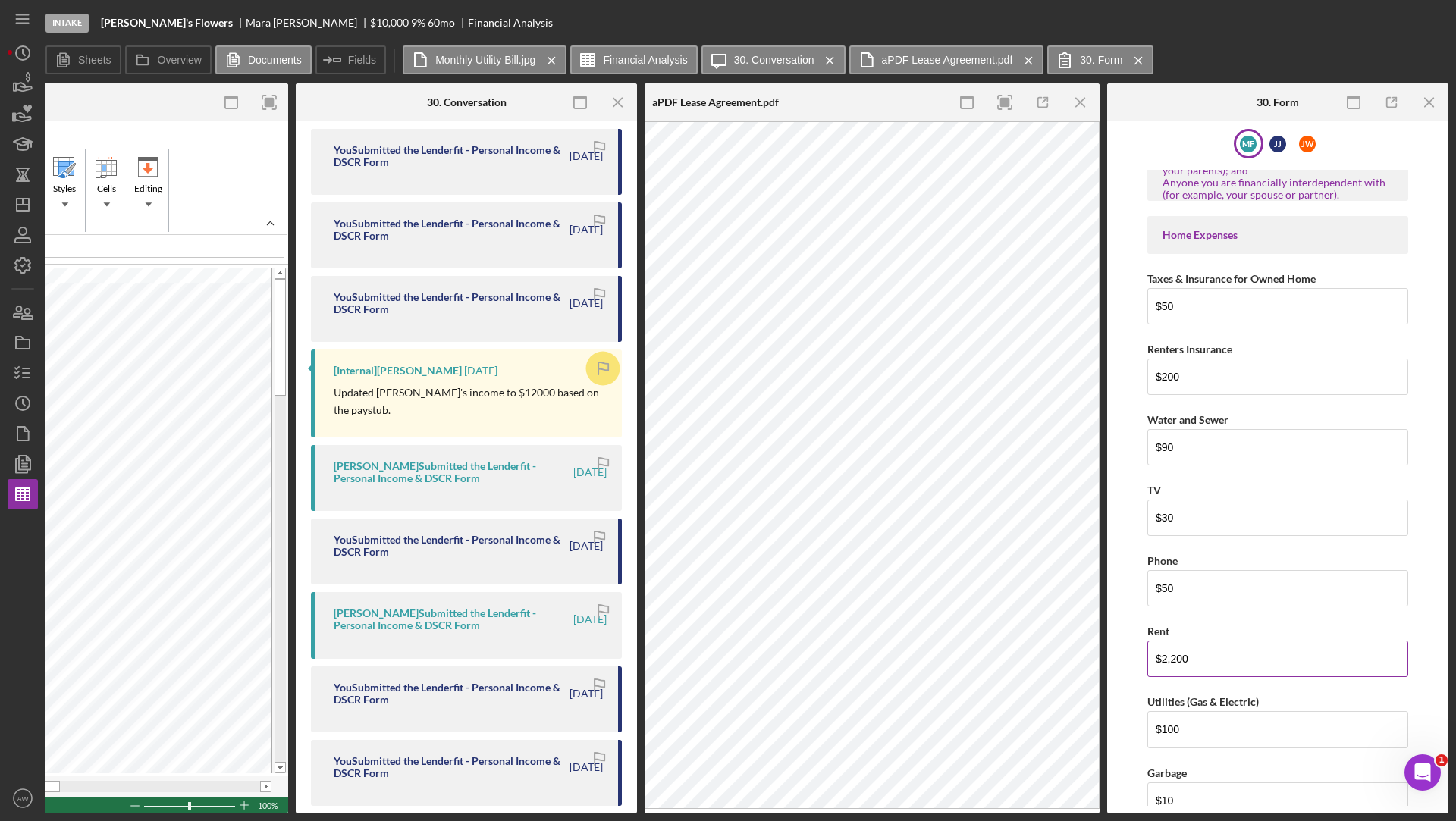
click at [1200, 641] on input "$2,200" at bounding box center [1277, 659] width 261 height 36
click at [1193, 641] on input "$2,200" at bounding box center [1277, 659] width 261 height 36
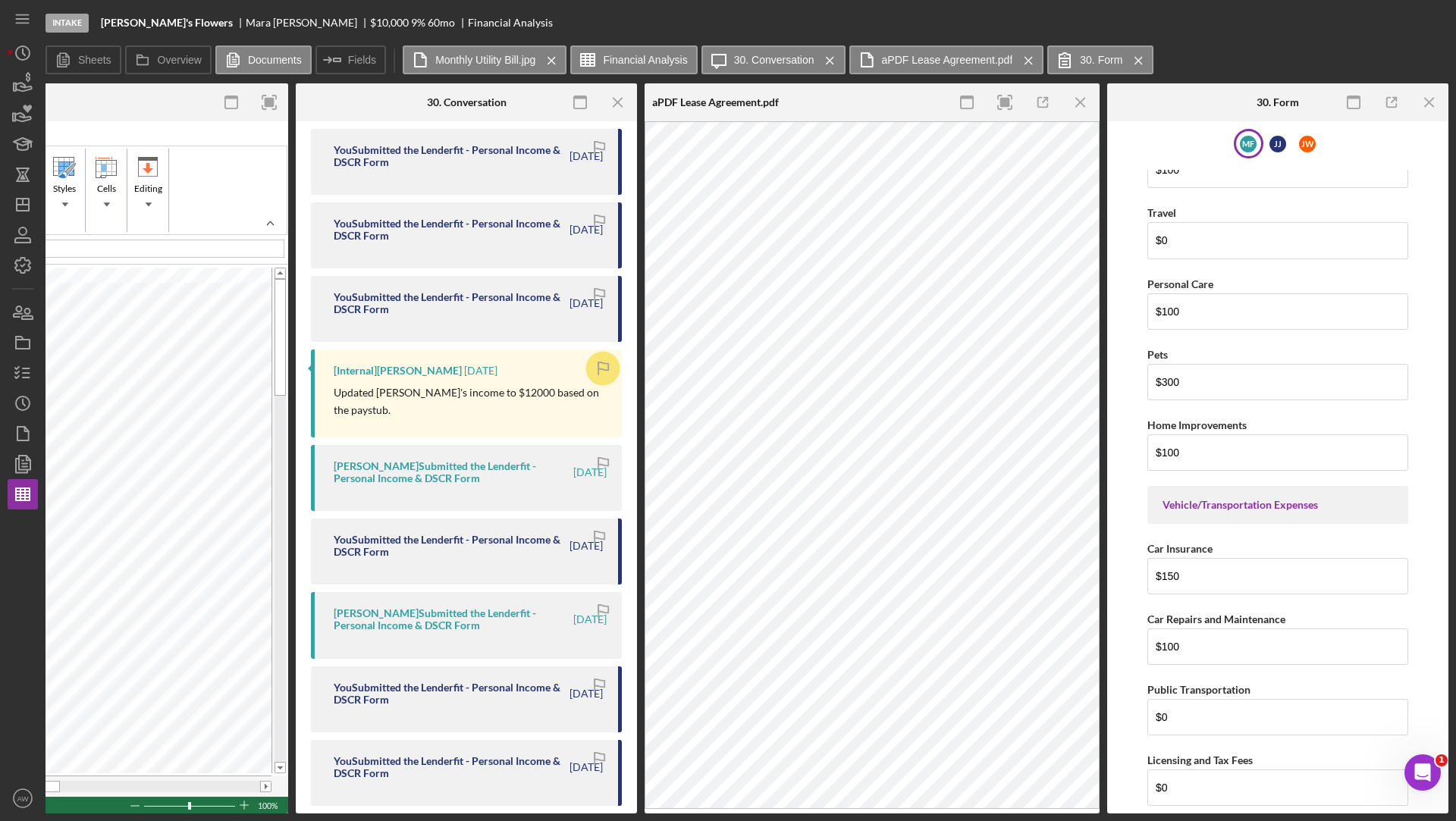
scroll to position [3453, 0]
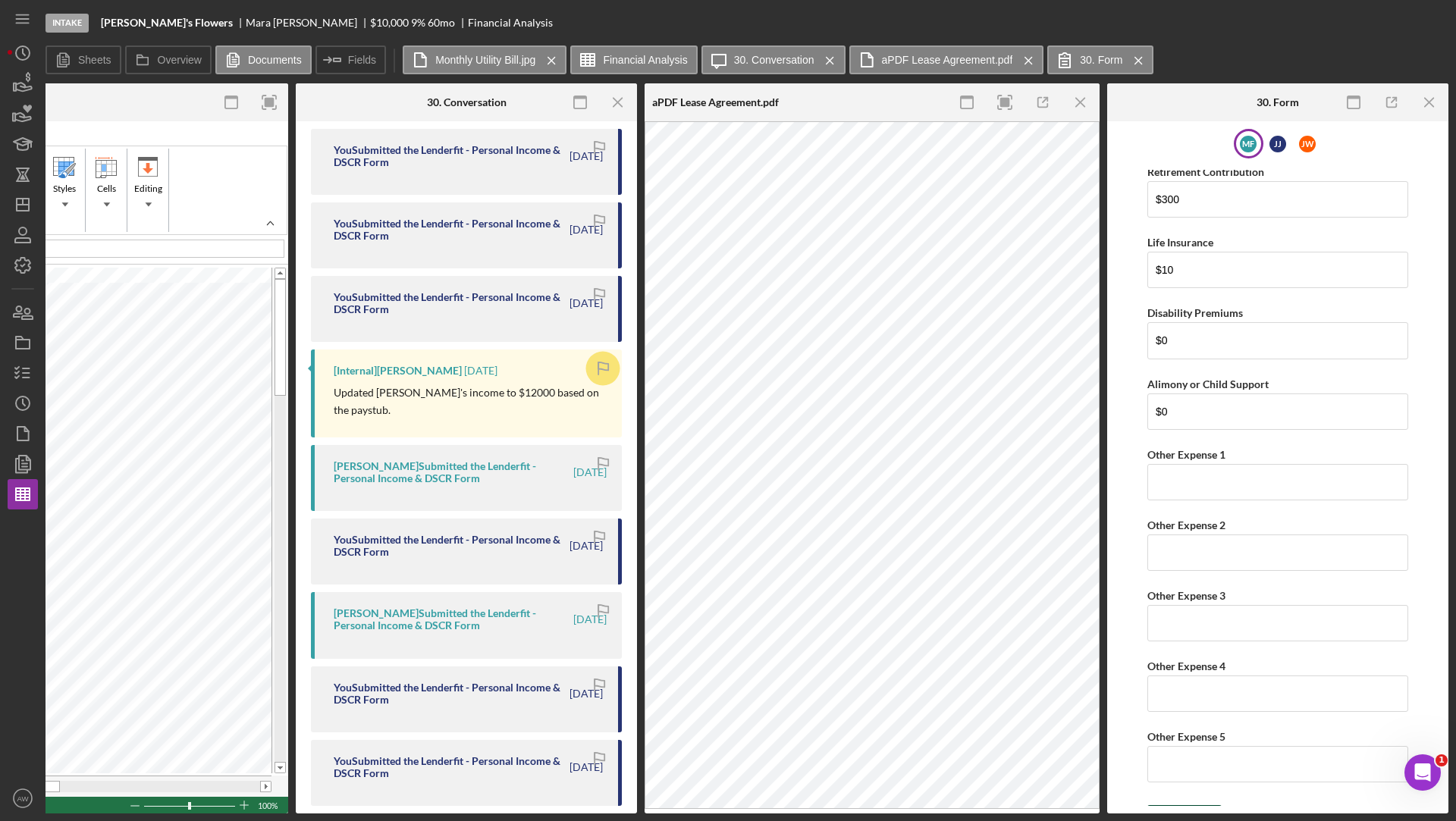
type input "$1,500"
click at [1167, 817] on polyline "submit" at bounding box center [1167, 820] width 12 height 8
click at [1073, 109] on icon "Icon/Menu Close" at bounding box center [1081, 103] width 34 height 34
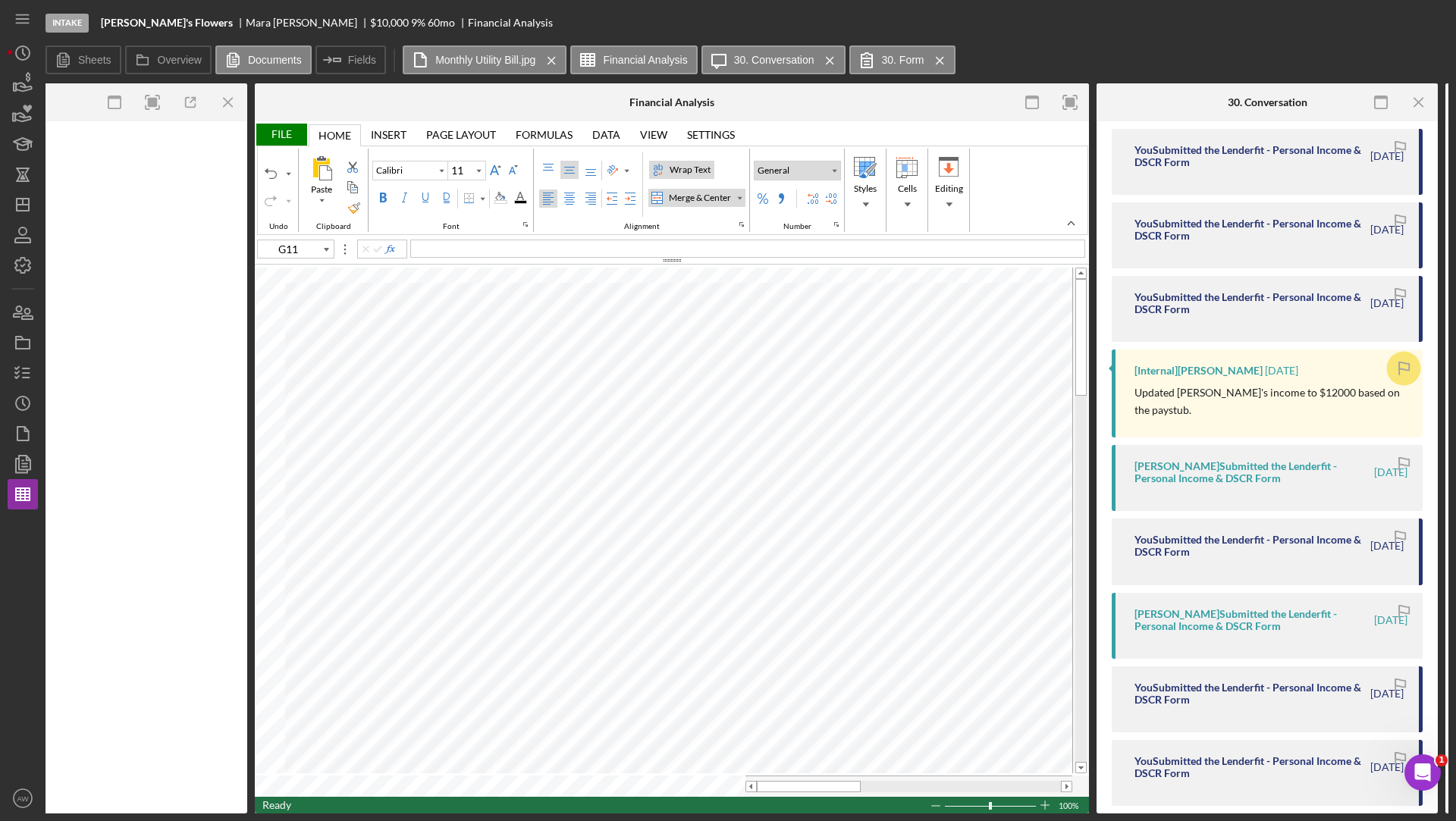
scroll to position [0, 571]
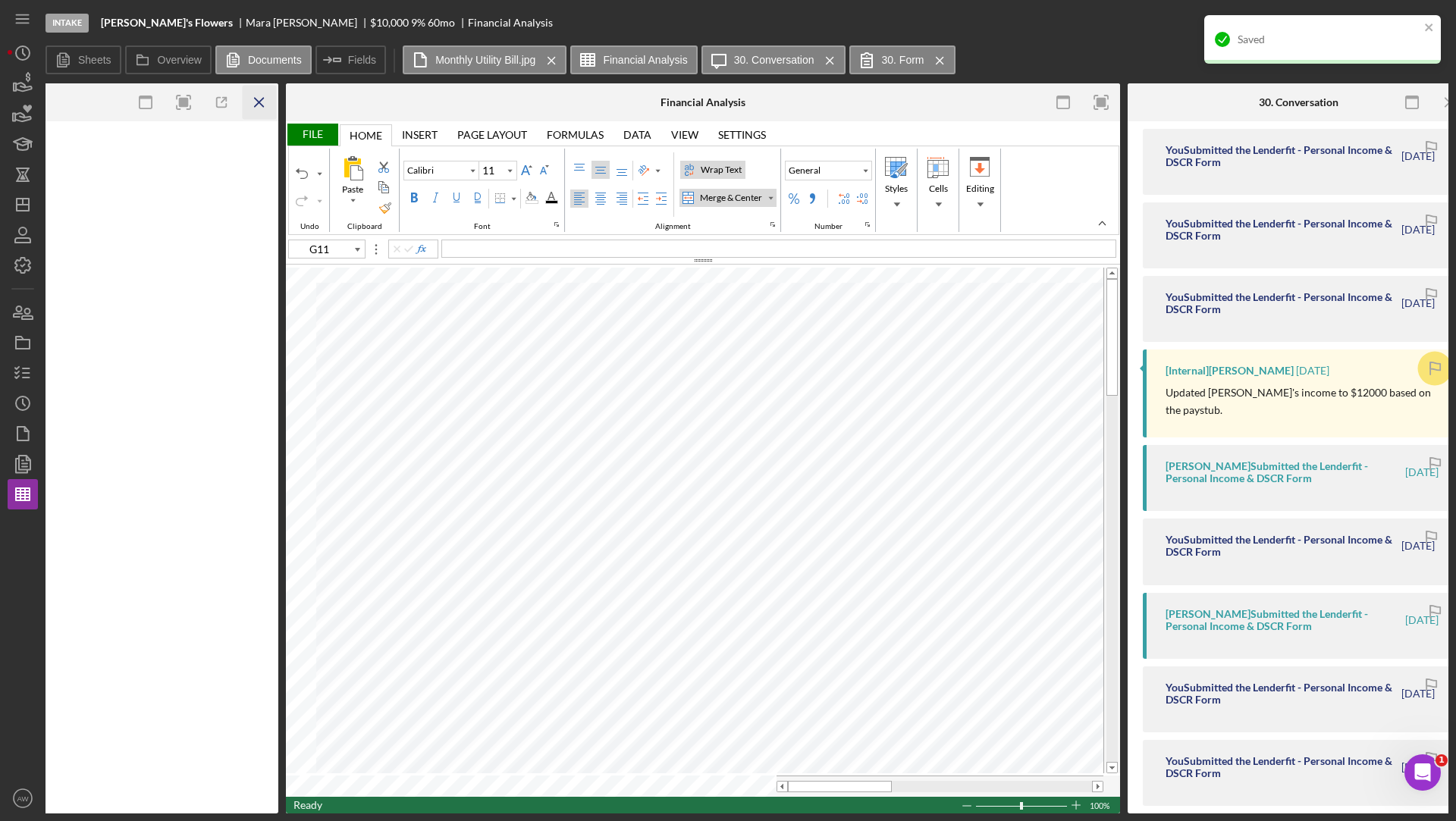
click at [254, 103] on icon "Icon/Menu Close" at bounding box center [260, 103] width 34 height 34
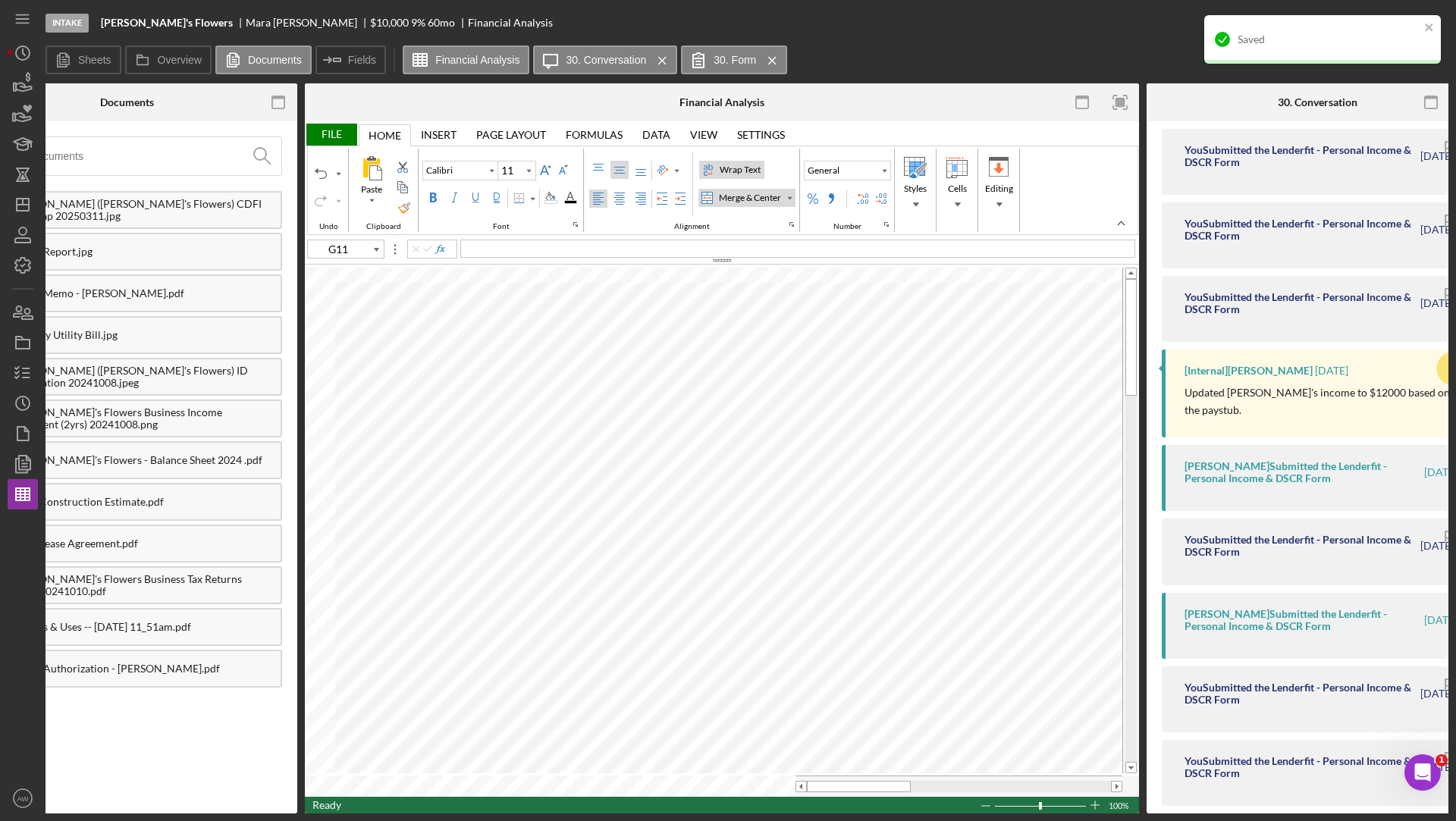
scroll to position [0, 0]
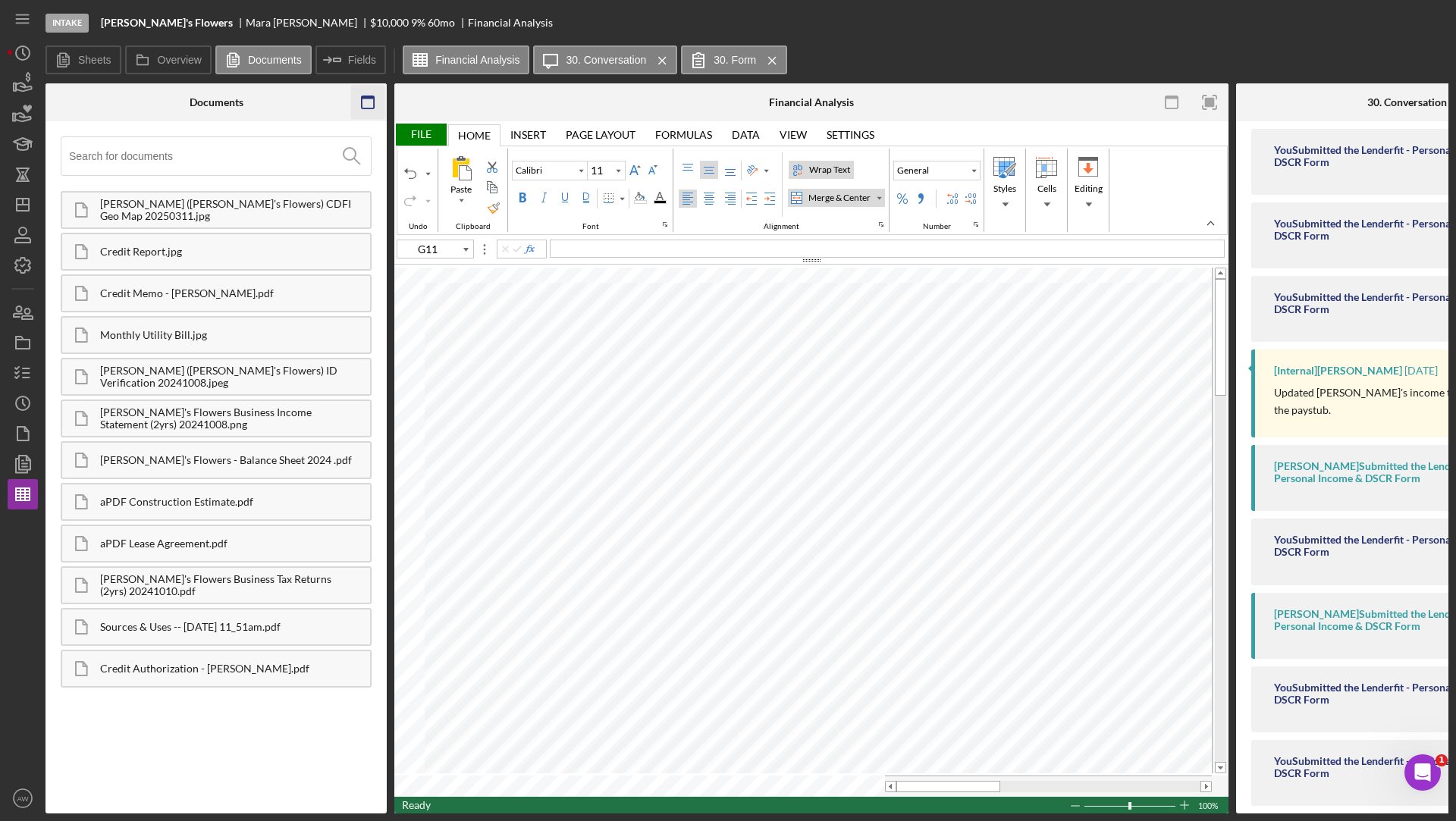
click at [375, 104] on icon "button" at bounding box center [368, 103] width 34 height 34
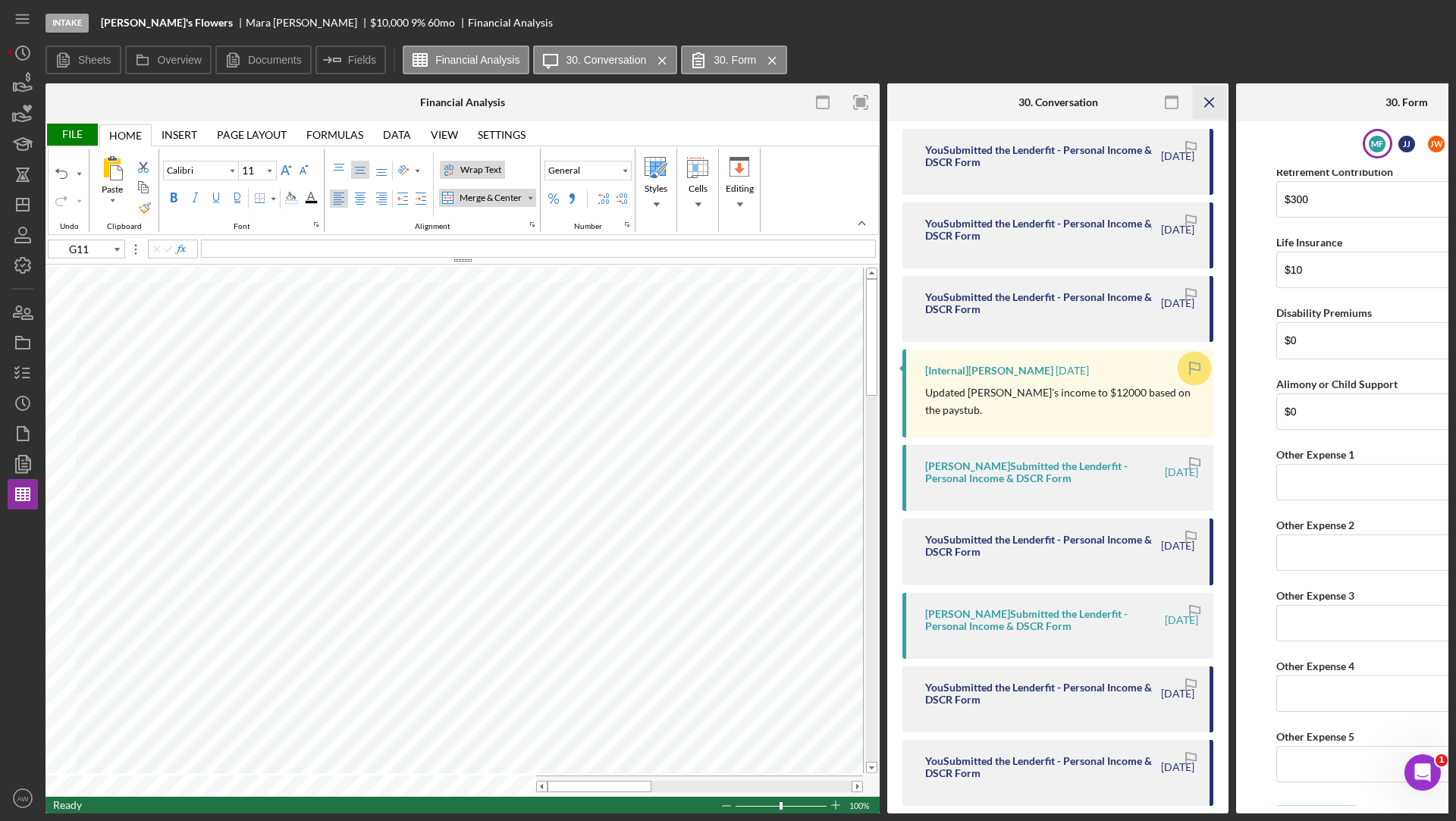
click at [1218, 102] on icon "Icon/Menu Close" at bounding box center [1210, 103] width 34 height 34
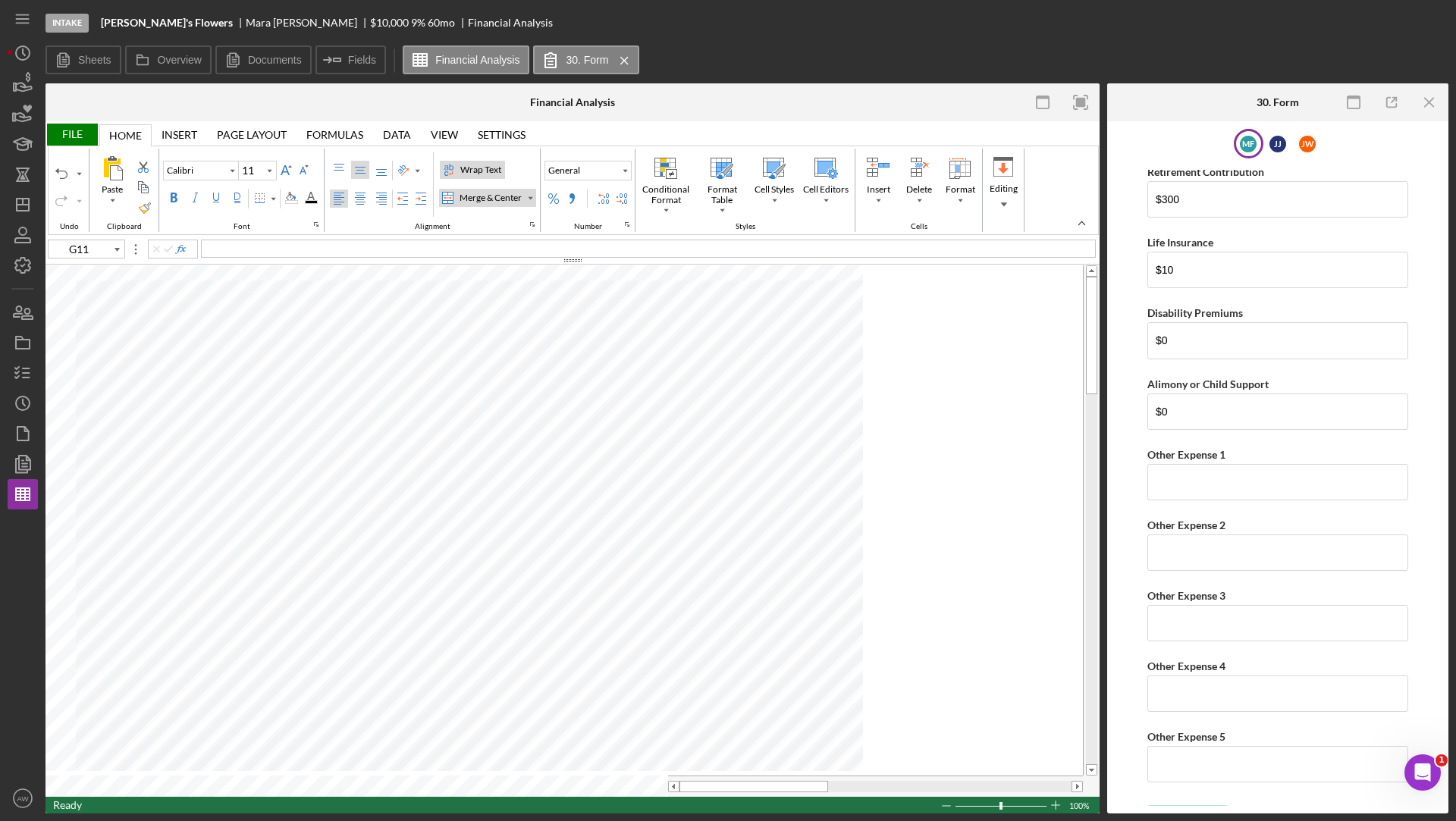
scroll to position [3449, 0]
click at [1424, 96] on icon "Icon/Menu Close" at bounding box center [1430, 103] width 34 height 34
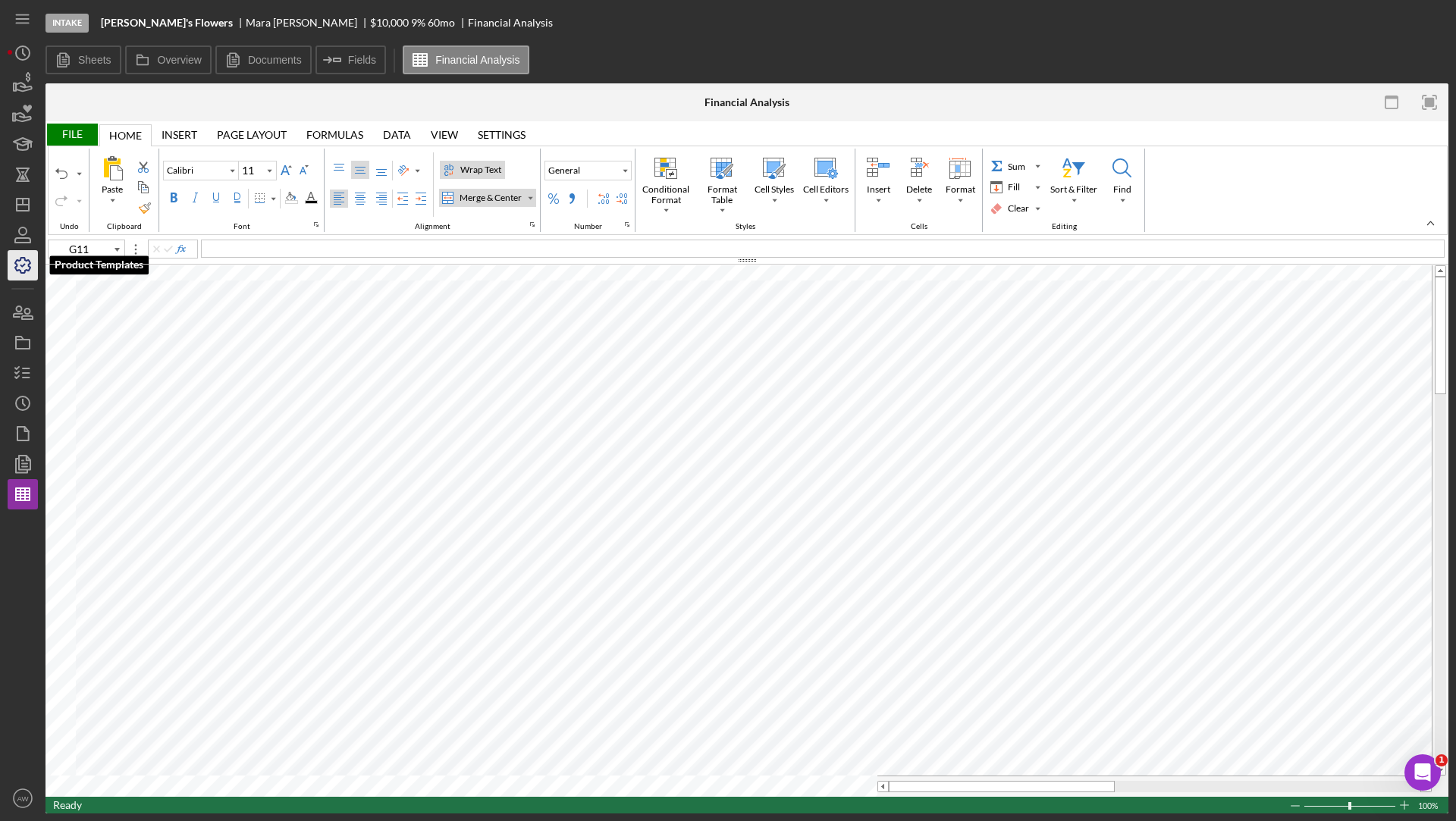
click at [25, 261] on icon "button" at bounding box center [22, 265] width 38 height 38
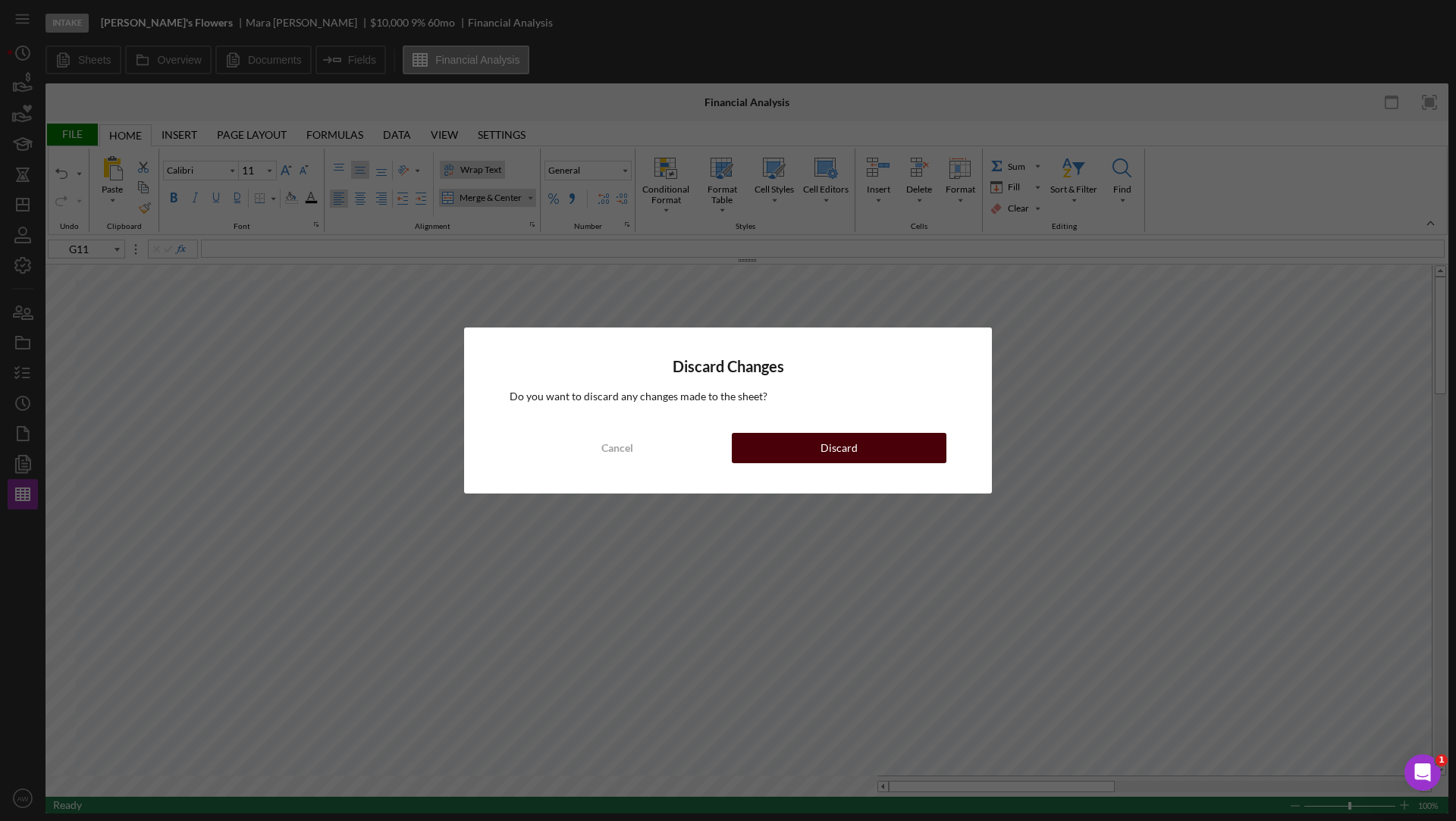
click at [786, 446] on button "Discard" at bounding box center [839, 448] width 215 height 31
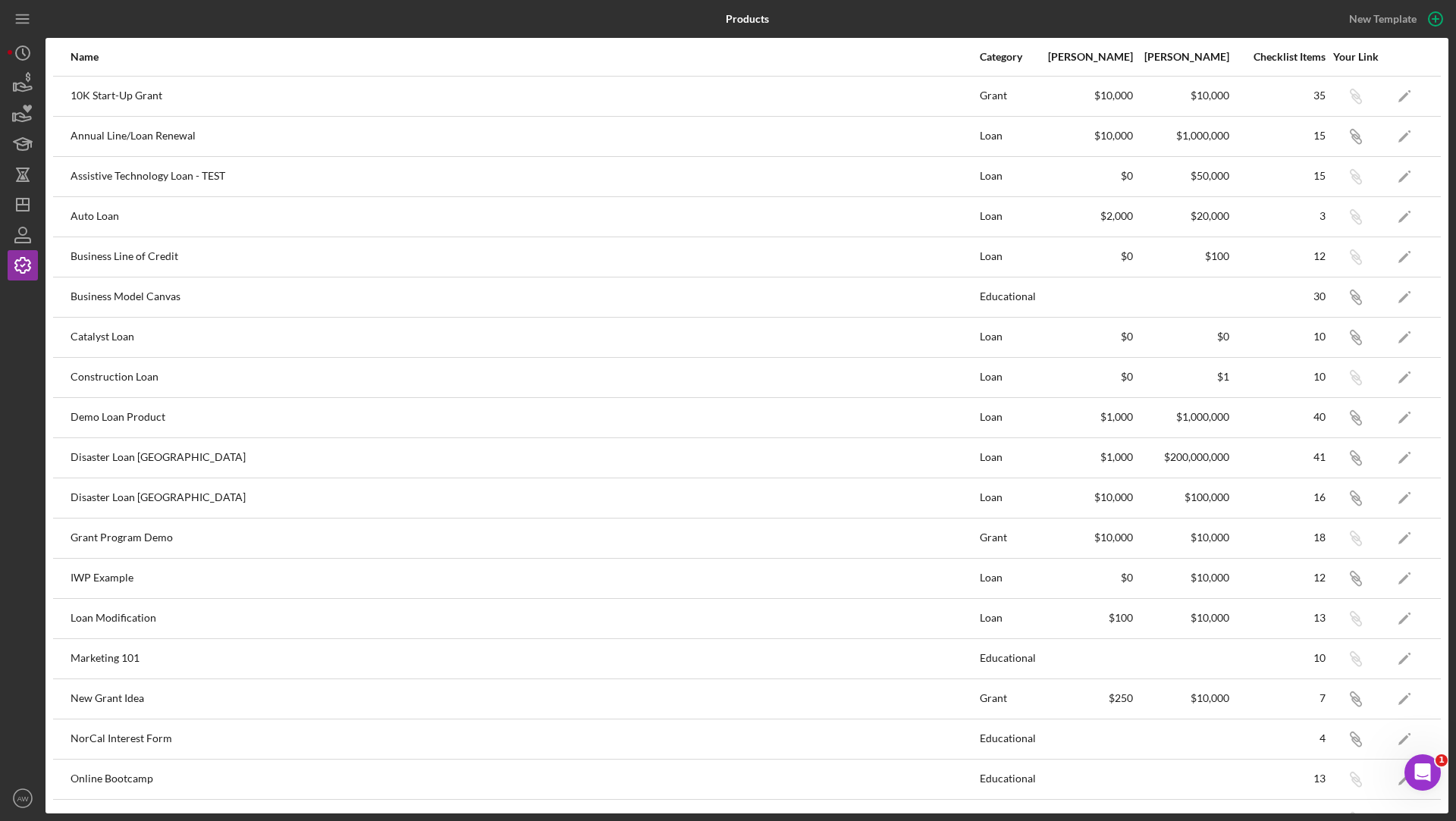
scroll to position [548, 0]
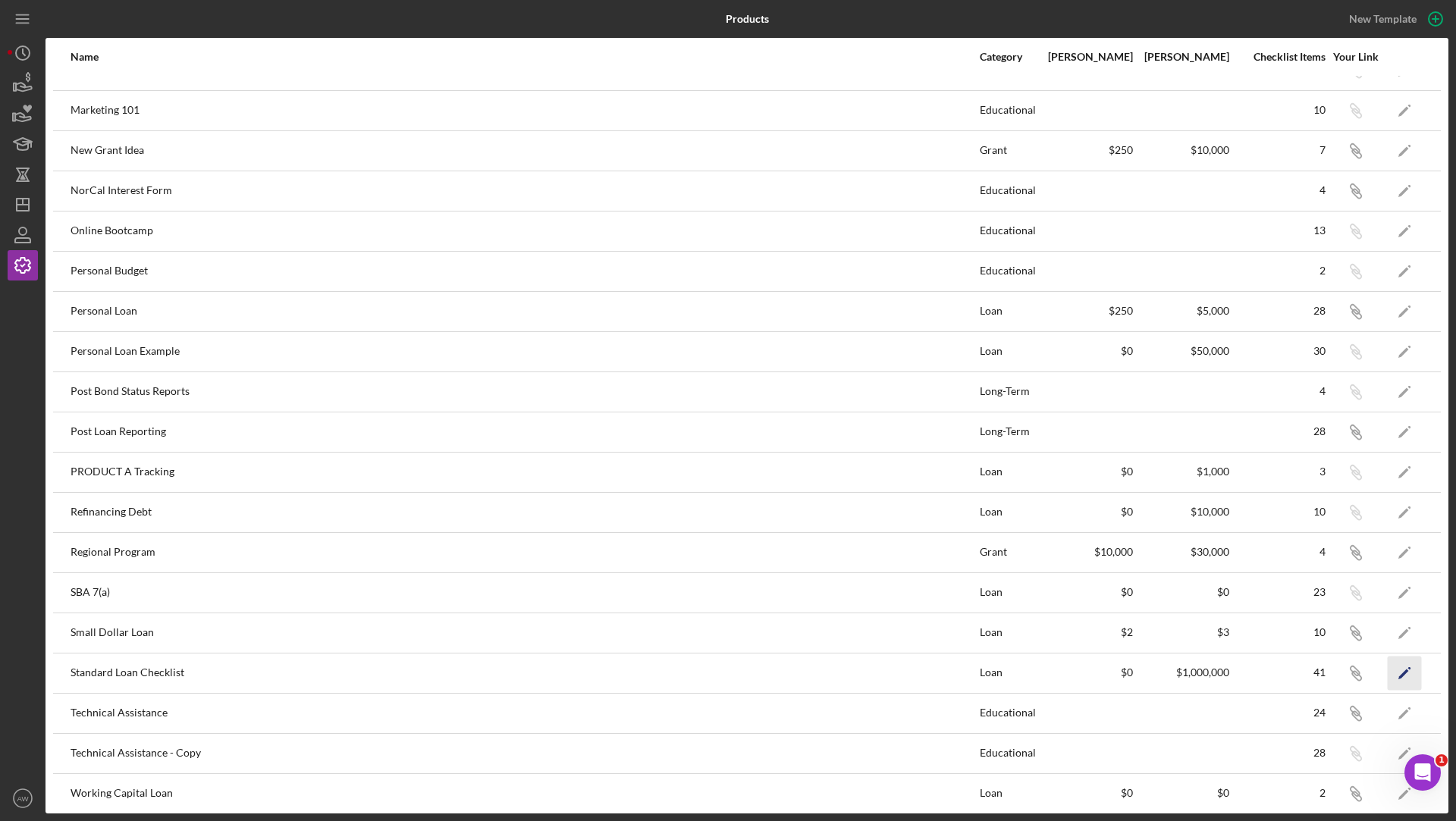
click at [1402, 661] on icon "Icon/Edit" at bounding box center [1404, 673] width 34 height 34
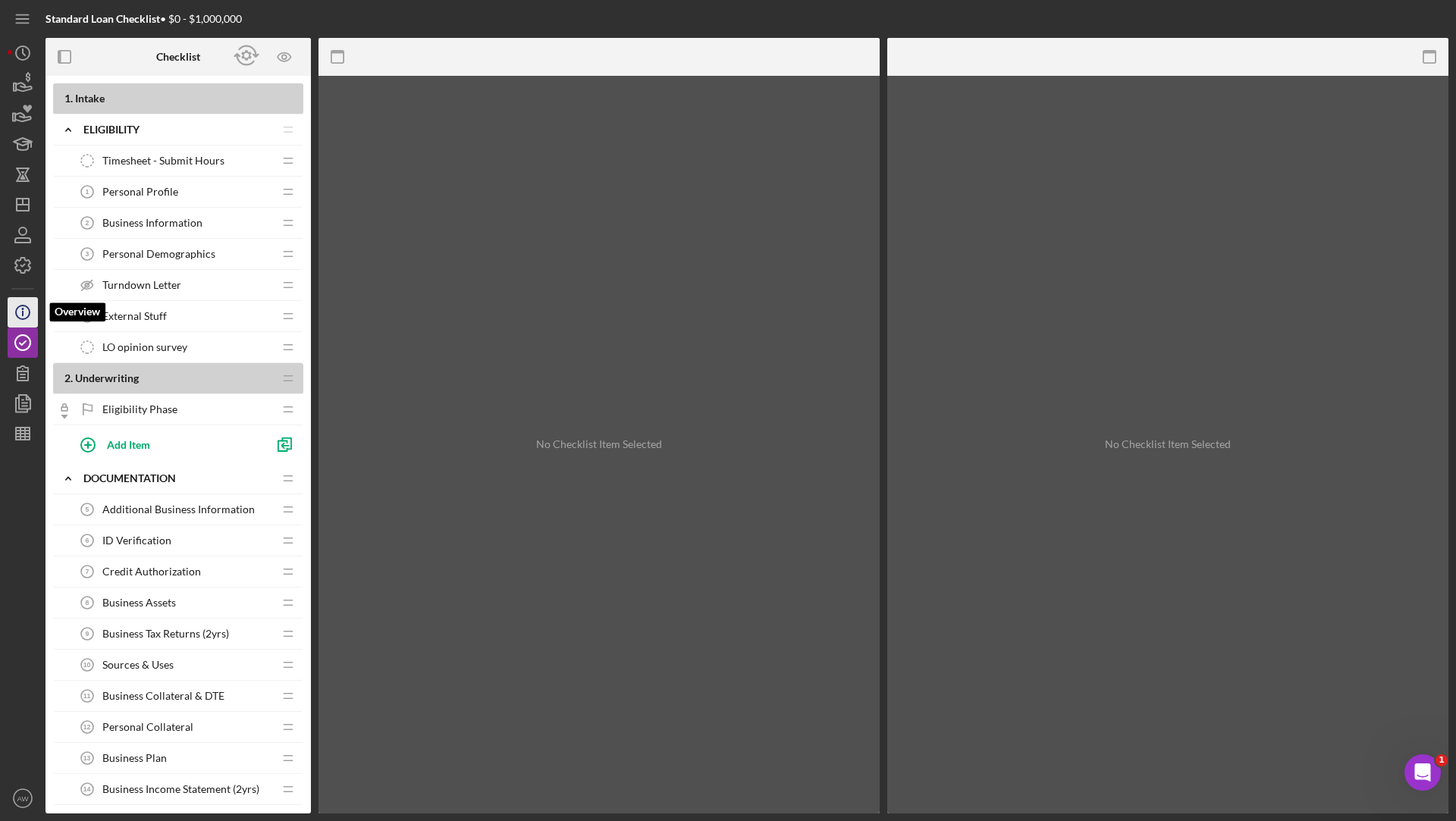
click at [17, 312] on icon "Icon/Info" at bounding box center [22, 312] width 38 height 38
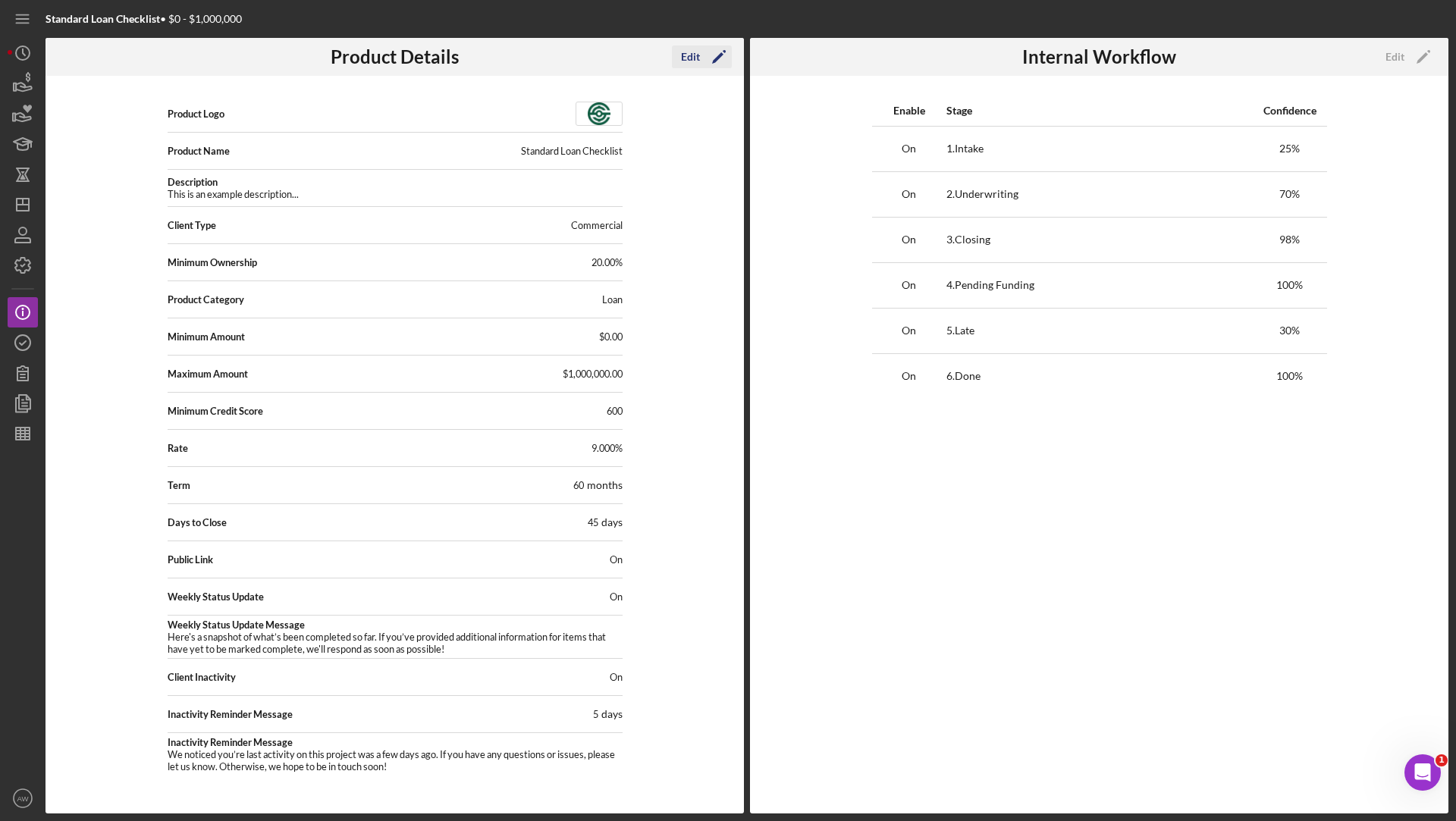
click at [703, 61] on icon "Icon/Edit" at bounding box center [718, 56] width 38 height 38
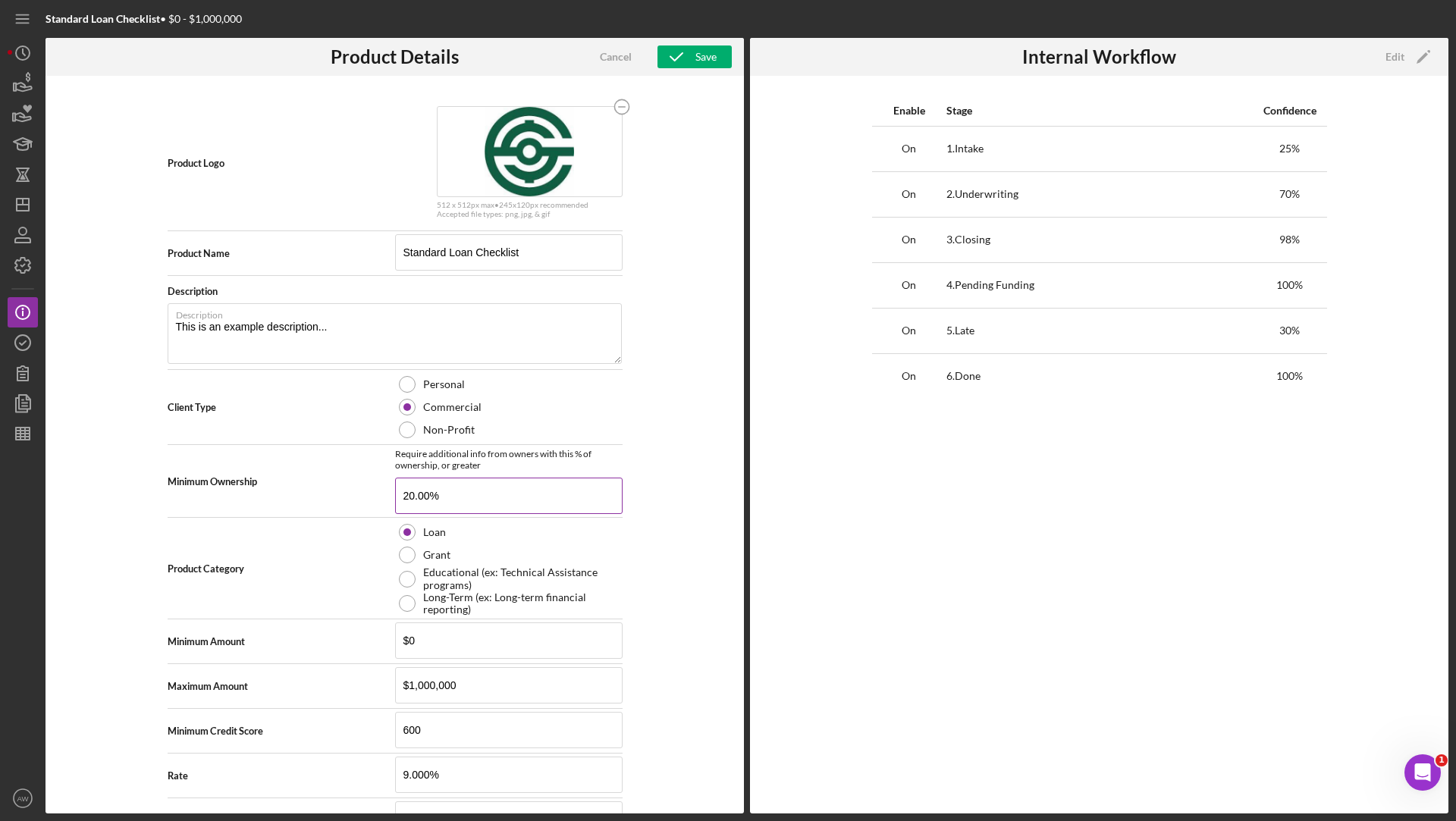
scroll to position [383, 0]
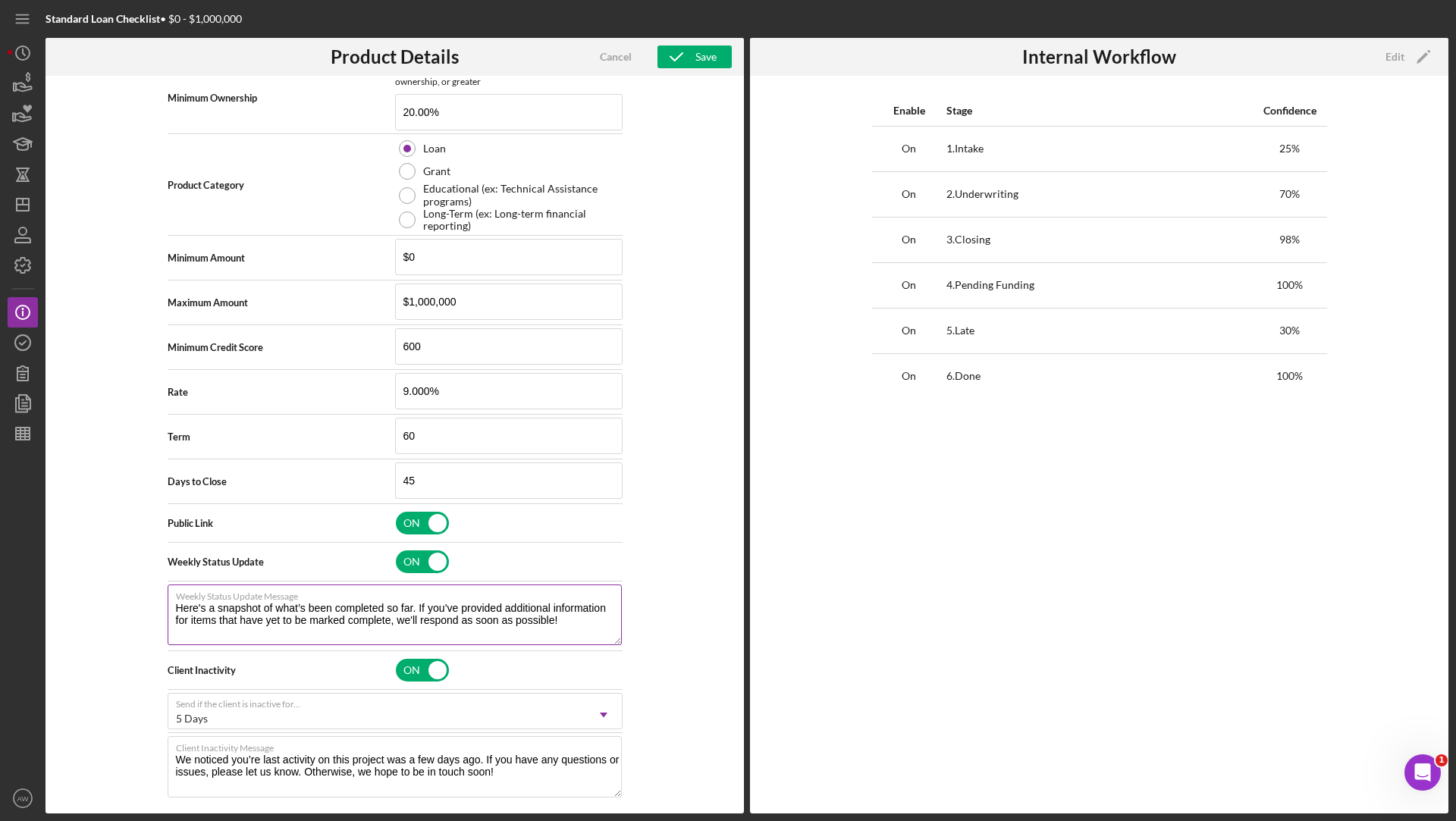
click at [493, 603] on textarea "Here's a snapshot of what’s been completed so far. If you’ve provided additiona…" at bounding box center [395, 615] width 454 height 61
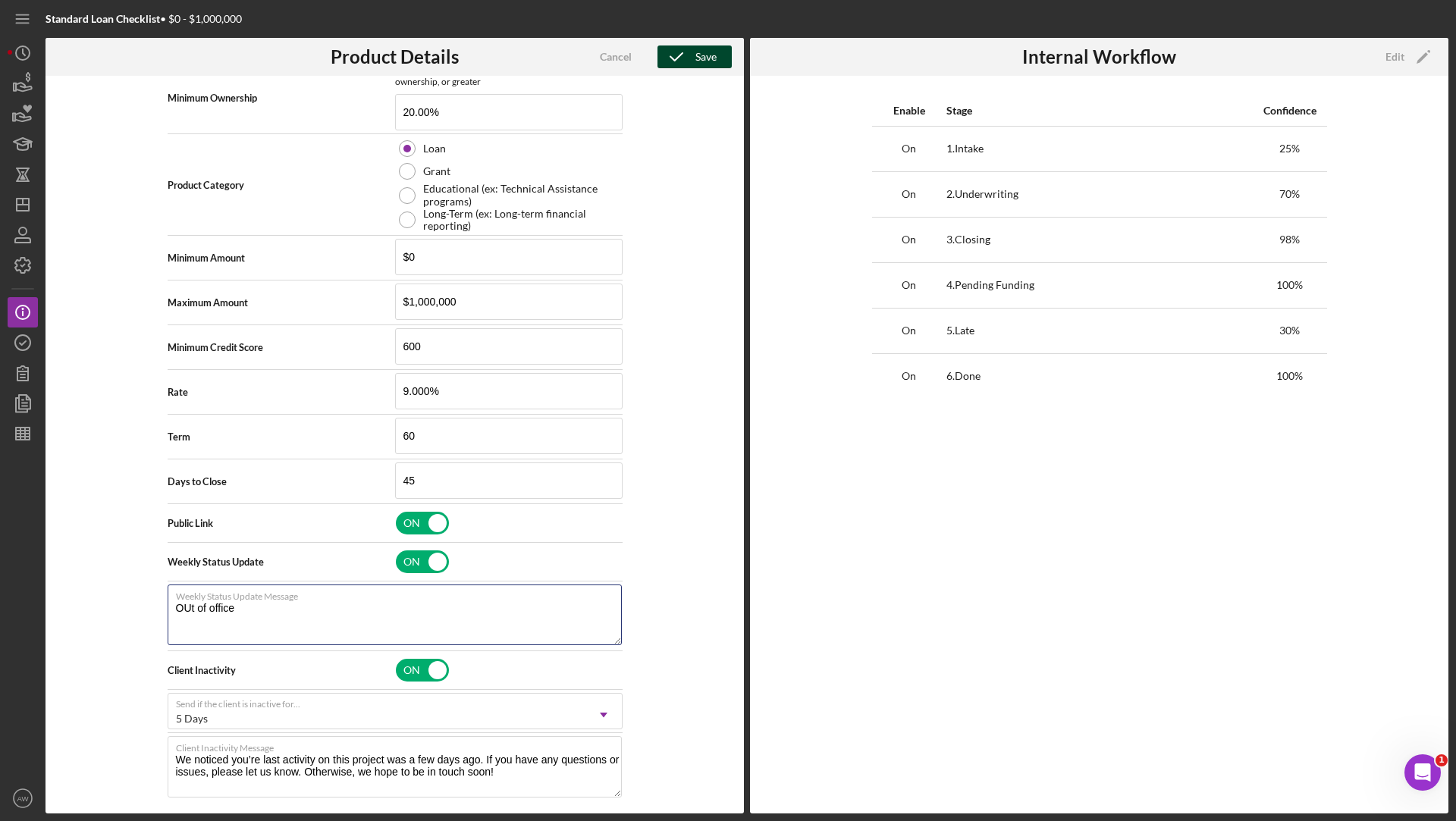
type textarea "OUt of office"
click at [683, 55] on icon "button" at bounding box center [676, 56] width 38 height 38
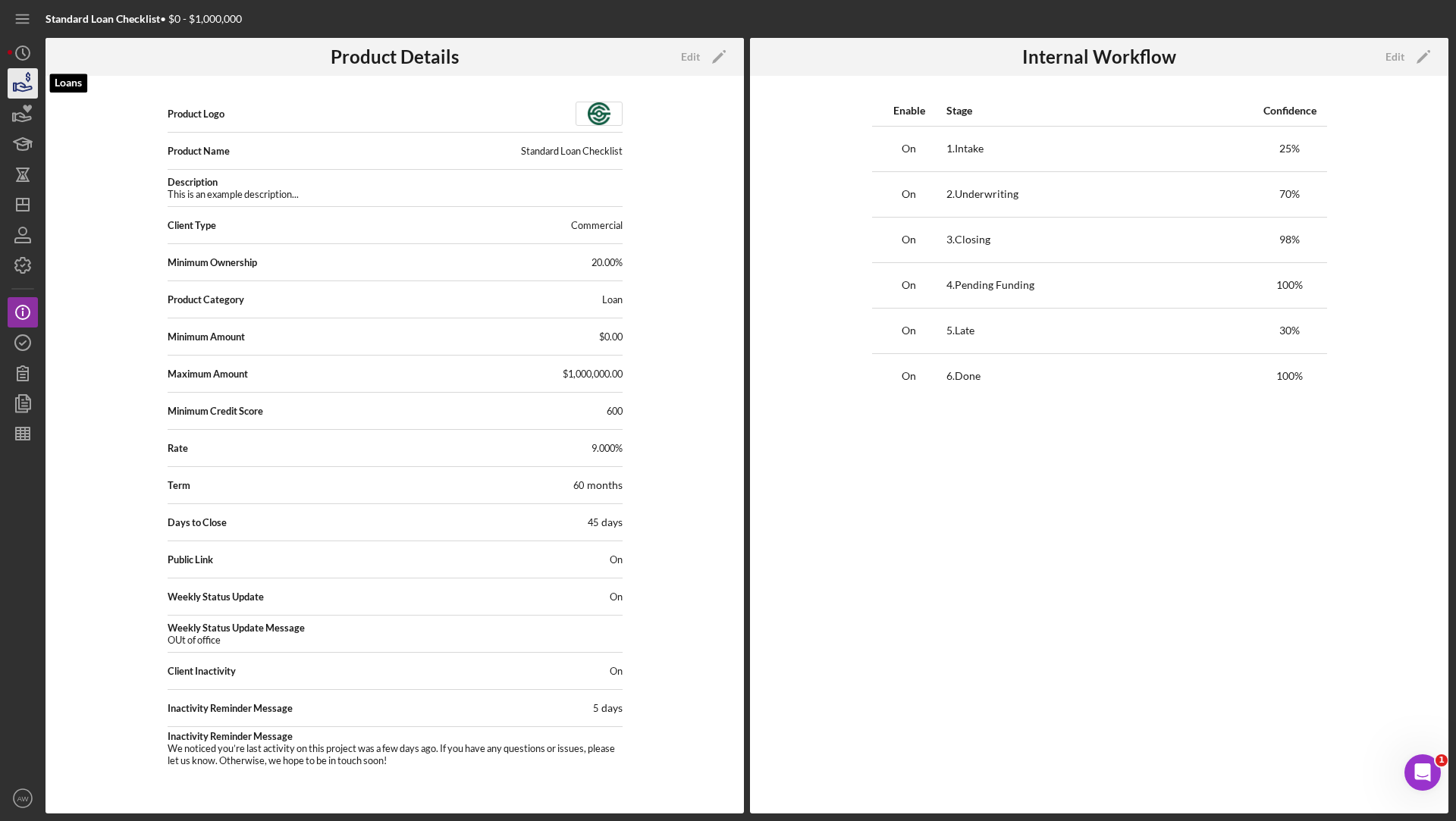
click at [17, 75] on icon "button" at bounding box center [22, 82] width 38 height 38
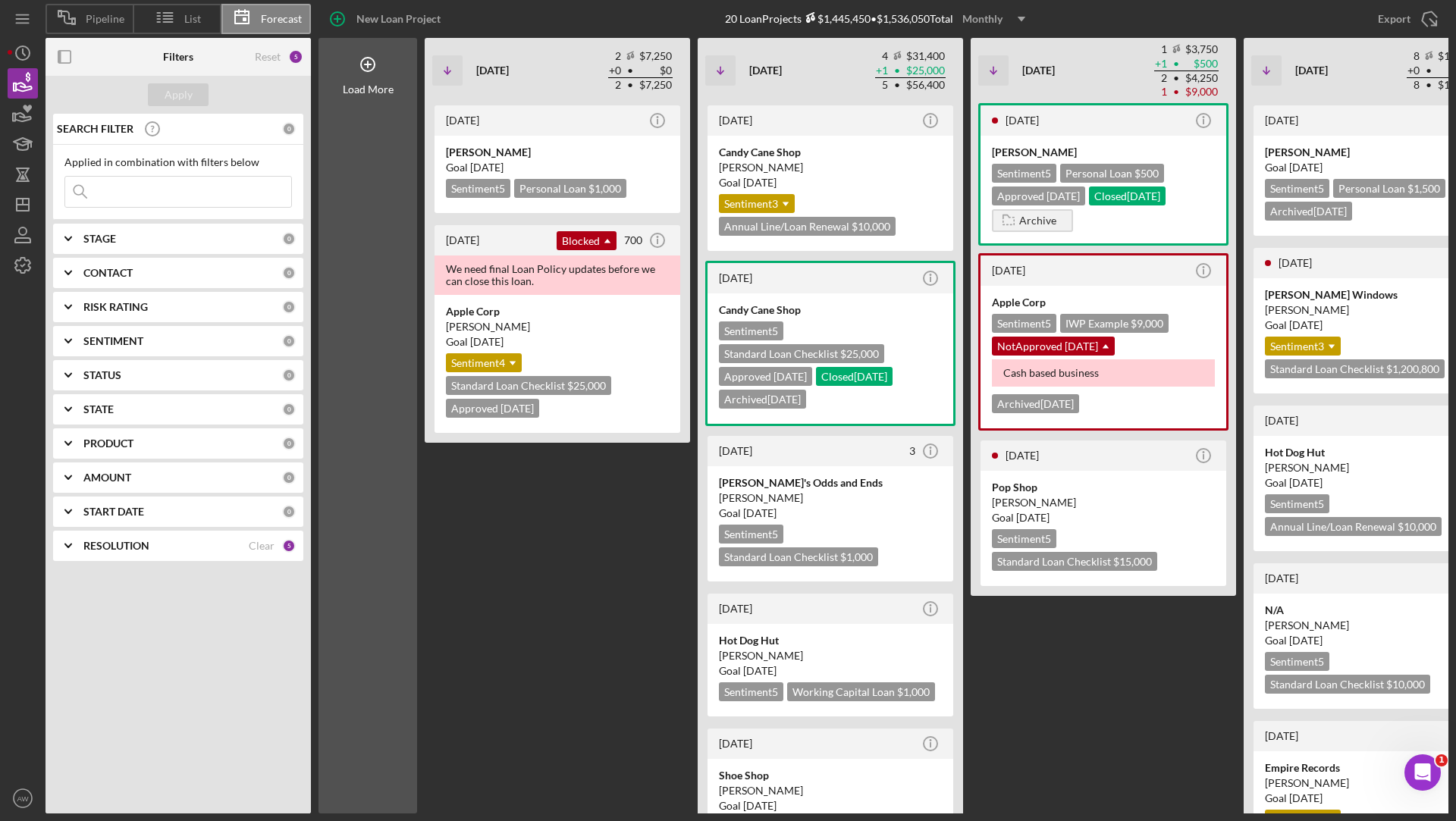
click at [78, 445] on icon "Icon/Expander" at bounding box center [68, 443] width 38 height 38
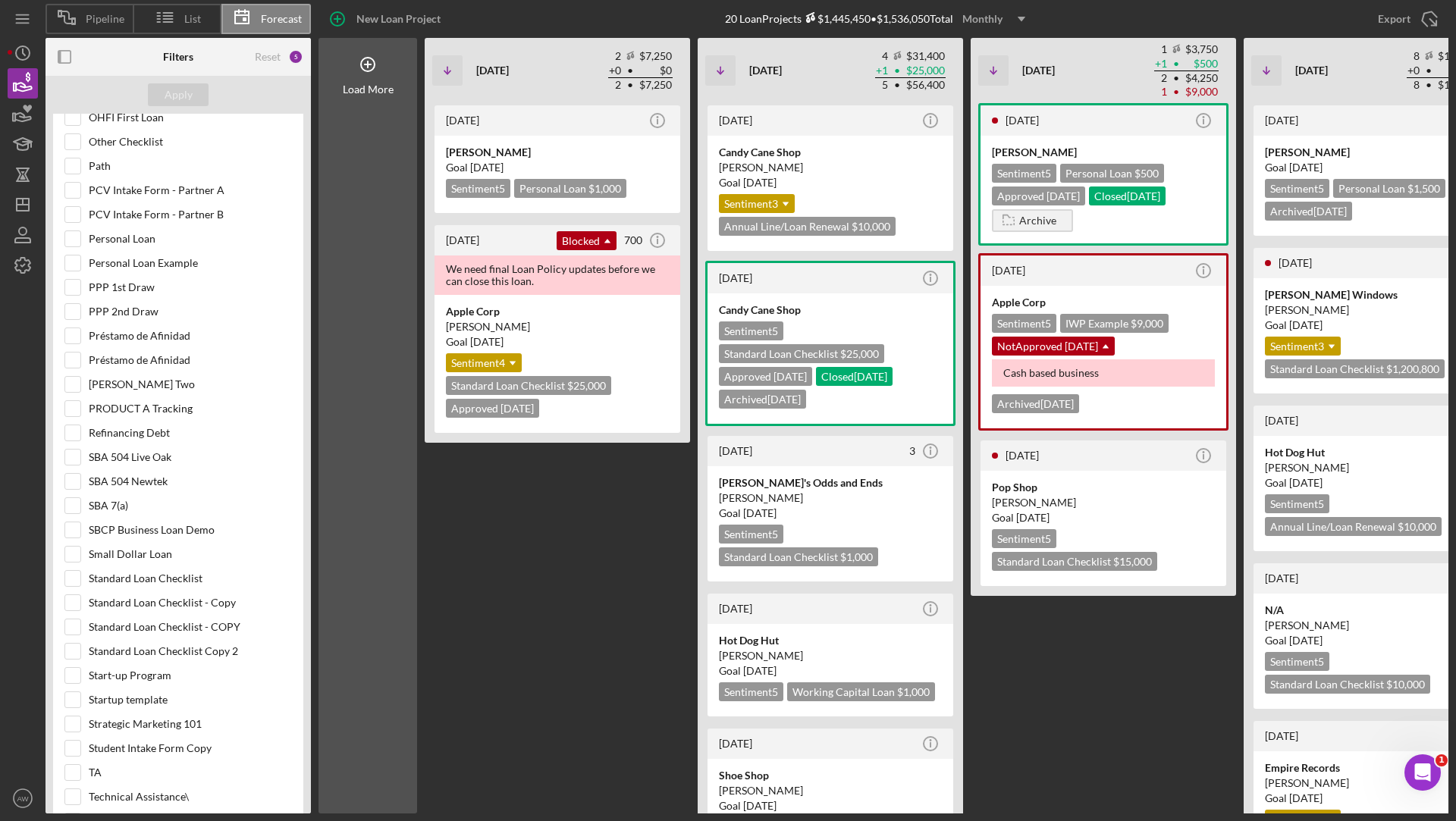
scroll to position [1439, 0]
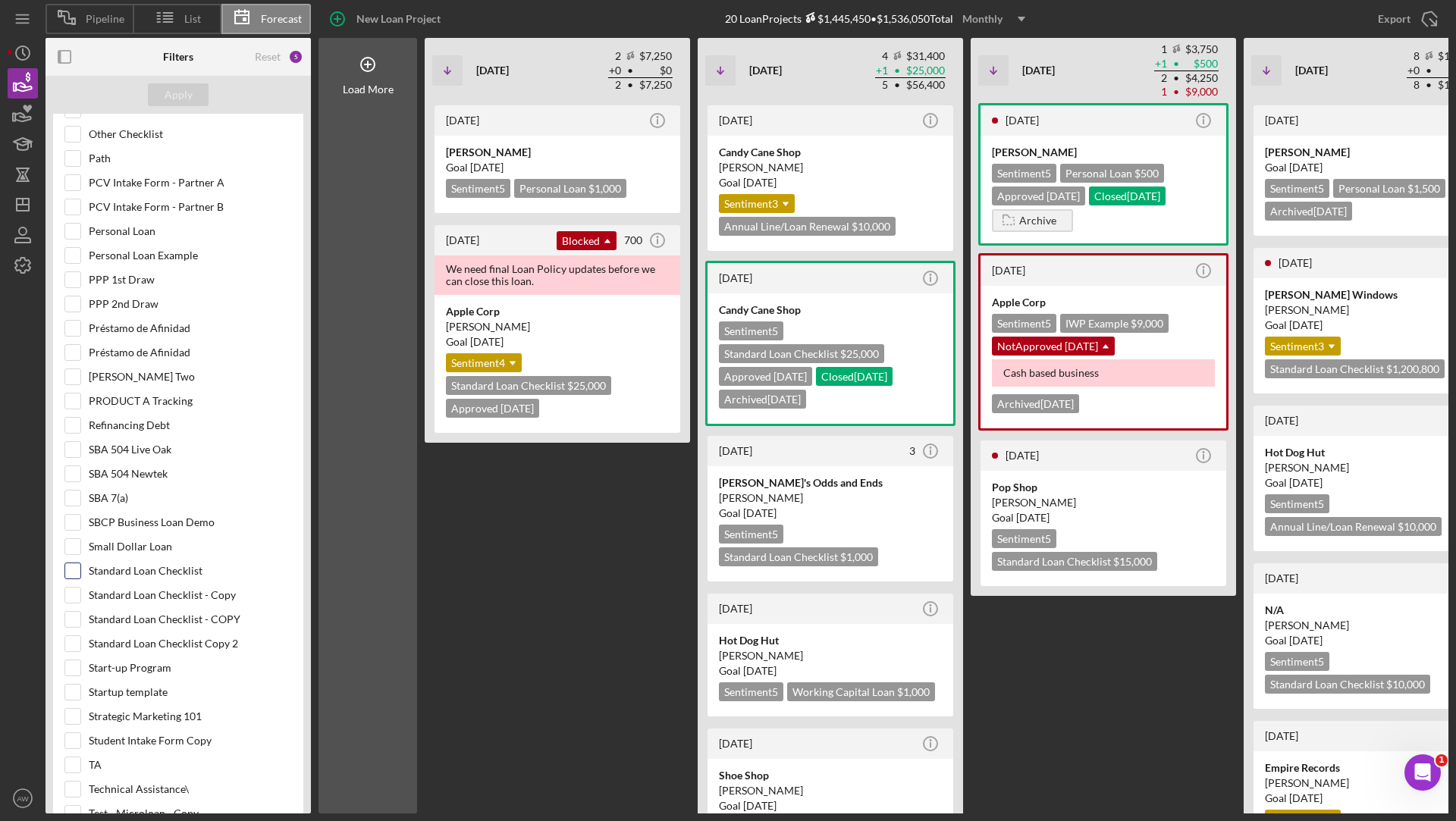
click at [77, 563] on input "Standard Loan Checklist" at bounding box center [72, 570] width 15 height 15
checkbox input "true"
click at [104, 10] on div "Pipeline" at bounding box center [89, 18] width 87 height 31
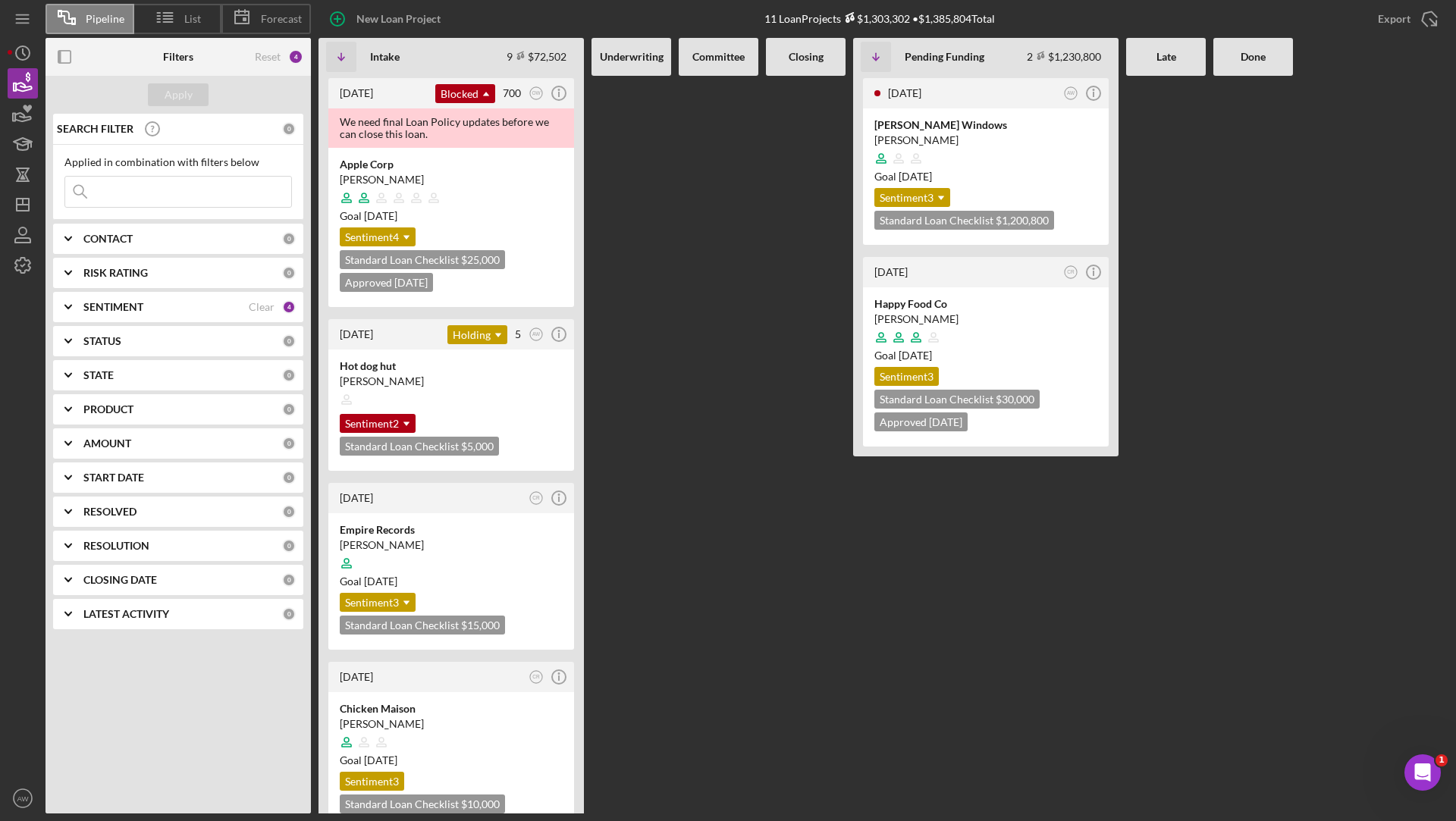
click at [115, 408] on b "PRODUCT" at bounding box center [108, 410] width 50 height 12
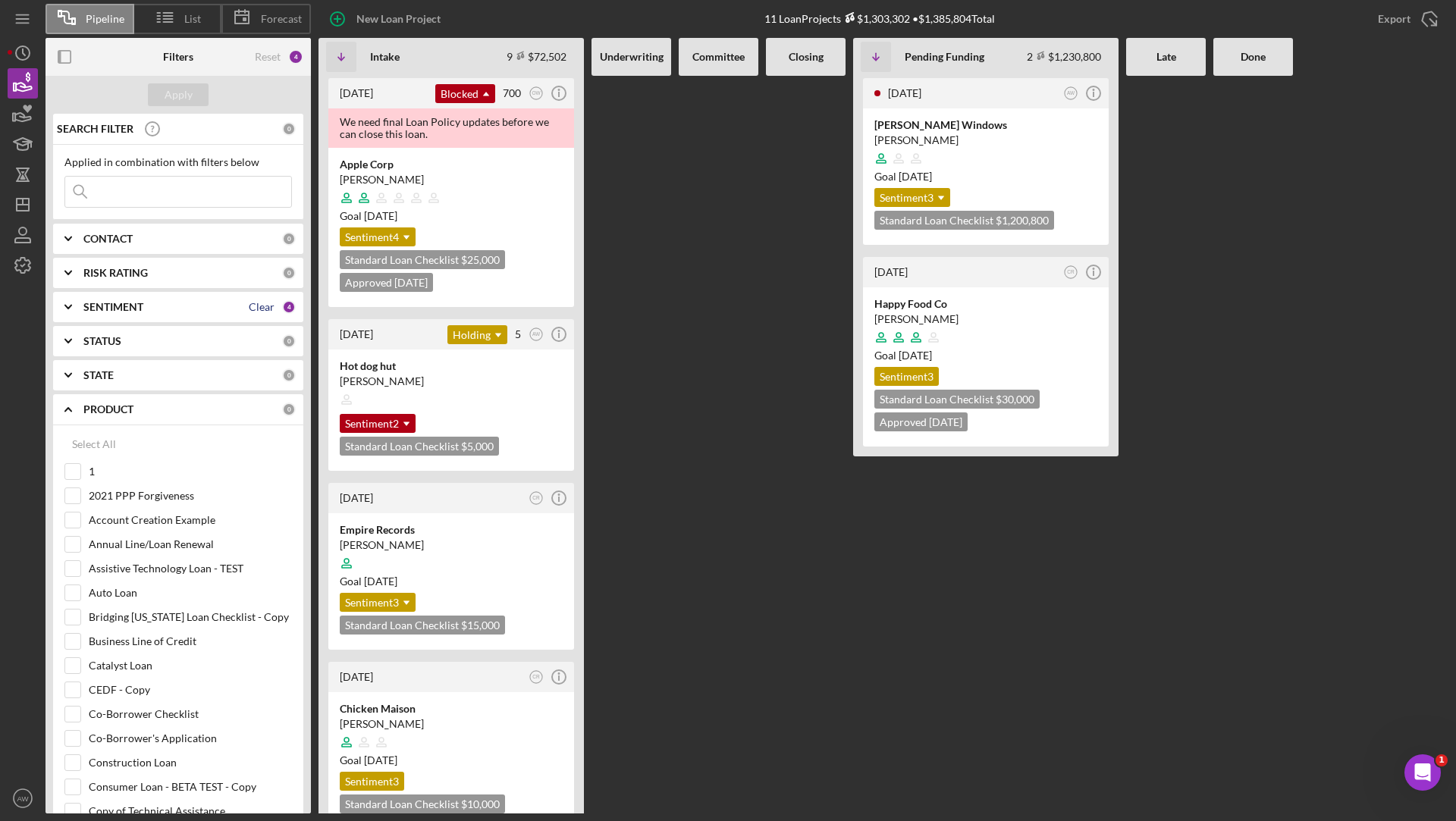
click at [261, 305] on div "Clear" at bounding box center [261, 307] width 25 height 12
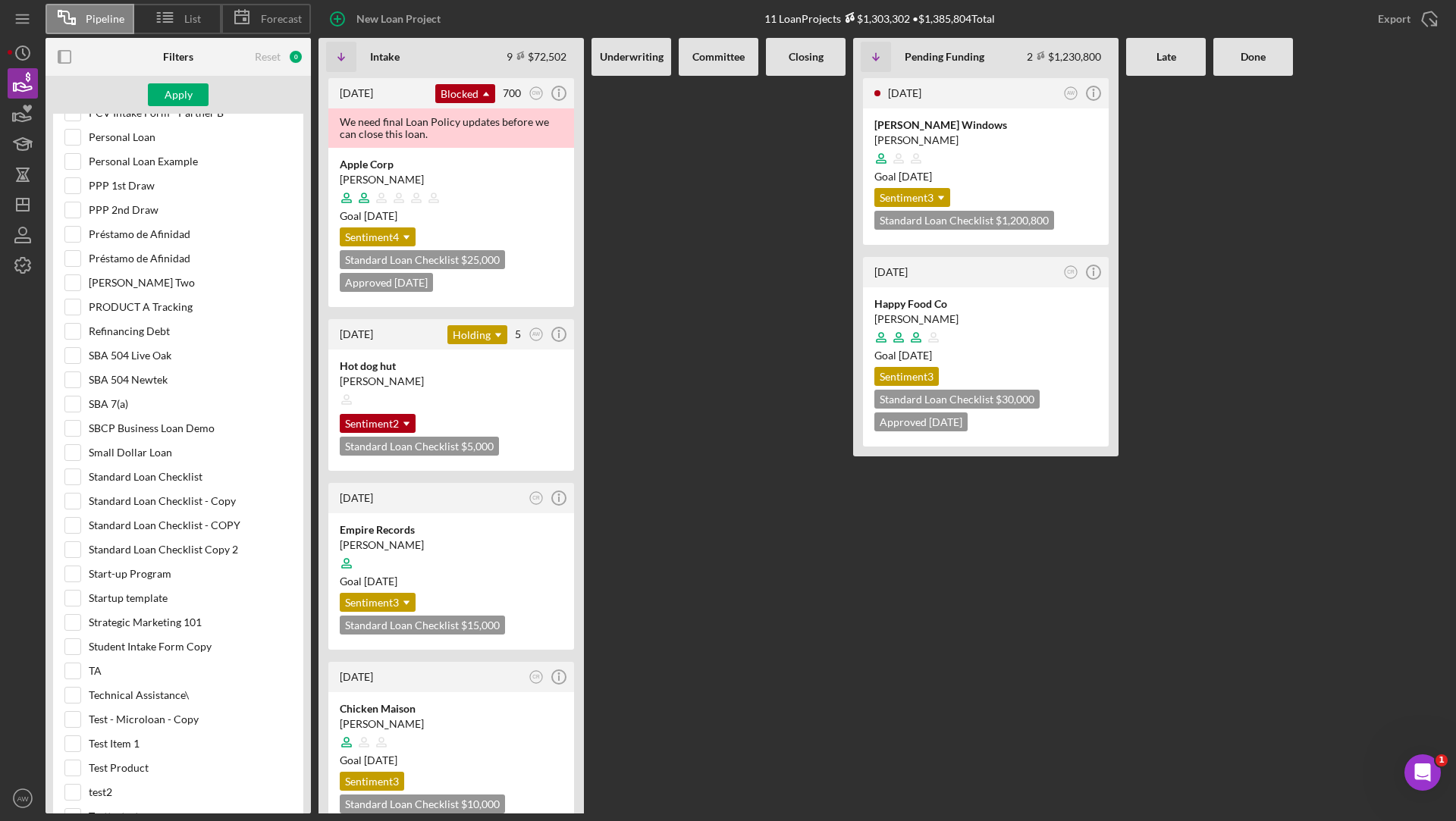
scroll to position [1517, 0]
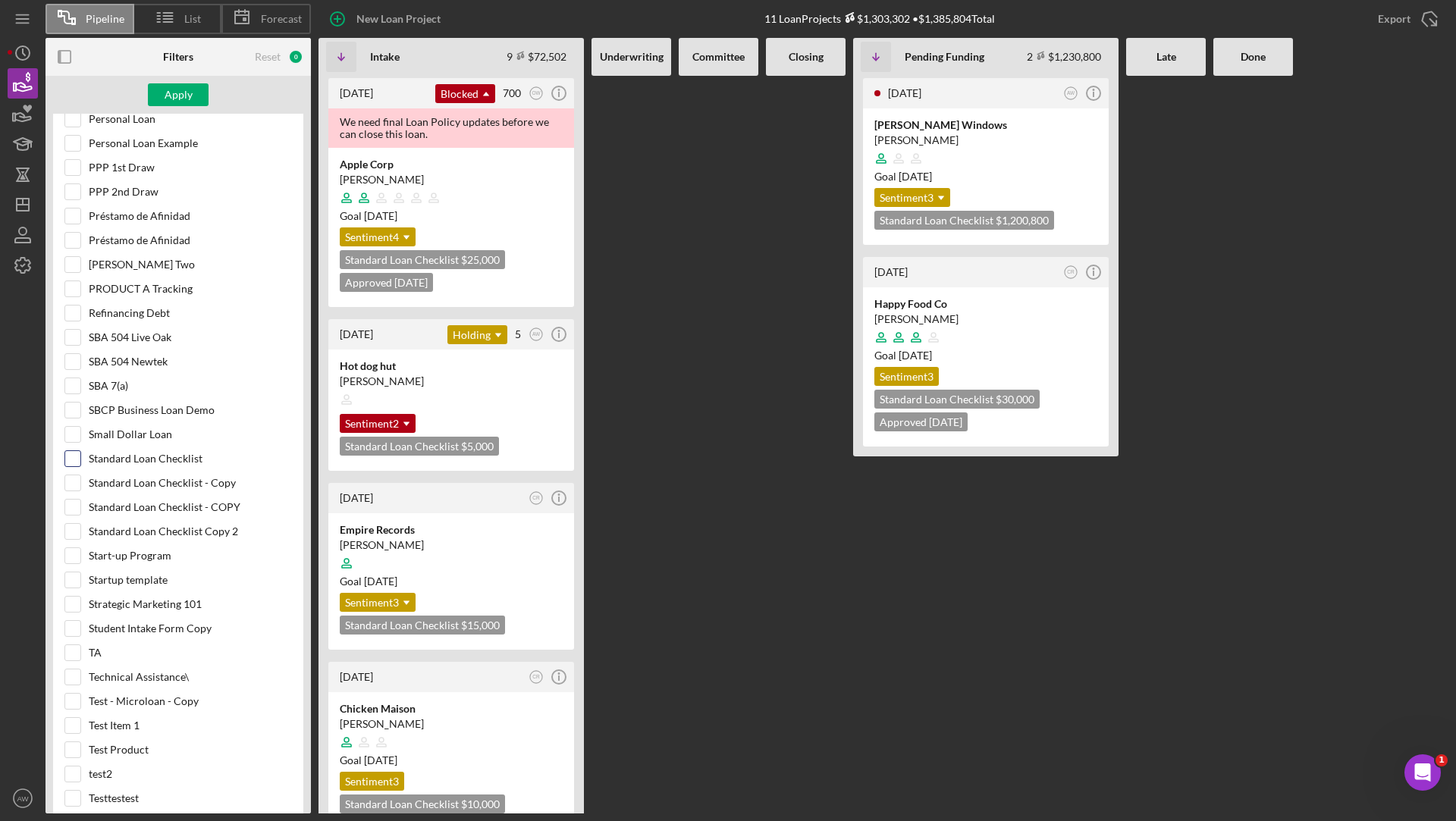
click at [75, 451] on input "Standard Loan Checklist" at bounding box center [72, 458] width 15 height 15
checkbox input "true"
click at [180, 92] on div "Apply" at bounding box center [179, 95] width 28 height 23
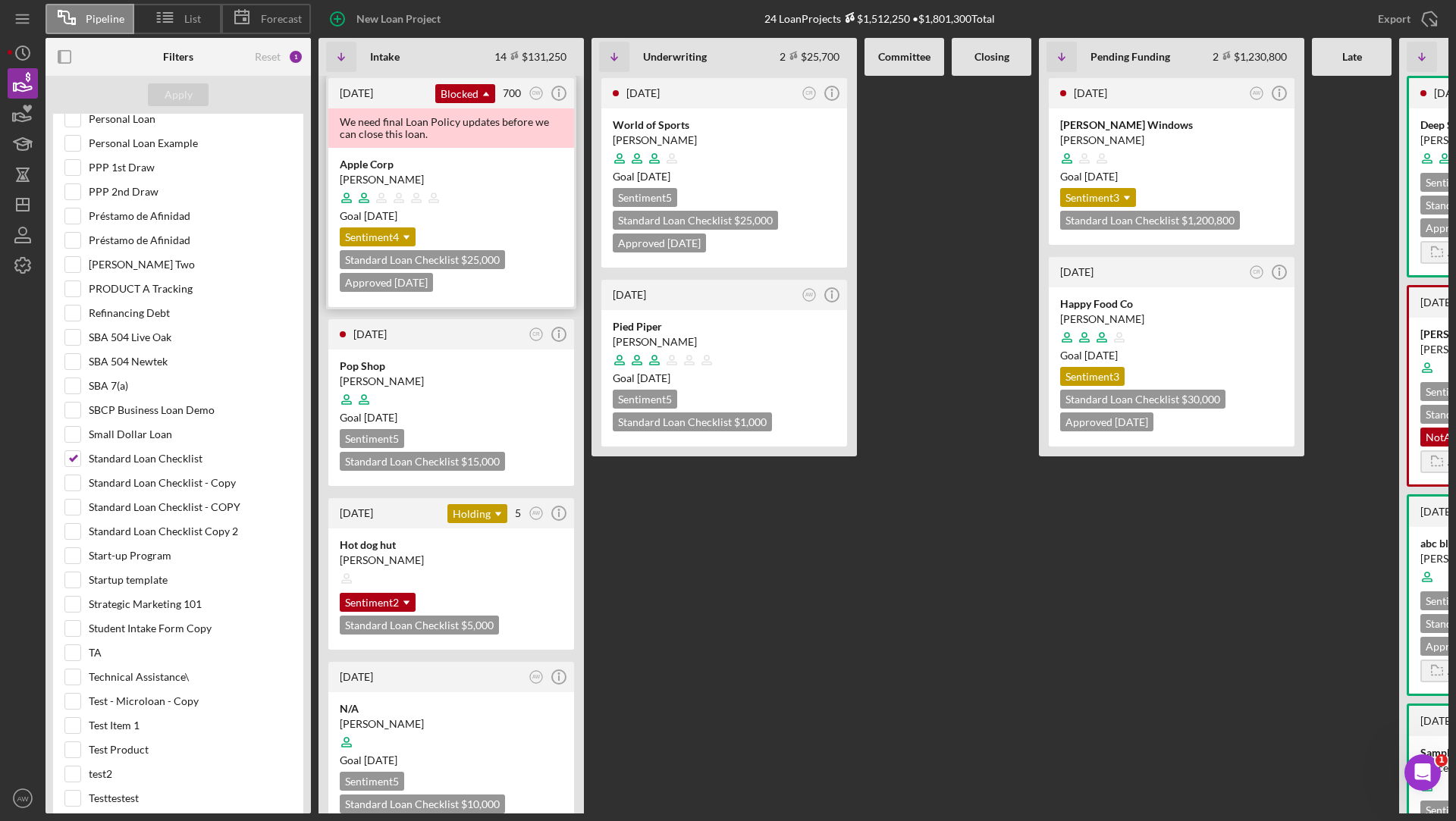
click at [501, 194] on div at bounding box center [451, 197] width 223 height 29
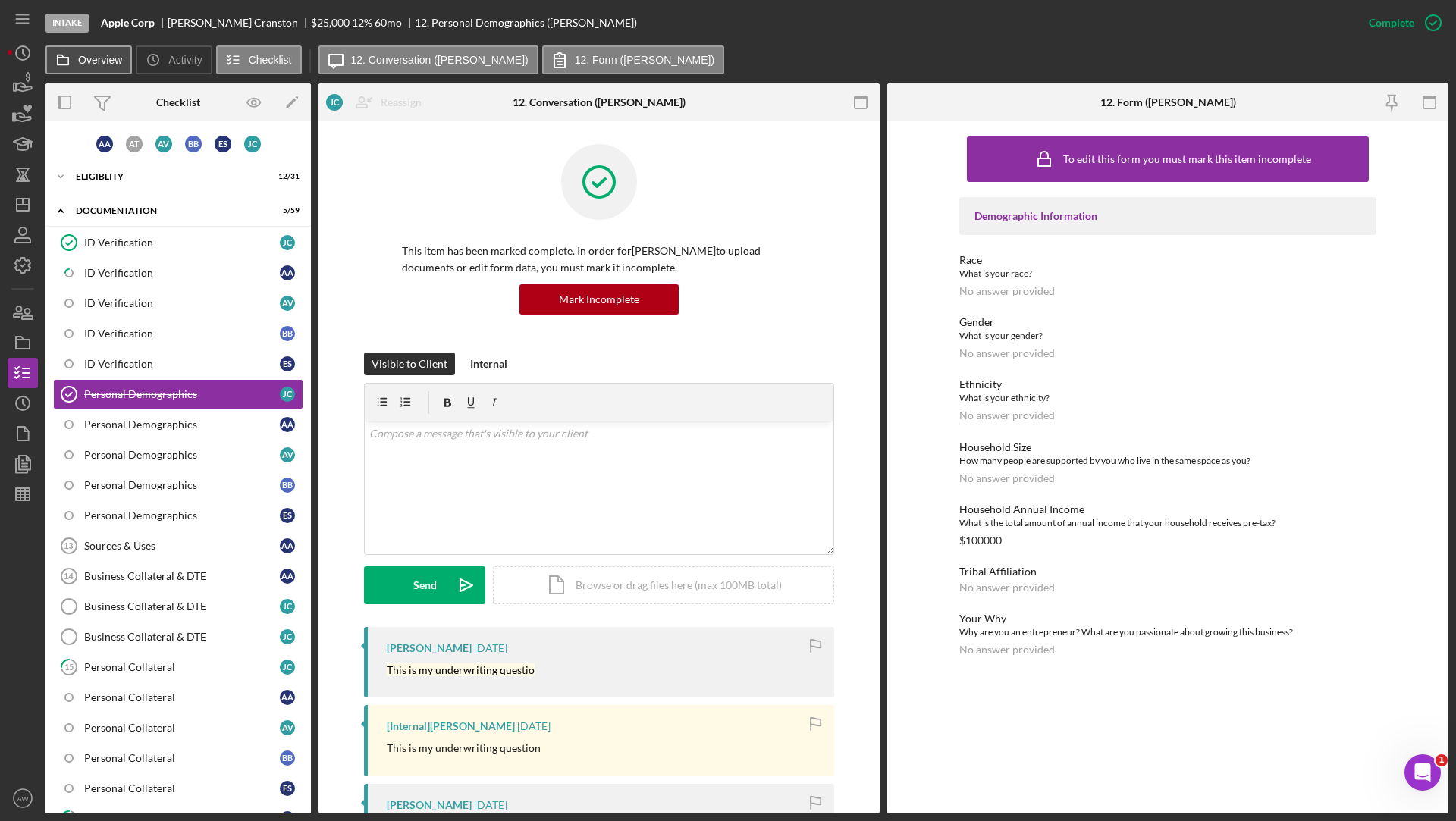
click at [94, 54] on label "Overview" at bounding box center [100, 60] width 44 height 12
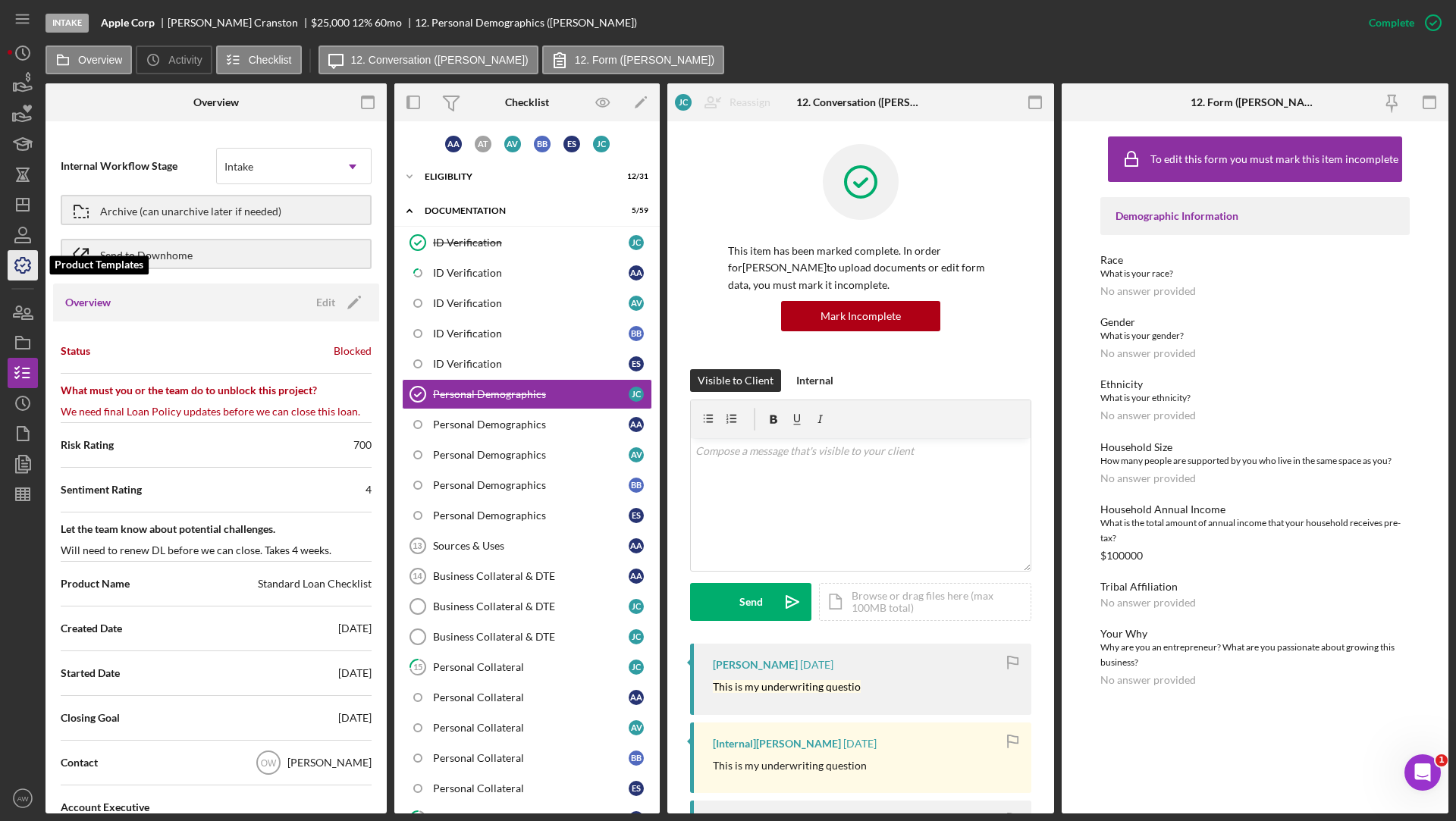
click at [25, 267] on icon "button" at bounding box center [22, 265] width 38 height 38
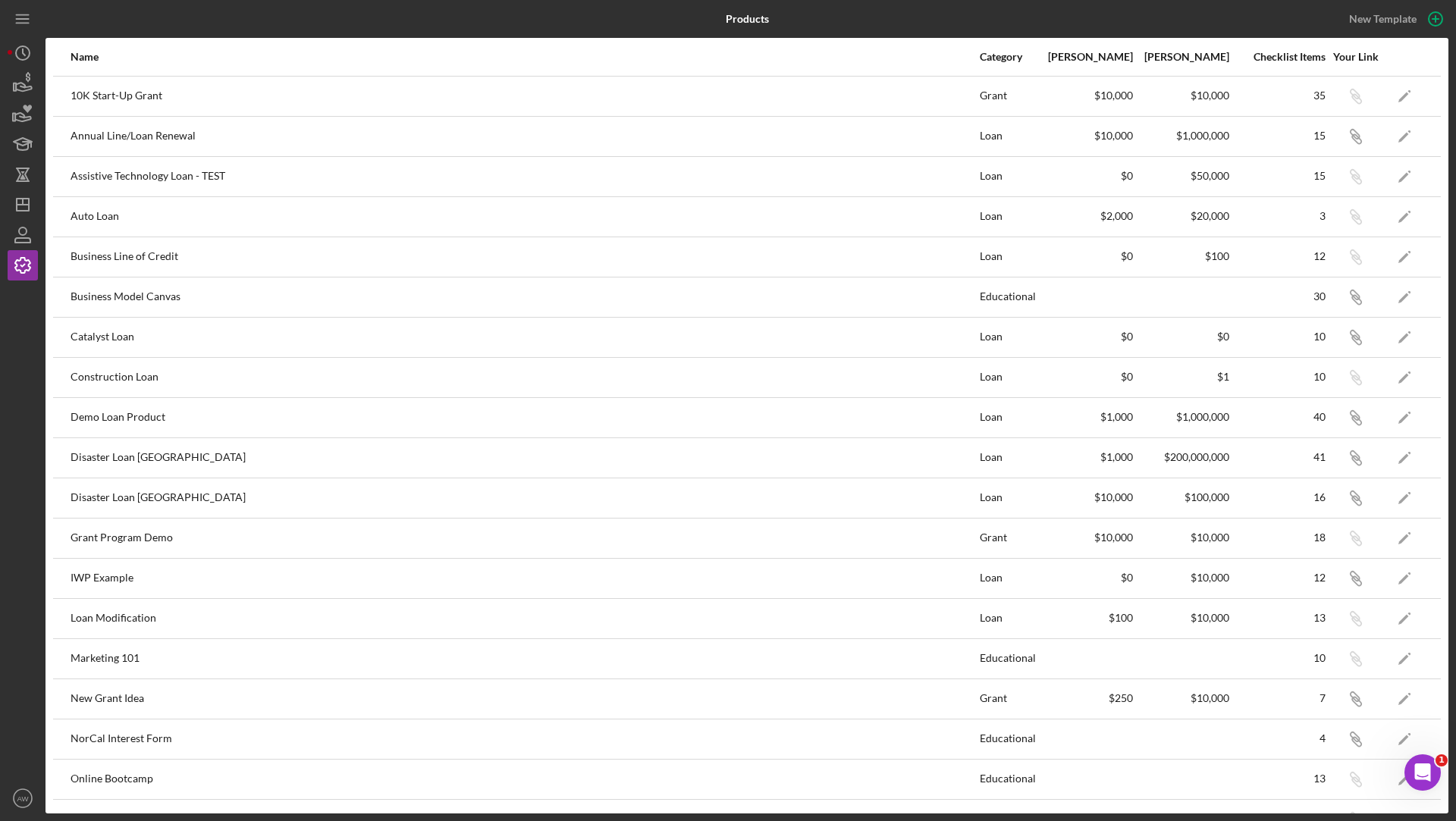
scroll to position [548, 0]
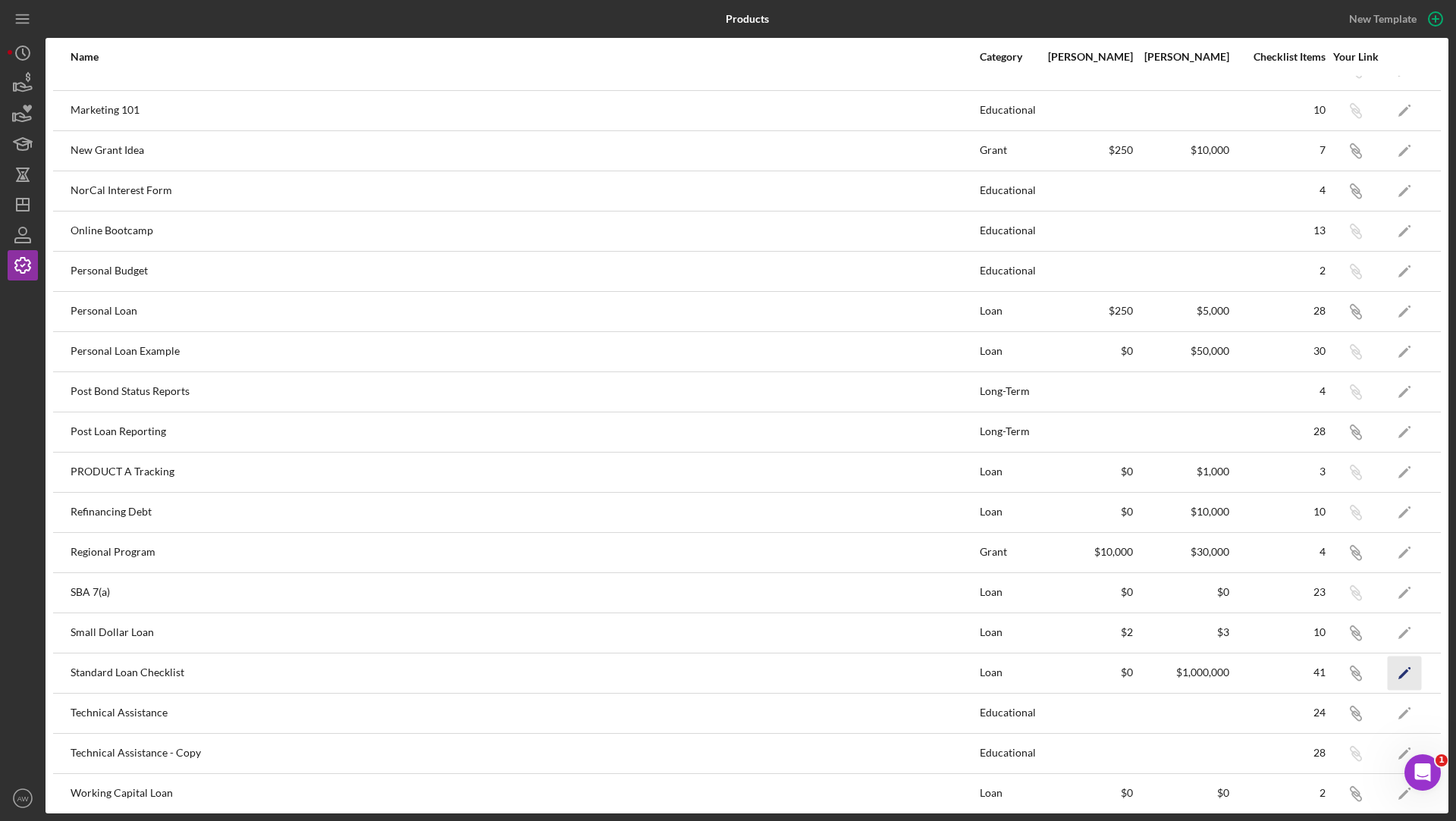
click at [1410, 670] on icon "Icon/Edit" at bounding box center [1404, 673] width 34 height 34
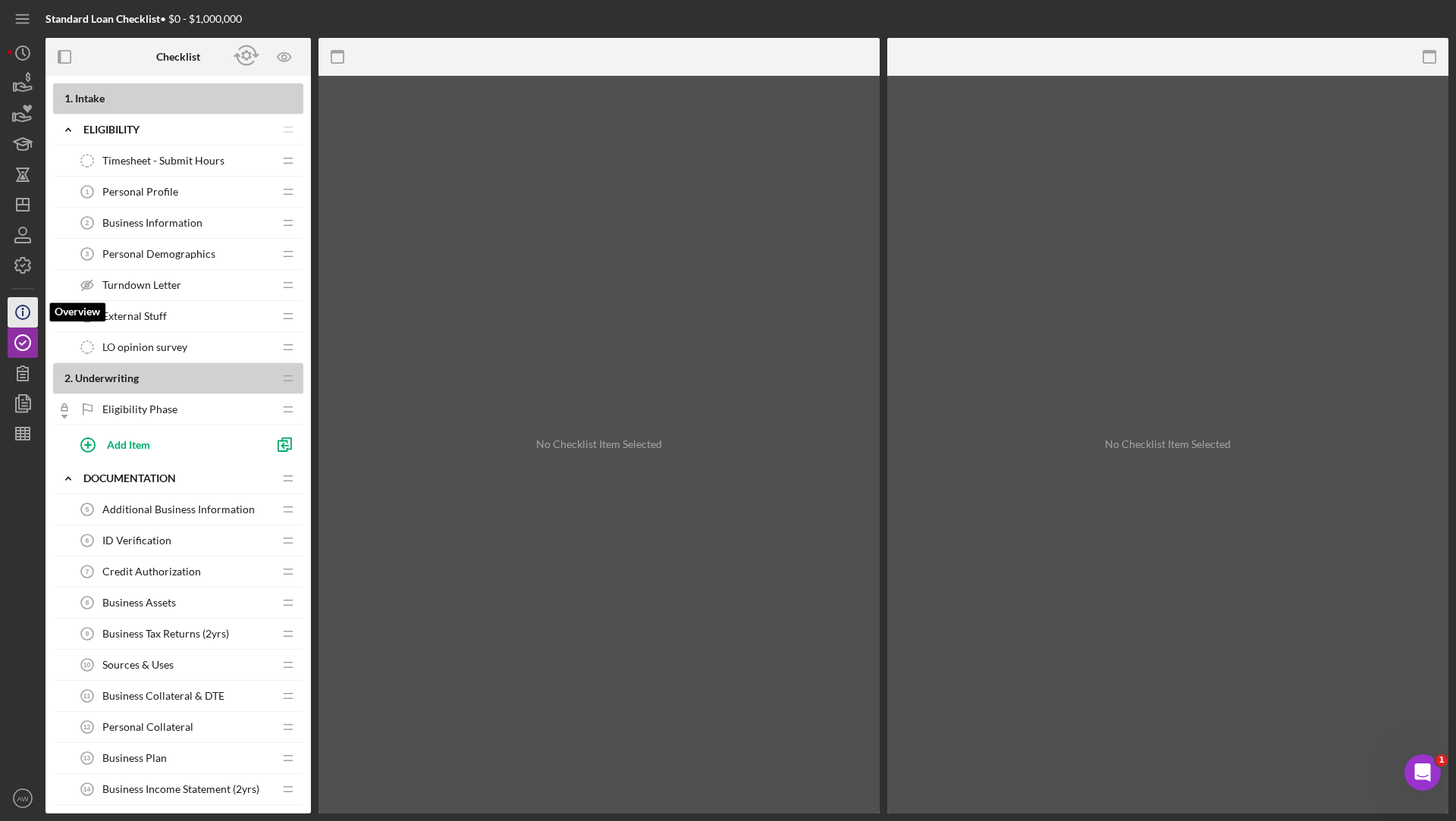
click at [20, 305] on circle "button" at bounding box center [23, 312] width 14 height 14
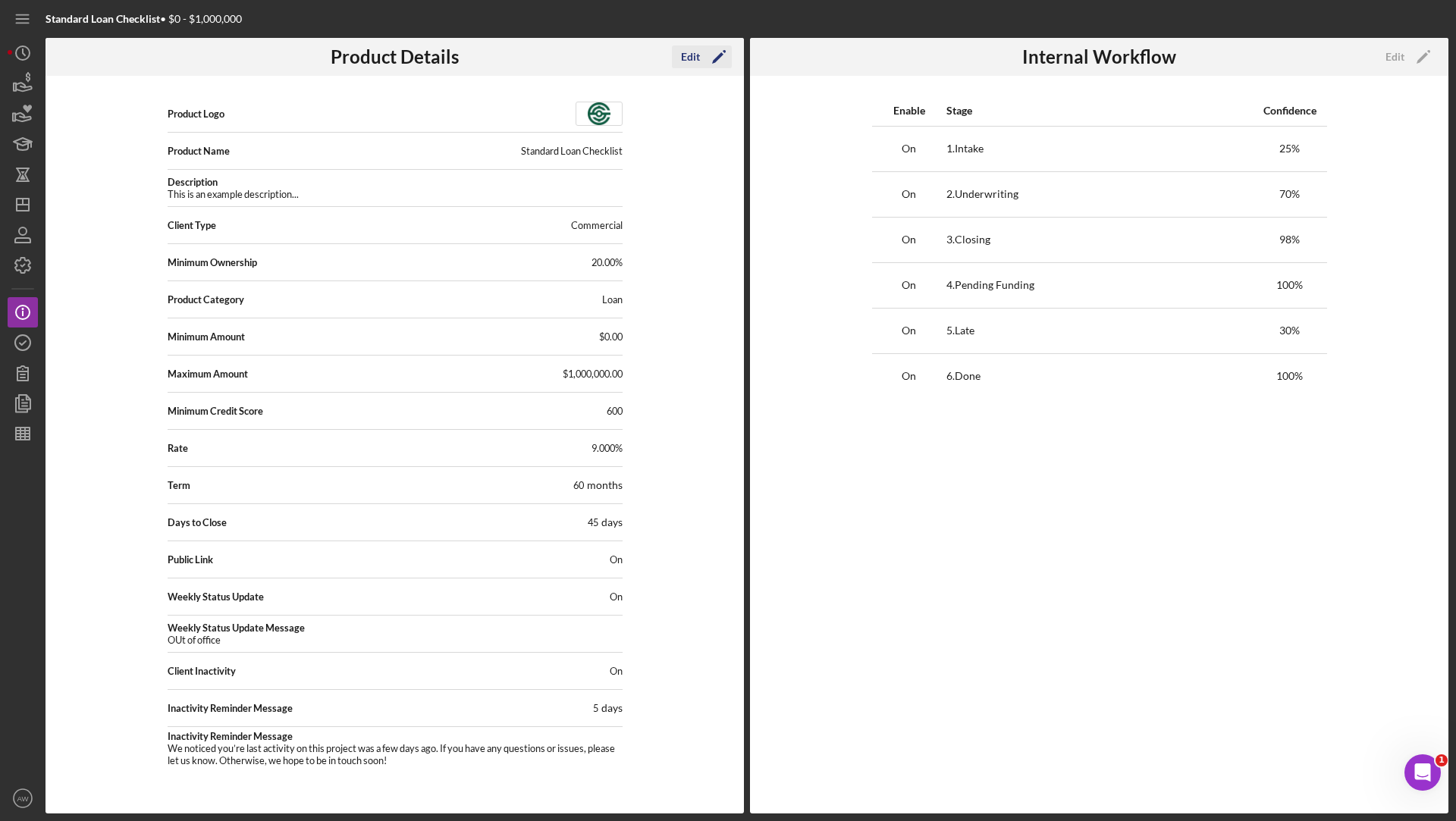
click at [697, 57] on div "Edit" at bounding box center [690, 57] width 19 height 23
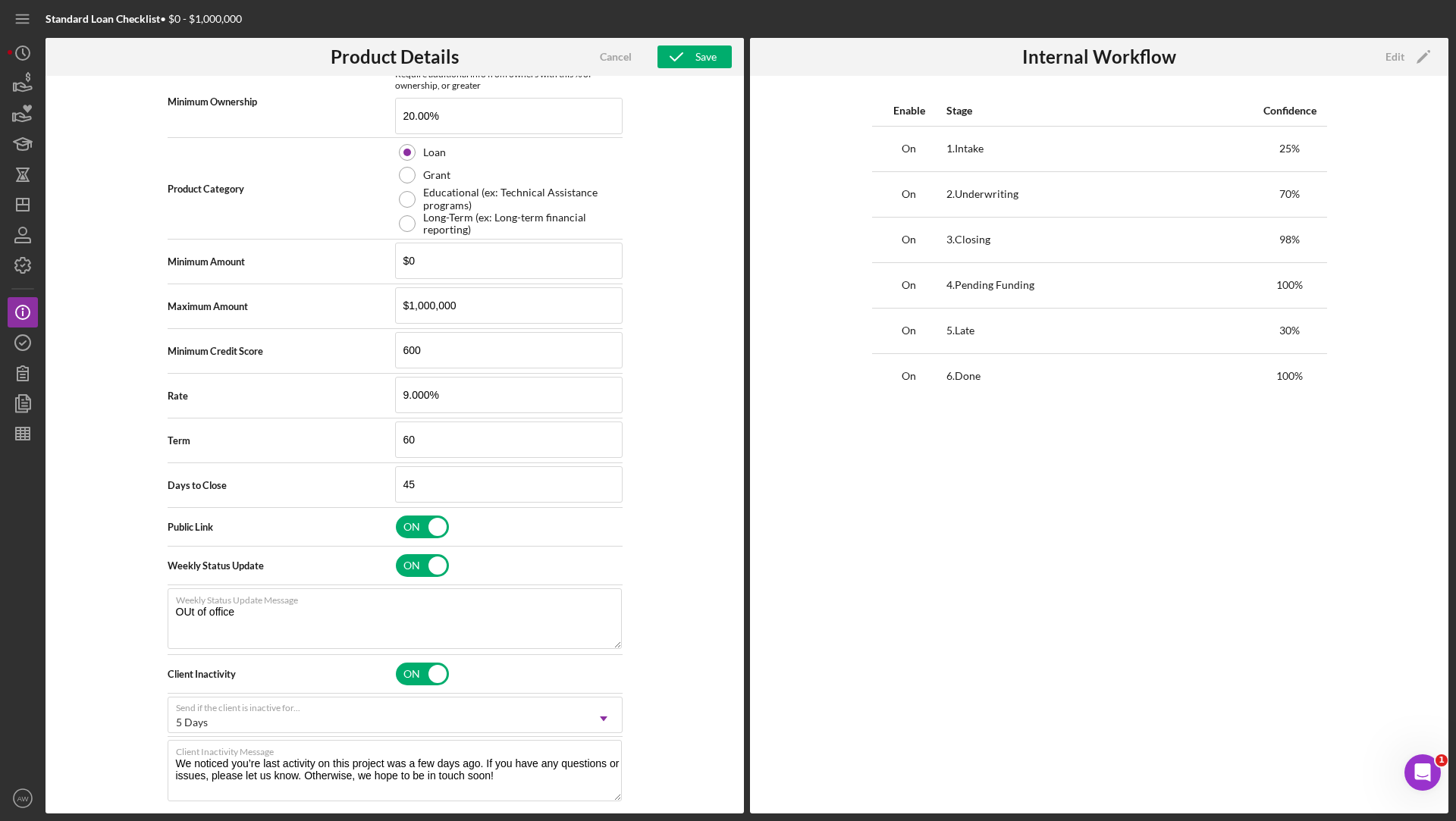
scroll to position [383, 0]
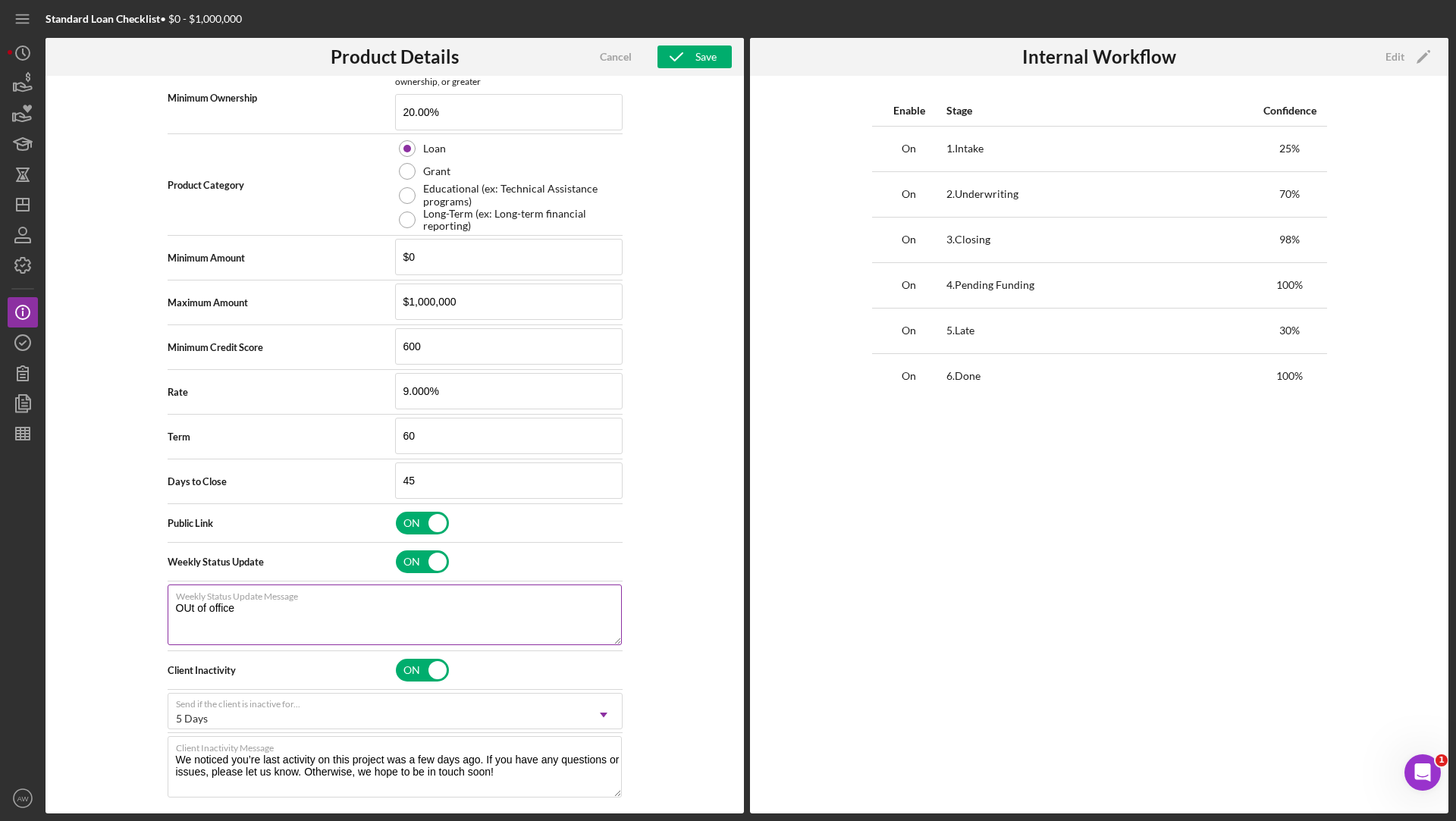
click at [226, 607] on textarea "OUt of office" at bounding box center [395, 615] width 454 height 61
paste textarea "Here's a snapshot of what’s been completed so far. If you’ve provided additiona…"
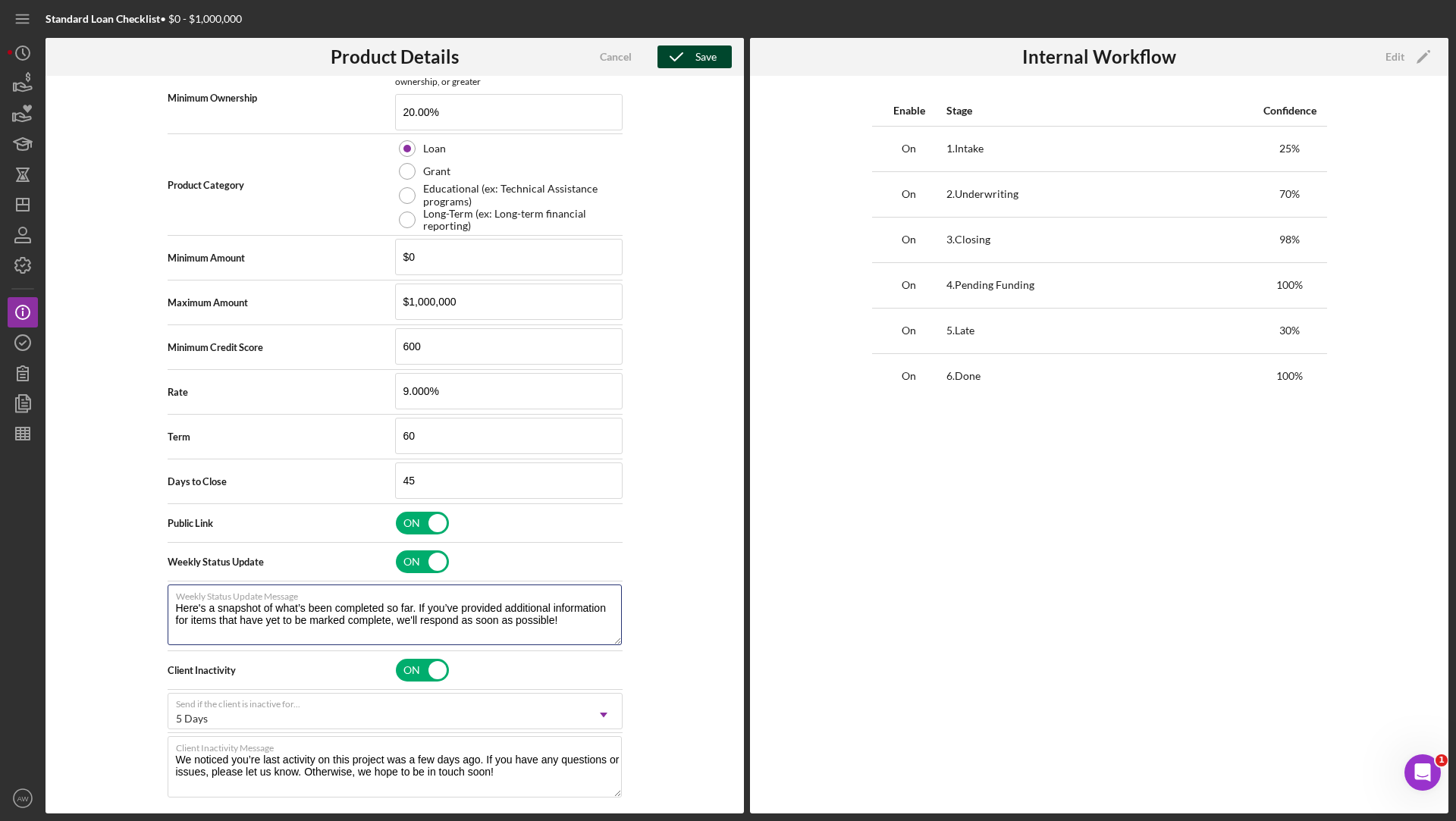
type textarea "Here's a snapshot of what’s been completed so far. If you’ve provided additiona…"
click at [696, 52] on div "Save" at bounding box center [706, 57] width 21 height 23
